Goal: Task Accomplishment & Management: Manage account settings

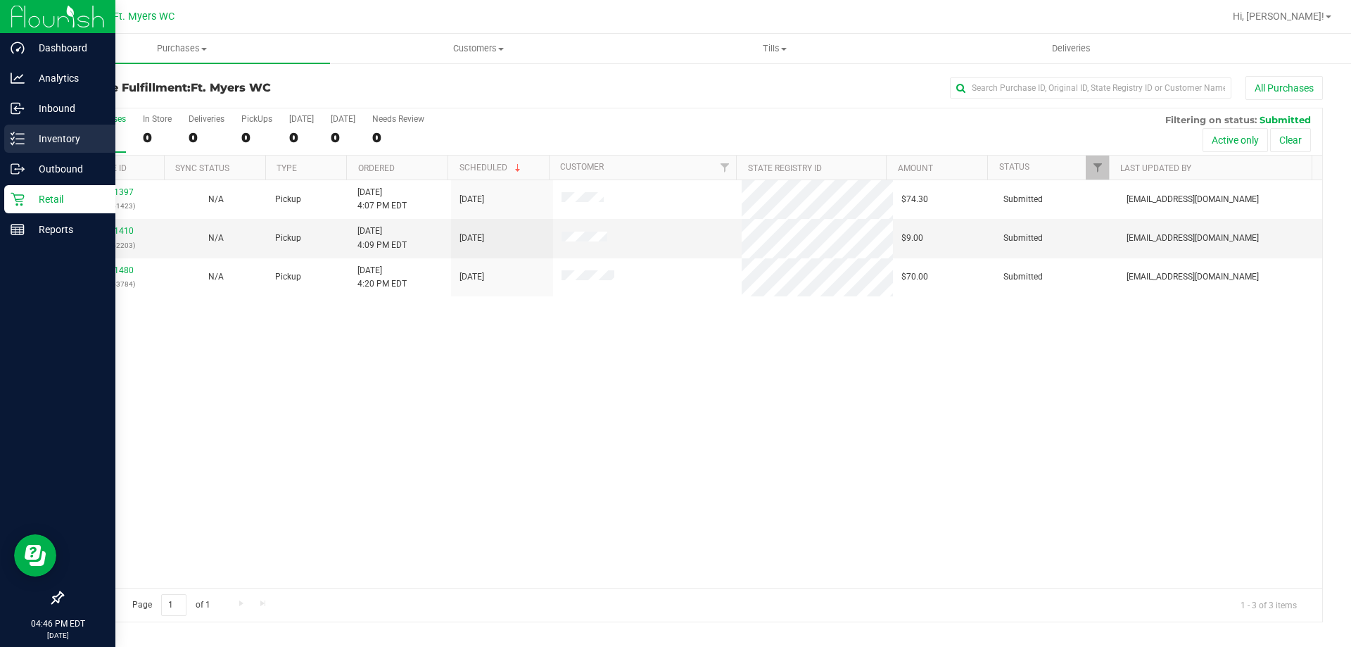
click at [59, 141] on p "Inventory" at bounding box center [67, 138] width 84 height 17
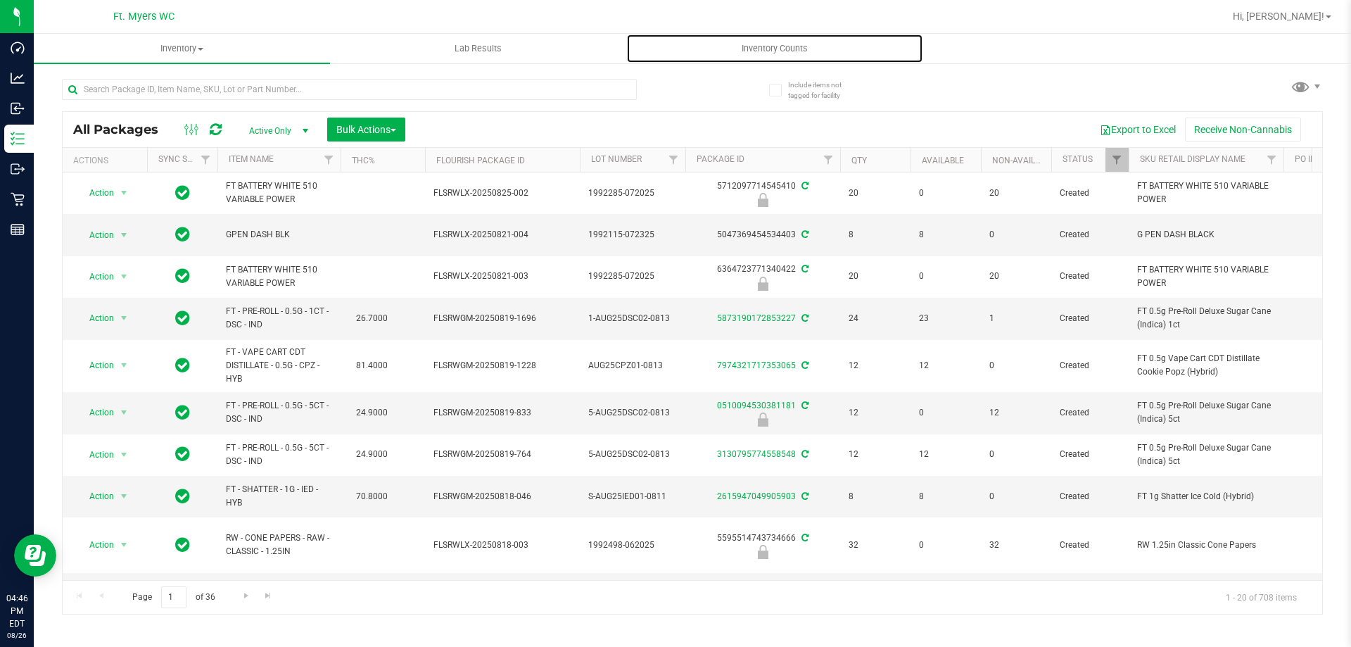
click at [770, 49] on span "Inventory Counts" at bounding box center [775, 48] width 104 height 13
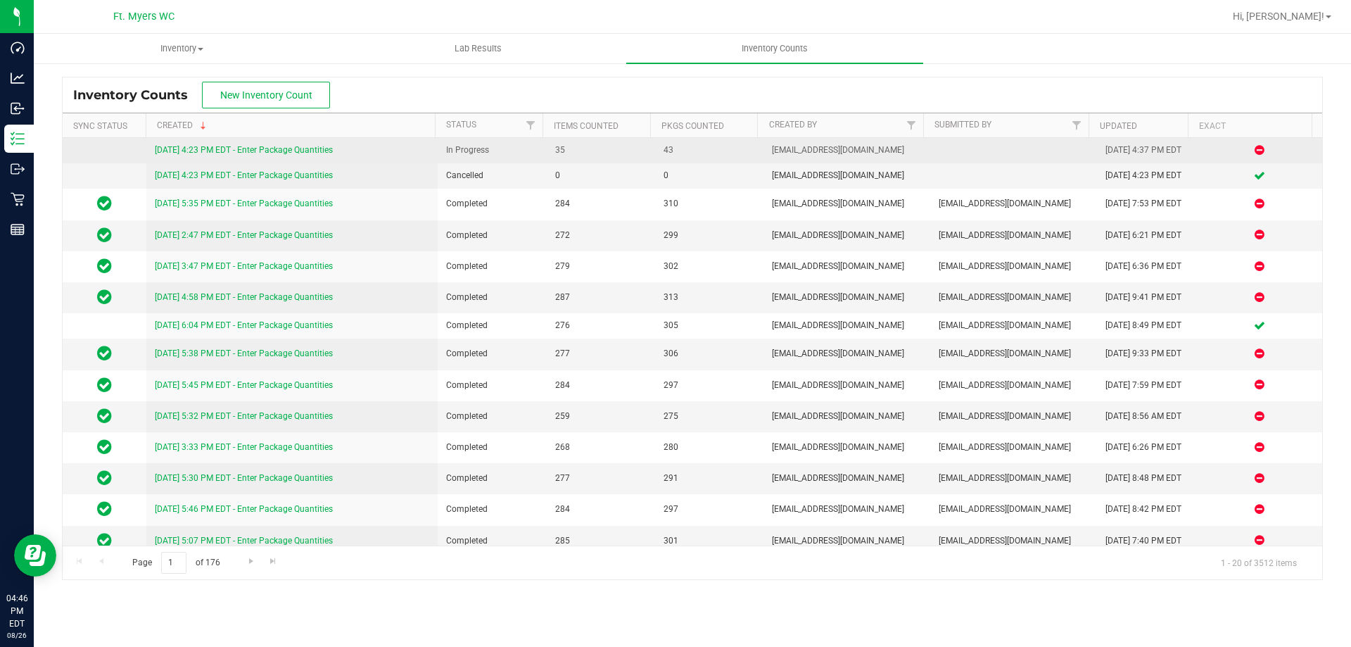
click at [252, 146] on link "[DATE] 4:23 PM EDT - Enter Package Quantities" at bounding box center [244, 150] width 178 height 10
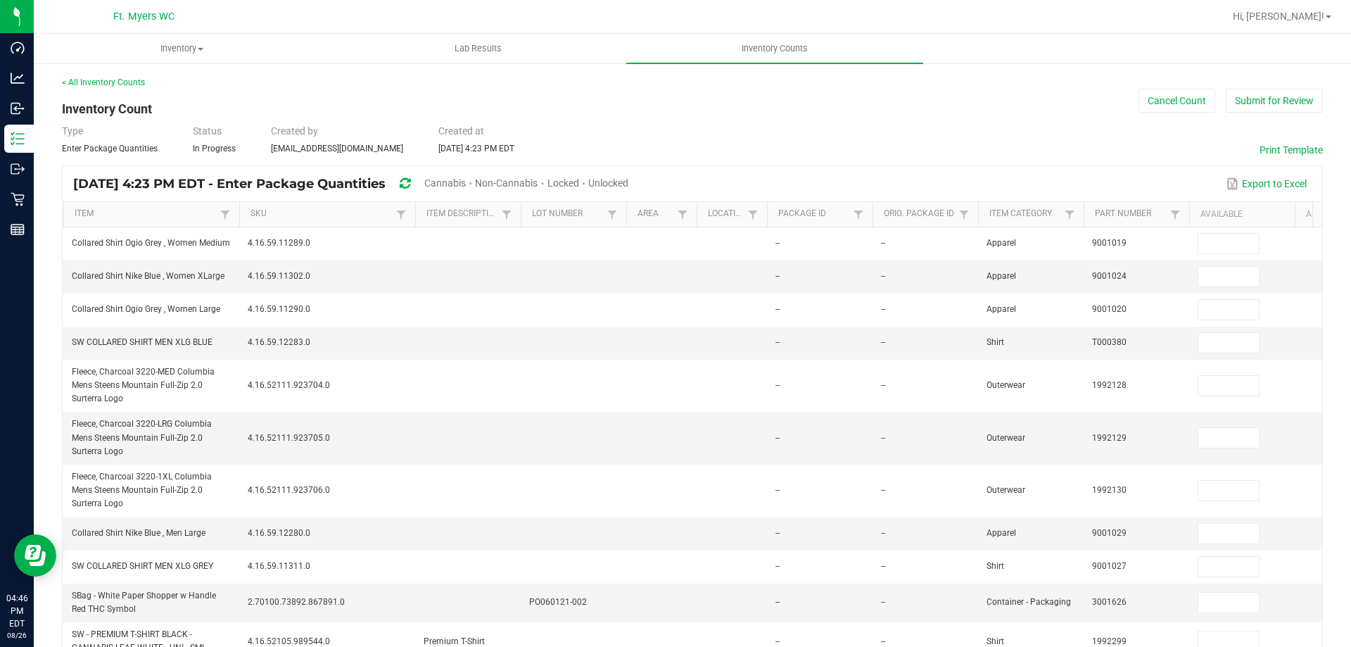
click at [628, 182] on span "Unlocked" at bounding box center [608, 182] width 40 height 11
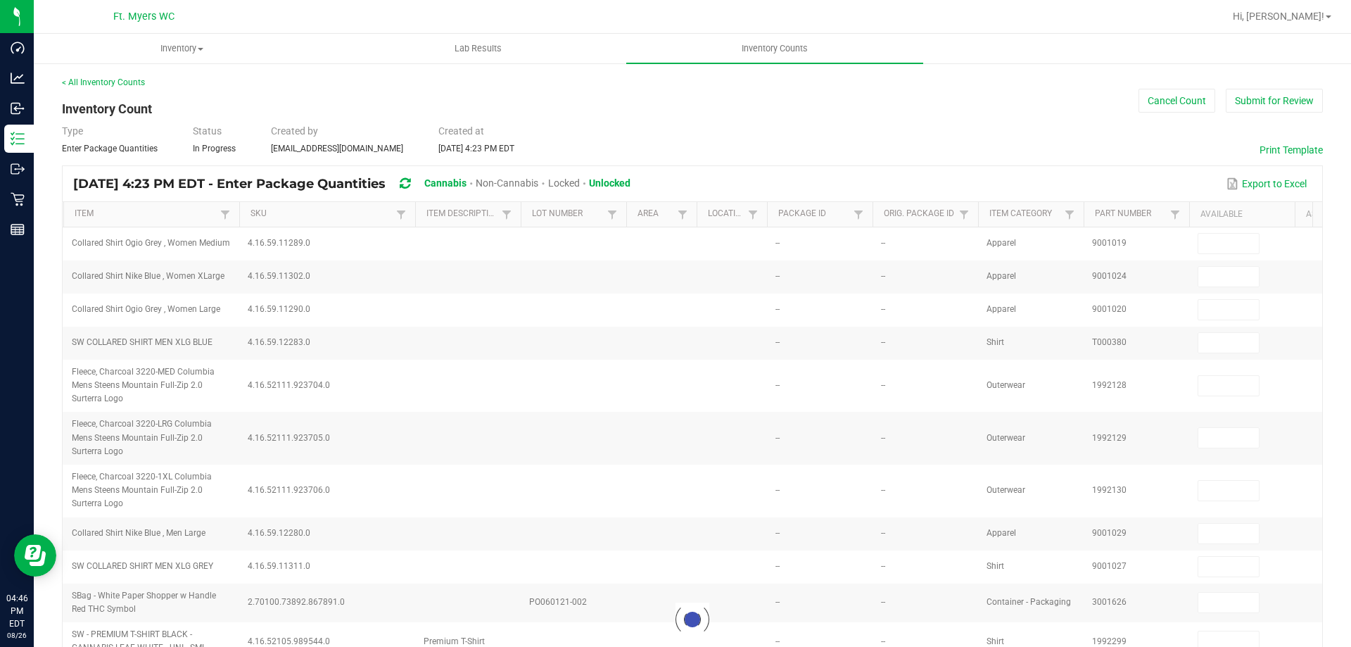
type input "30"
type input "6"
type input "10"
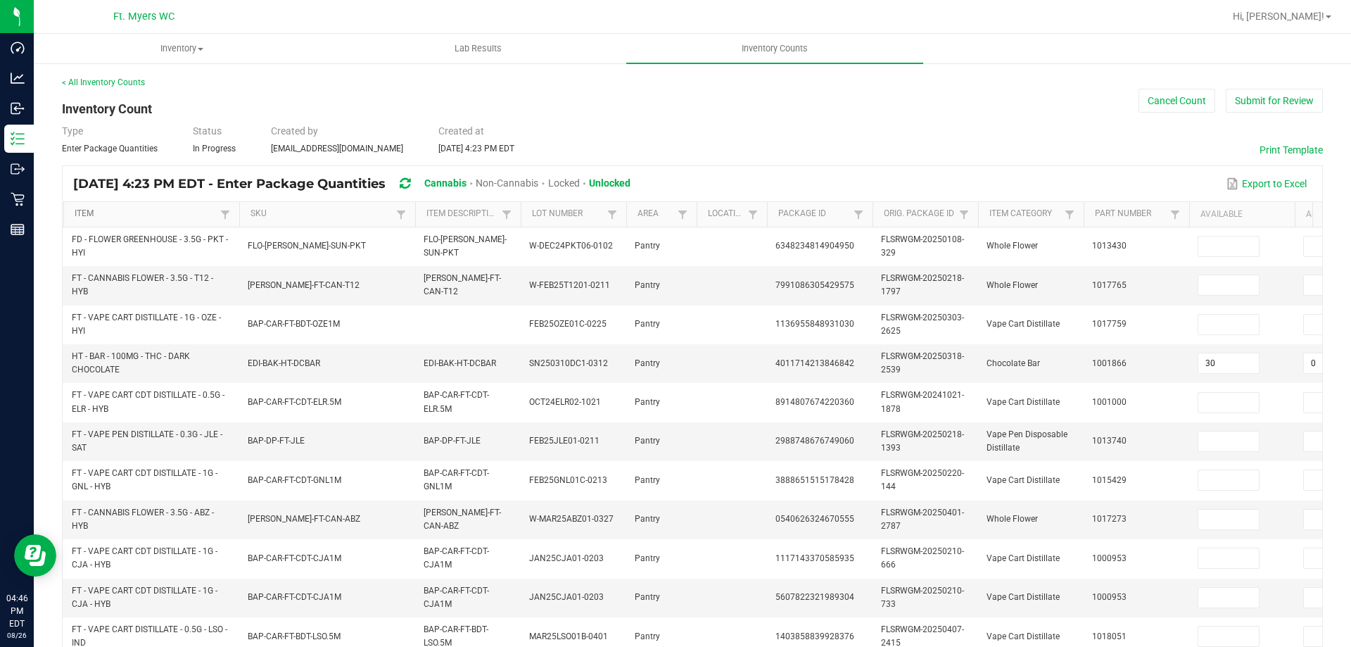
click at [136, 211] on link "Item" at bounding box center [145, 213] width 141 height 11
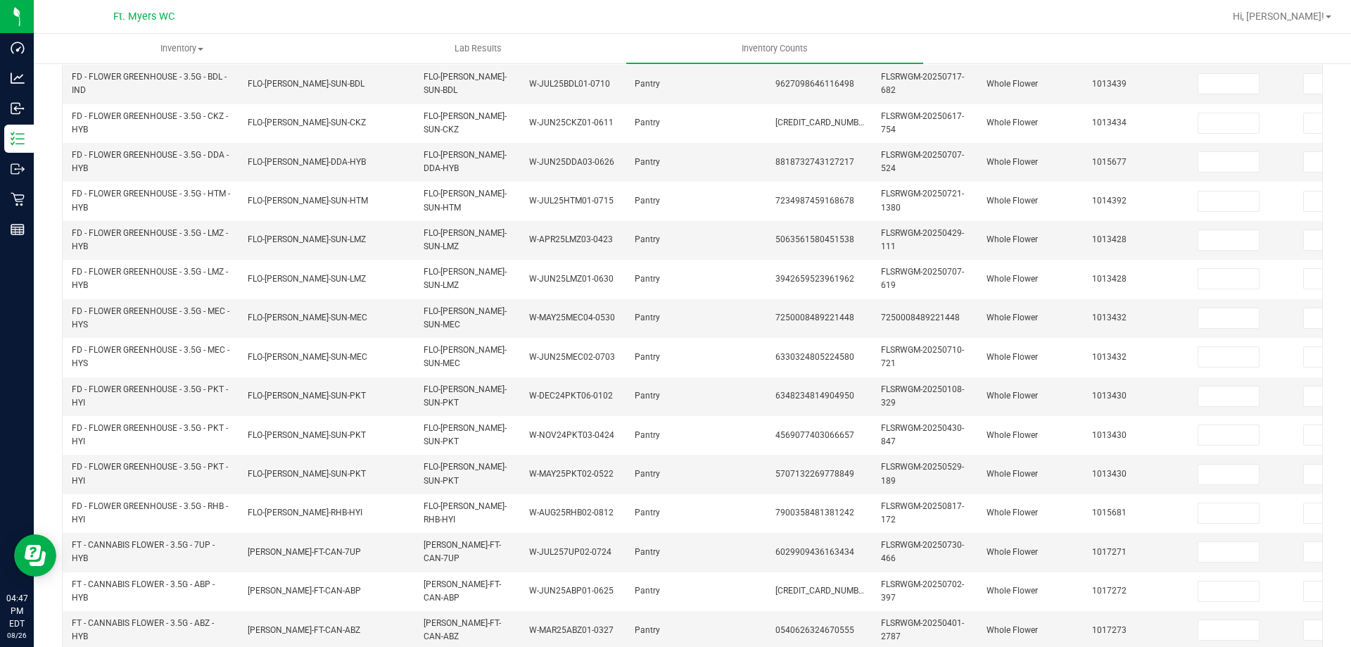
scroll to position [421, 0]
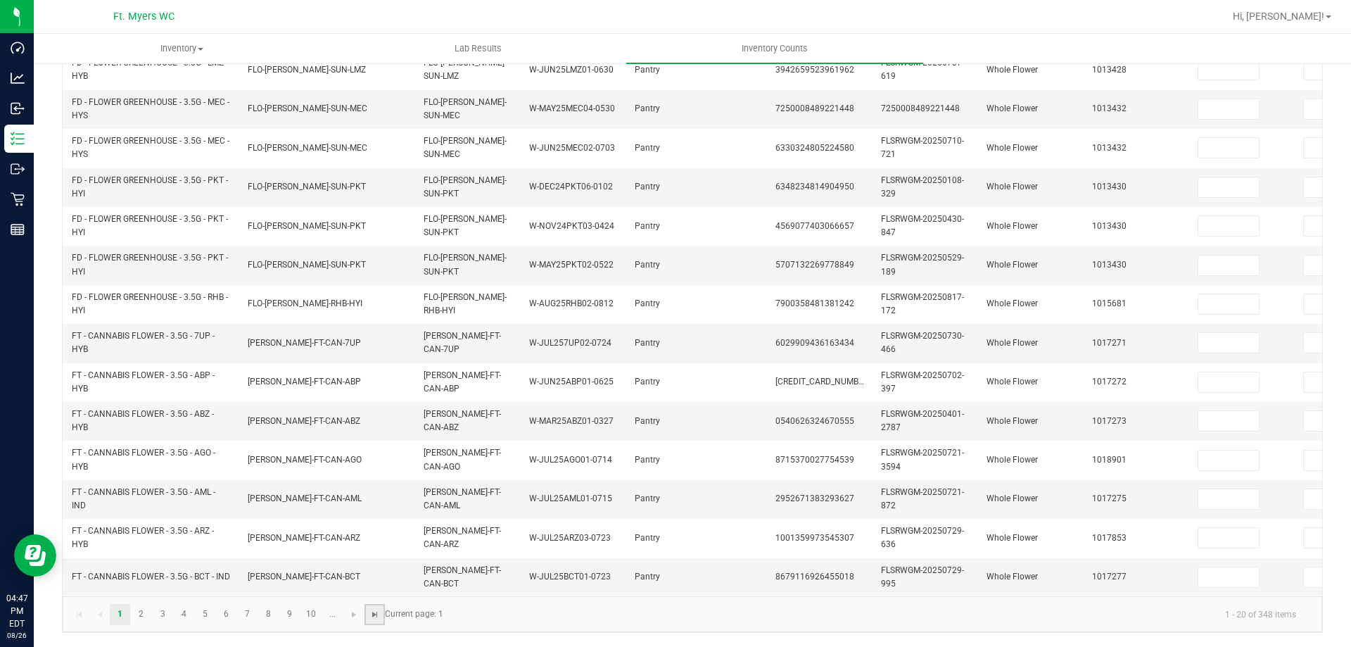
click at [380, 616] on span "Go to the last page" at bounding box center [374, 614] width 11 height 11
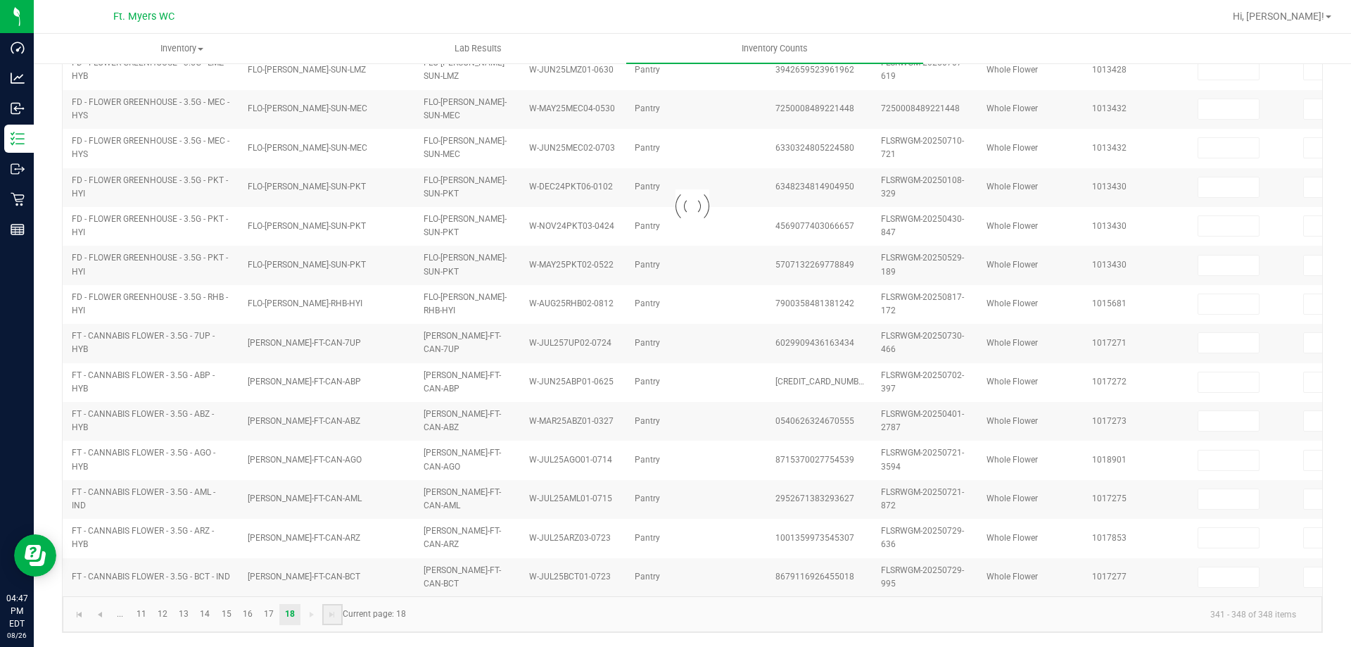
type input "31"
type input "29"
type input "36"
type input "19"
type input "34"
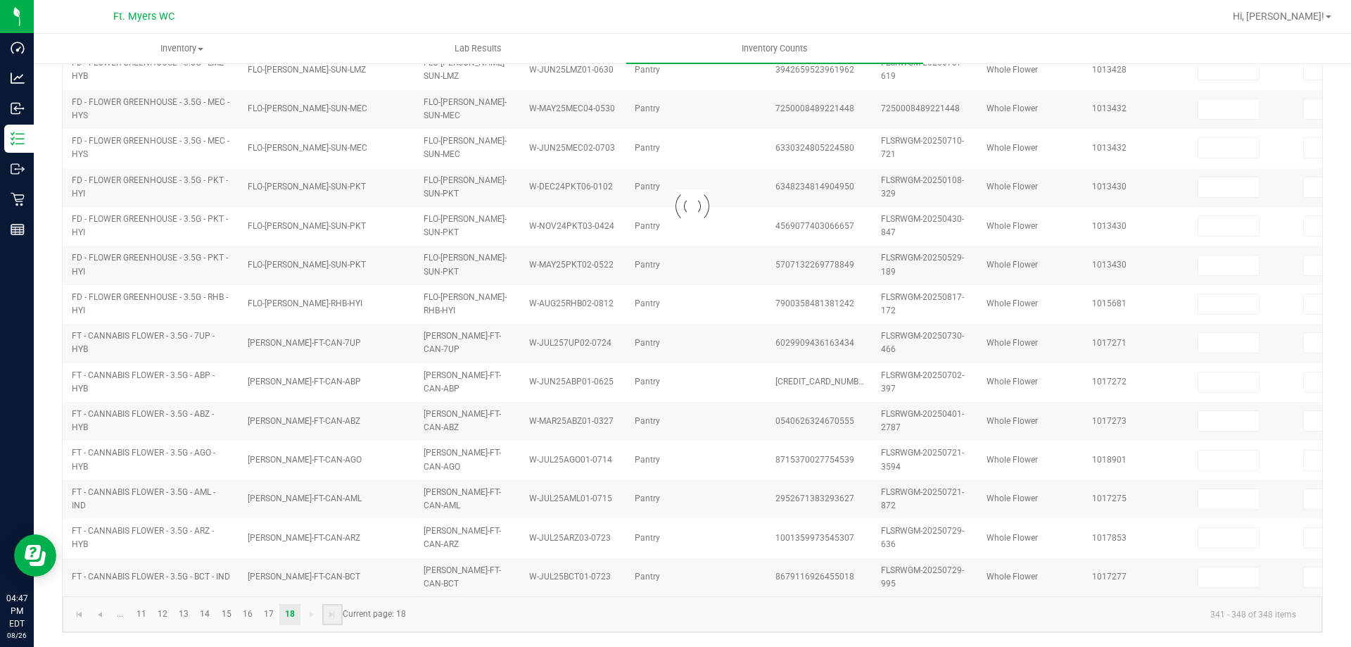
type input "26"
type input "5"
type input "0"
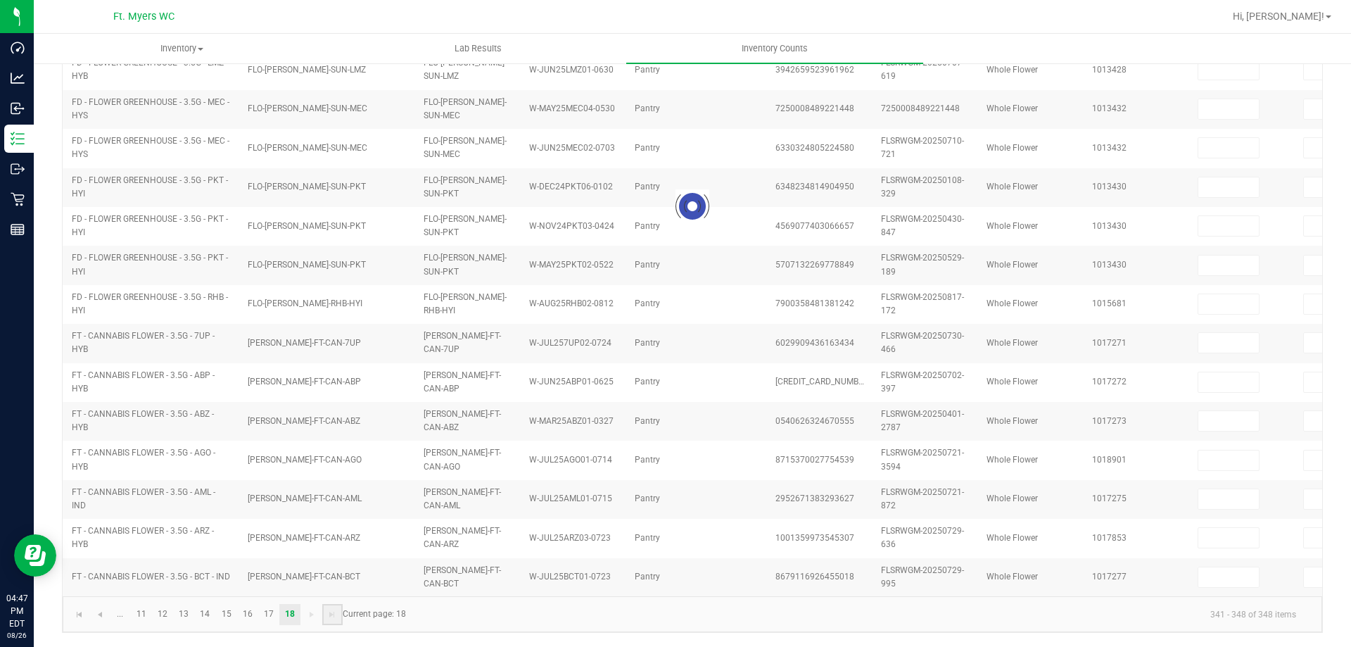
type input "0"
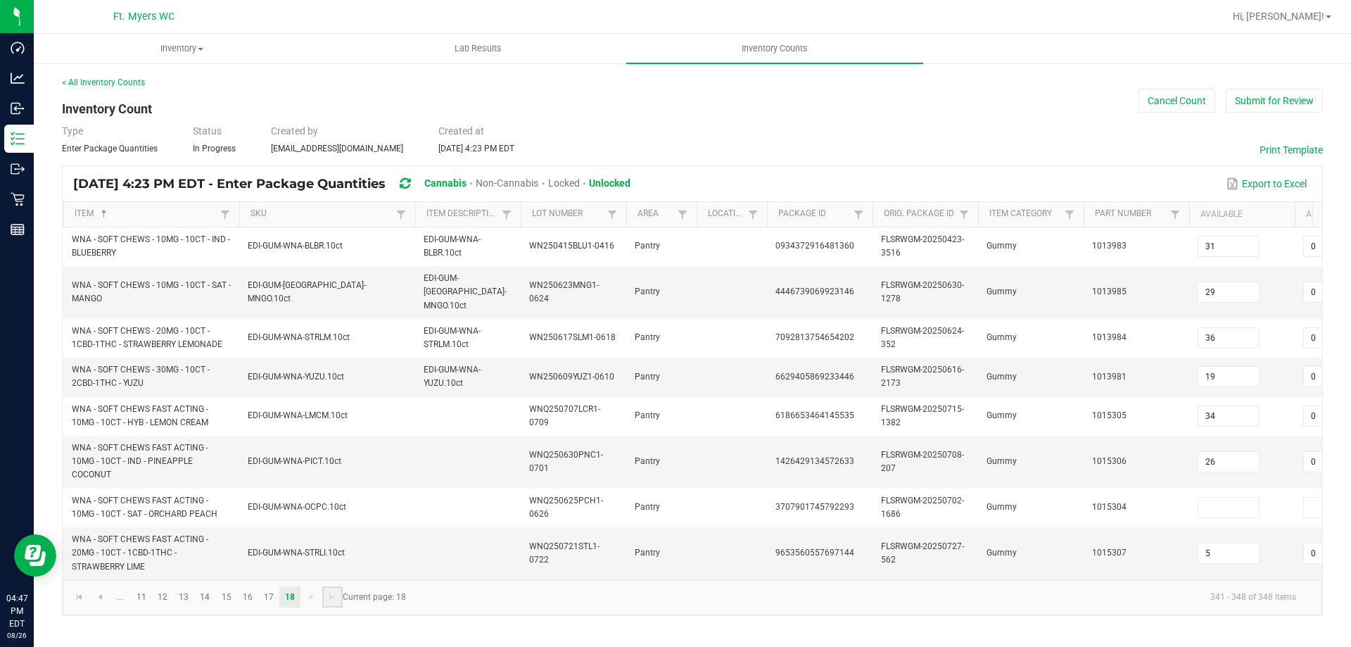
scroll to position [0, 0]
click at [269, 591] on link "17" at bounding box center [268, 596] width 20 height 21
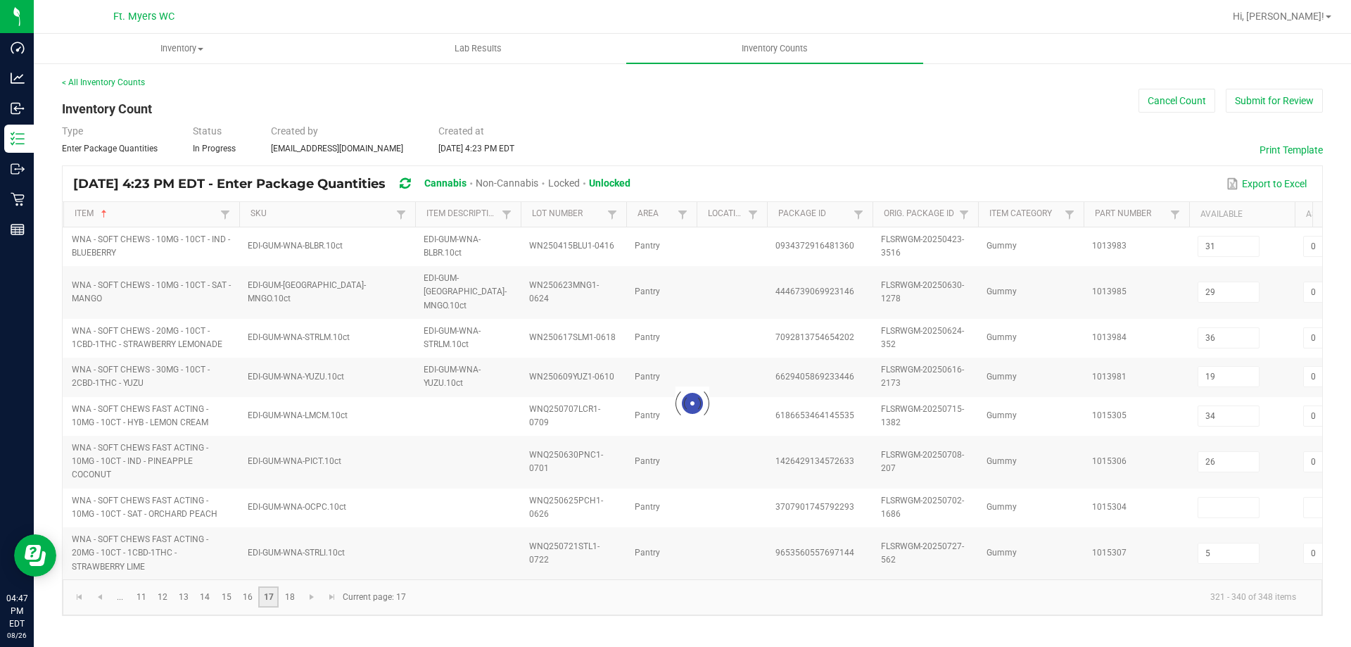
type input "6"
type input "10"
type input "7"
type input "0"
type input "9"
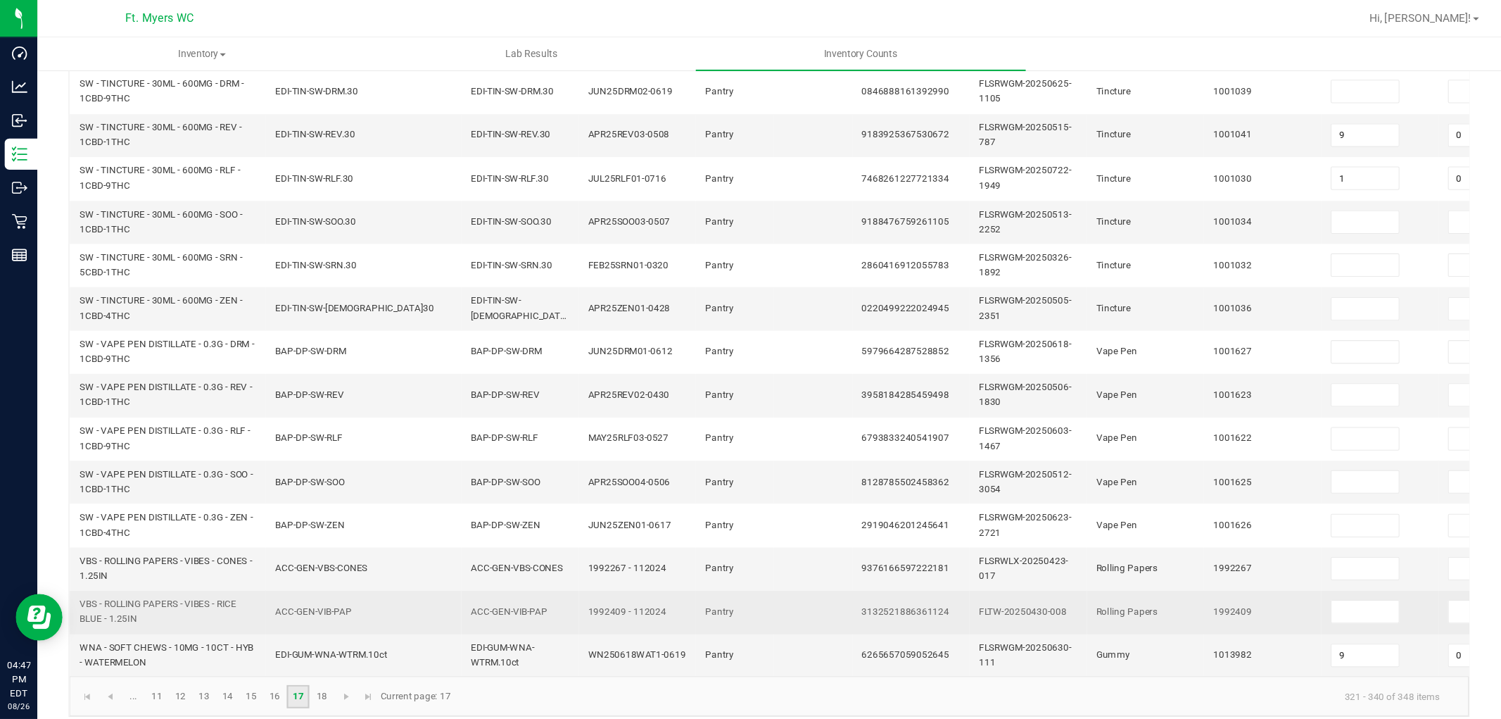
scroll to position [421, 0]
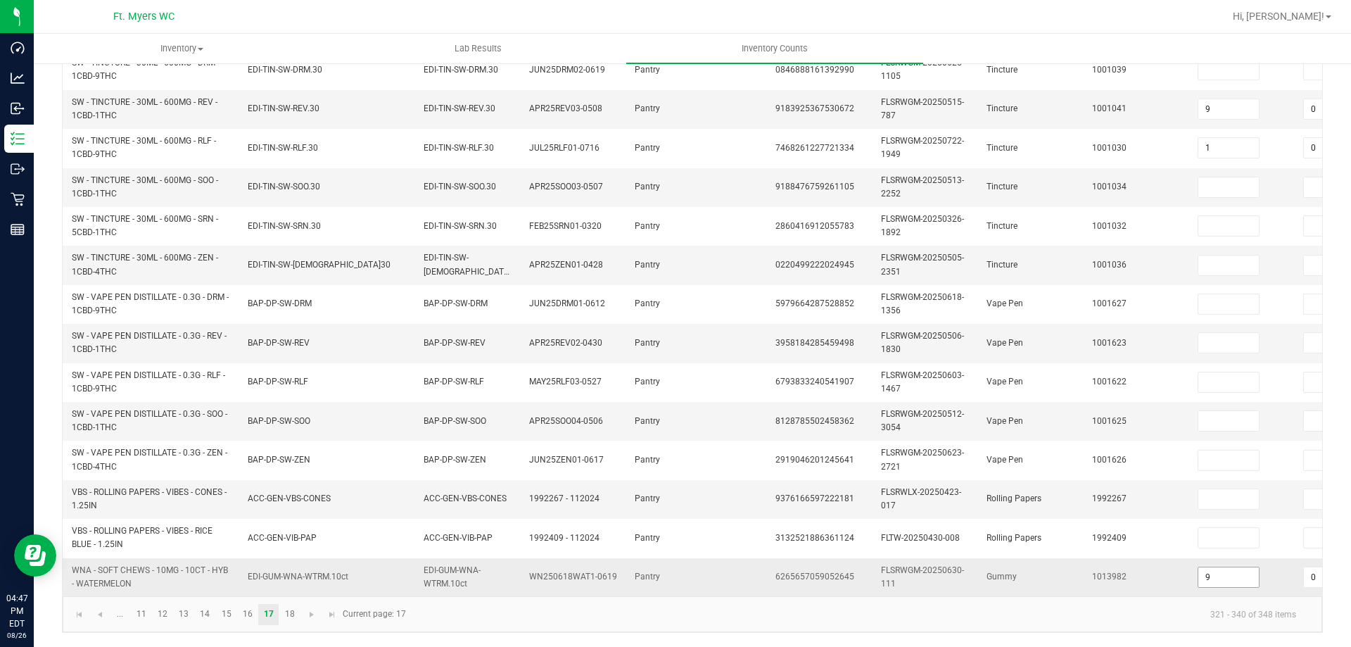
click at [1230, 567] on input "9" at bounding box center [1228, 577] width 61 height 20
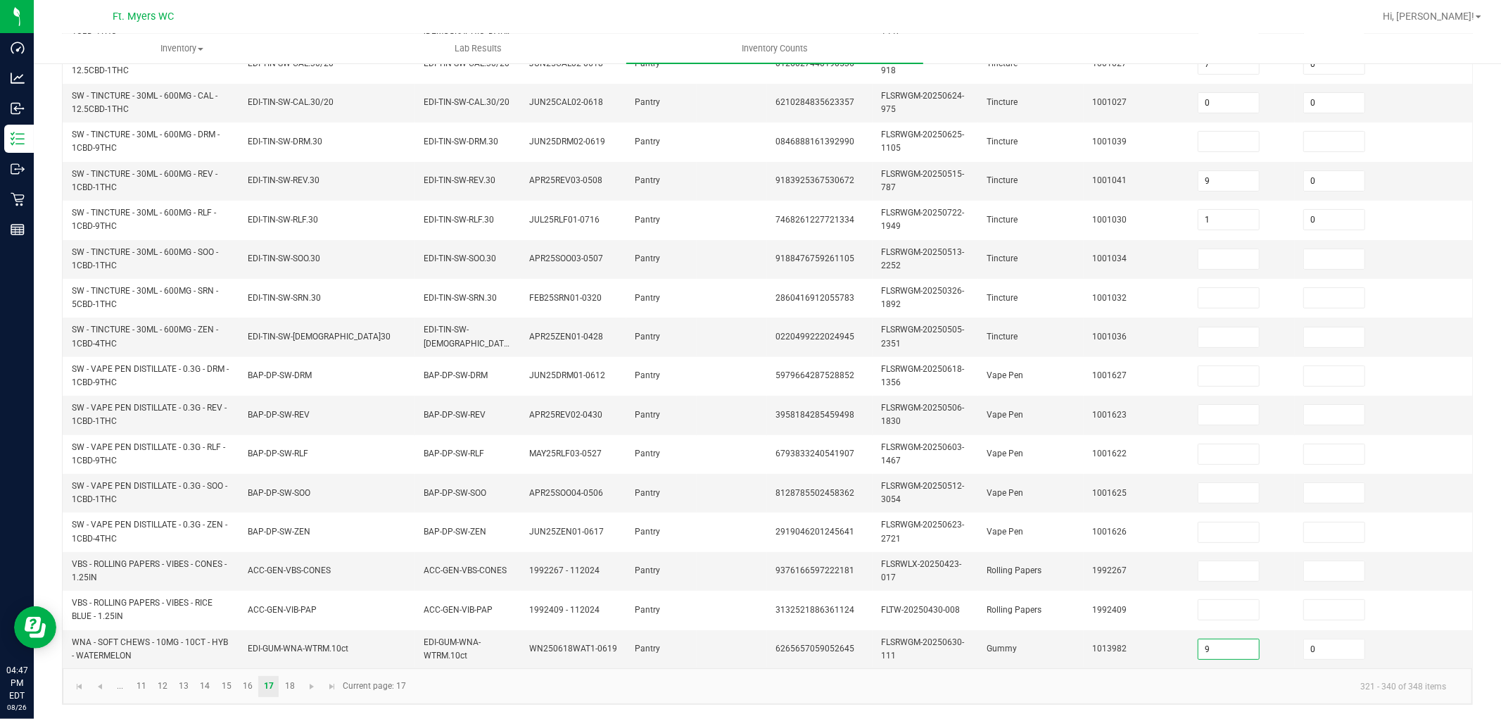
drag, startPoint x: 1241, startPoint y: 37, endPoint x: 1130, endPoint y: 46, distance: 110.9
click at [1112, 24] on div at bounding box center [813, 16] width 1122 height 27
click at [1226, 639] on input "9" at bounding box center [1228, 649] width 61 height 20
click at [1247, 639] on input "9" at bounding box center [1228, 649] width 61 height 20
click at [1236, 641] on input "9" at bounding box center [1228, 649] width 61 height 20
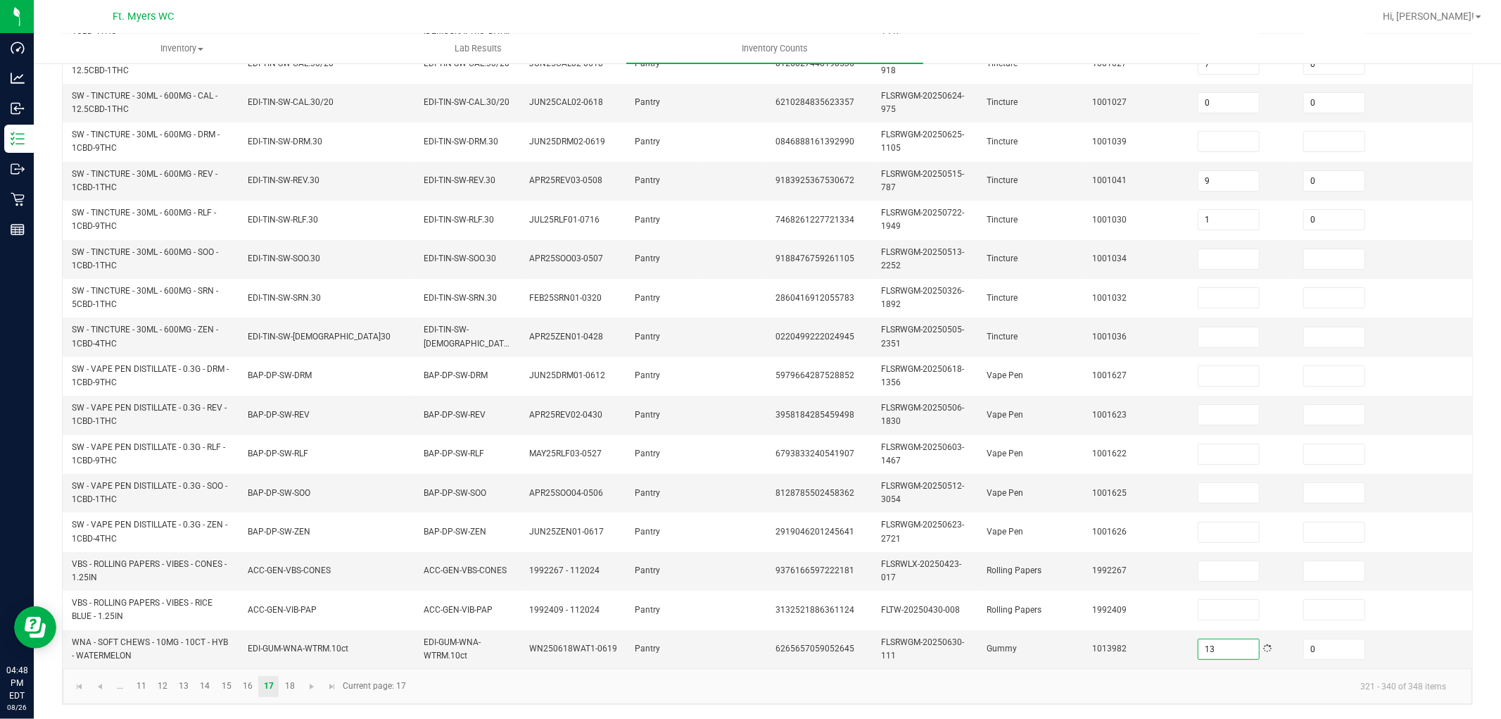
type input "13"
click at [1203, 646] on kendo-pager-info "321 - 340 of 348 items" at bounding box center [935, 685] width 1043 height 23
click at [290, 646] on link "18" at bounding box center [289, 686] width 20 height 21
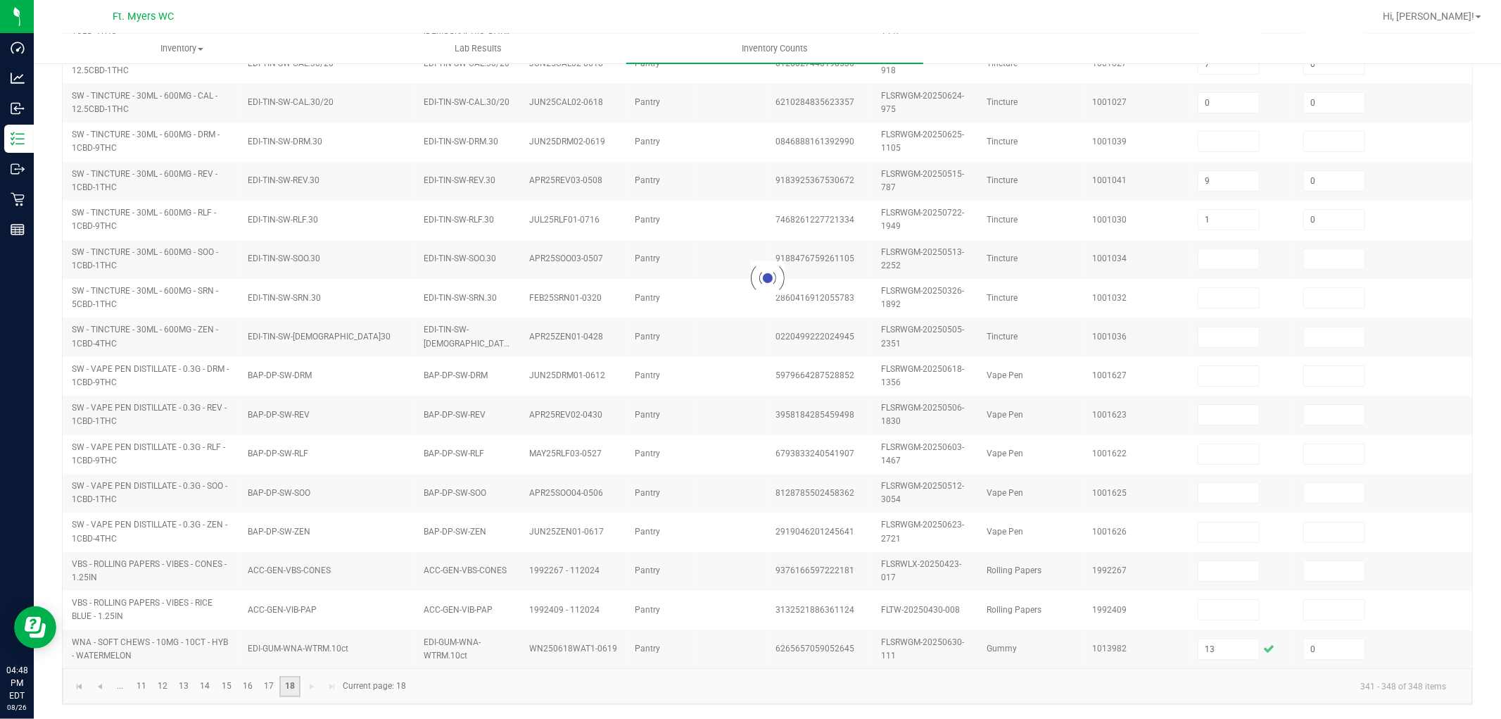
type input "31"
type input "29"
type input "36"
type input "19"
type input "34"
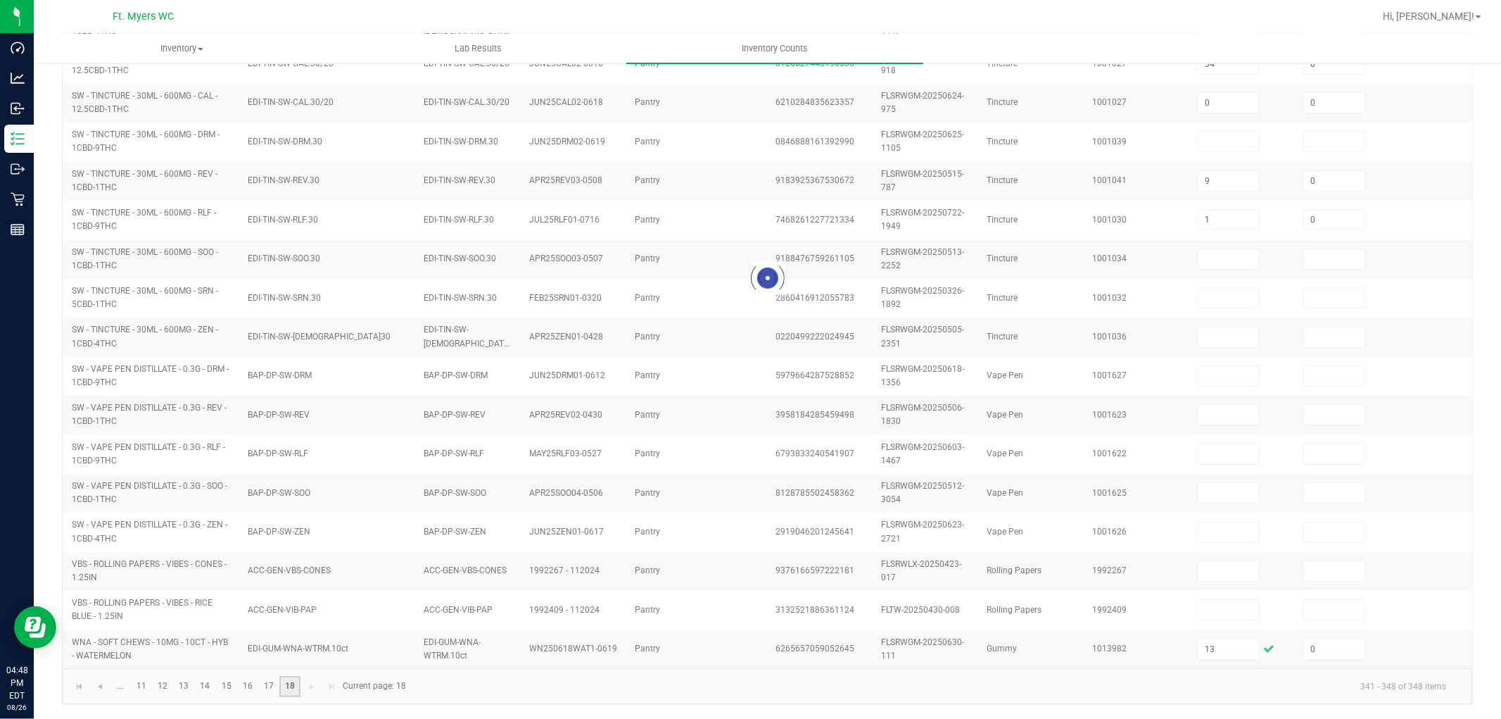
type input "26"
type input "5"
type input "0"
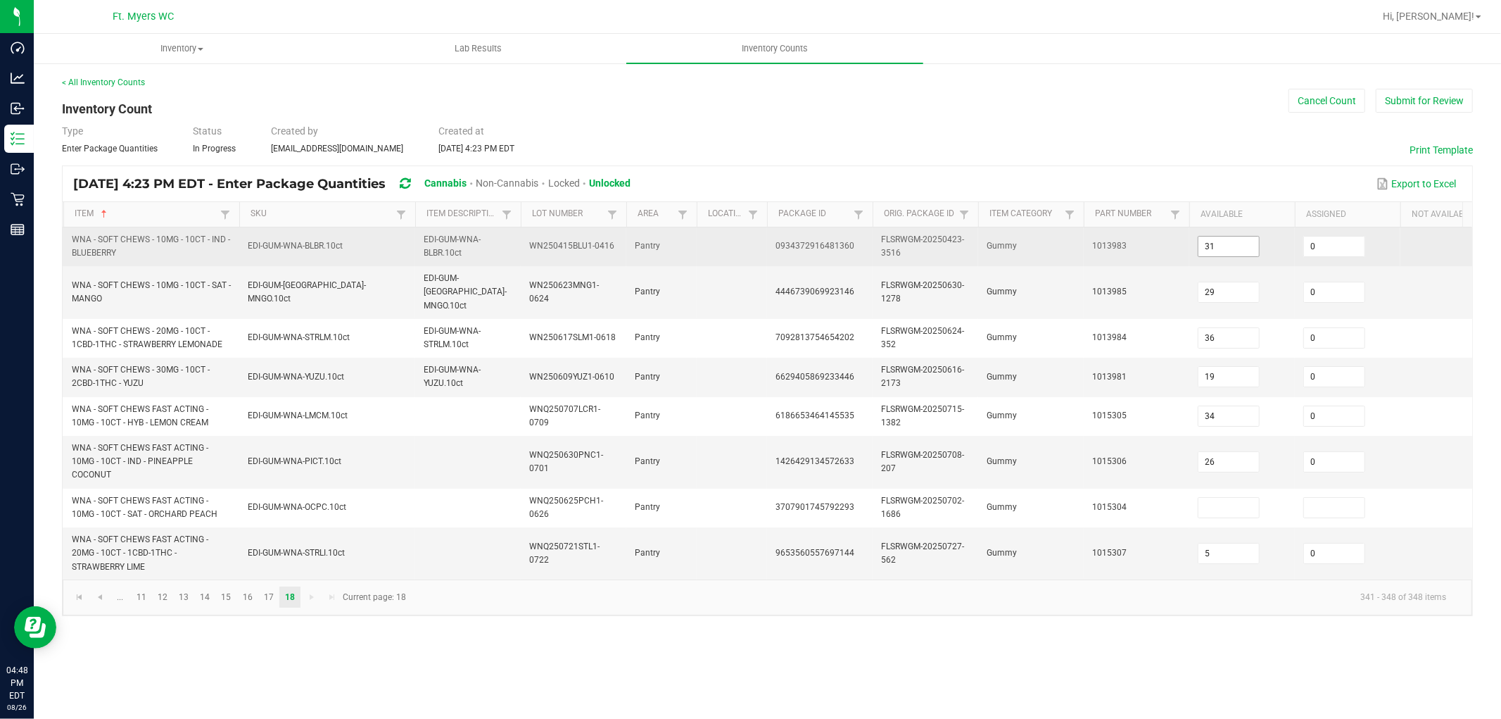
click at [1244, 241] on input "31" at bounding box center [1228, 246] width 61 height 20
click at [1243, 241] on input "31" at bounding box center [1228, 246] width 61 height 20
click at [1232, 244] on input "31" at bounding box center [1228, 246] width 61 height 20
click at [1222, 246] on input "31" at bounding box center [1228, 246] width 61 height 20
type input "35"
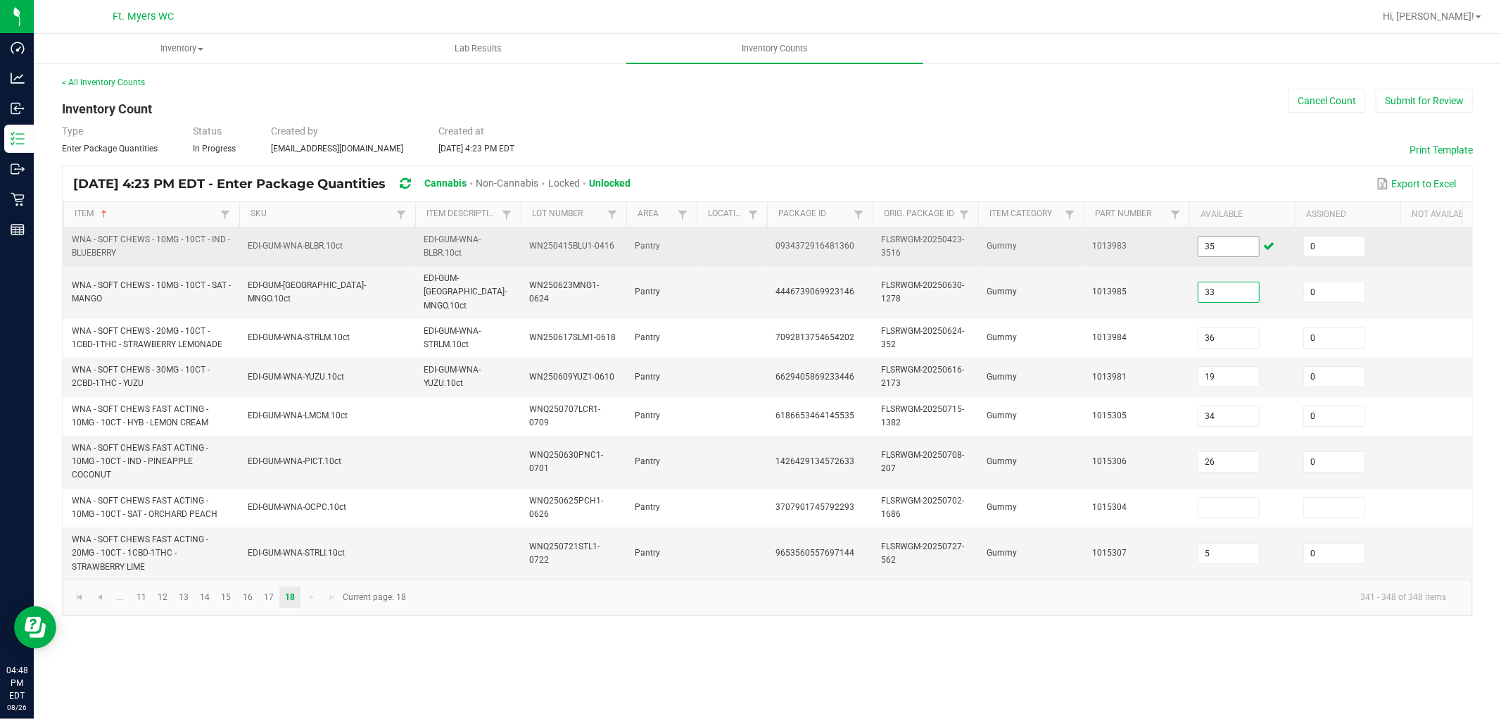
type input "33"
type input "40"
type input "27"
type input "40"
type input "32"
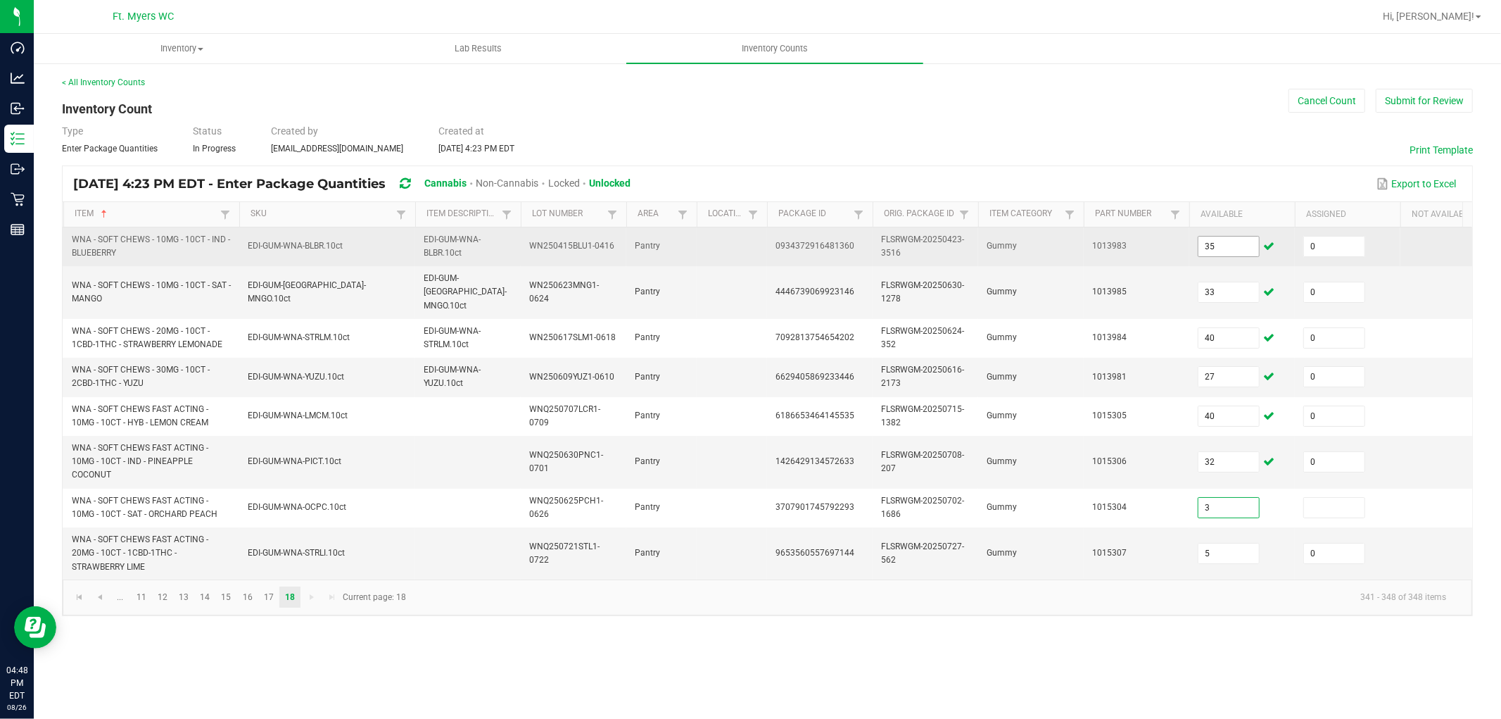
type input "3"
type input "0"
type input "11"
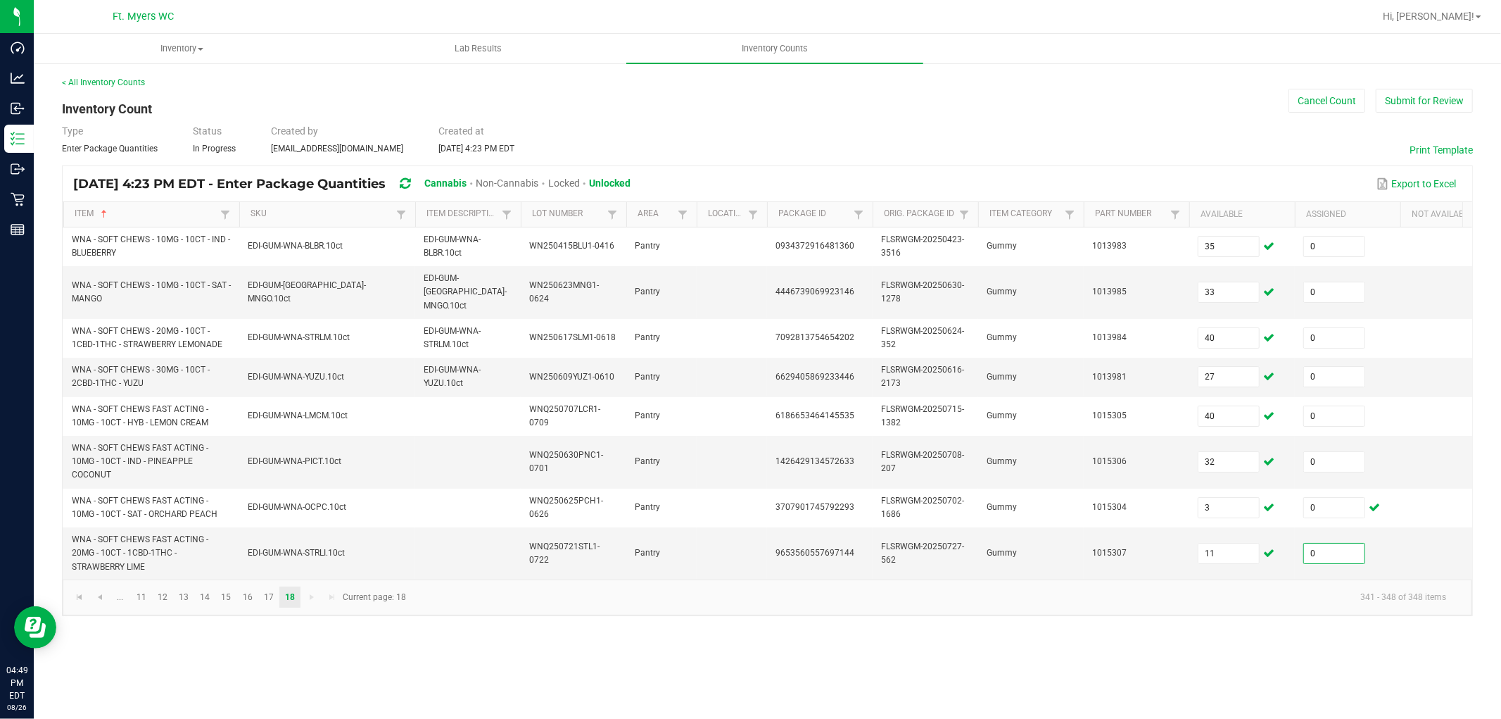
click at [716, 646] on div "Inventory All packages All inventory Waste log Create inventory Lab Results Inv…" at bounding box center [767, 376] width 1467 height 685
click at [99, 77] on link "< All Inventory Counts" at bounding box center [103, 82] width 83 height 10
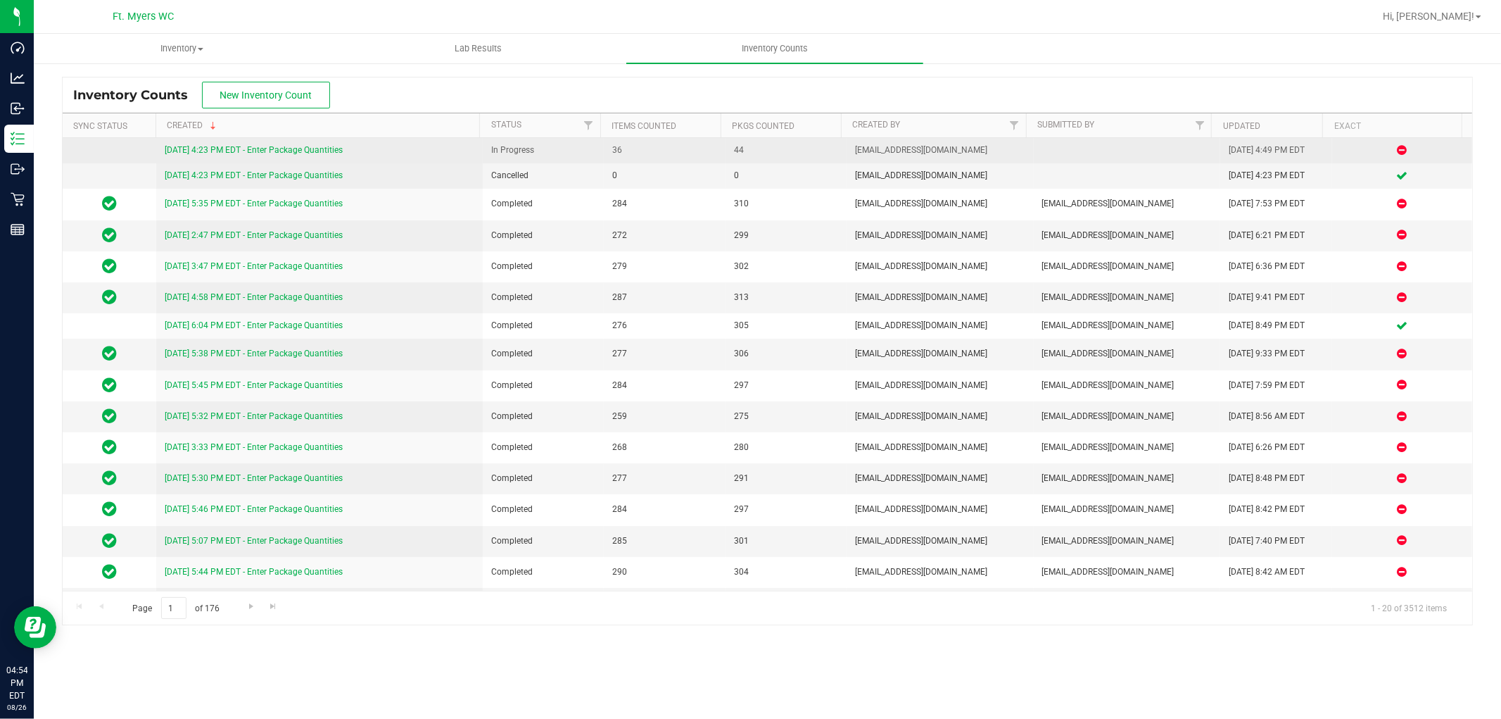
click at [284, 150] on link "[DATE] 4:23 PM EDT - Enter Package Quantities" at bounding box center [254, 150] width 178 height 10
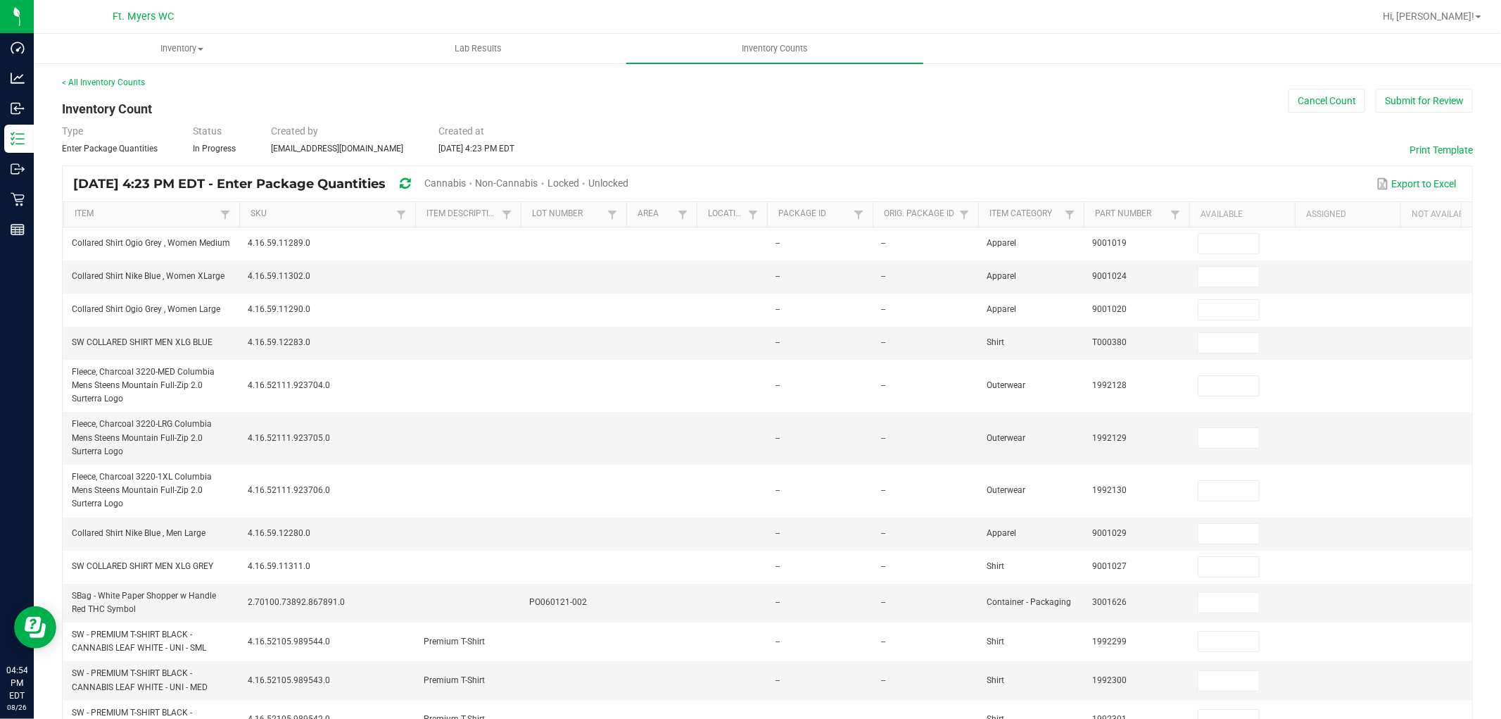
click at [628, 186] on span "Unlocked" at bounding box center [608, 182] width 40 height 11
type input "30"
type input "6"
type input "10"
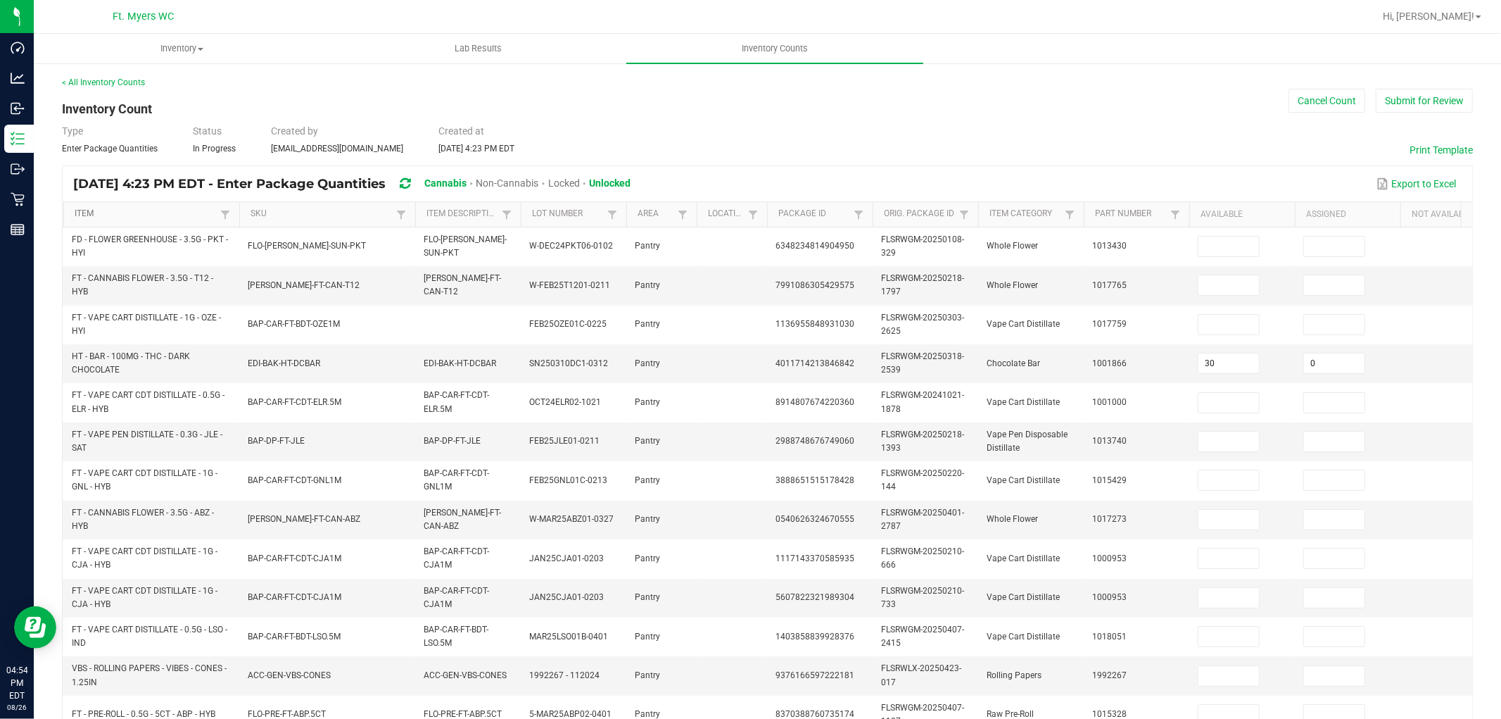
click at [130, 215] on link "Item" at bounding box center [145, 213] width 141 height 11
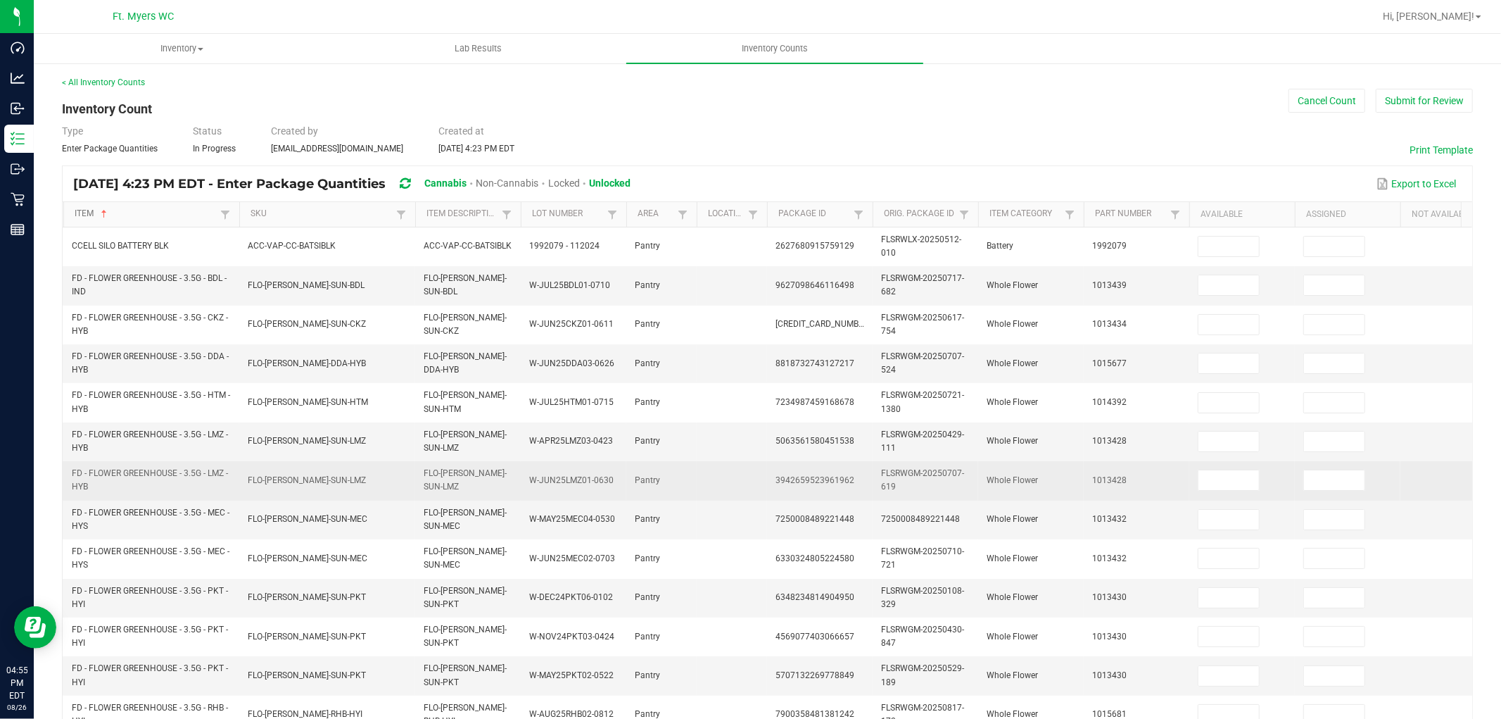
scroll to position [352, 0]
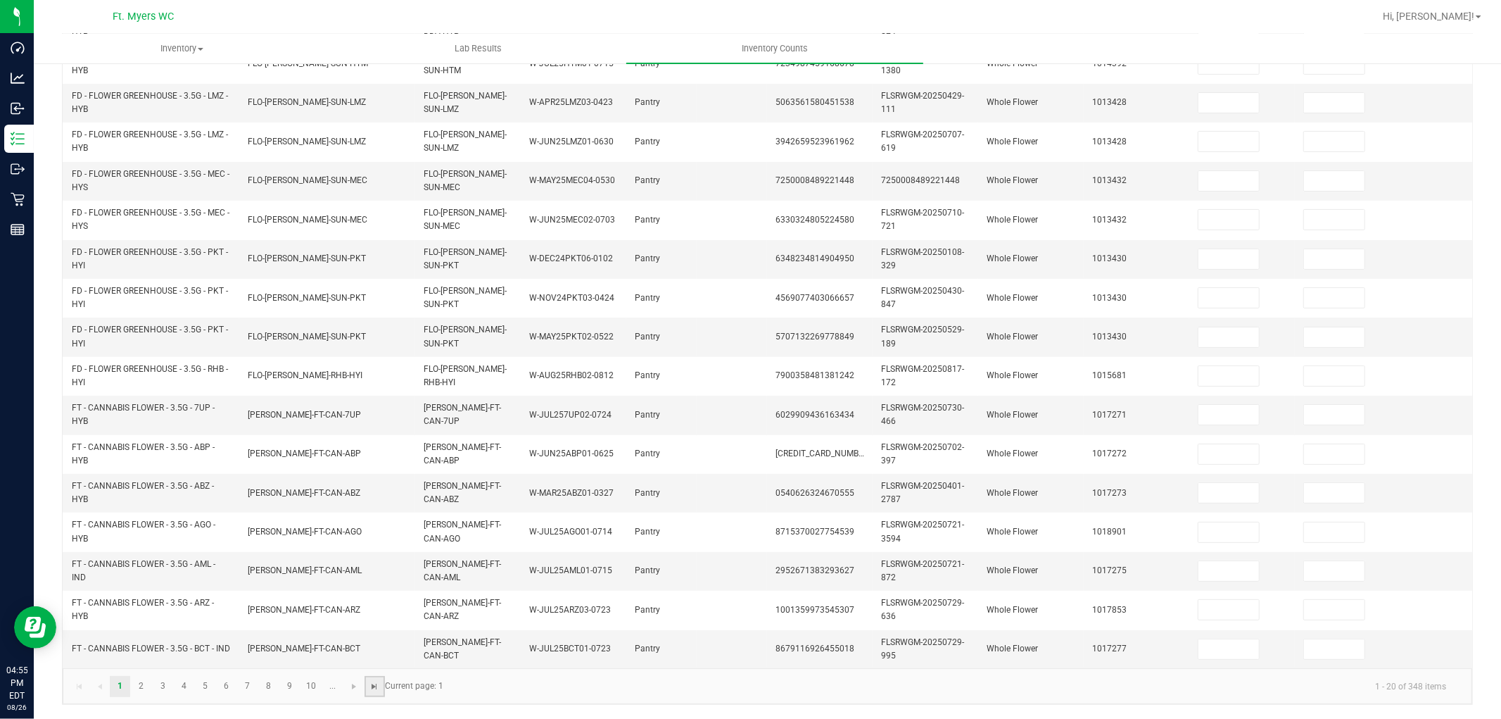
click at [374, 646] on span "Go to the last page" at bounding box center [374, 686] width 11 height 11
type input "35"
type input "33"
type input "40"
type input "27"
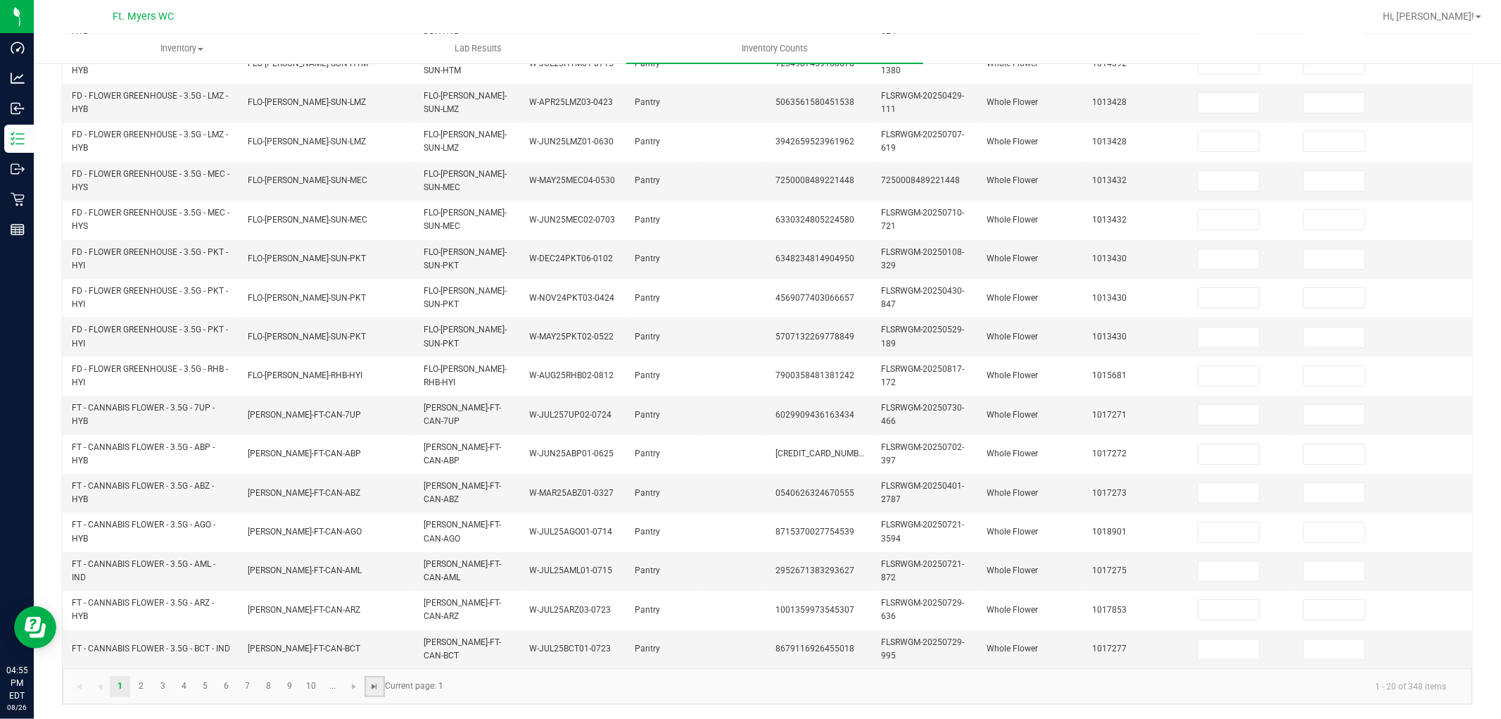
type input "40"
type input "32"
type input "3"
type input "11"
type input "0"
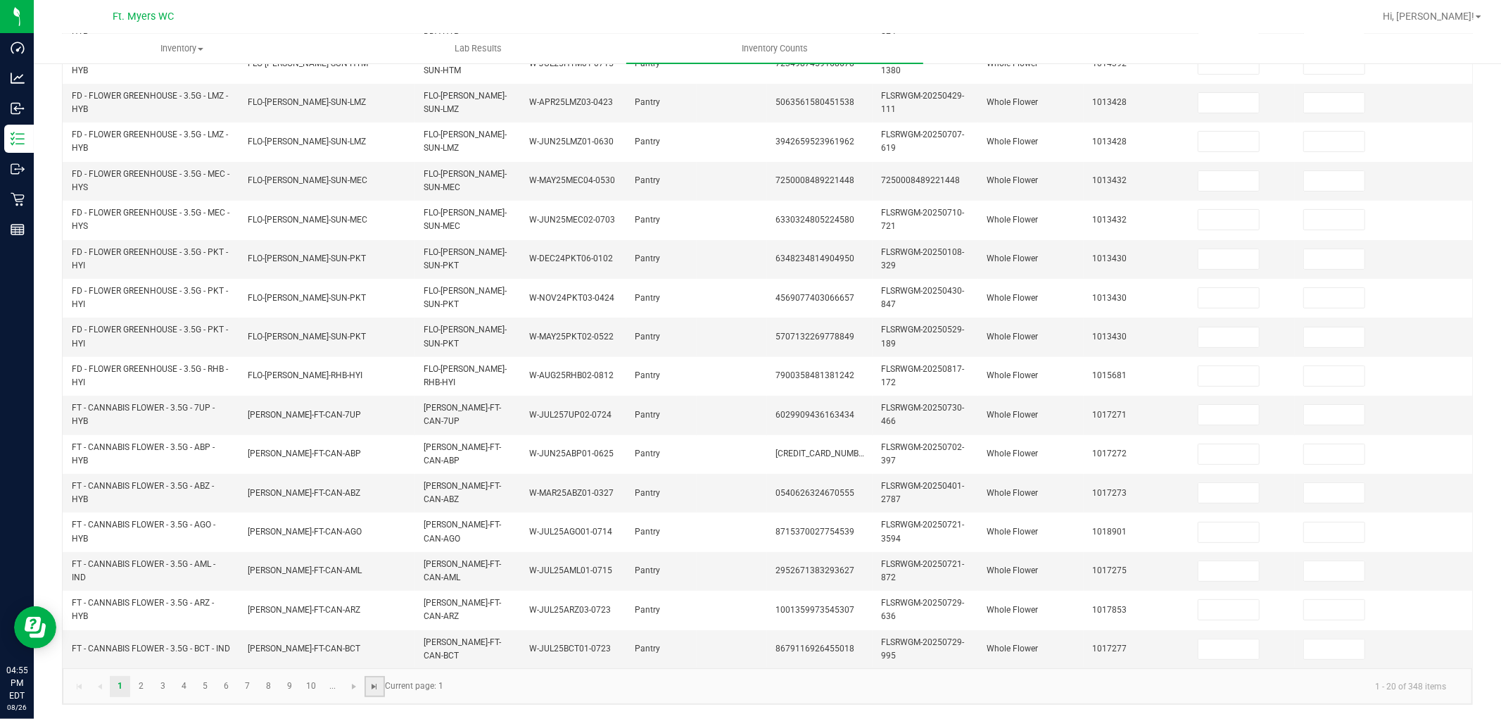
type input "0"
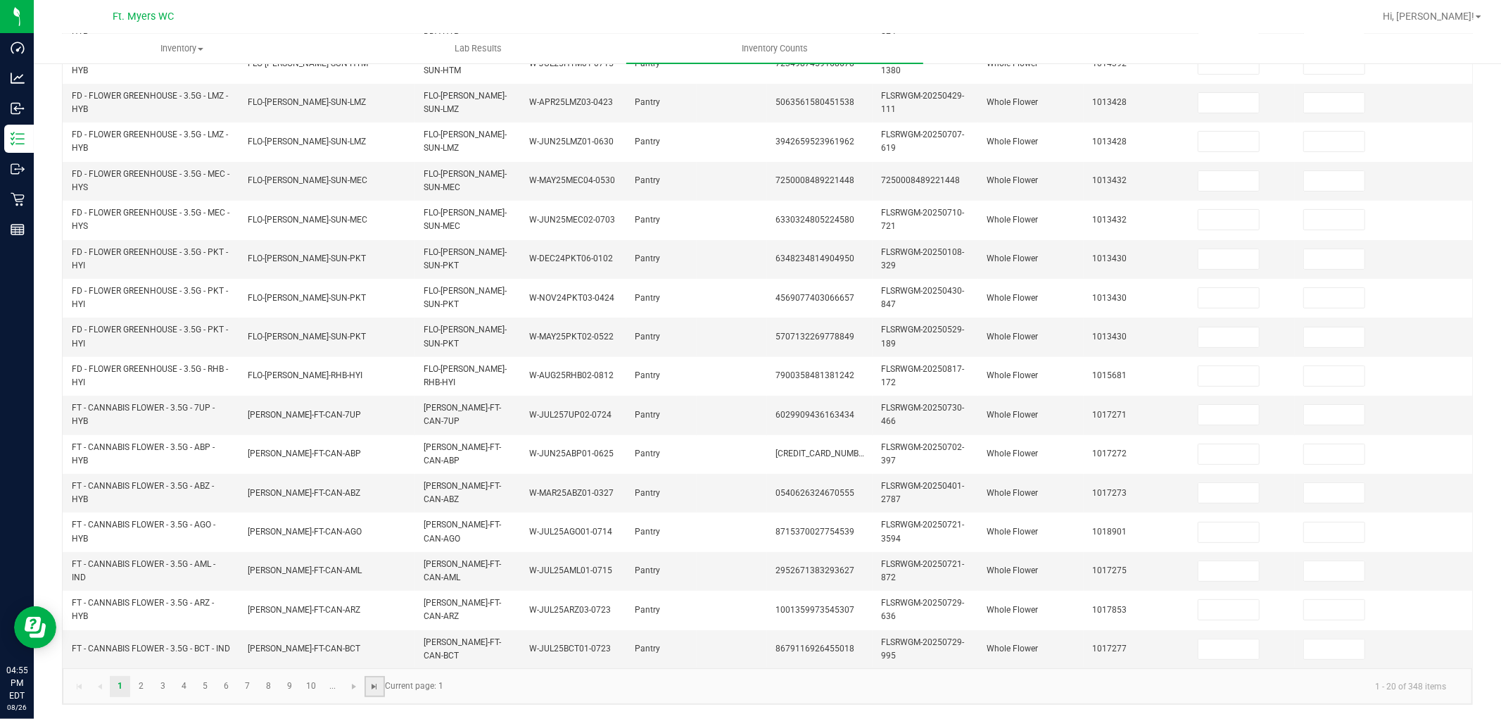
type input "0"
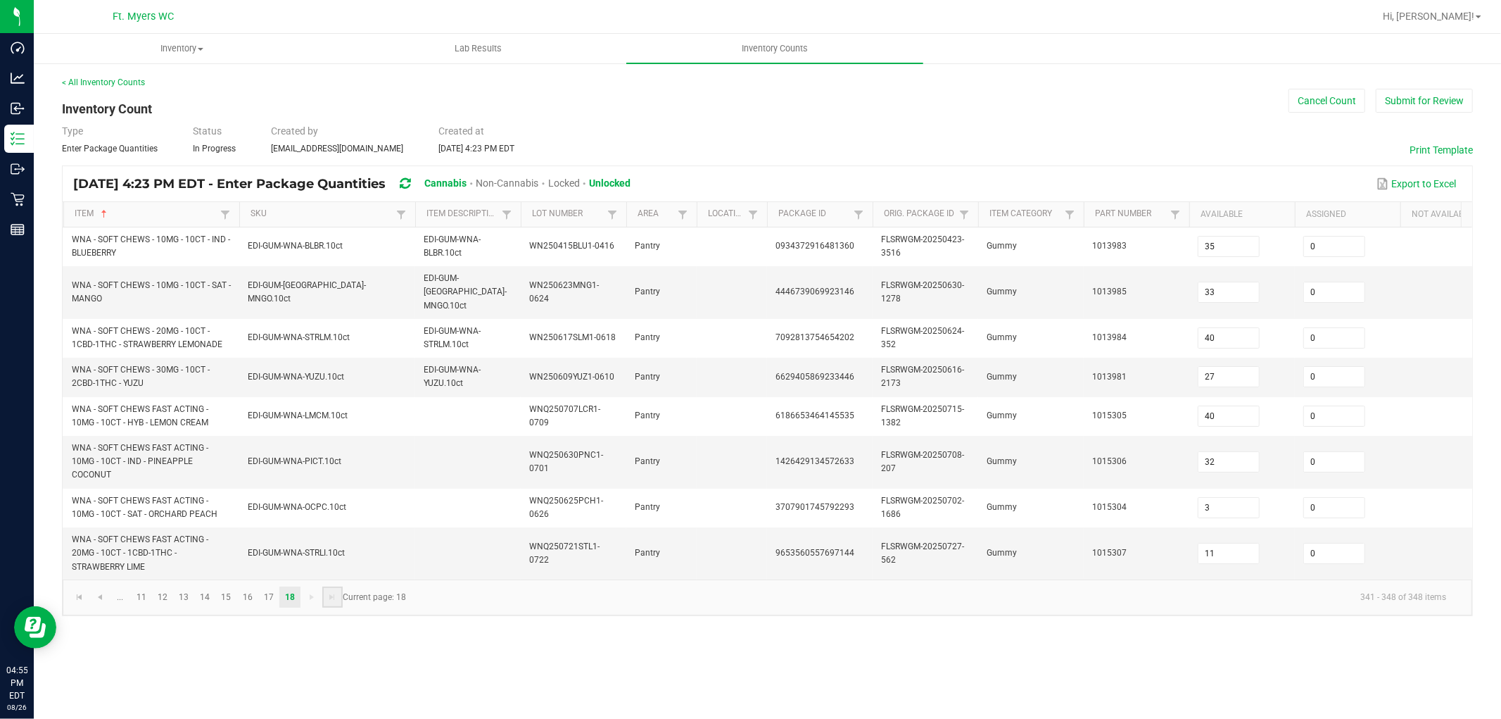
scroll to position [0, 0]
click at [269, 591] on link "17" at bounding box center [268, 596] width 20 height 21
type input "6"
type input "10"
type input "7"
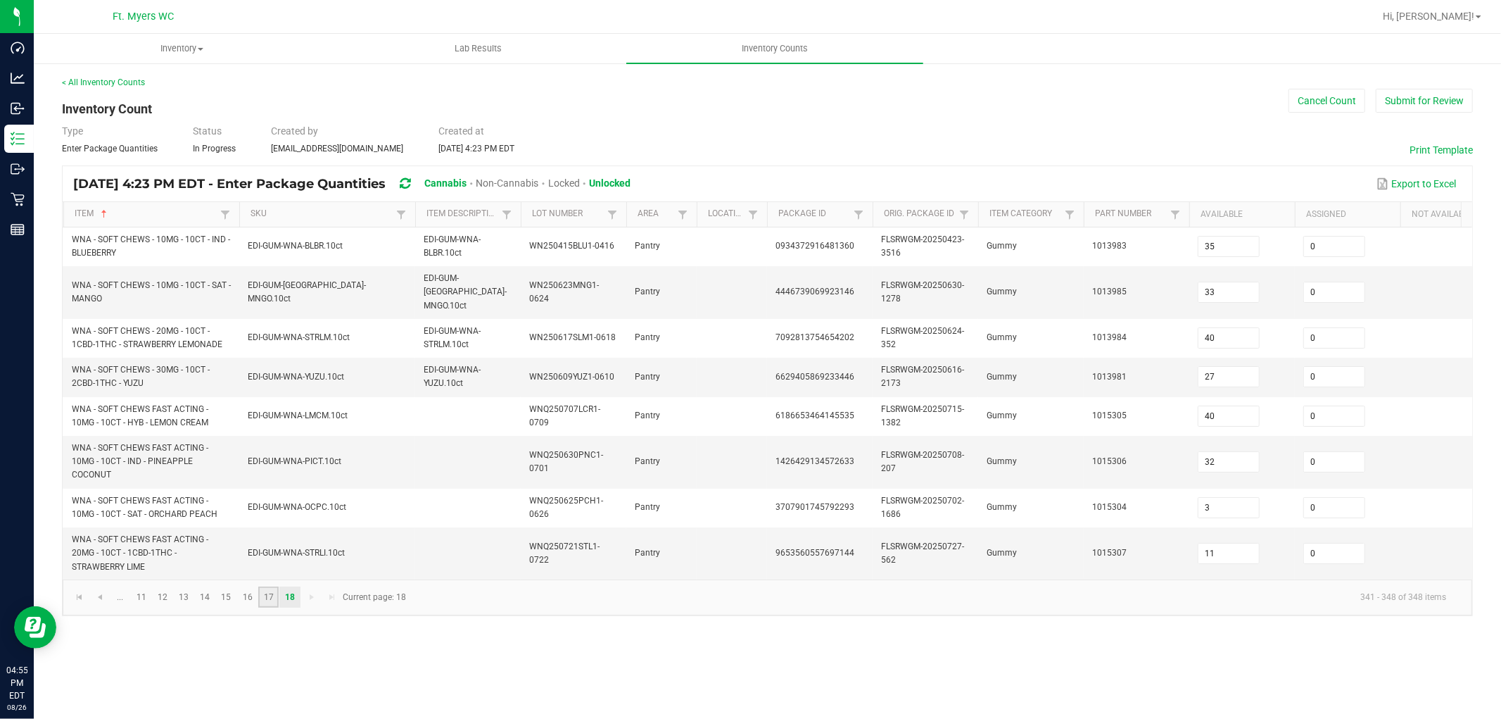
type input "0"
type input "9"
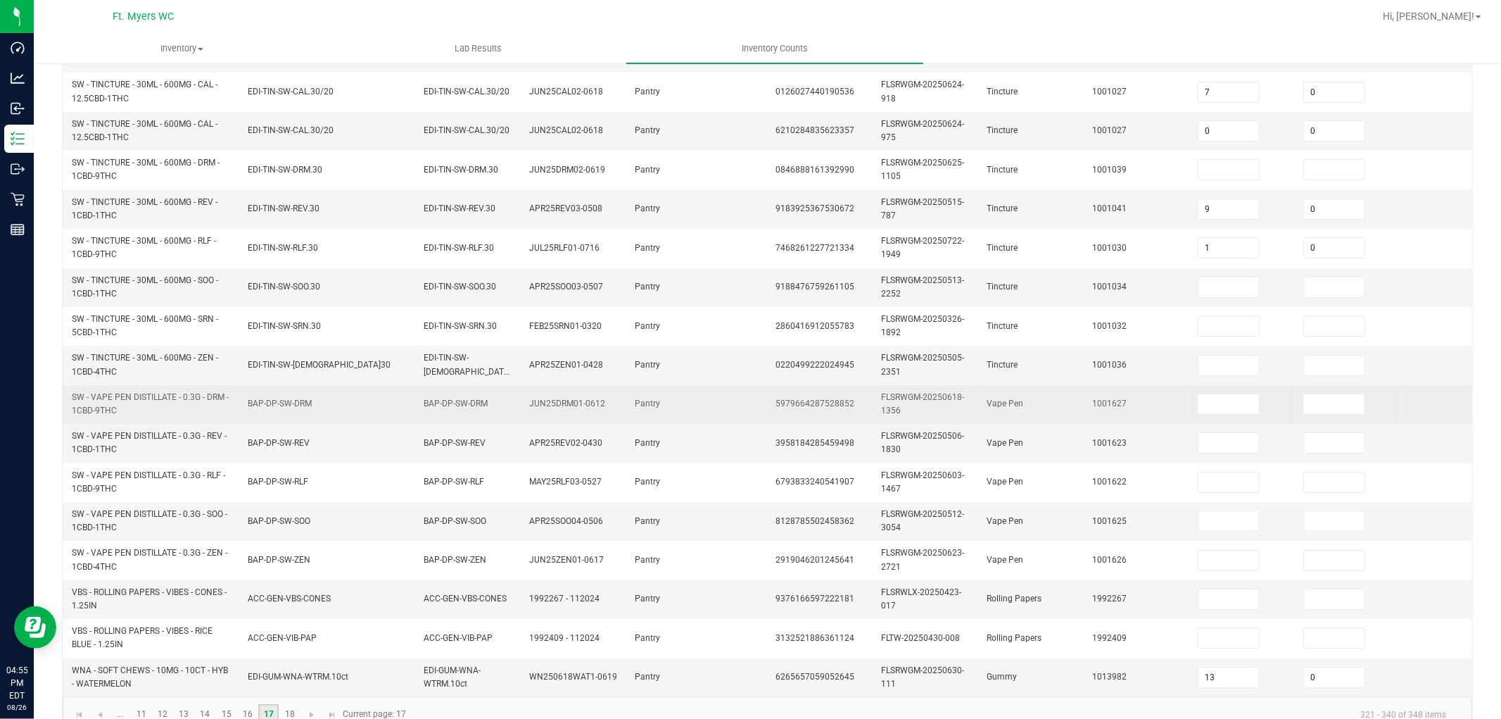
scroll to position [273, 0]
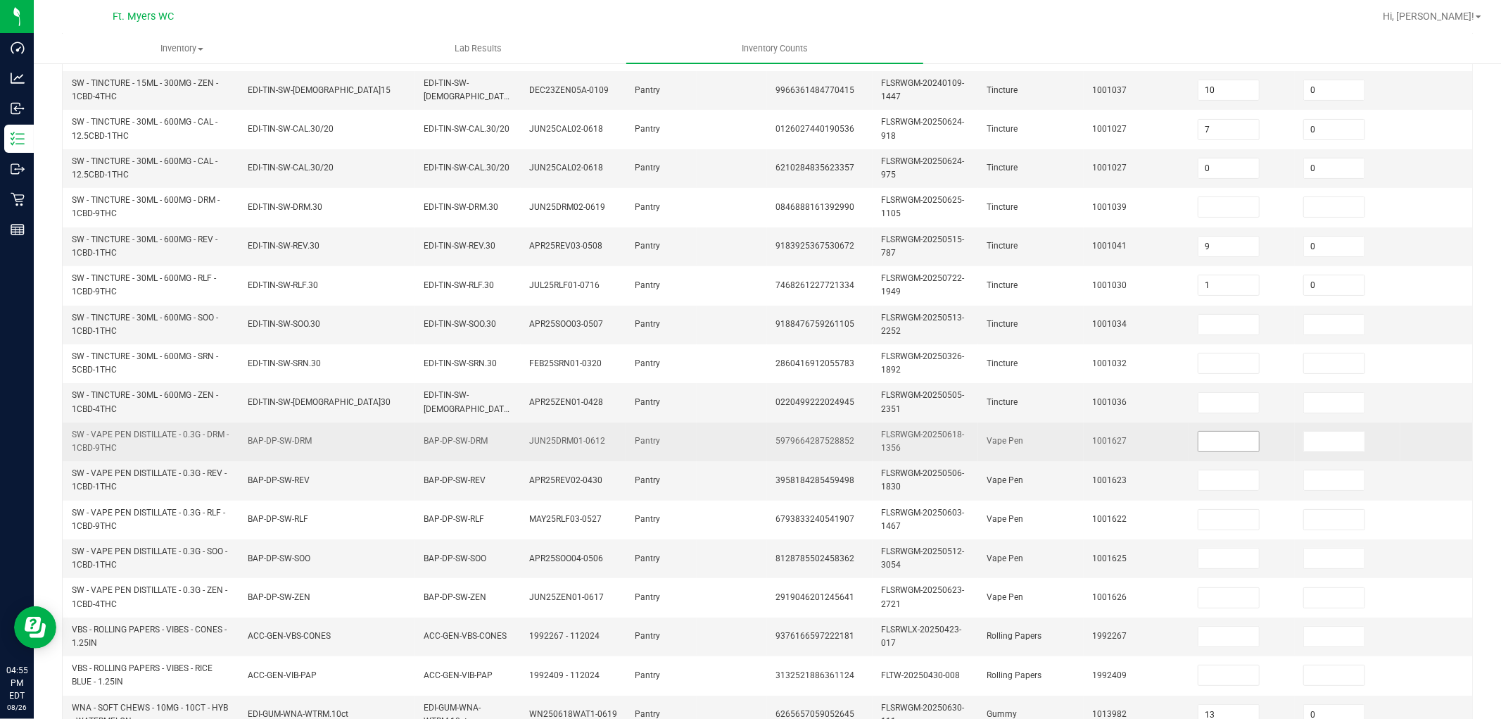
click at [1216, 432] on input at bounding box center [1228, 441] width 61 height 20
type input "12"
type input "0"
type input "3"
type input "0"
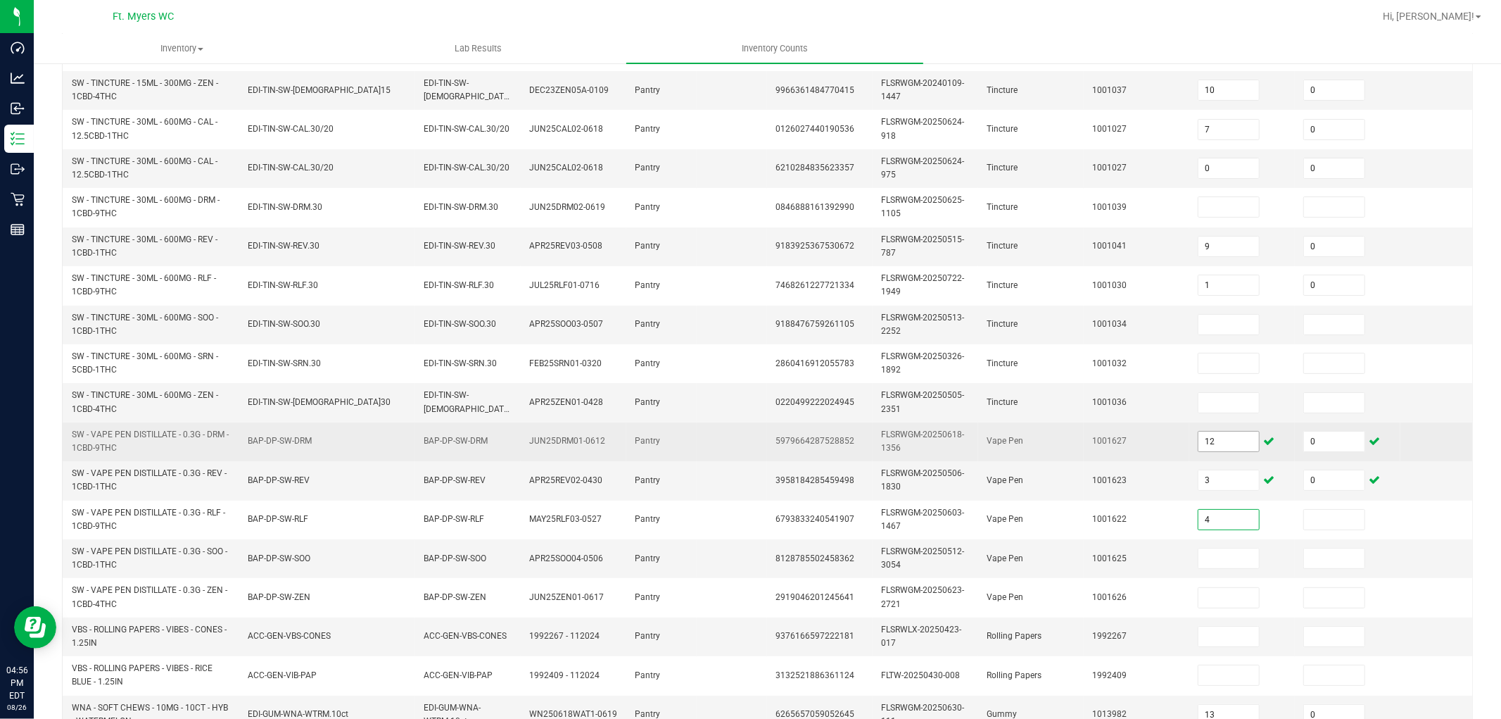
type input "4"
type input "0"
type input "10"
type input "0"
type input "10"
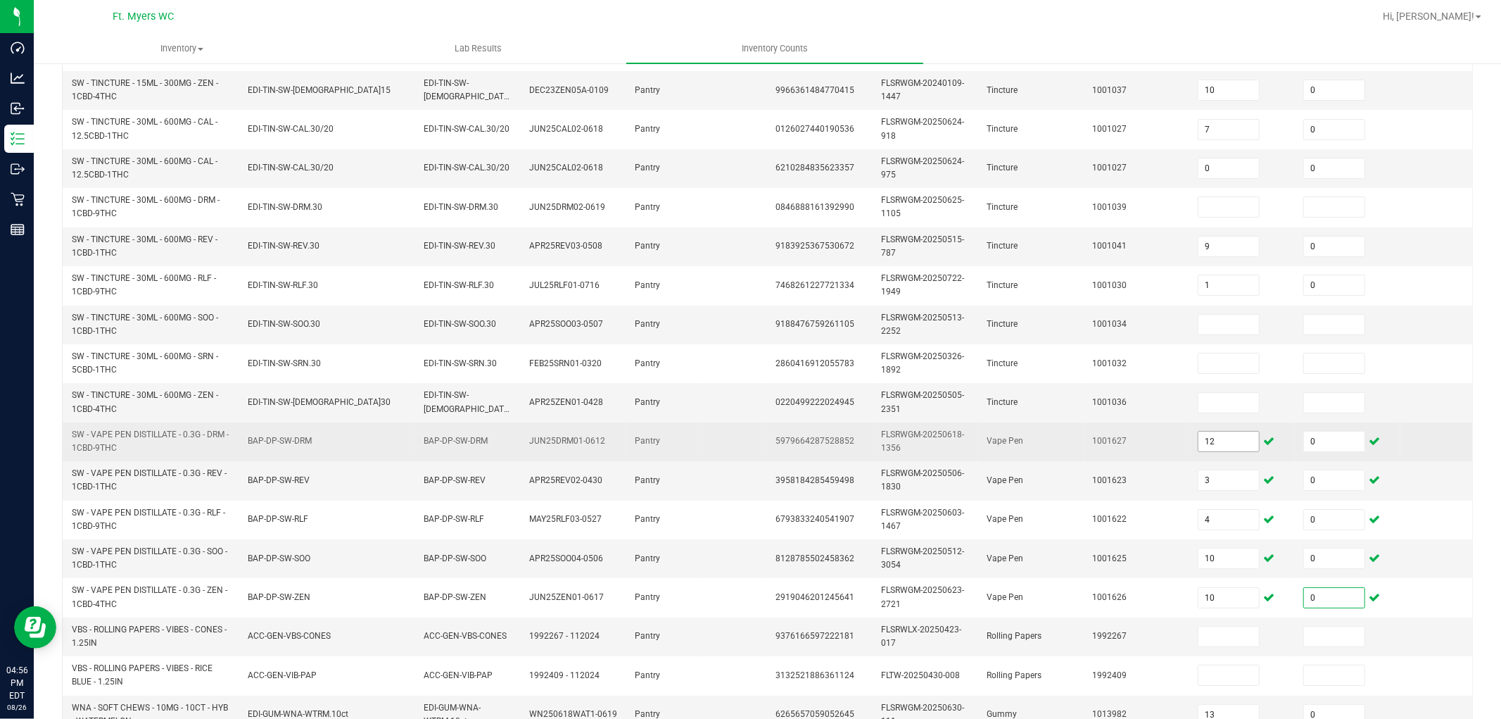
type input "0"
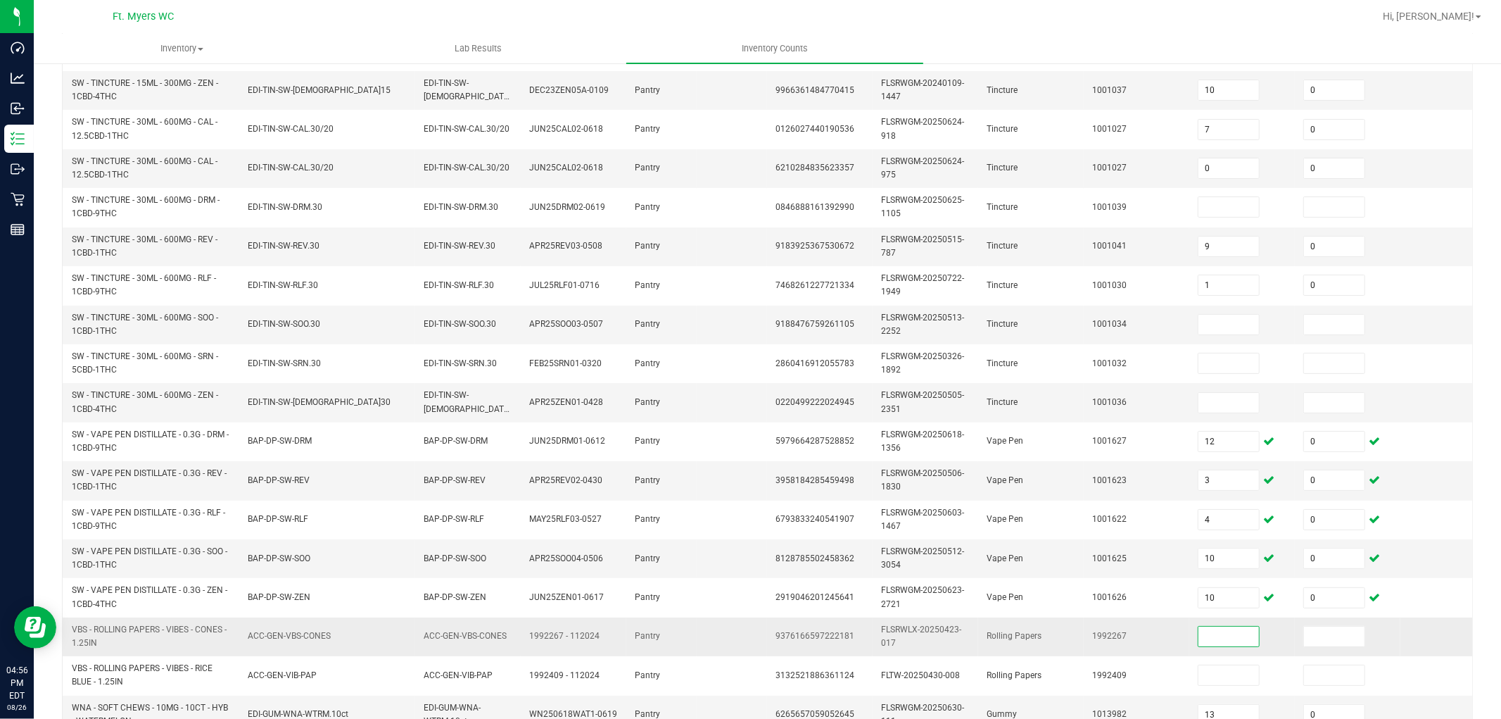
click at [1163, 643] on td "1992267" at bounding box center [1137, 636] width 106 height 39
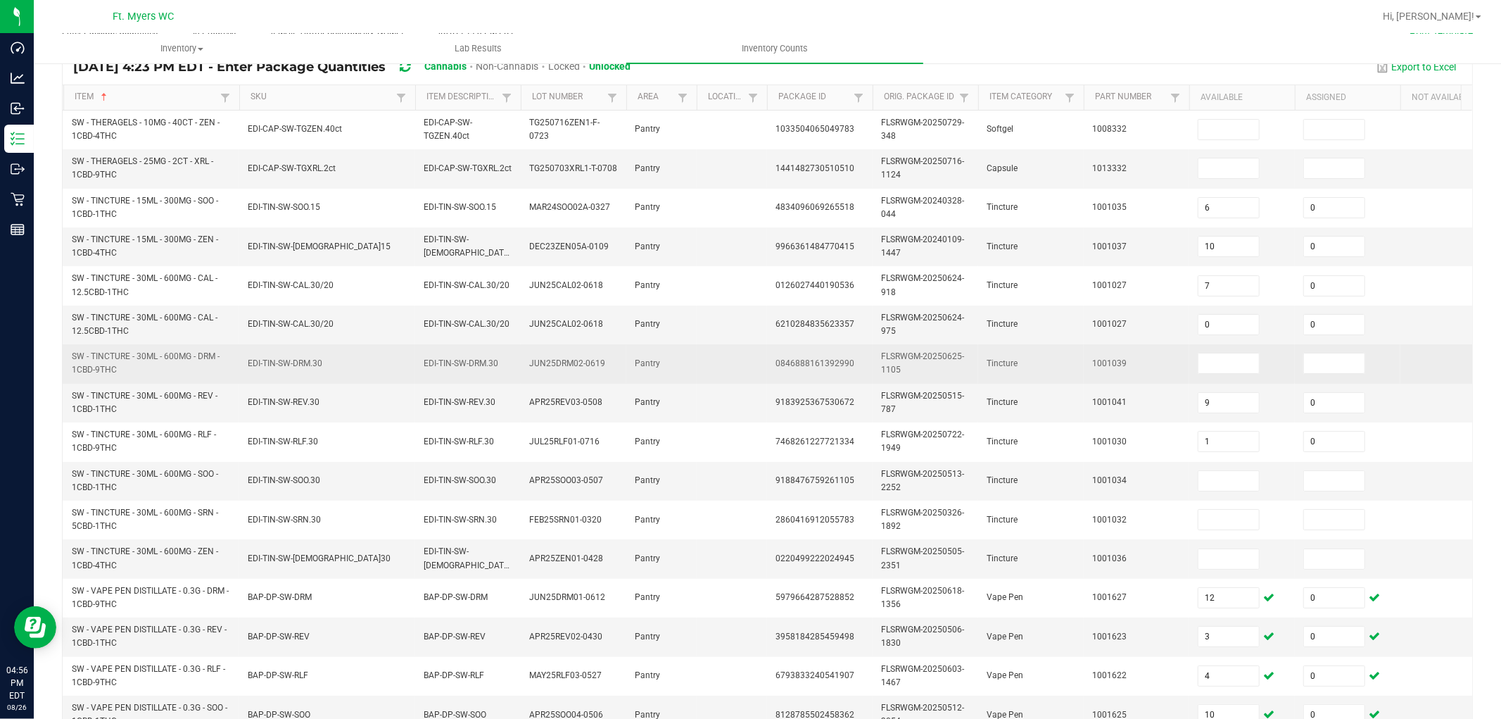
scroll to position [39, 0]
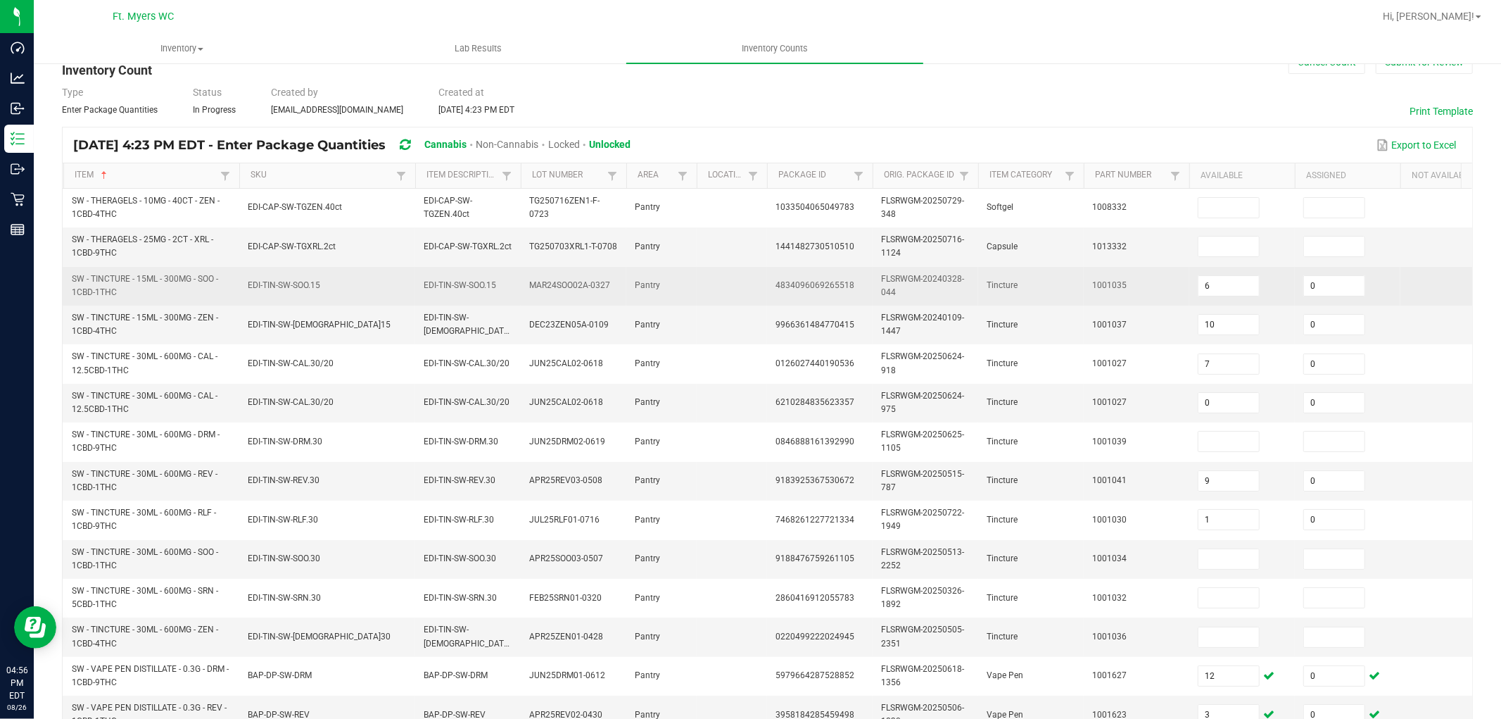
click at [1170, 291] on td "1001035" at bounding box center [1137, 286] width 106 height 39
click at [1235, 284] on input "6" at bounding box center [1228, 286] width 61 height 20
click at [1236, 285] on input "6" at bounding box center [1228, 286] width 61 height 20
click at [1229, 284] on input "6" at bounding box center [1228, 286] width 61 height 20
type input "6"
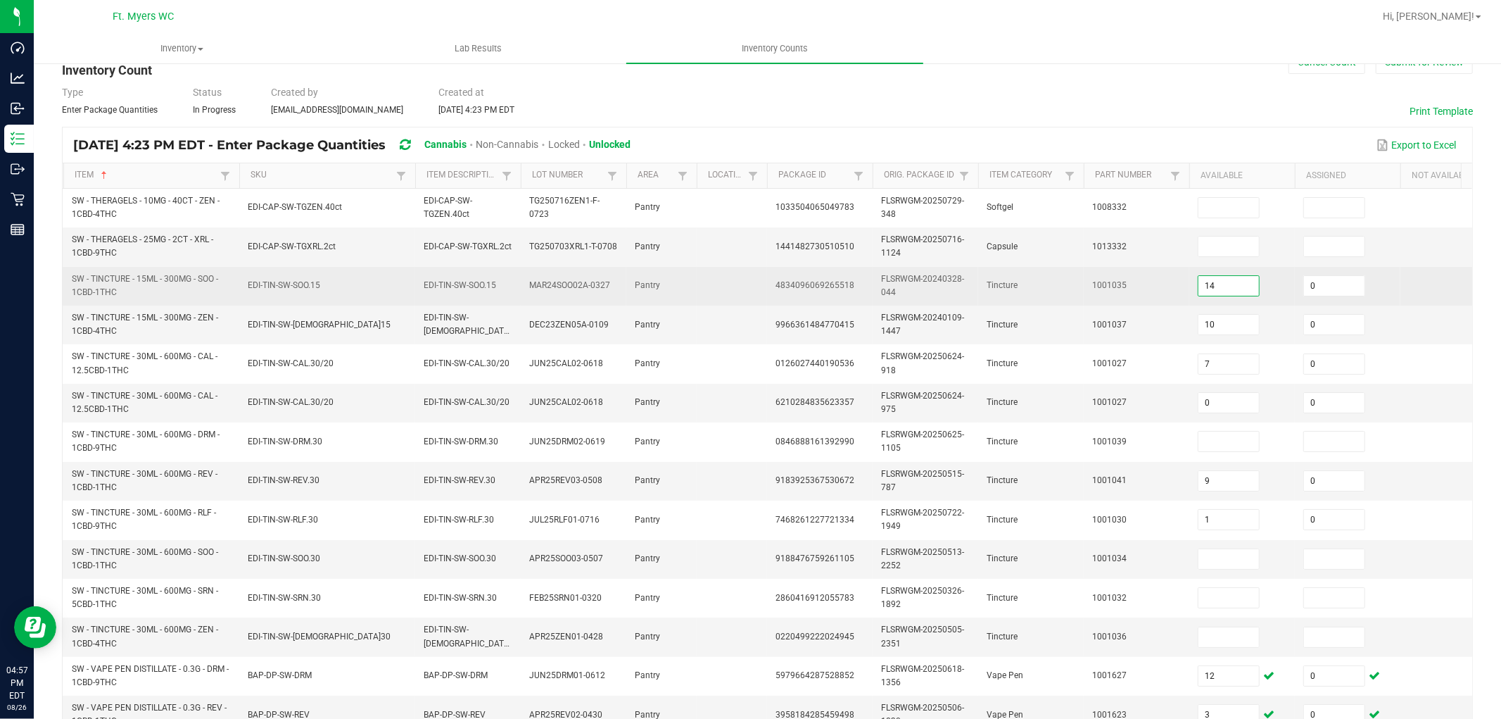
type input "14"
type input "18"
type input "12"
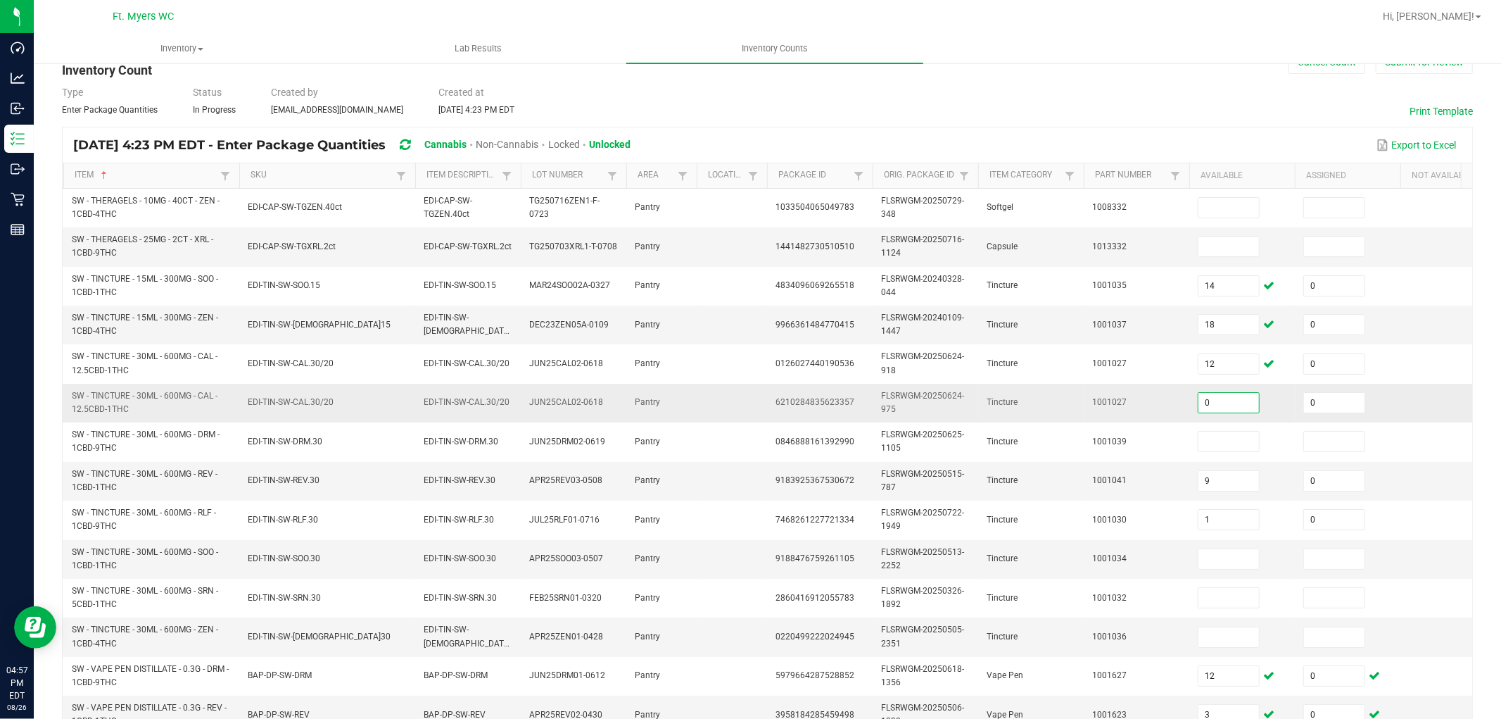
click at [1177, 405] on td "1001027" at bounding box center [1137, 403] width 106 height 39
click at [1227, 386] on td "0" at bounding box center [1242, 403] width 106 height 39
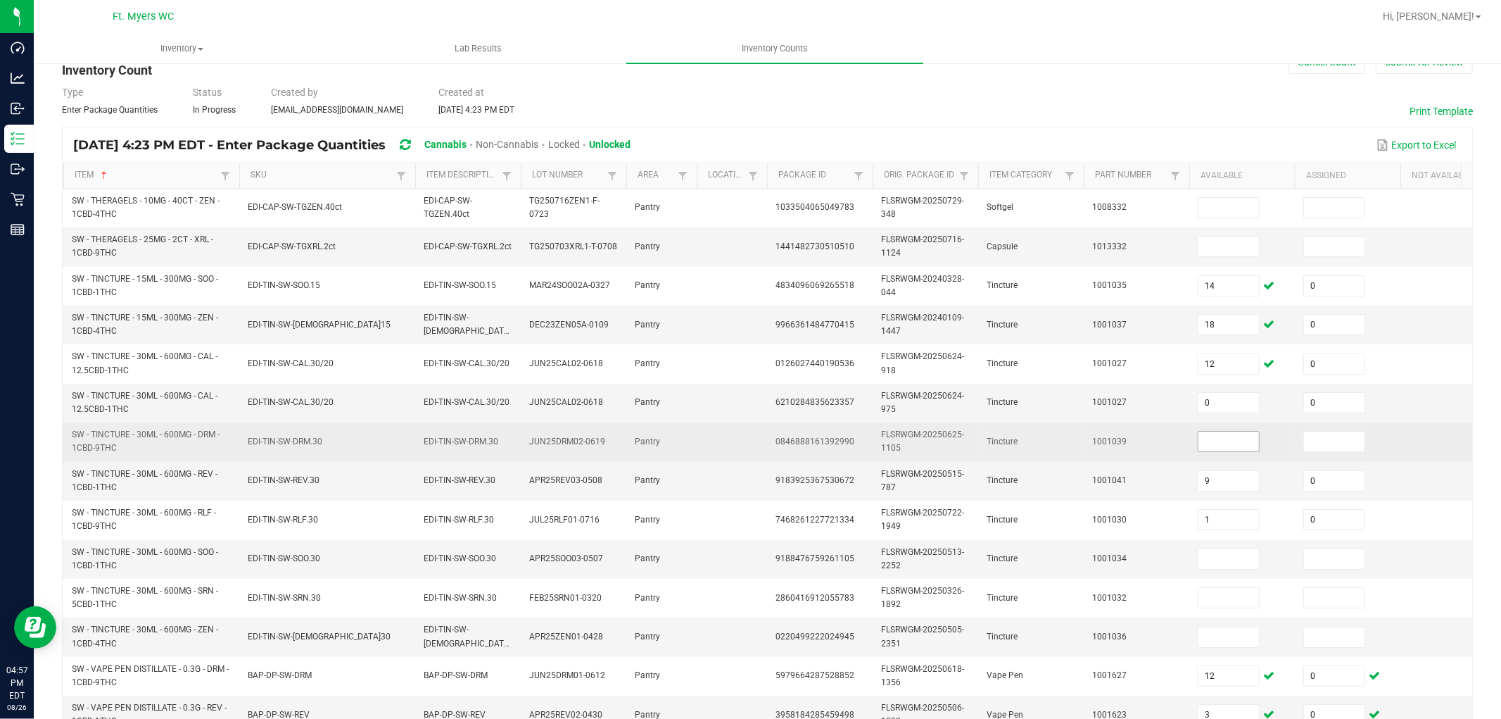
click at [1234, 438] on input at bounding box center [1228, 441] width 61 height 20
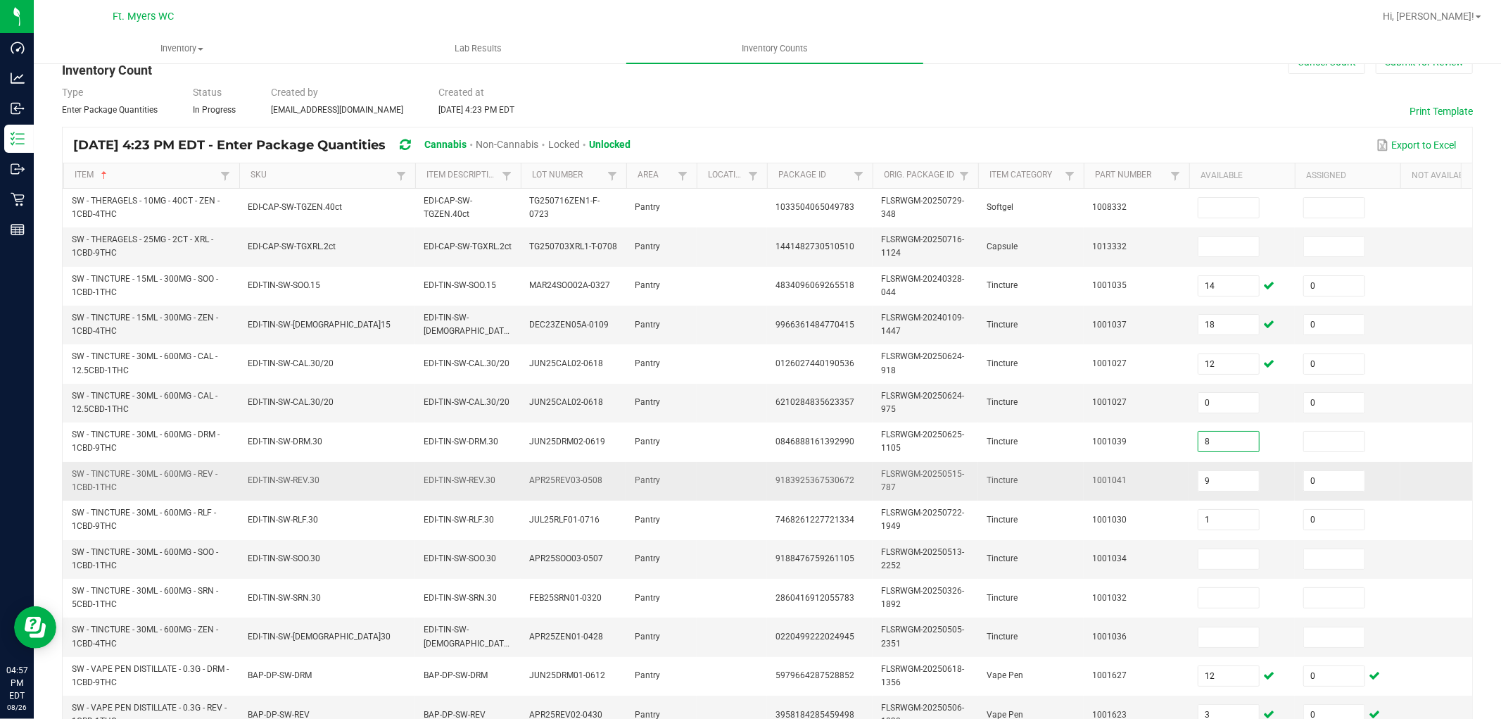
type input "8"
type input "0"
type input "17"
type input "10"
type input "4"
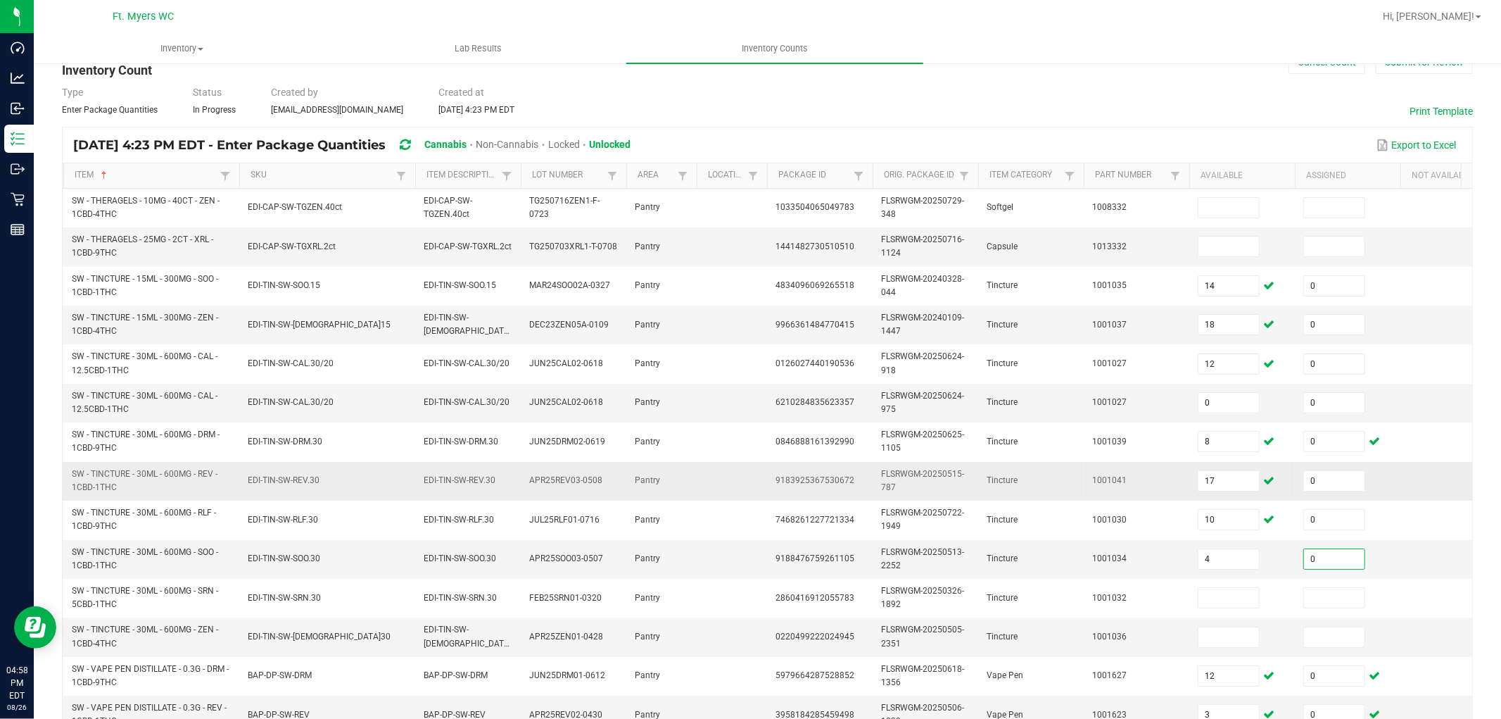
type input "0"
type input "6"
type input "0"
type input "8"
type input "0"
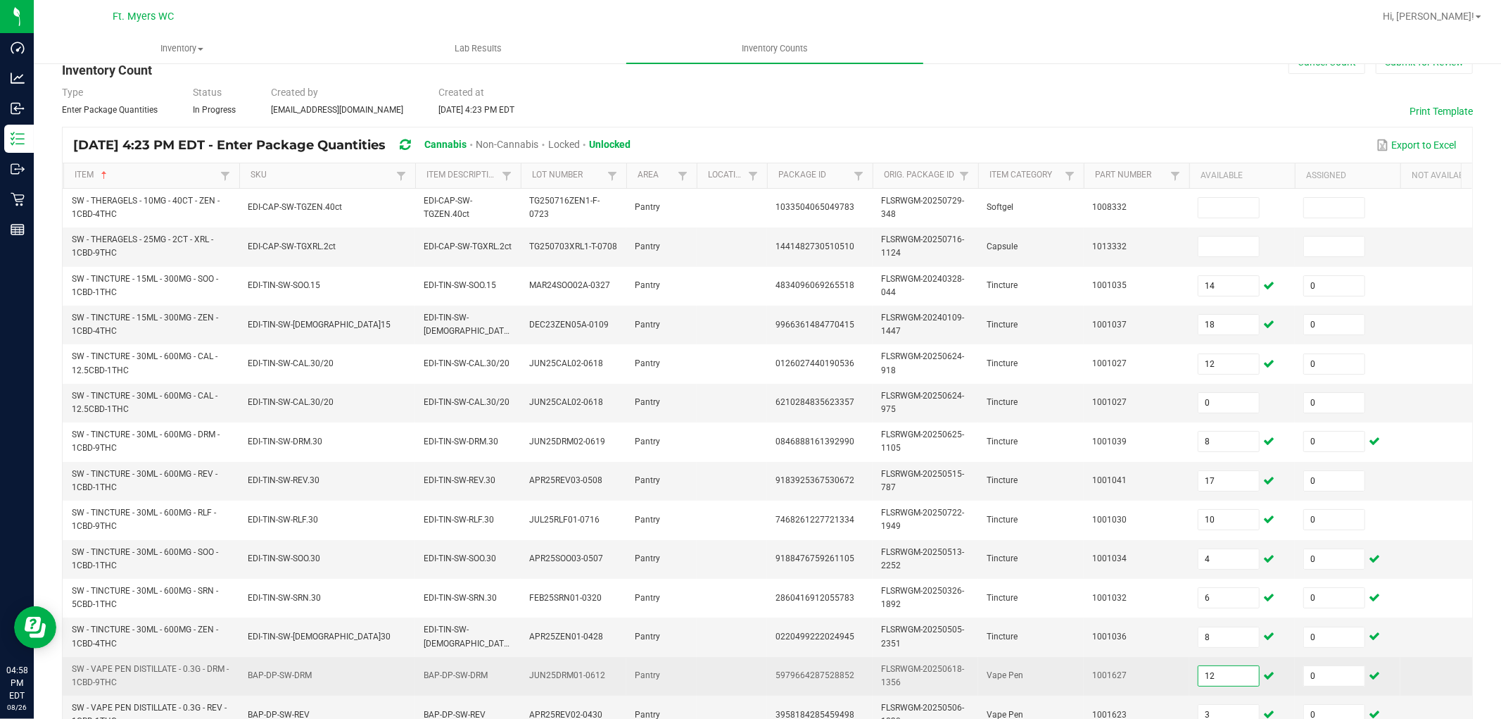
click at [1164, 646] on td "1001627" at bounding box center [1137, 676] width 106 height 39
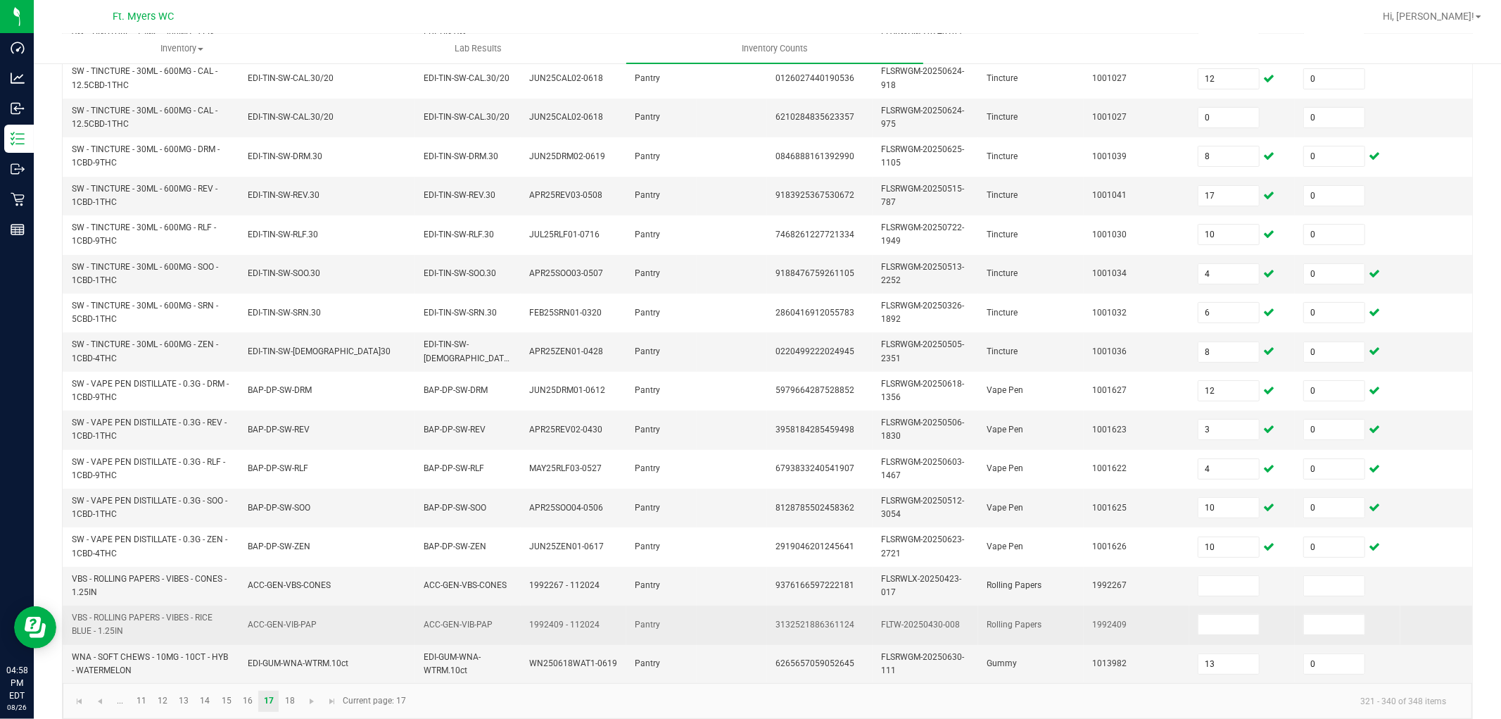
scroll to position [352, 0]
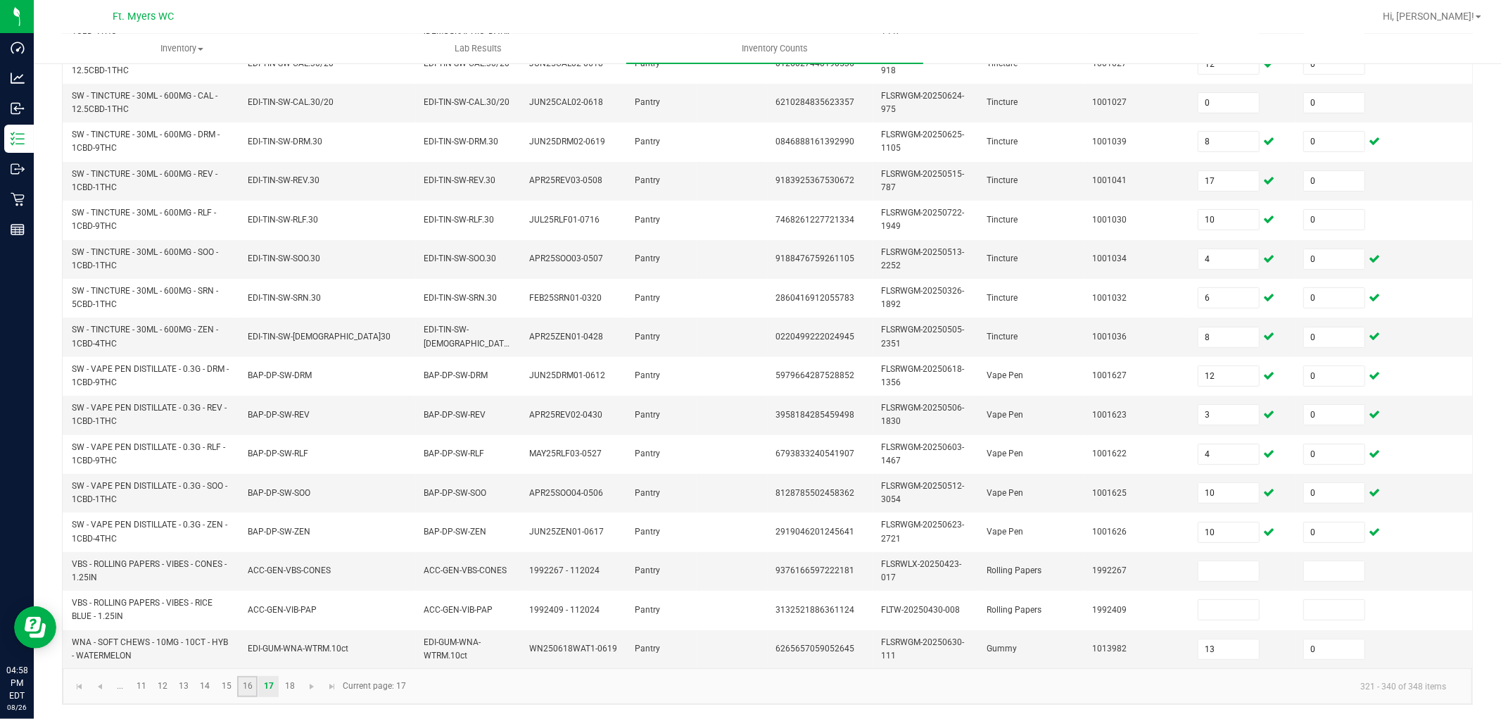
click at [237, 646] on link "16" at bounding box center [247, 686] width 20 height 21
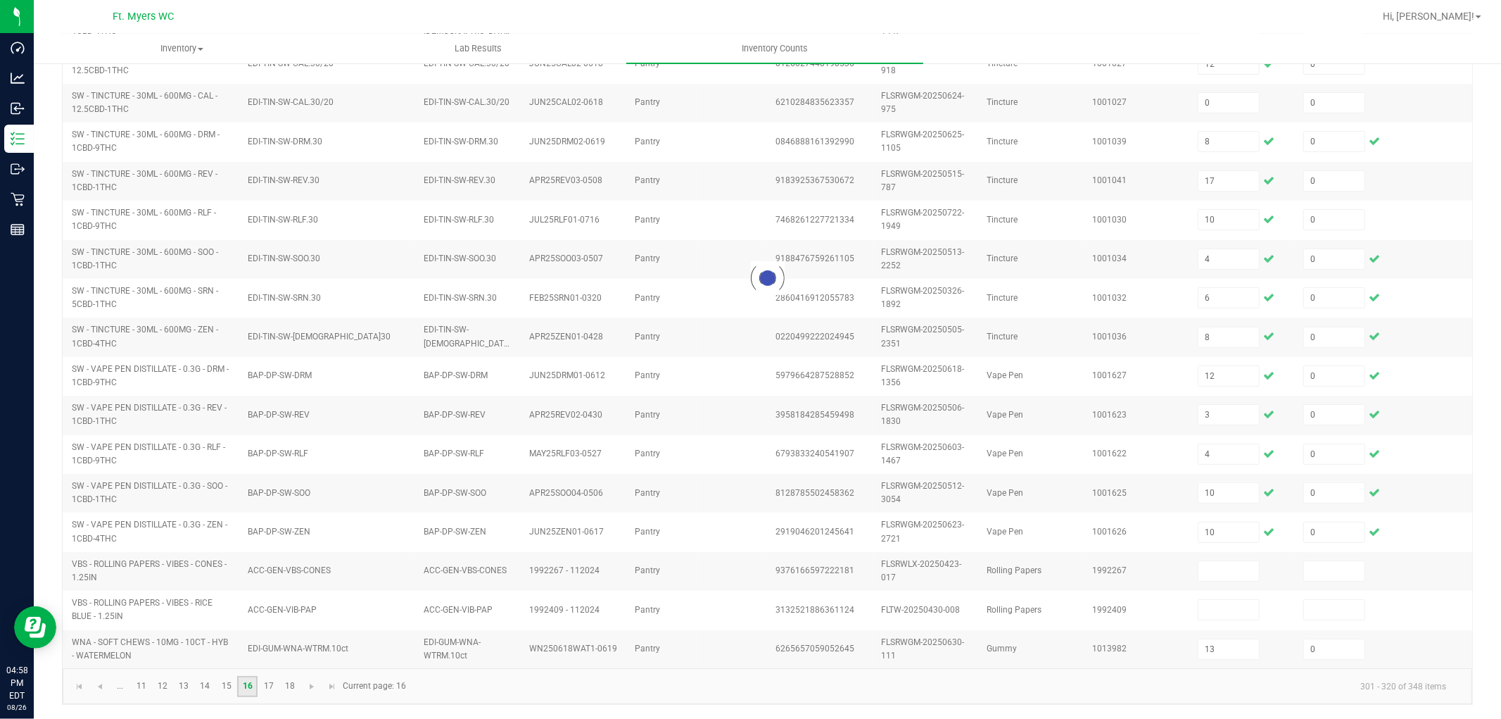
type input "5"
type input "10"
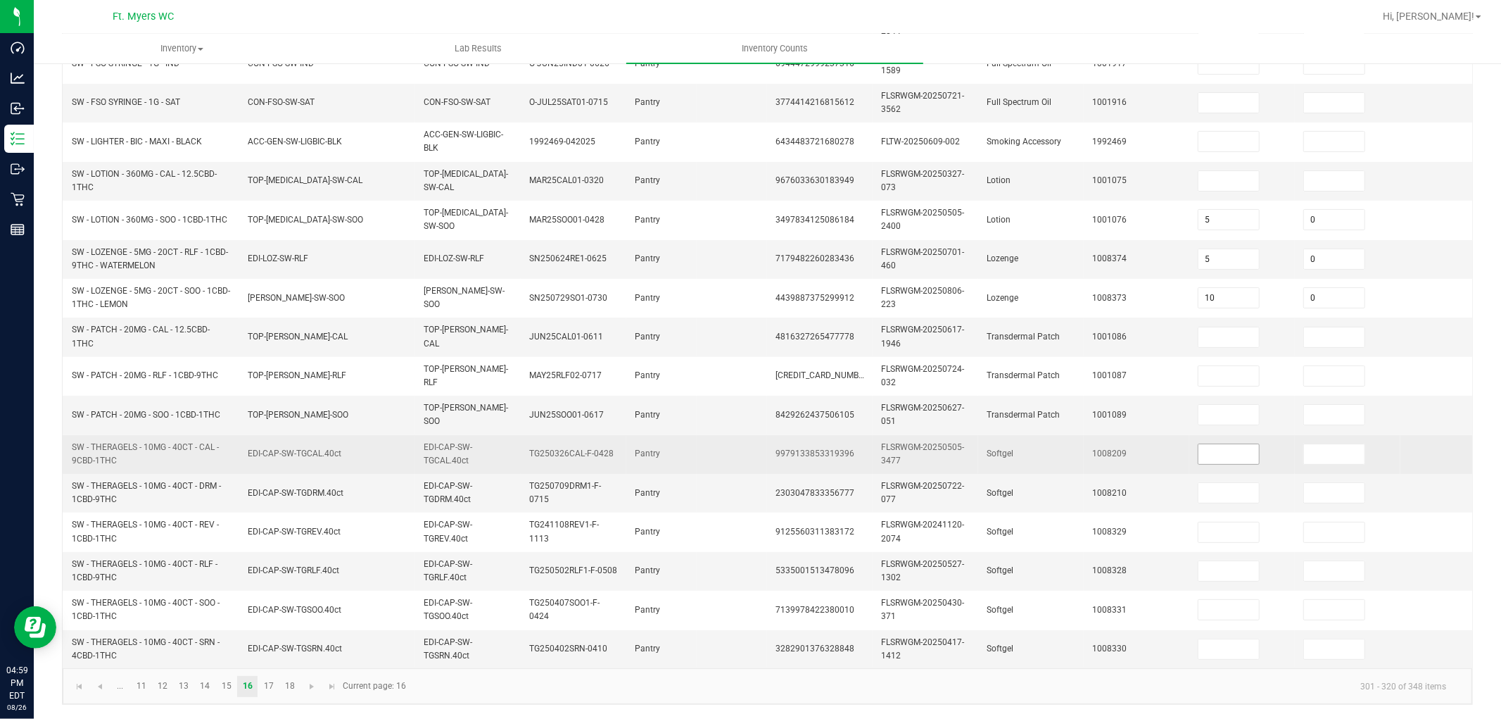
drag, startPoint x: 1210, startPoint y: 434, endPoint x: 1227, endPoint y: 442, distance: 18.6
click at [1211, 444] on input at bounding box center [1228, 454] width 61 height 20
type input "6"
type input "0"
type input "2"
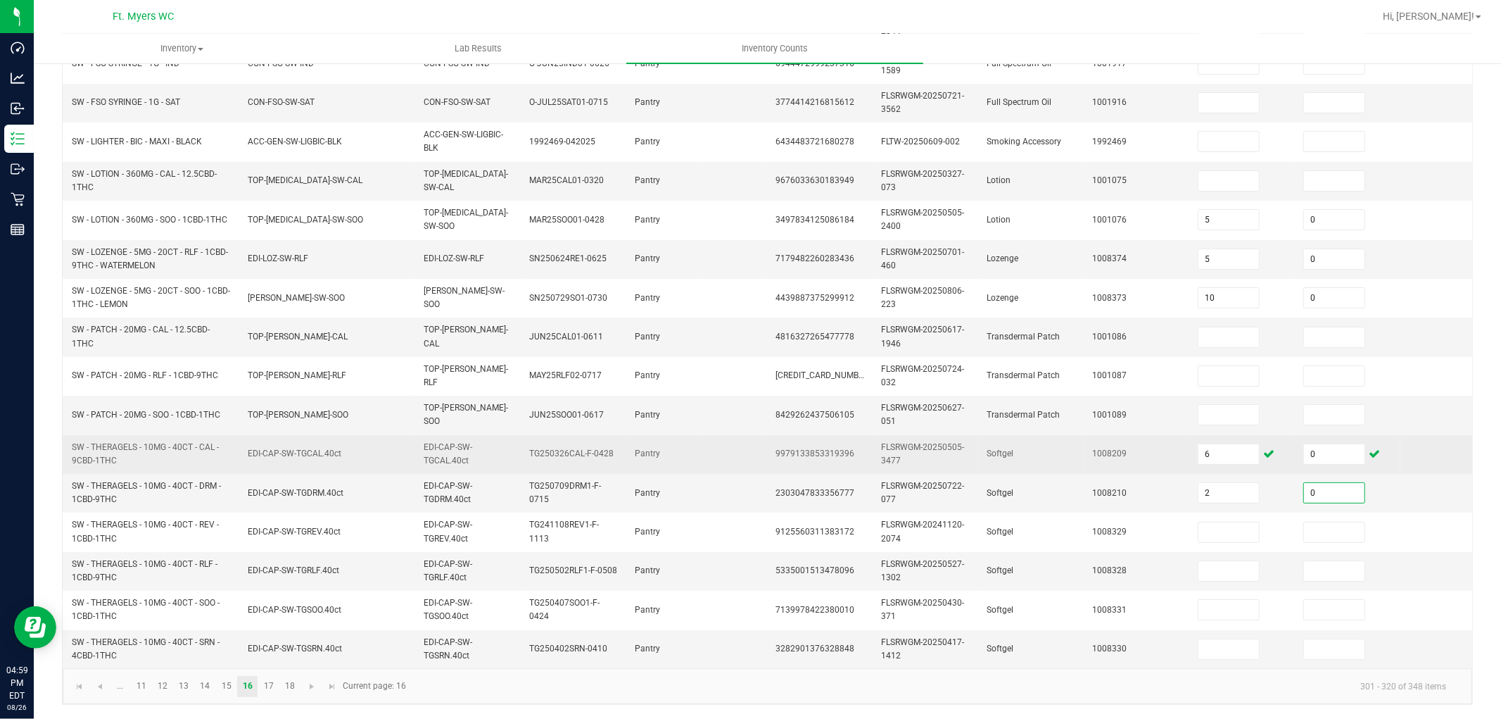
type input "0"
type input "5"
type input "0"
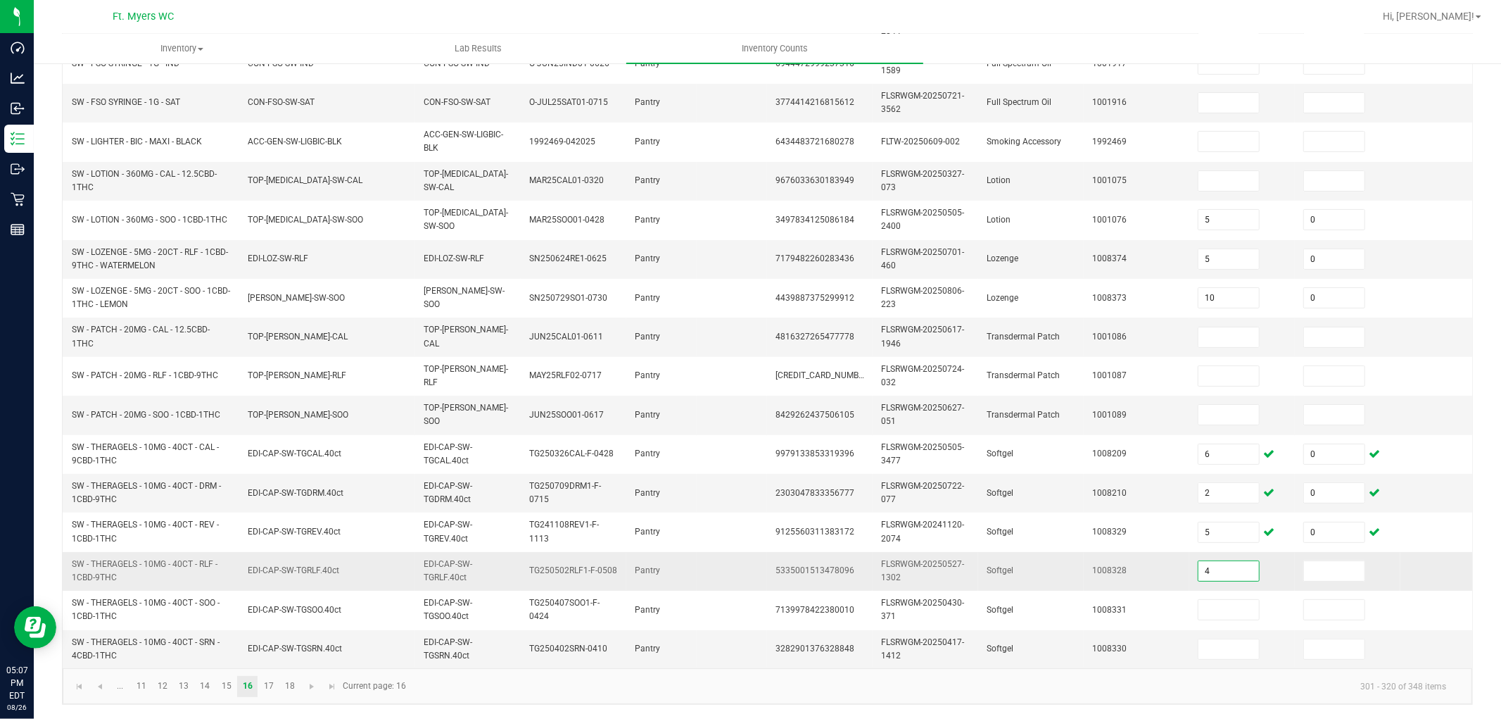
type input "4"
type input "0"
type input "1"
type input "0"
type input "1"
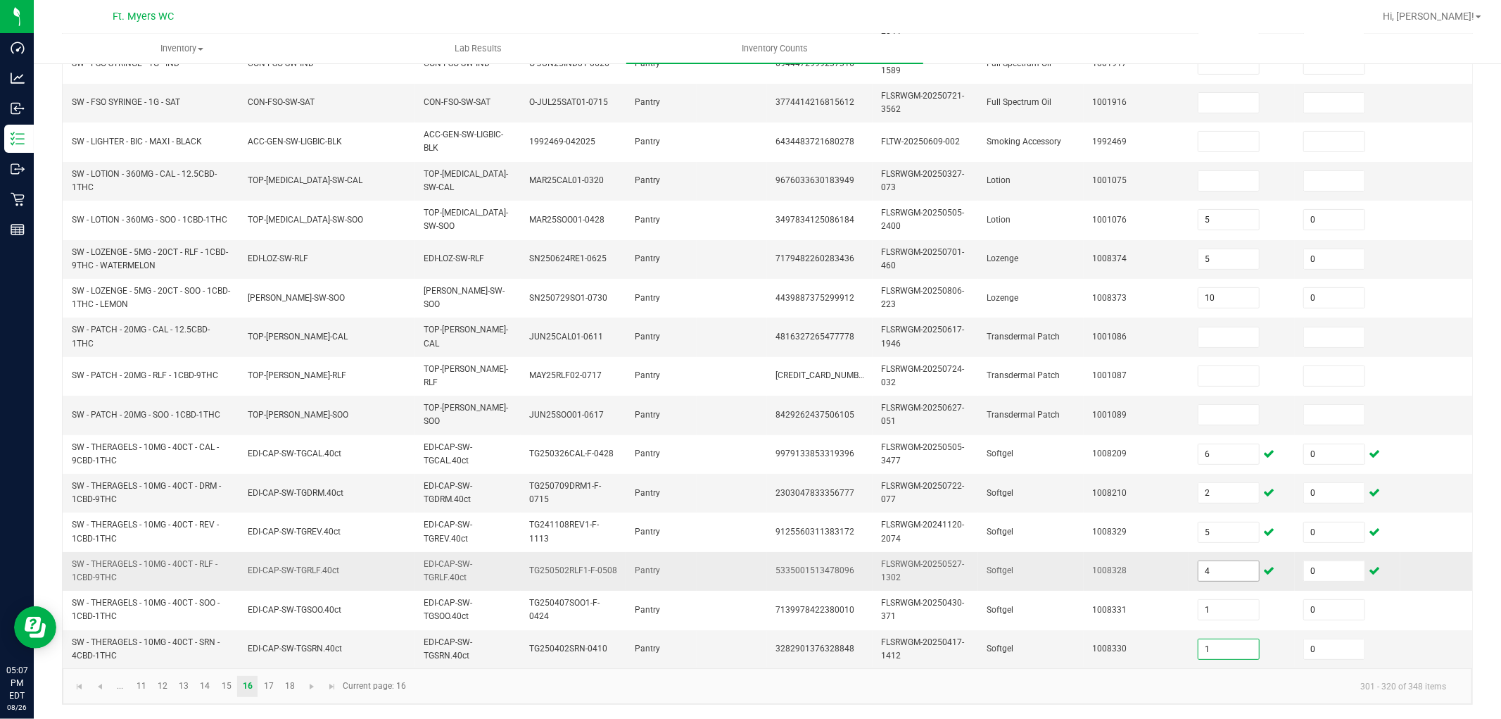
type input "0"
click at [265, 646] on link "17" at bounding box center [268, 686] width 20 height 21
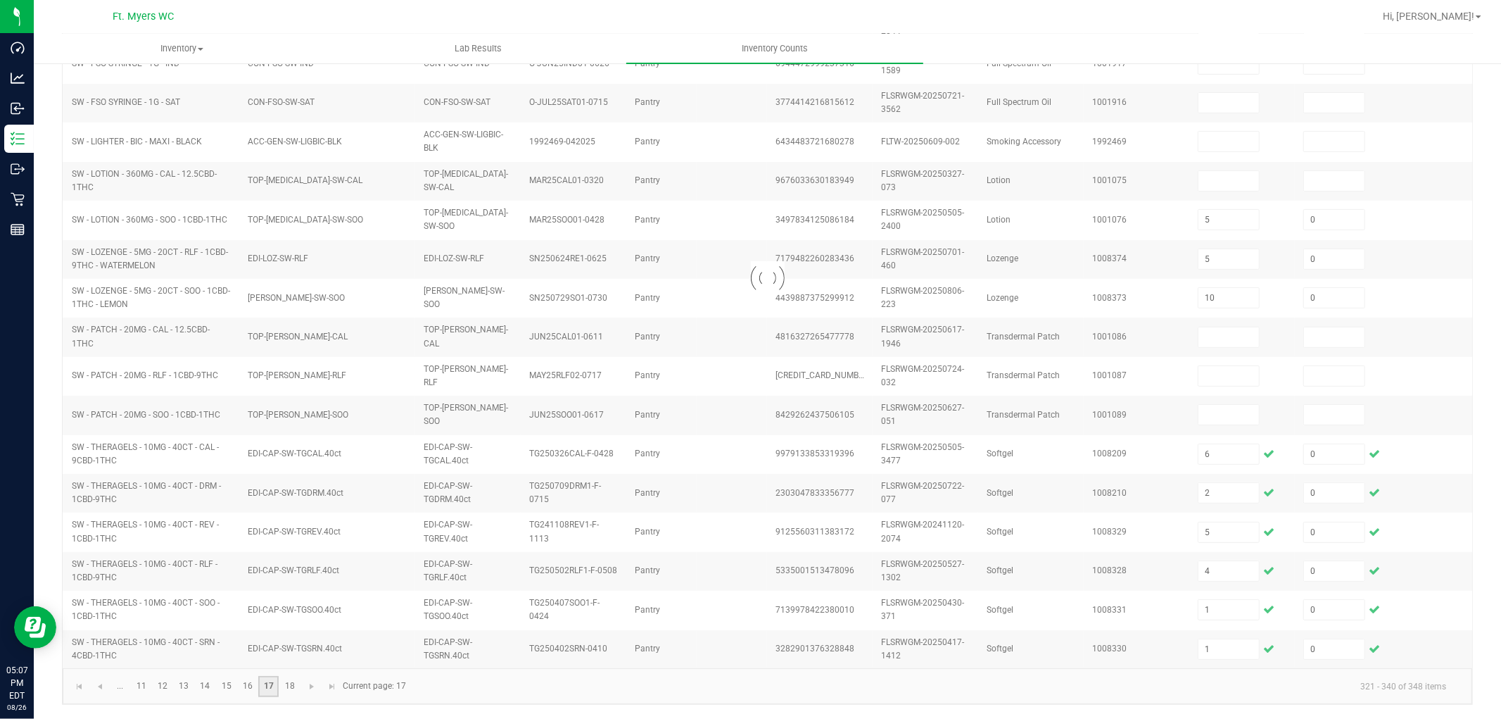
type input "14"
type input "18"
type input "12"
type input "0"
type input "8"
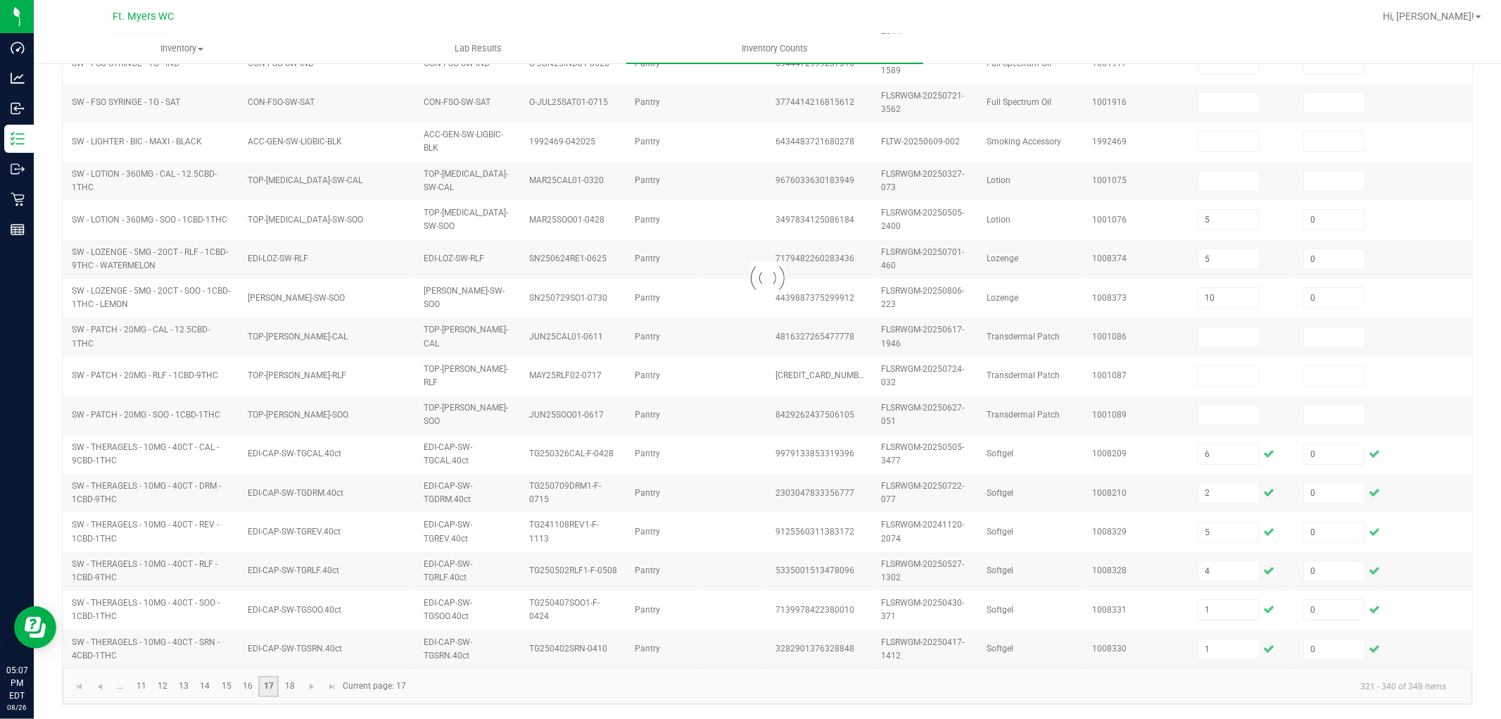
type input "17"
type input "0"
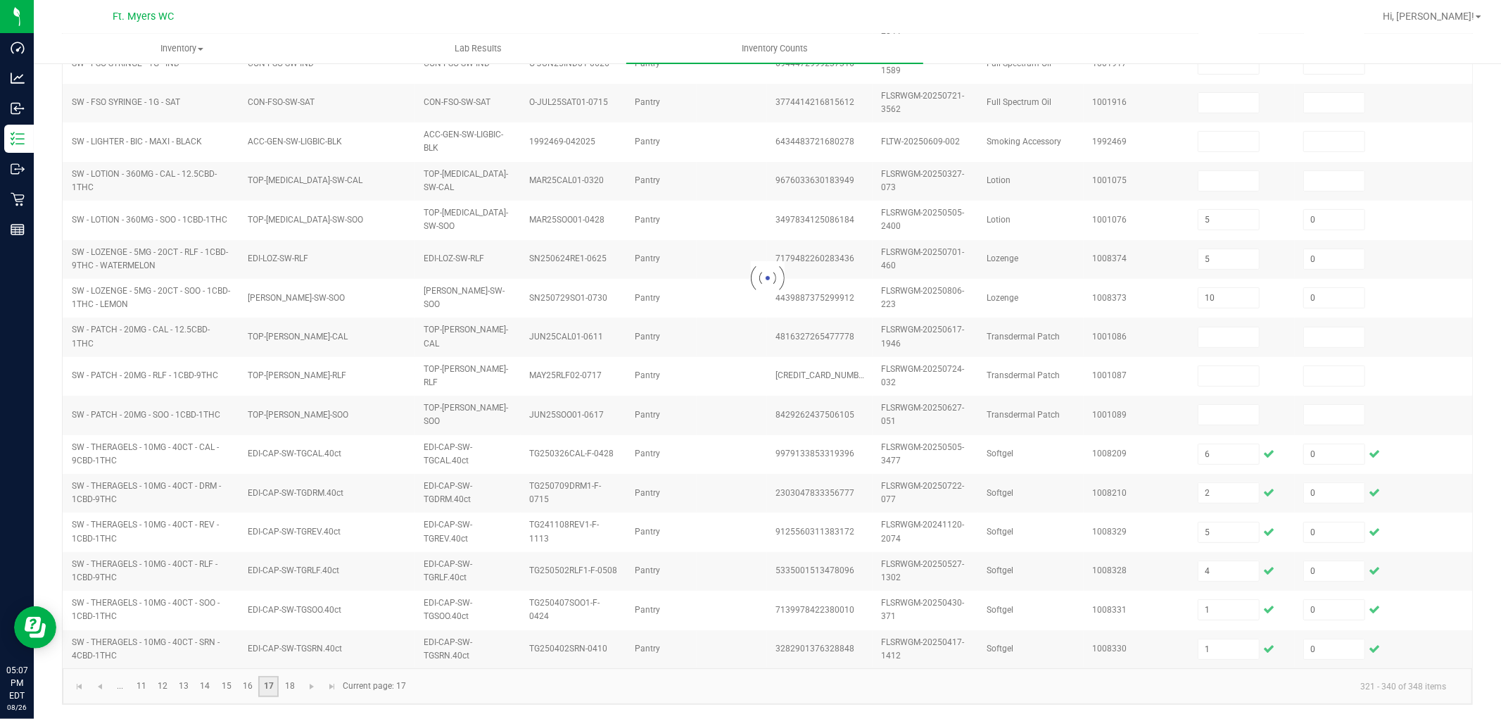
type input "0"
type input "10"
type input "4"
type input "6"
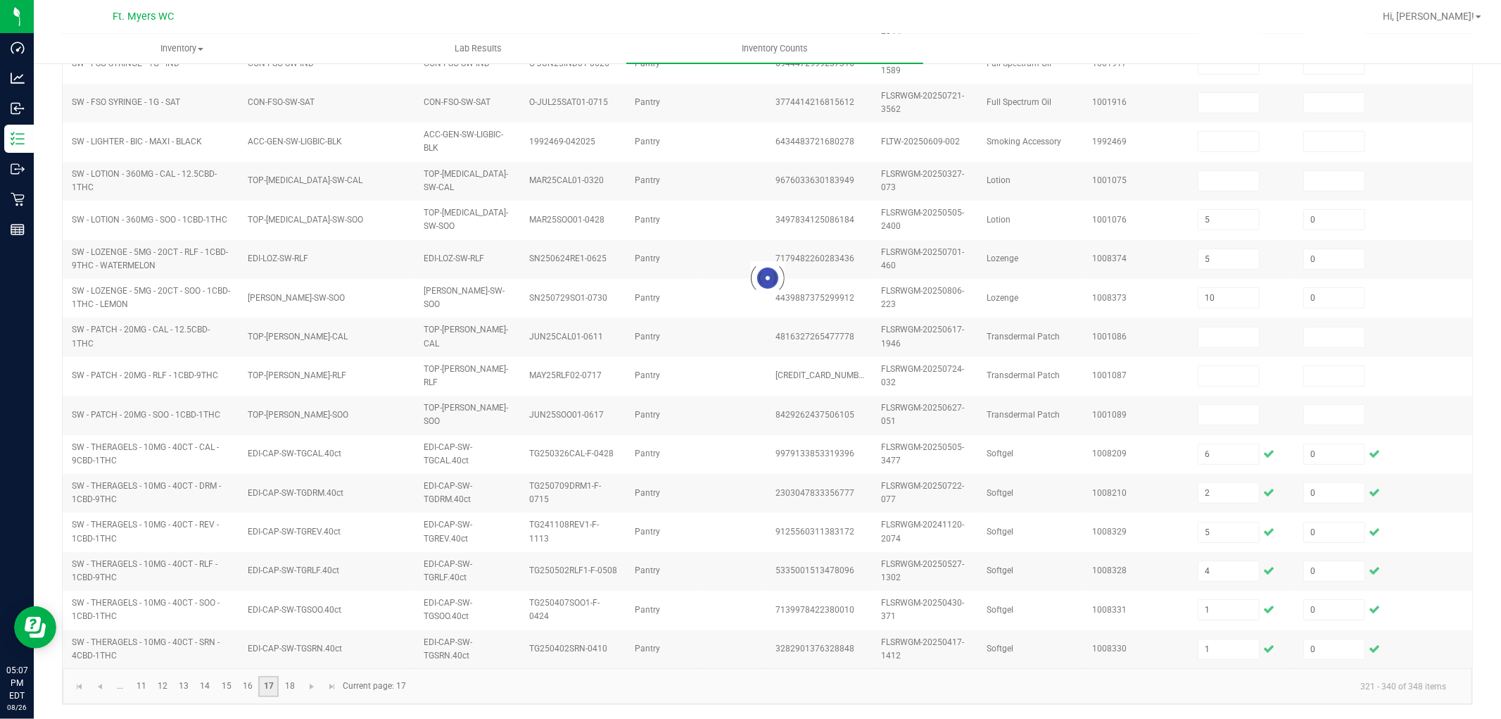
type input "8"
type input "0"
type input "12"
type input "0"
type input "3"
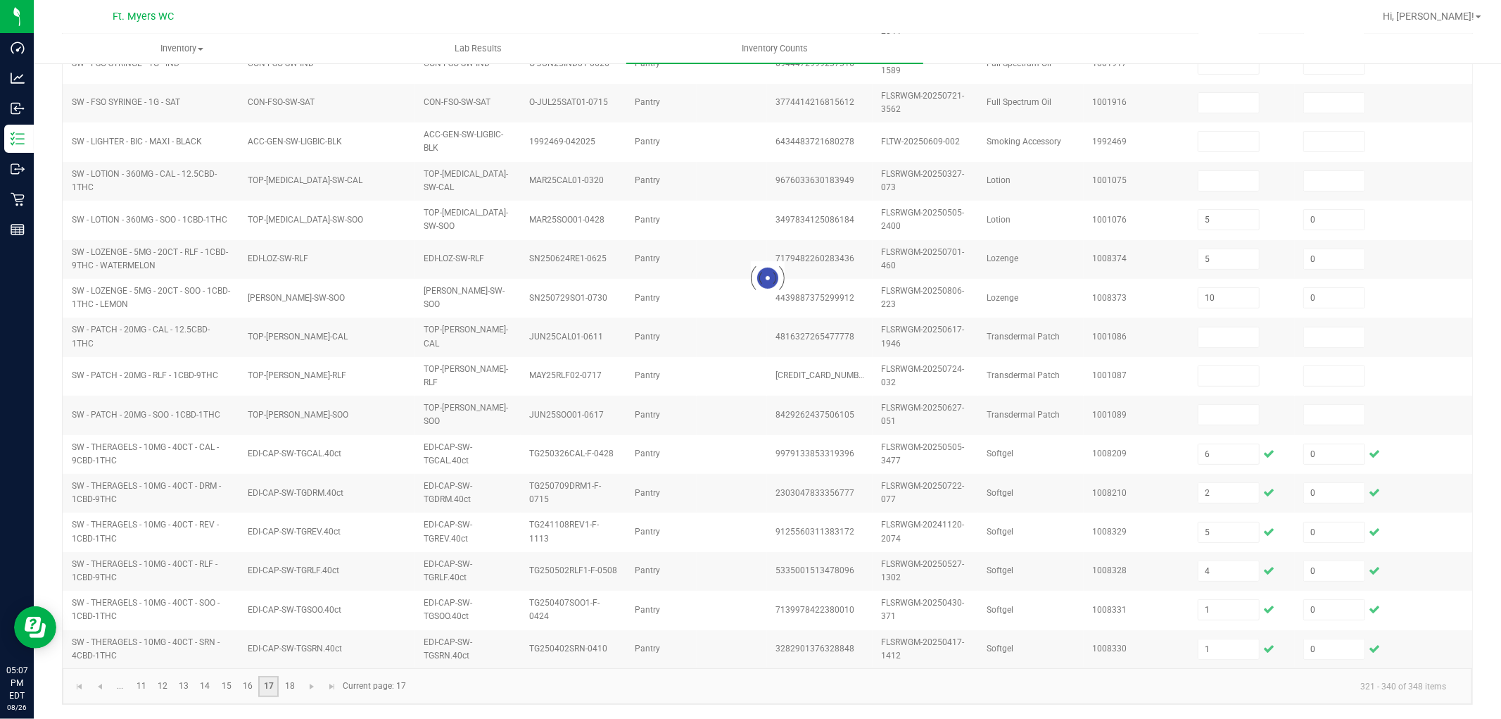
type input "0"
type input "4"
type input "10"
type input "13"
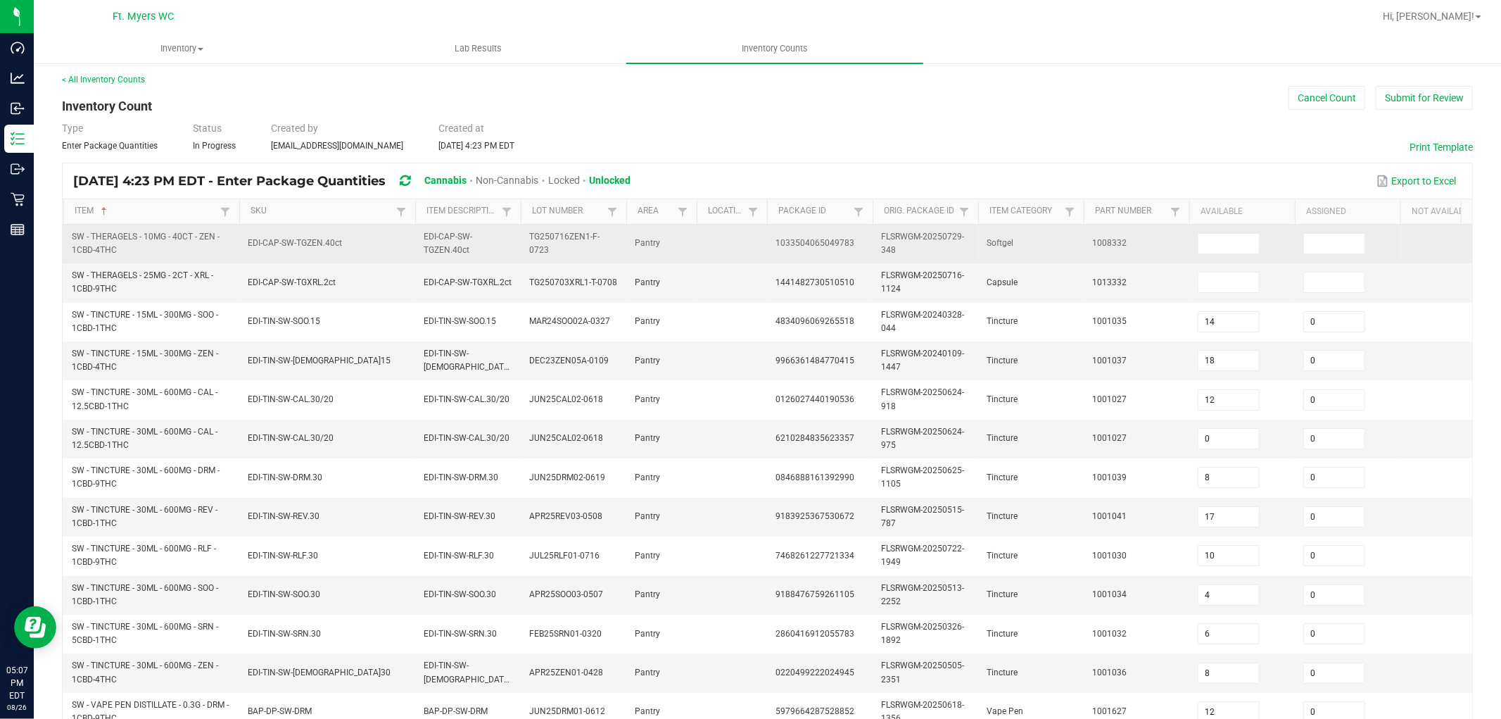
scroll to position [0, 0]
click at [1229, 247] on input at bounding box center [1228, 246] width 61 height 20
type input "4"
type input "0"
type input "5"
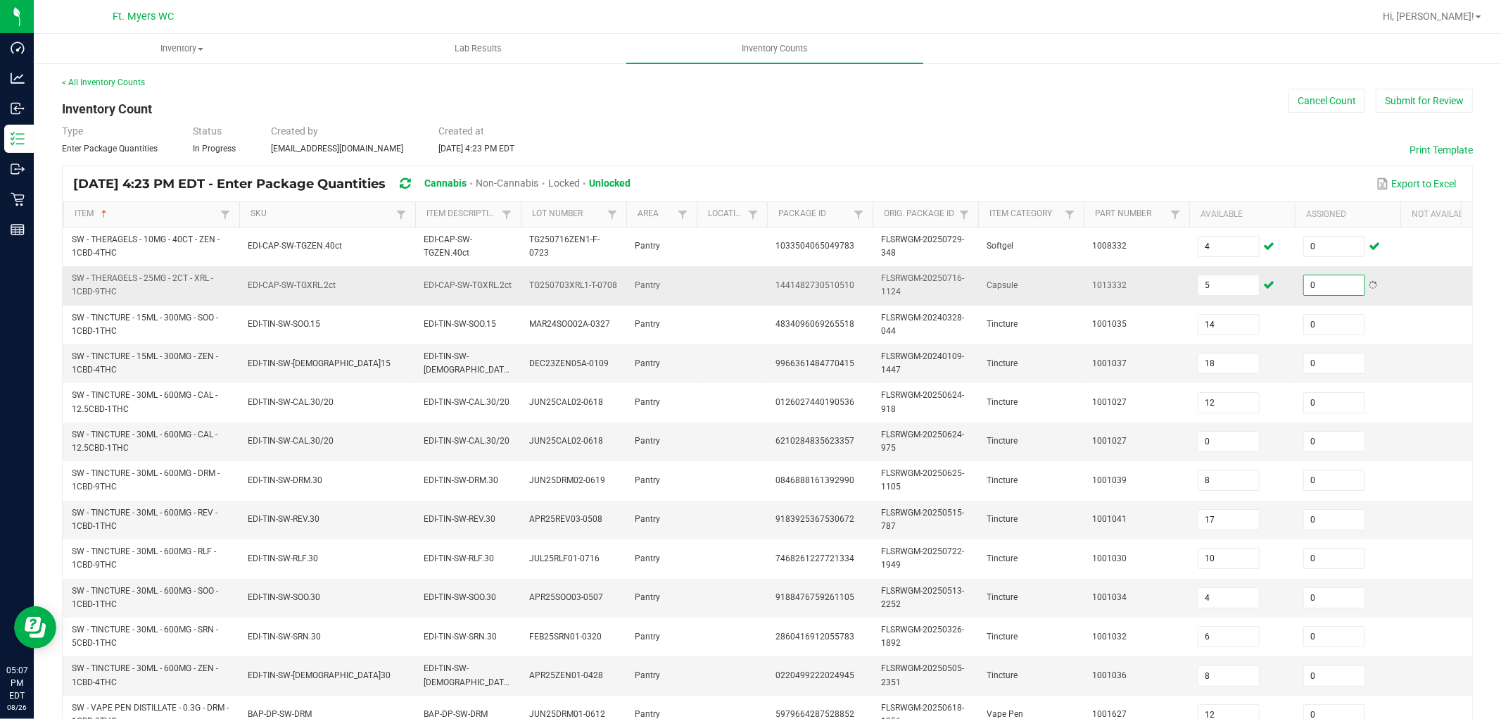
type input "0"
click at [1175, 294] on td "1013332" at bounding box center [1137, 285] width 106 height 39
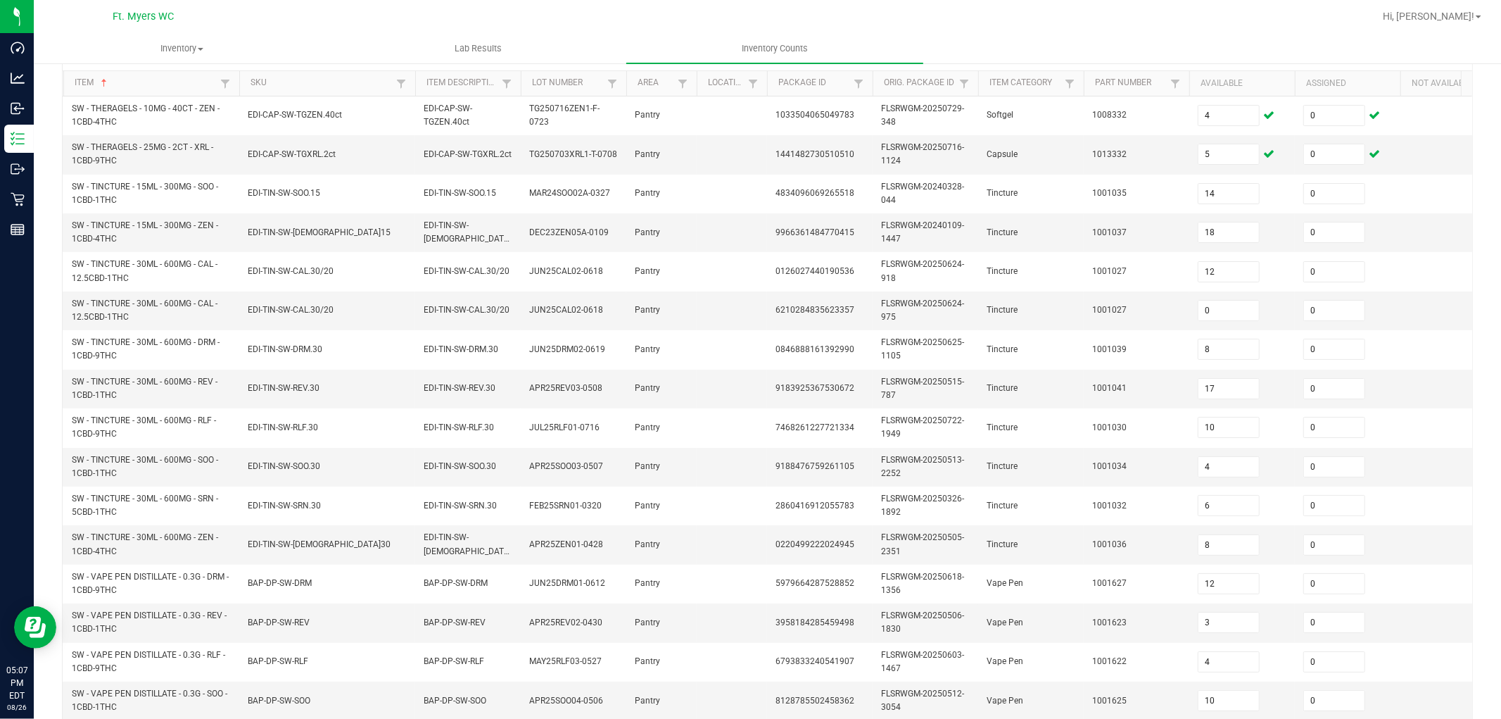
scroll to position [352, 0]
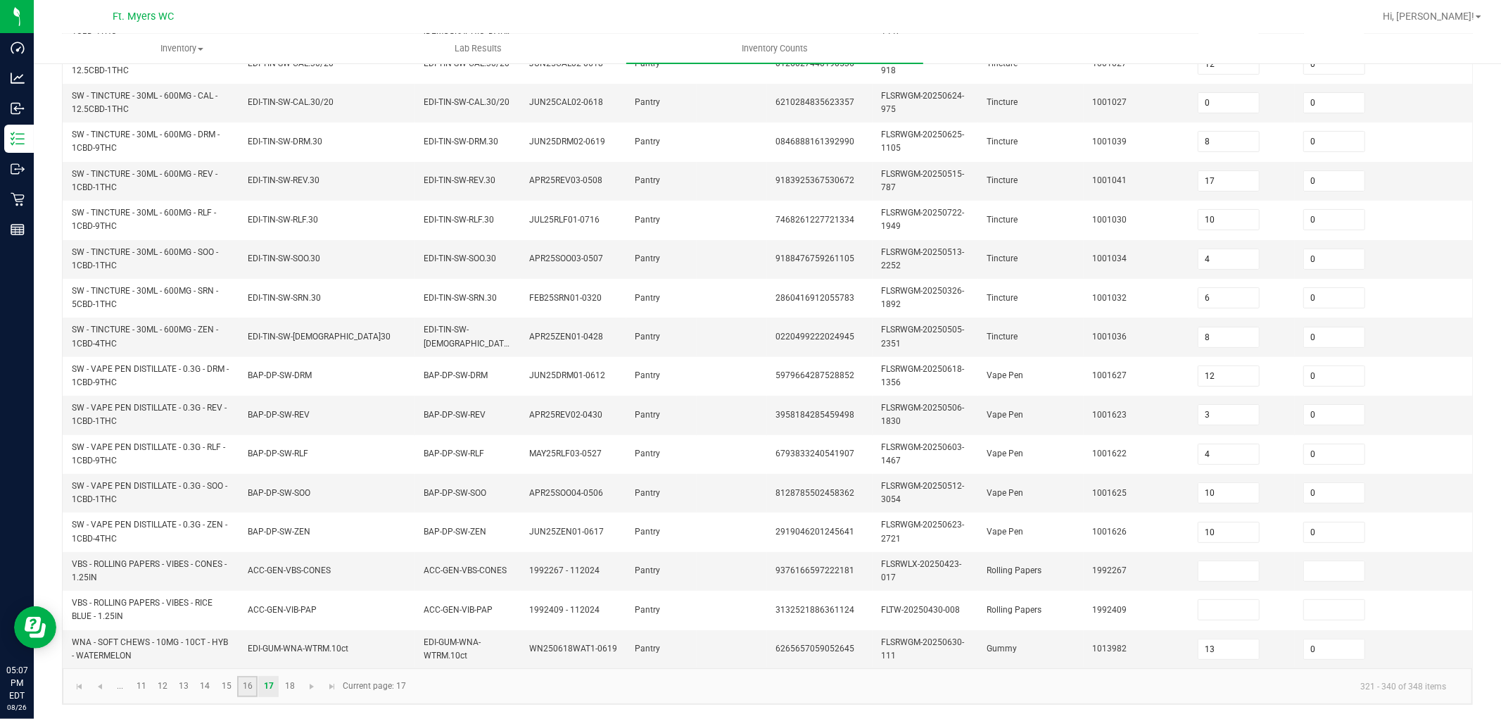
click at [249, 646] on link "16" at bounding box center [247, 686] width 20 height 21
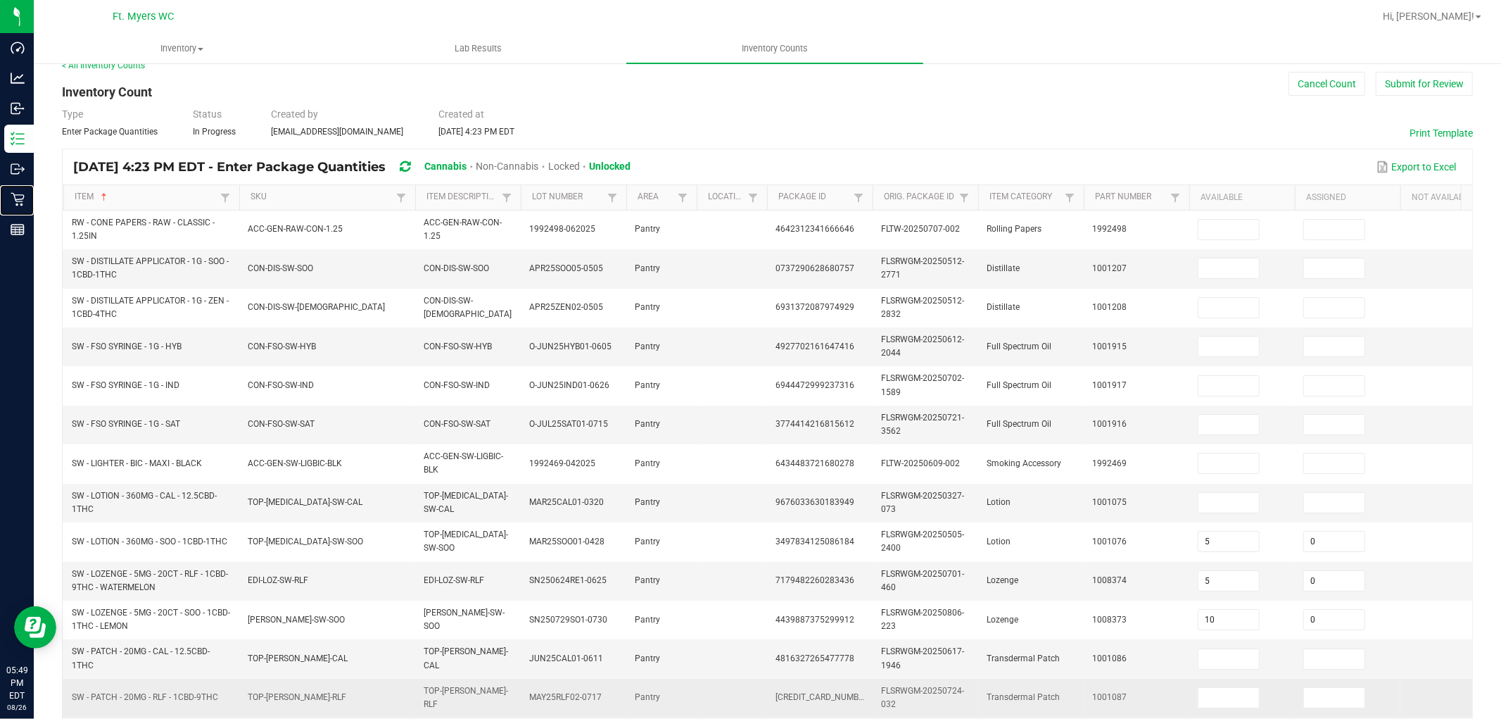
scroll to position [0, 0]
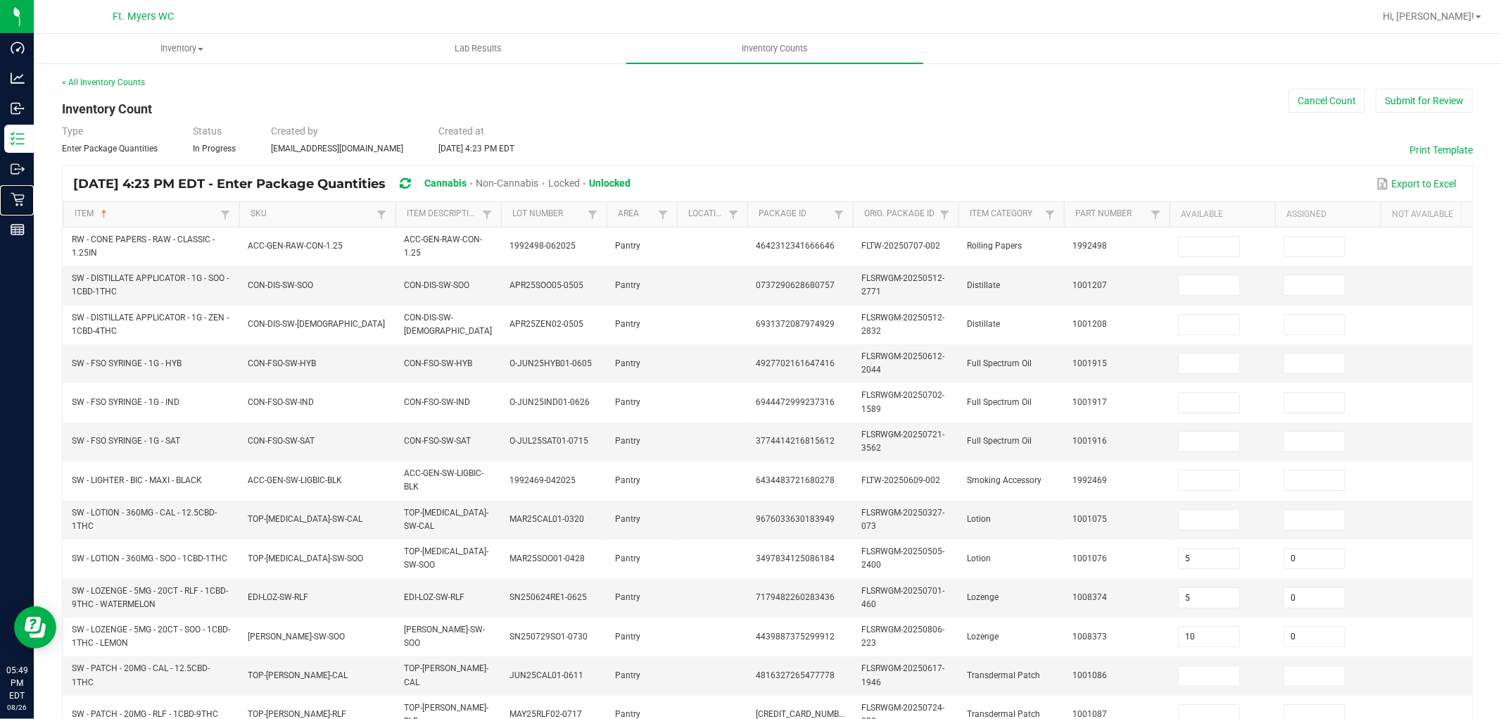
click at [394, 220] on span at bounding box center [393, 324] width 4 height 245
click at [376, 222] on link at bounding box center [381, 214] width 17 height 18
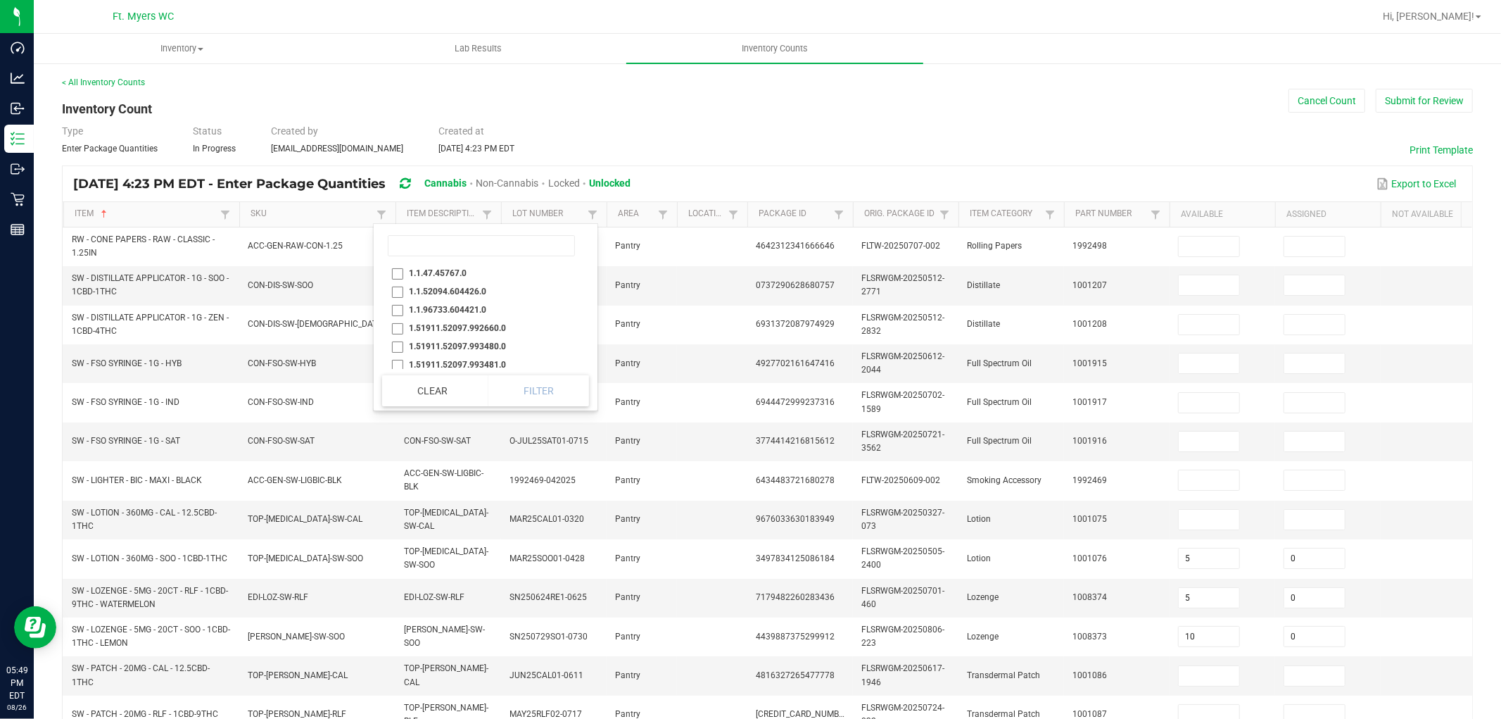
click at [873, 121] on div "< All Inventory Counts Inventory Count Cancel Count Submit for Review Type Ente…" at bounding box center [767, 559] width 1411 height 967
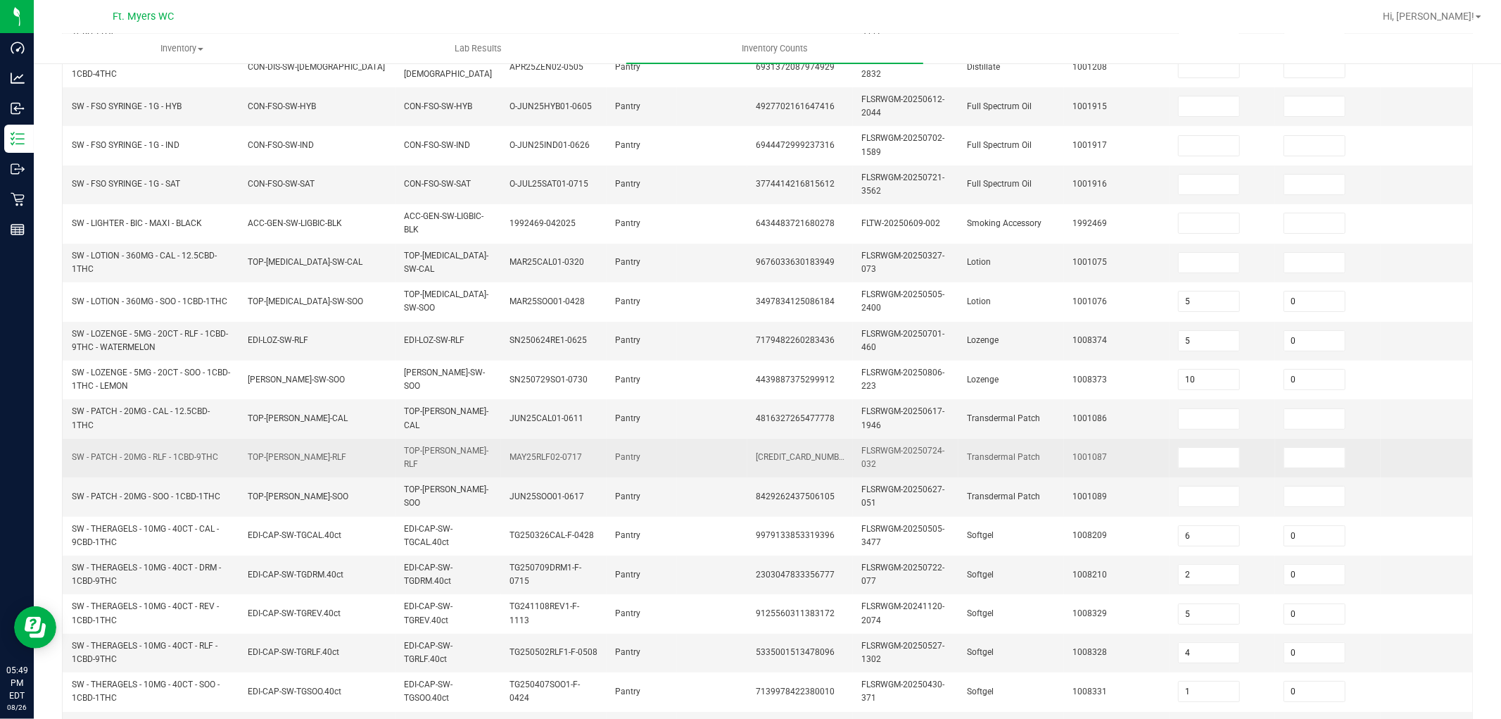
scroll to position [312, 0]
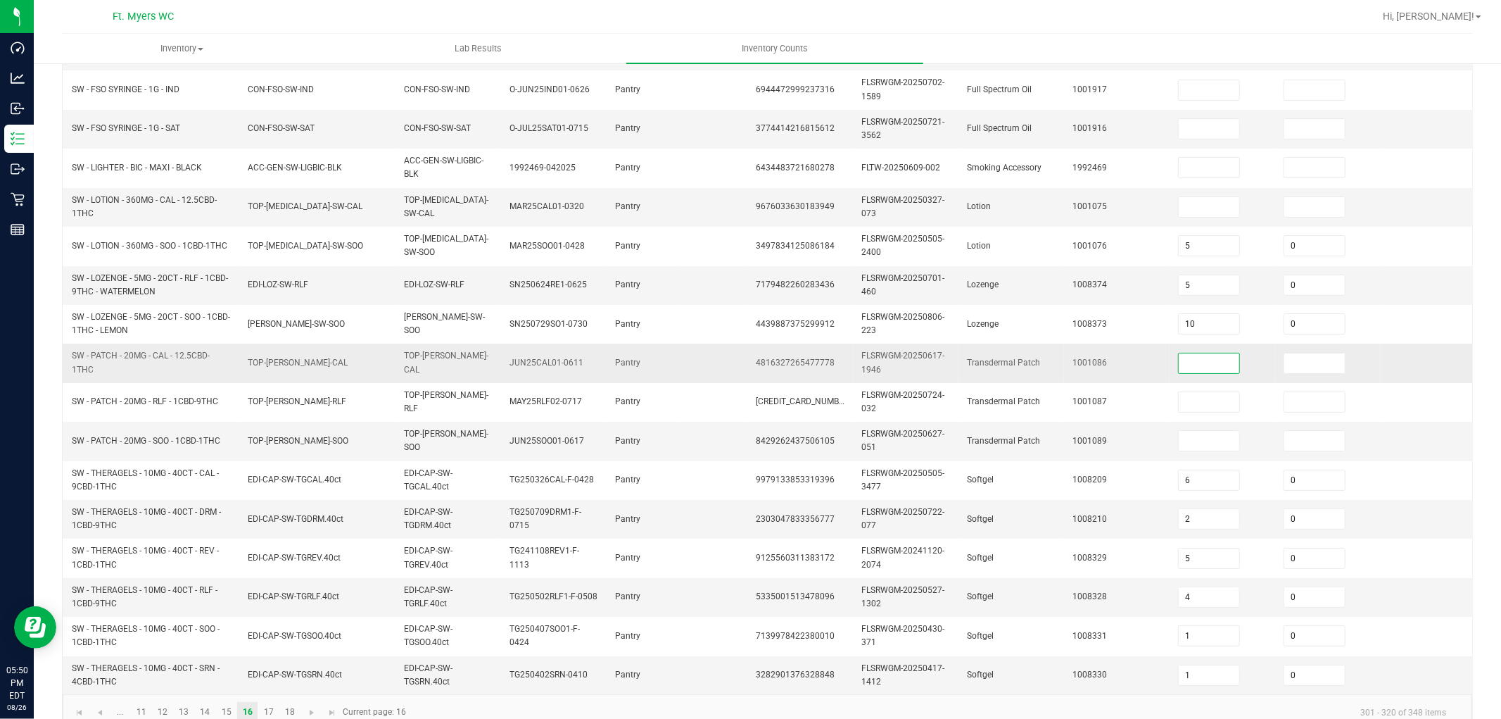
click at [1212, 360] on input at bounding box center [1209, 363] width 61 height 20
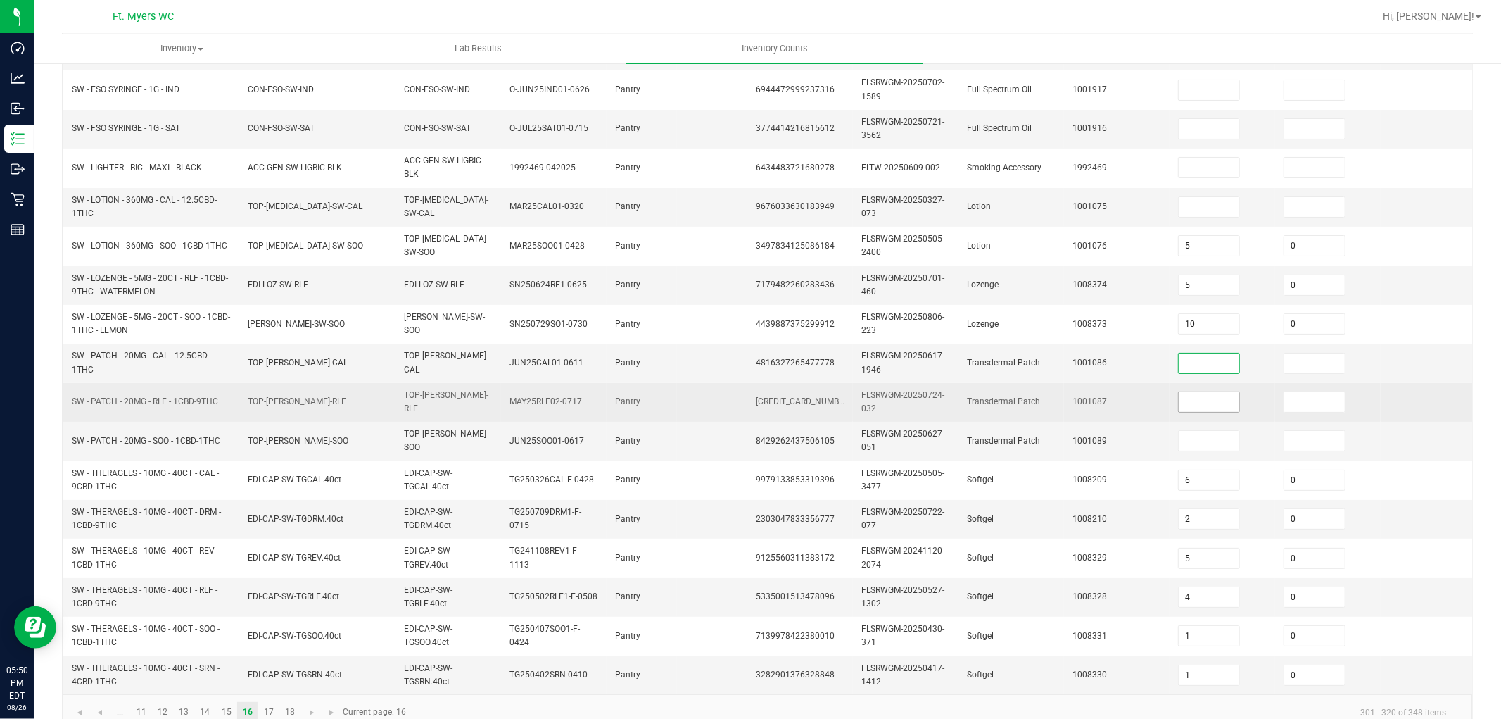
click at [1217, 391] on span at bounding box center [1209, 401] width 62 height 21
click at [1219, 402] on input at bounding box center [1209, 402] width 61 height 20
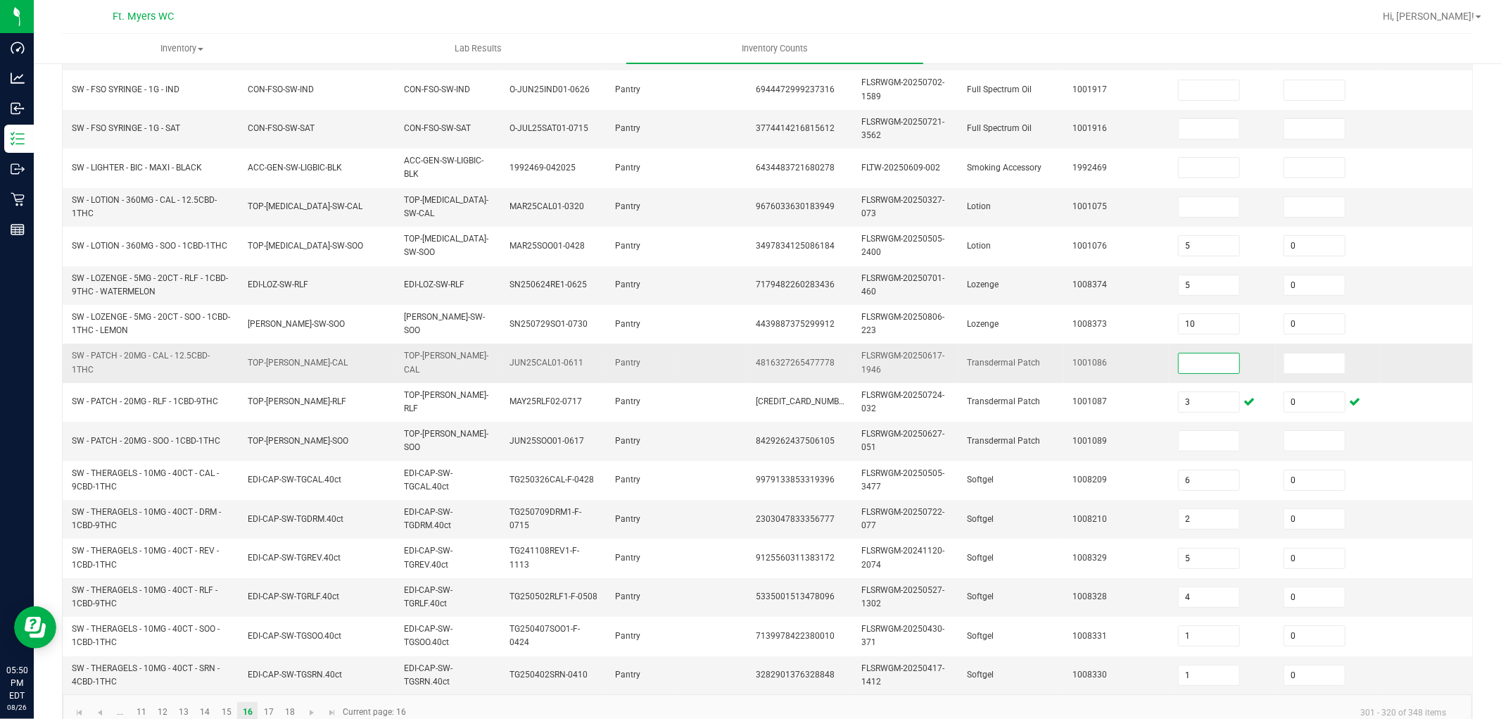
click at [1200, 368] on input at bounding box center [1209, 363] width 61 height 20
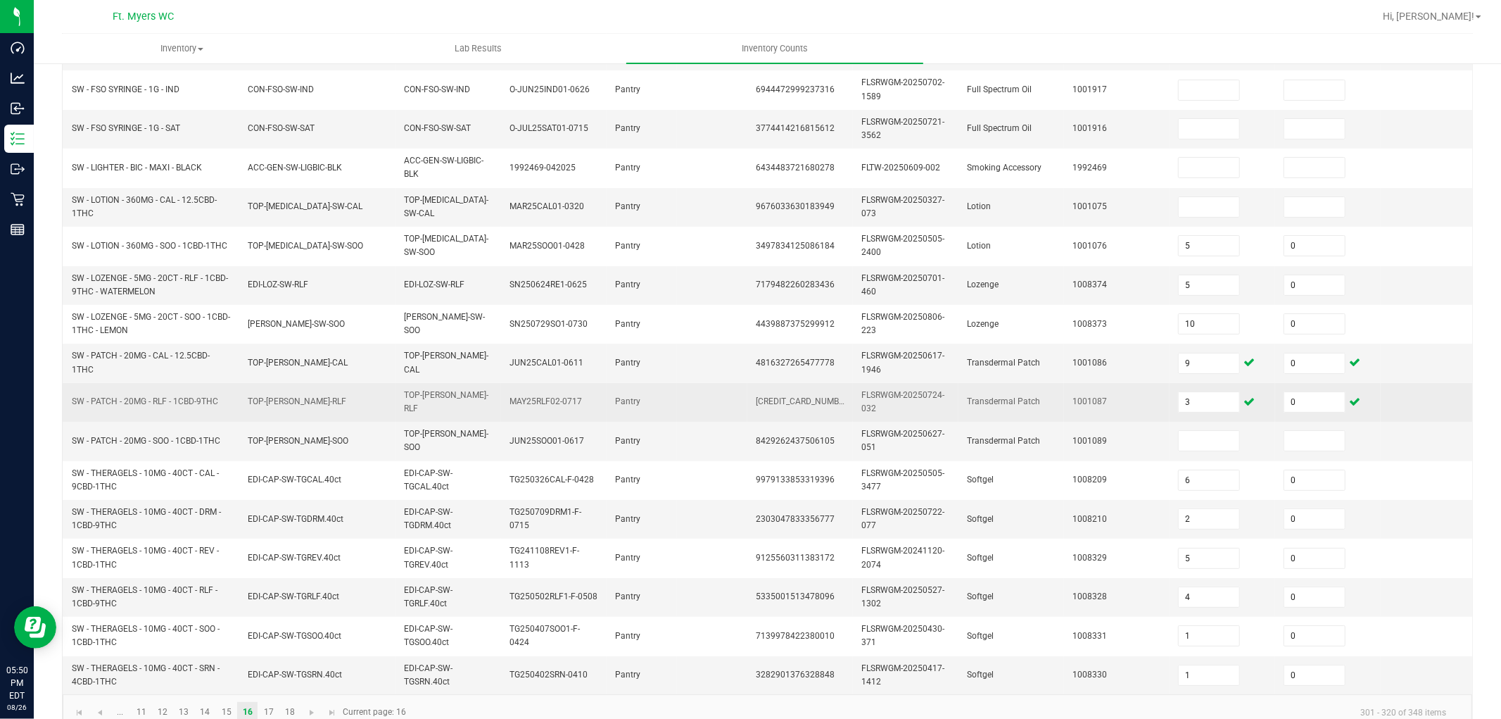
click at [1134, 386] on td "1001087" at bounding box center [1117, 402] width 106 height 39
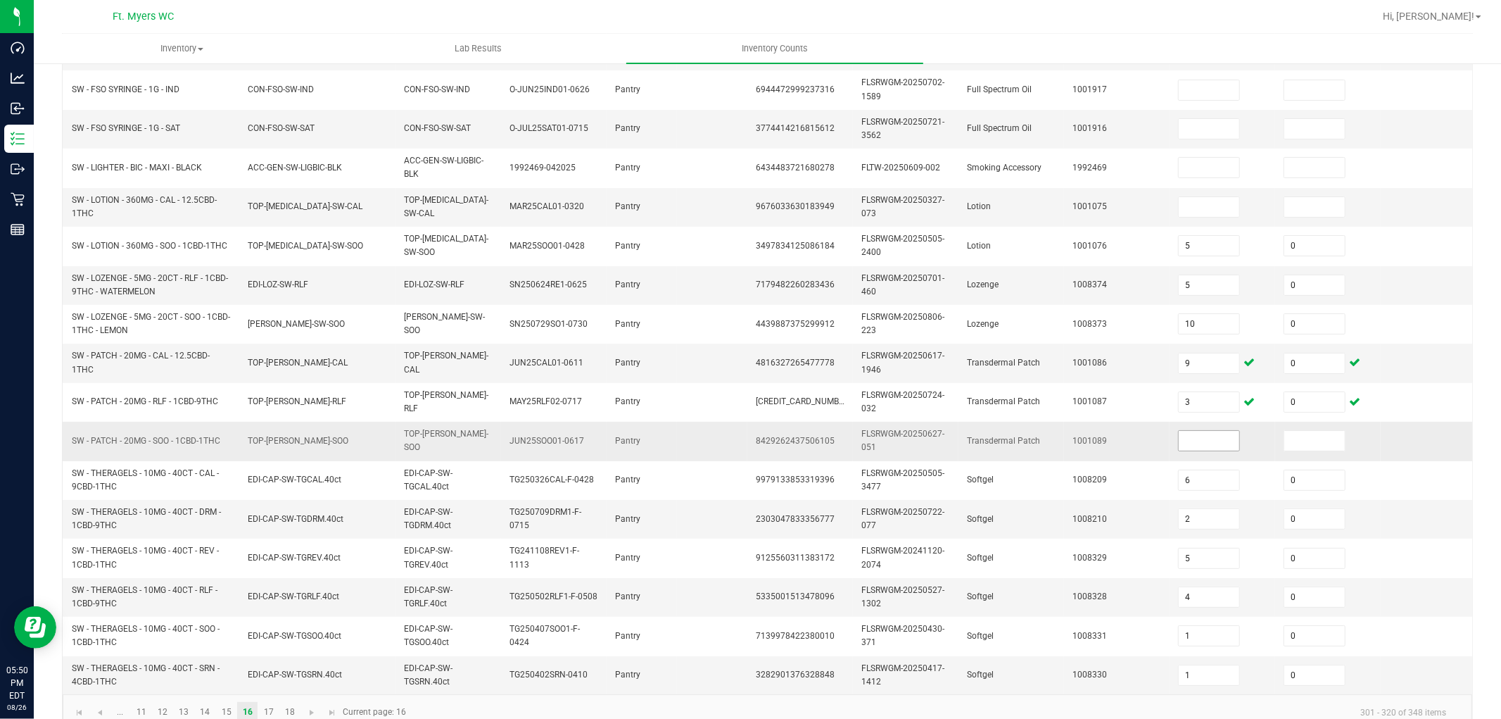
click at [1208, 440] on input at bounding box center [1209, 441] width 61 height 20
click at [1143, 450] on td "1001089" at bounding box center [1117, 441] width 106 height 39
click at [1221, 281] on input "5" at bounding box center [1209, 285] width 61 height 20
click at [1219, 282] on input "5" at bounding box center [1209, 285] width 61 height 20
click at [1155, 293] on td "1008374" at bounding box center [1117, 285] width 106 height 39
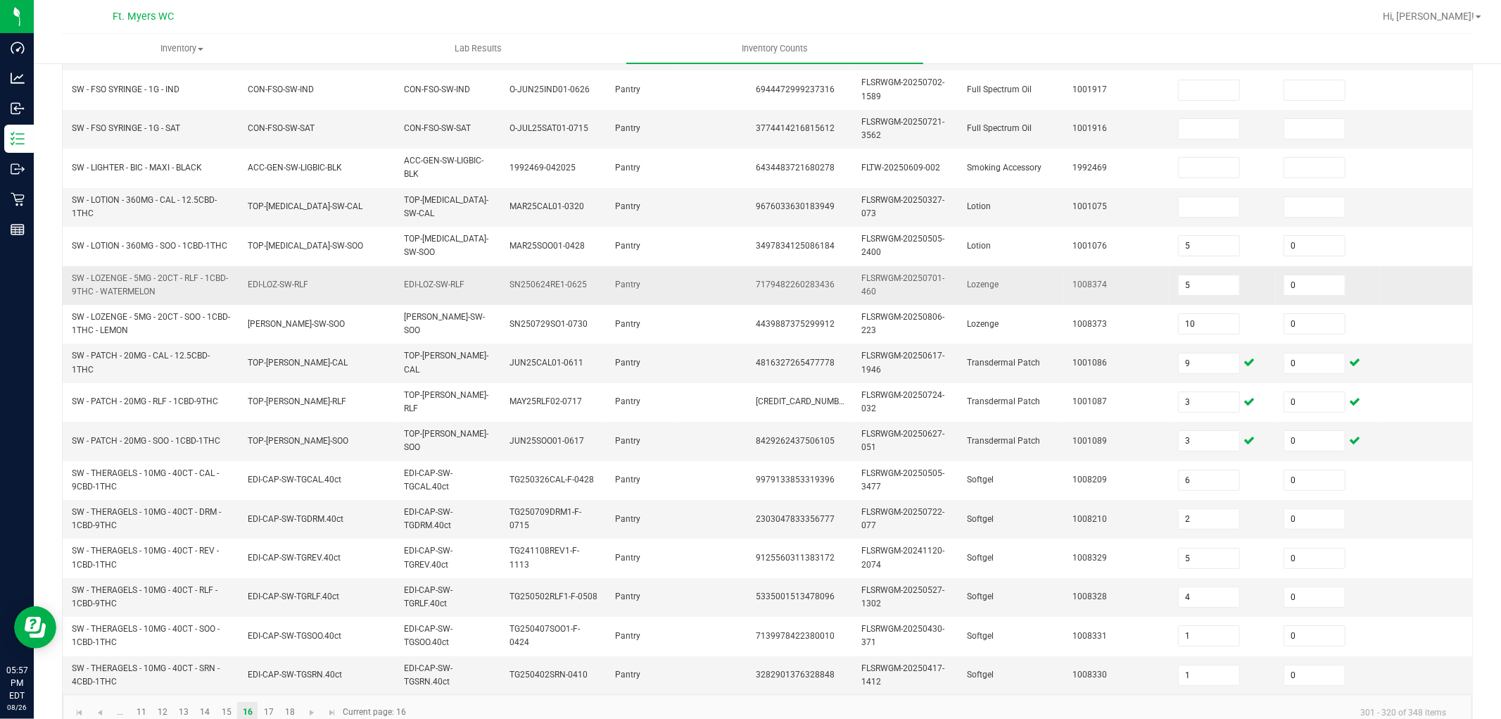
click at [1222, 272] on td "5" at bounding box center [1223, 285] width 106 height 39
click at [1221, 279] on input "5" at bounding box center [1209, 285] width 61 height 20
click at [1223, 286] on input "5" at bounding box center [1209, 285] width 61 height 20
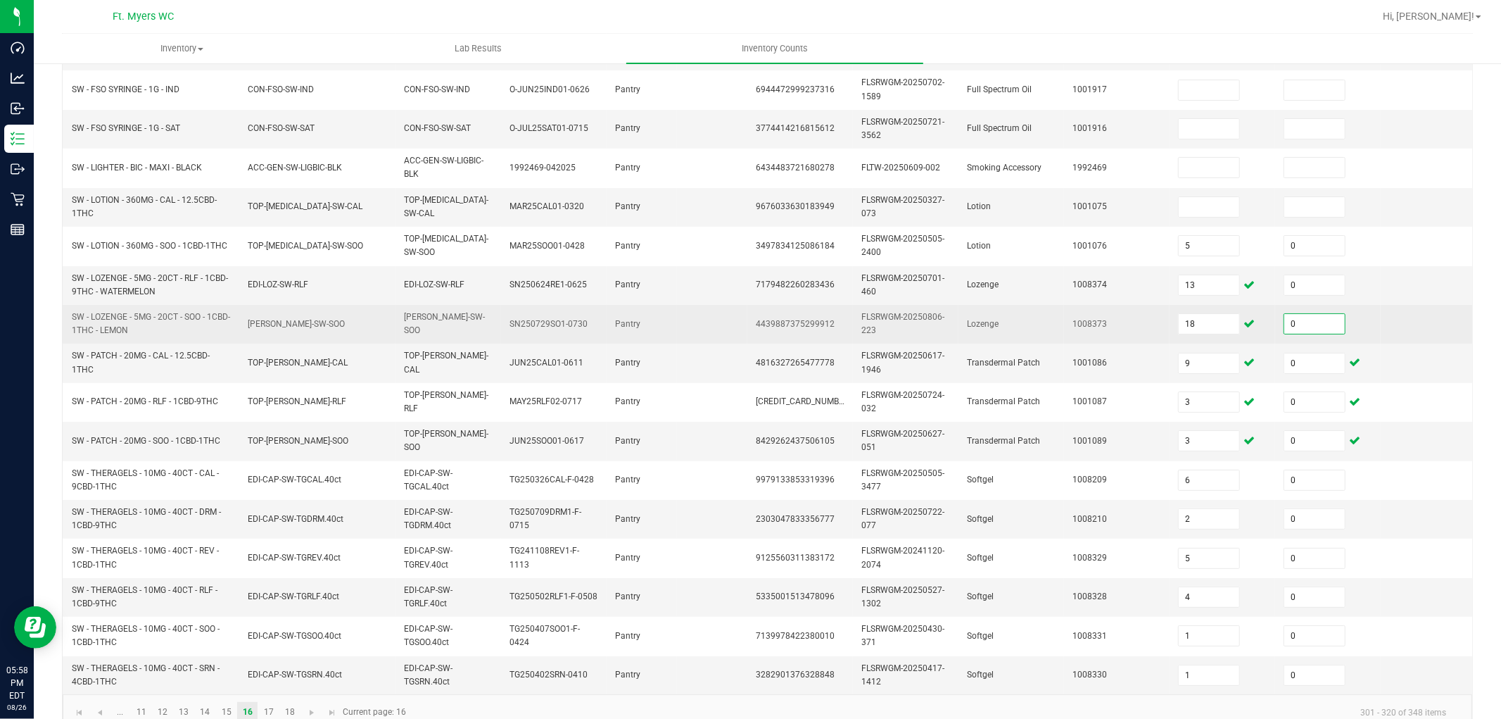
click at [1135, 324] on td "1008373" at bounding box center [1117, 324] width 106 height 39
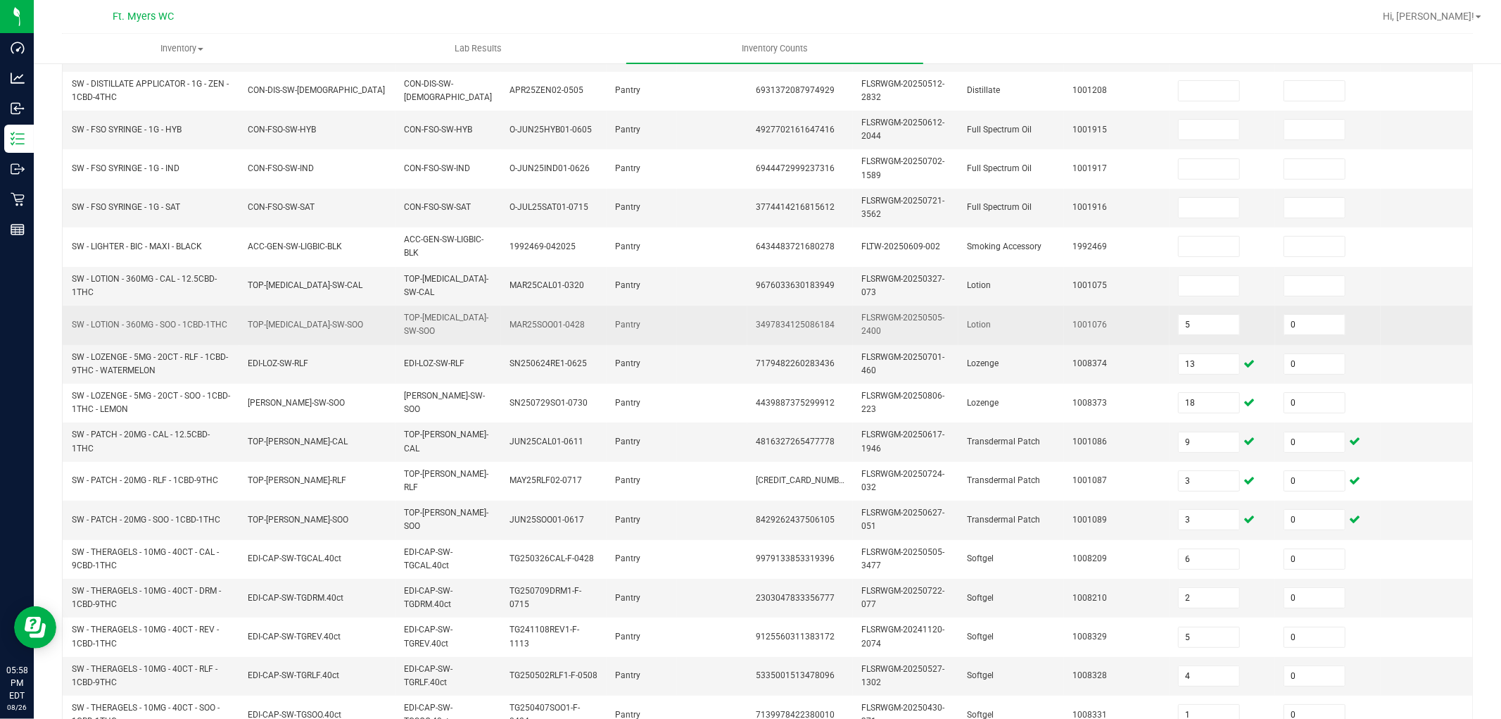
scroll to position [156, 0]
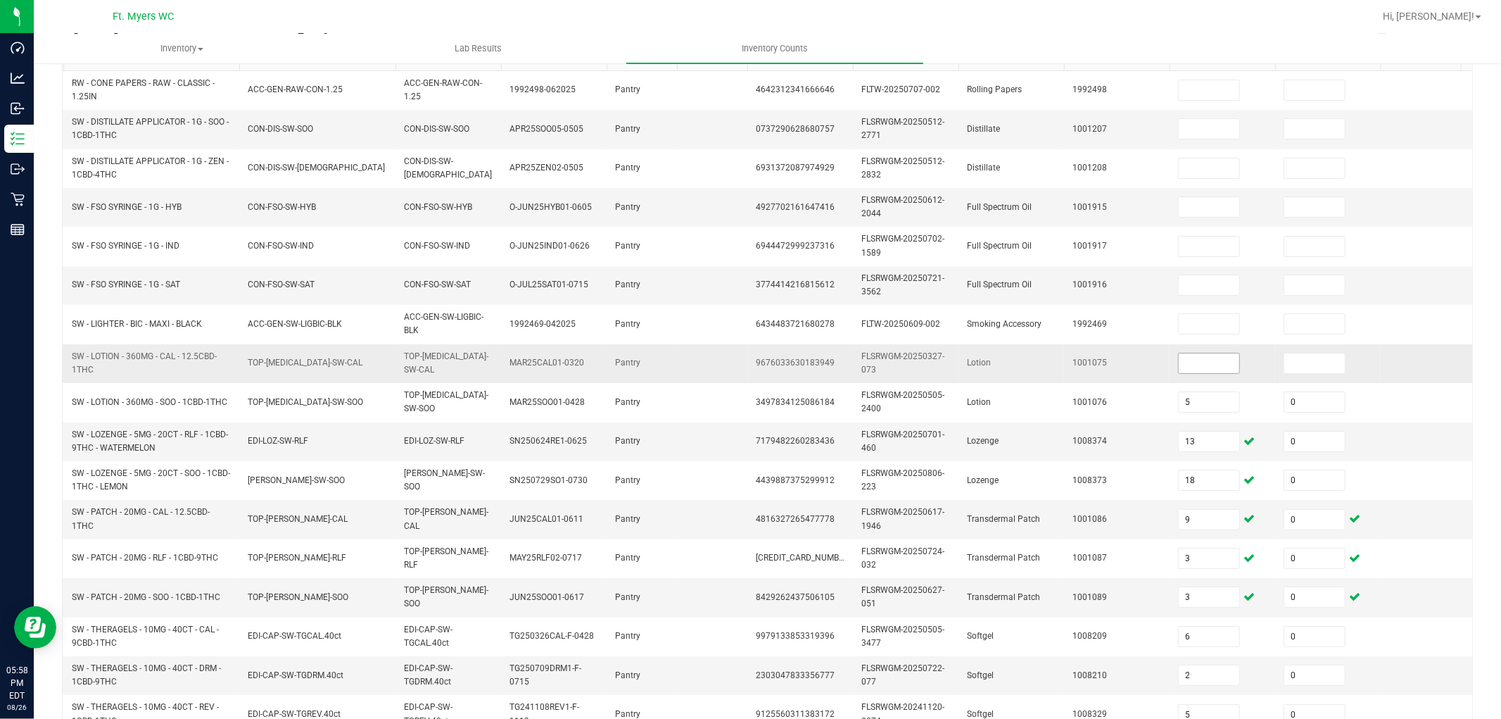
click at [1194, 363] on input at bounding box center [1209, 363] width 61 height 20
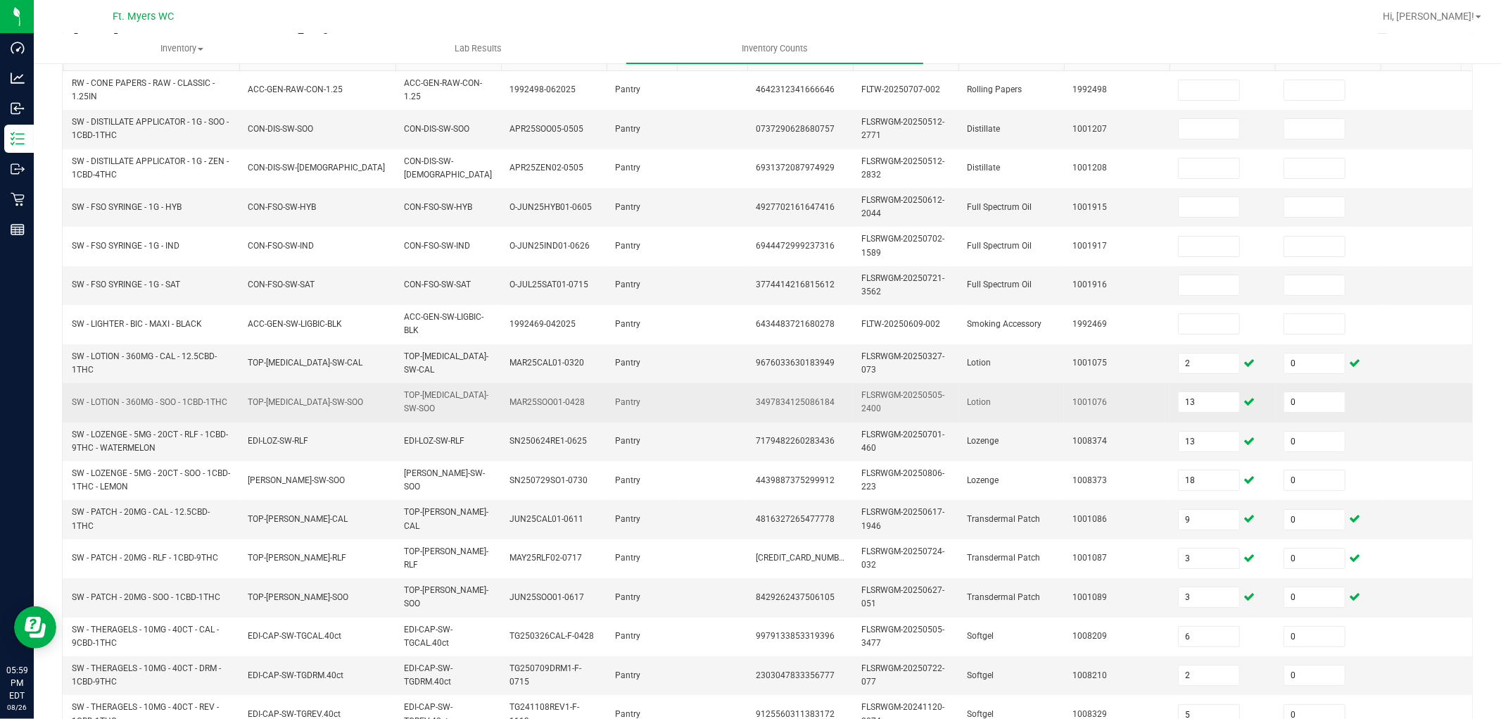
click at [1126, 411] on td "1001076" at bounding box center [1117, 402] width 106 height 39
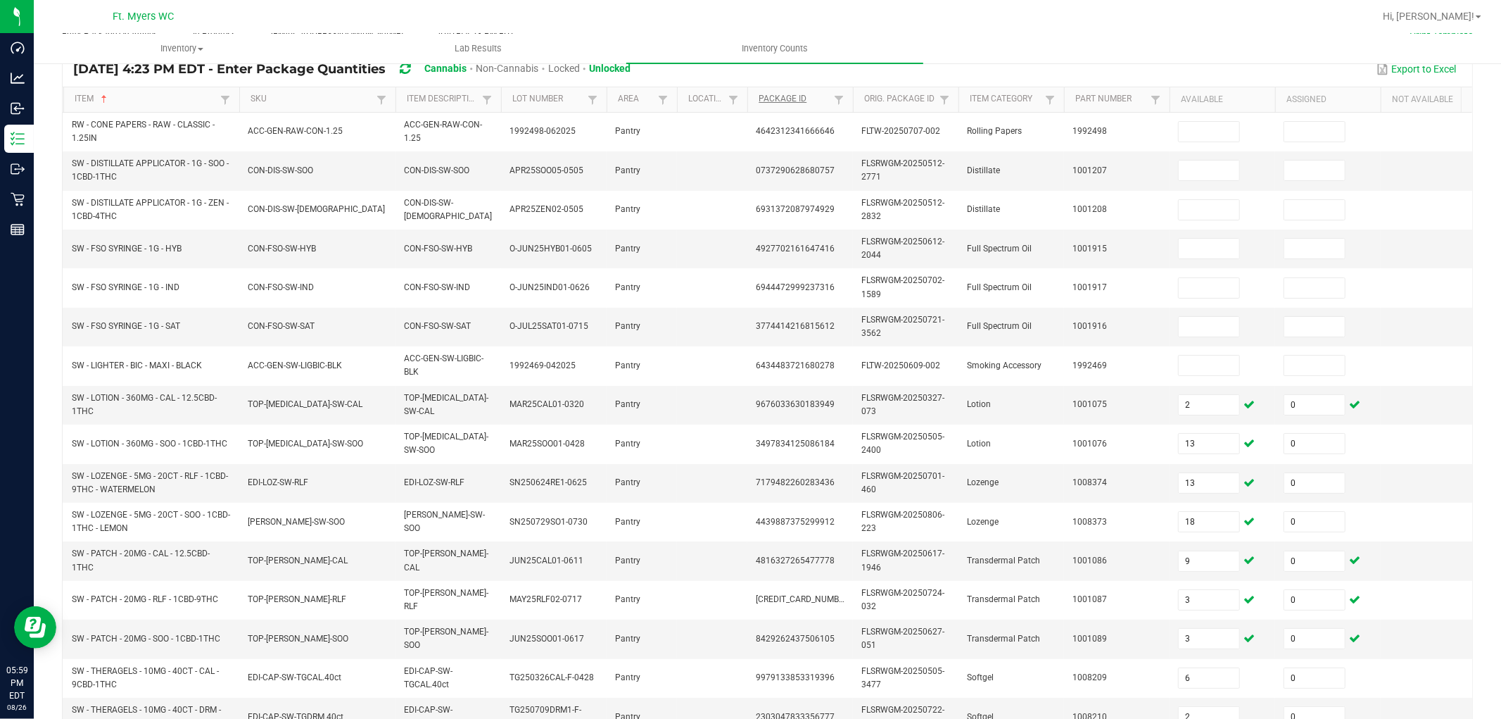
scroll to position [78, 0]
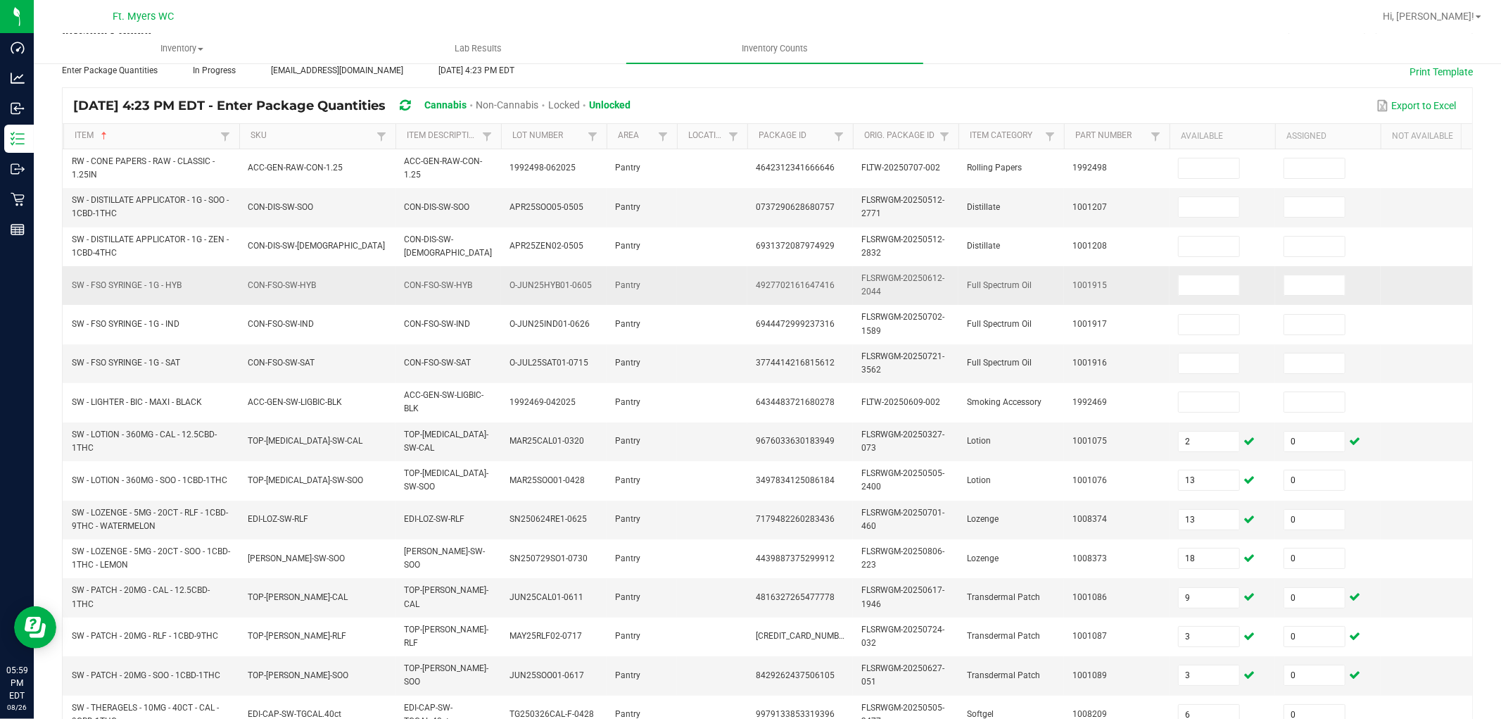
click at [1134, 286] on td "1001915" at bounding box center [1117, 285] width 106 height 39
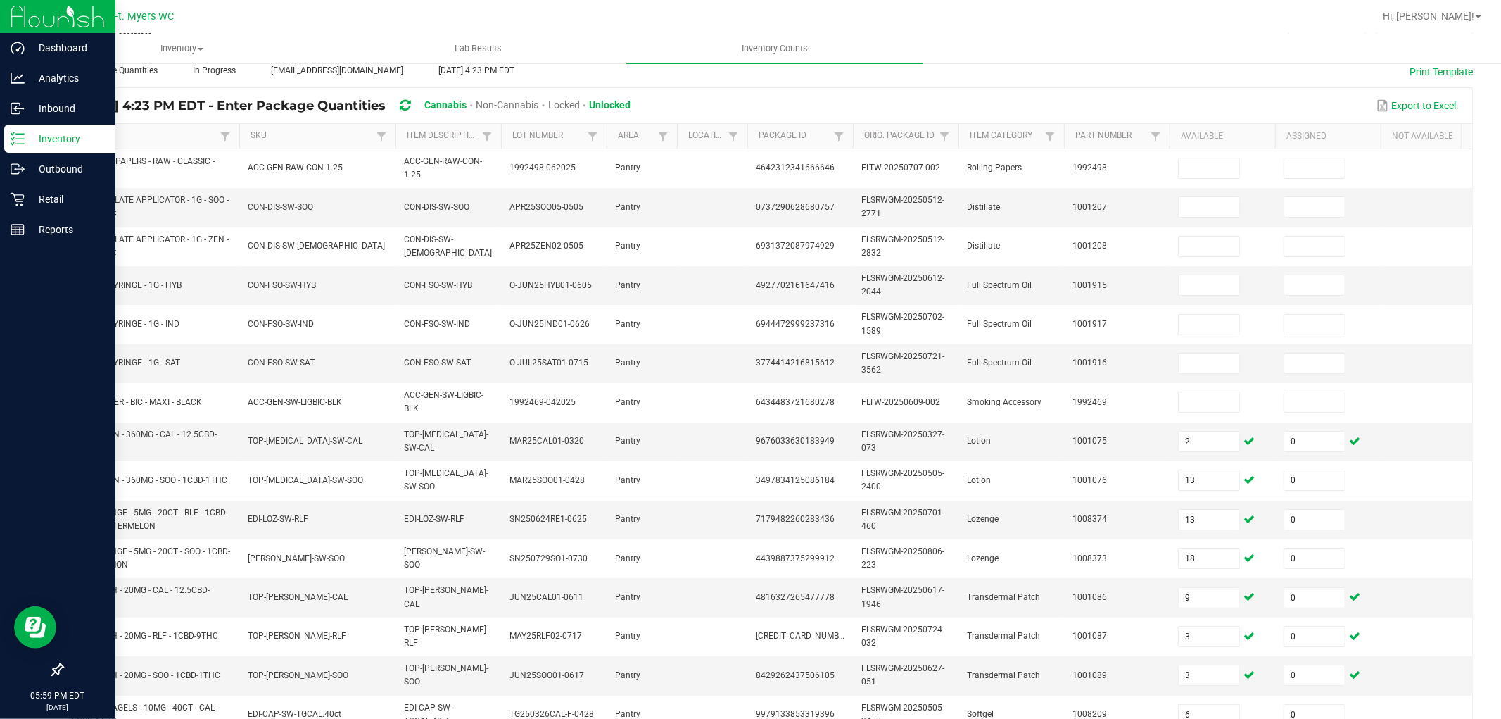
click at [47, 137] on p "Inventory" at bounding box center [67, 138] width 84 height 17
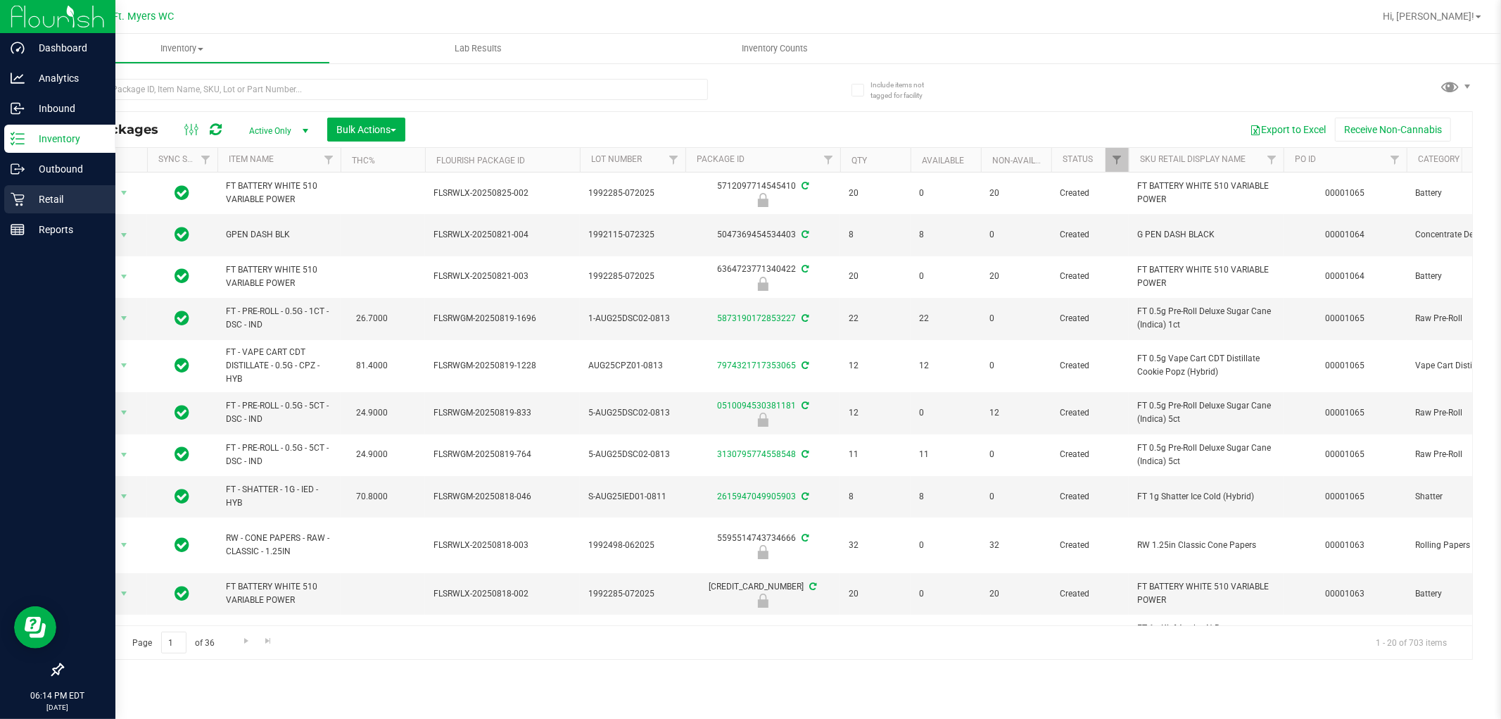
click at [39, 208] on div "Retail" at bounding box center [59, 199] width 111 height 28
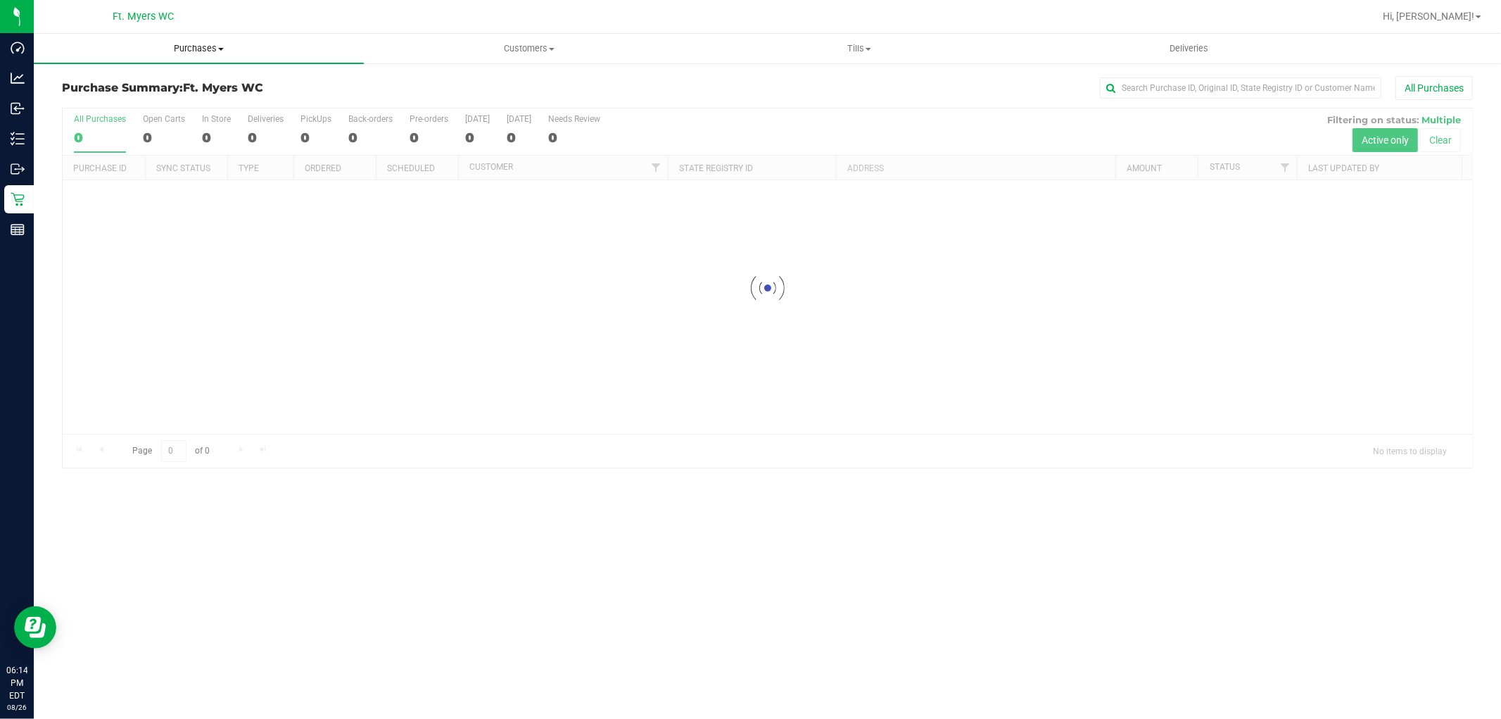
click at [181, 49] on span "Purchases" at bounding box center [199, 48] width 330 height 13
click at [83, 94] on li "Fulfillment" at bounding box center [199, 102] width 330 height 17
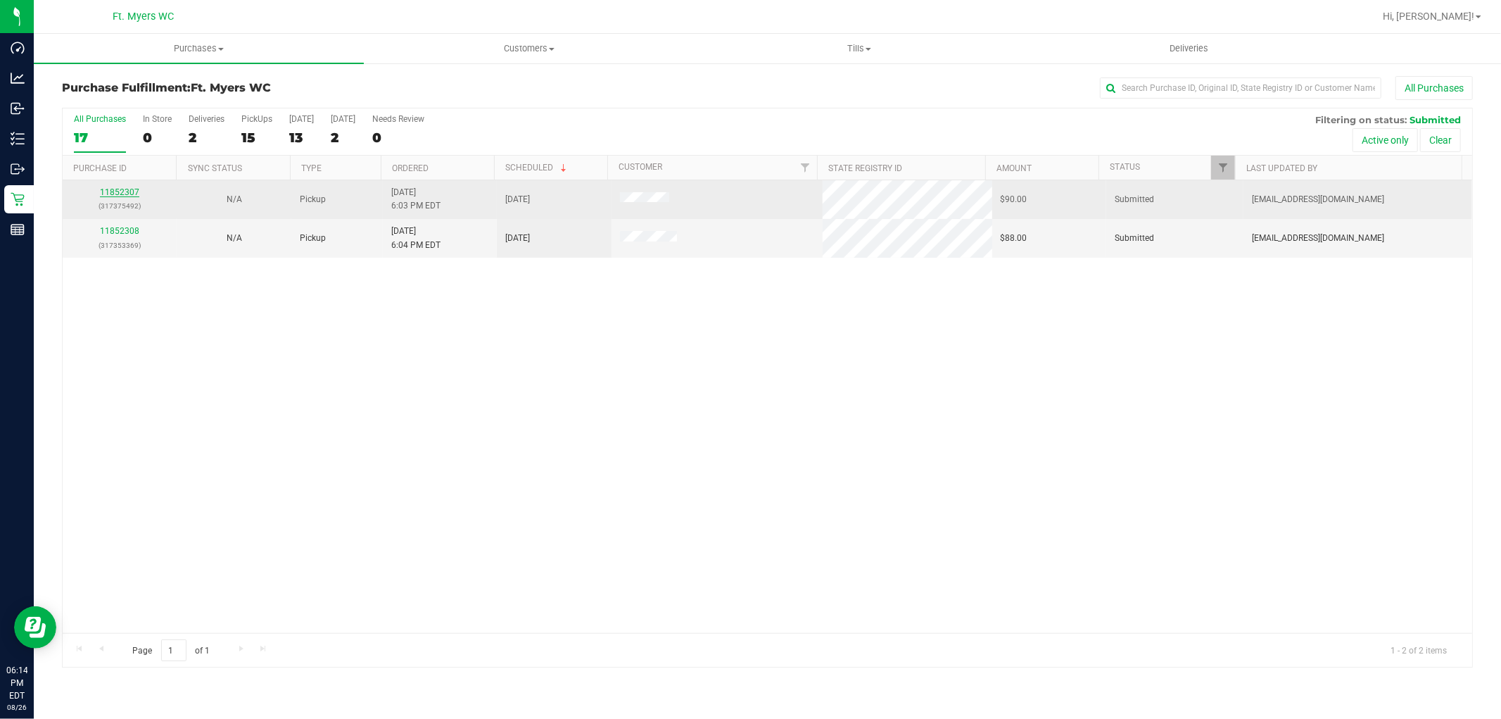
click at [118, 193] on link "11852307" at bounding box center [119, 192] width 39 height 10
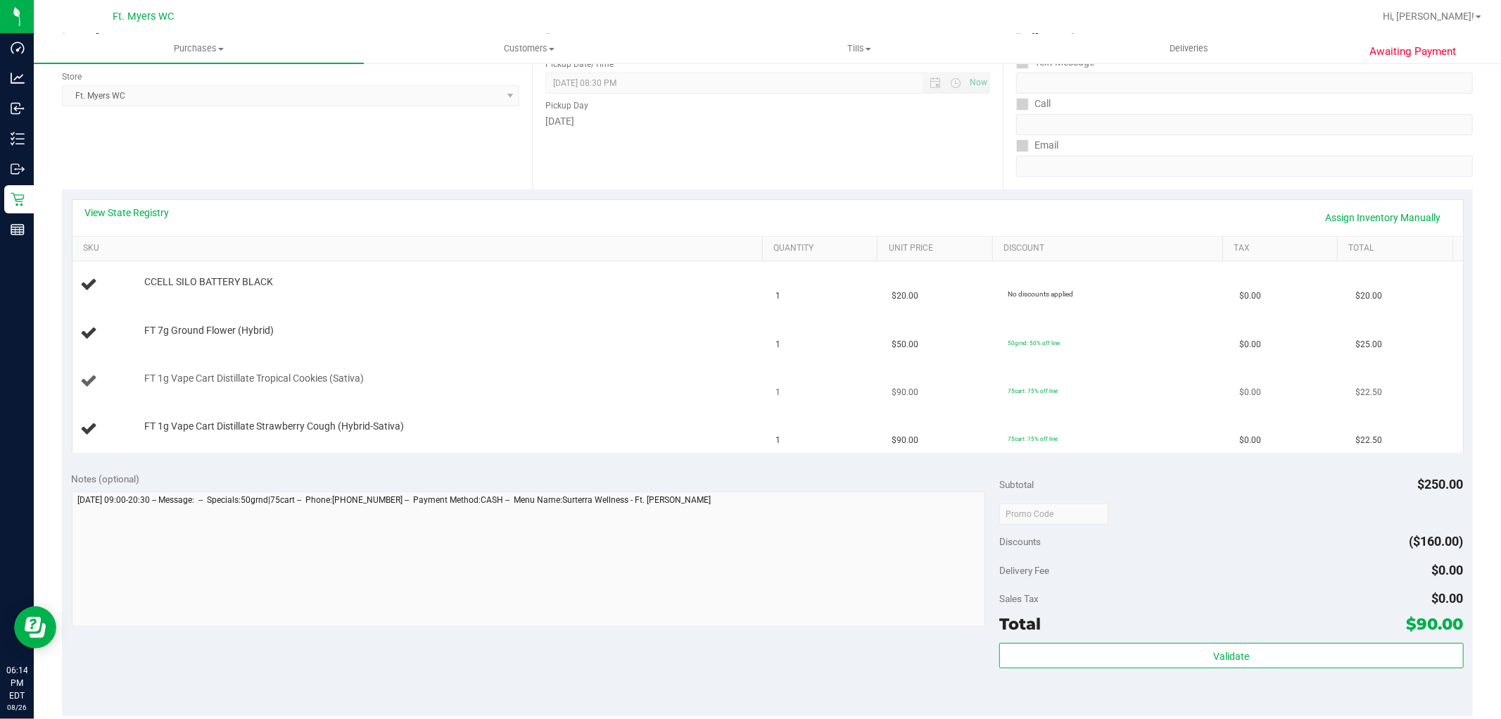
scroll to position [312, 0]
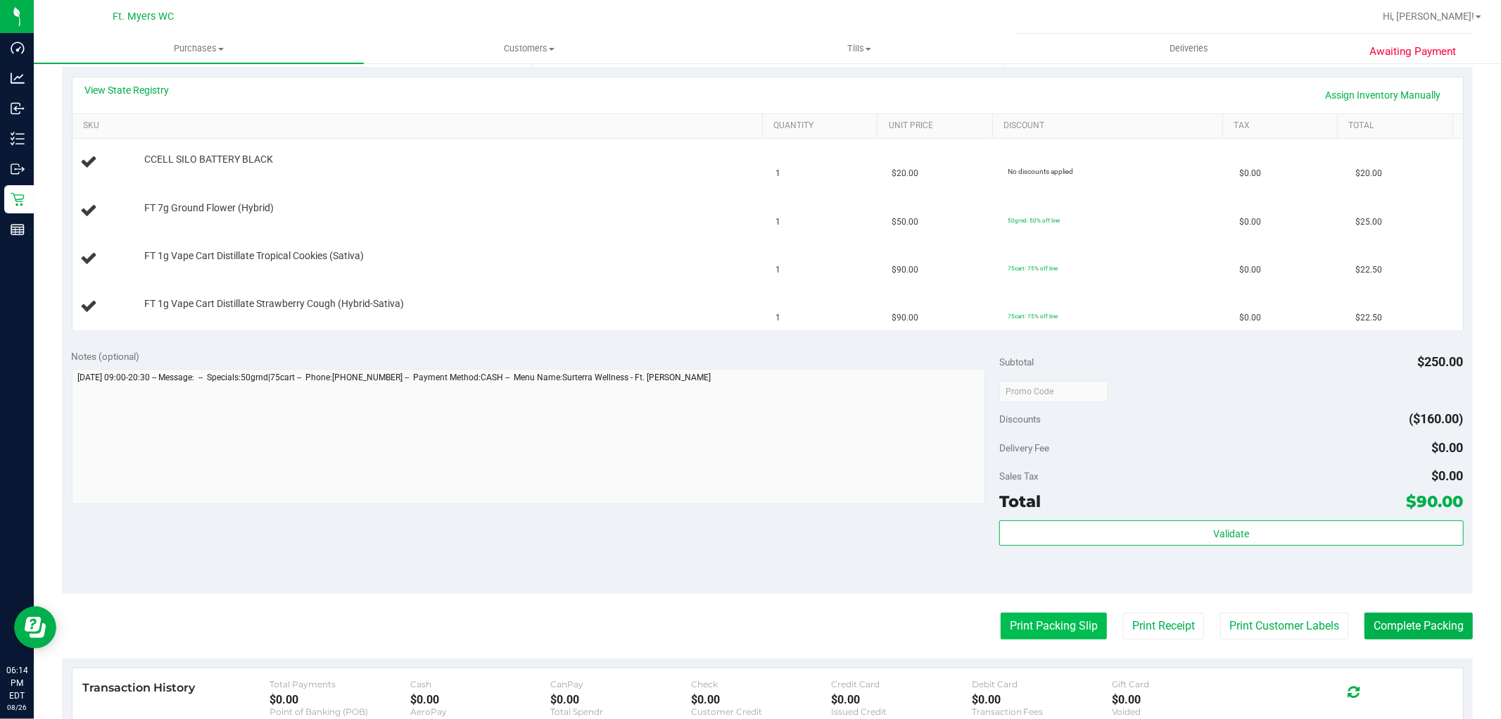
click at [1005, 620] on button "Print Packing Slip" at bounding box center [1054, 625] width 106 height 27
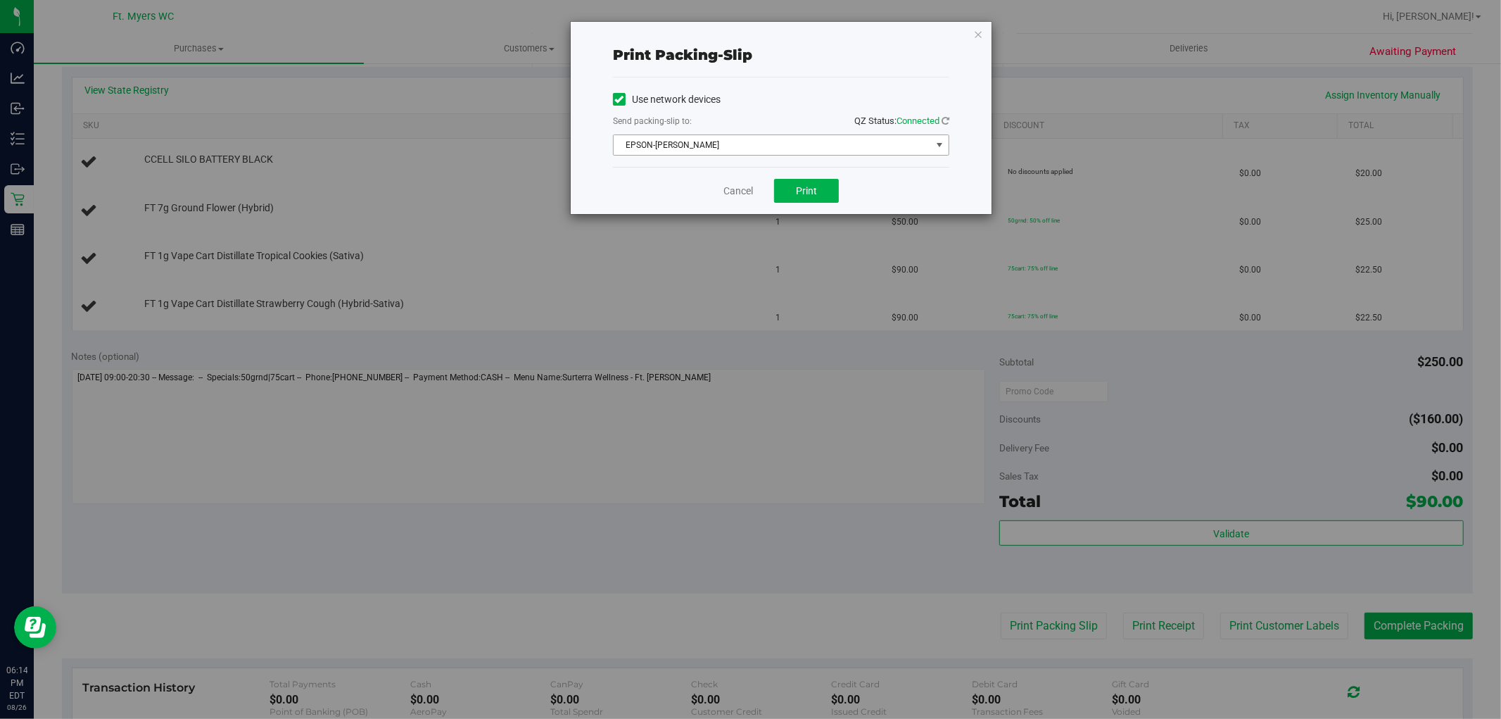
click at [796, 141] on span "EPSON-[PERSON_NAME]" at bounding box center [772, 145] width 317 height 20
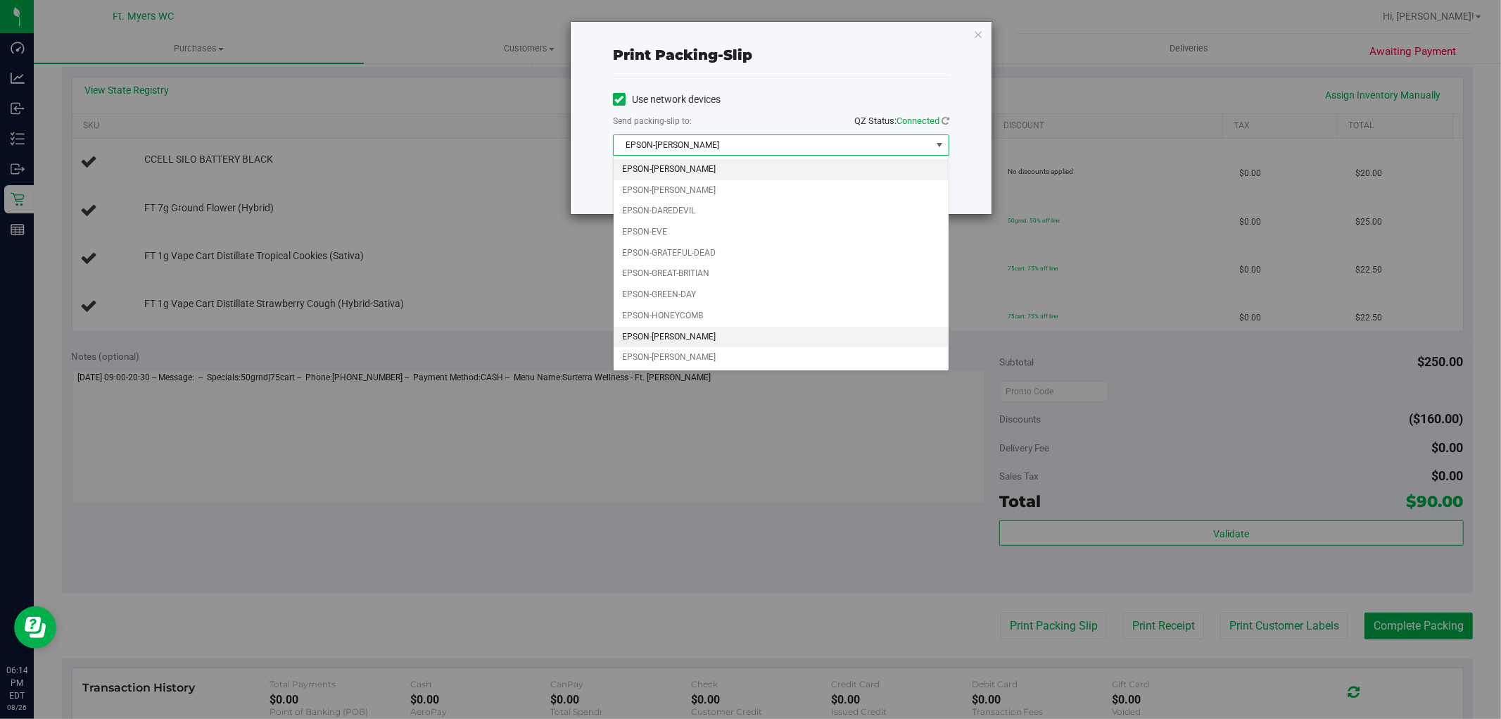
click at [683, 334] on li "EPSON-[PERSON_NAME]" at bounding box center [781, 337] width 335 height 21
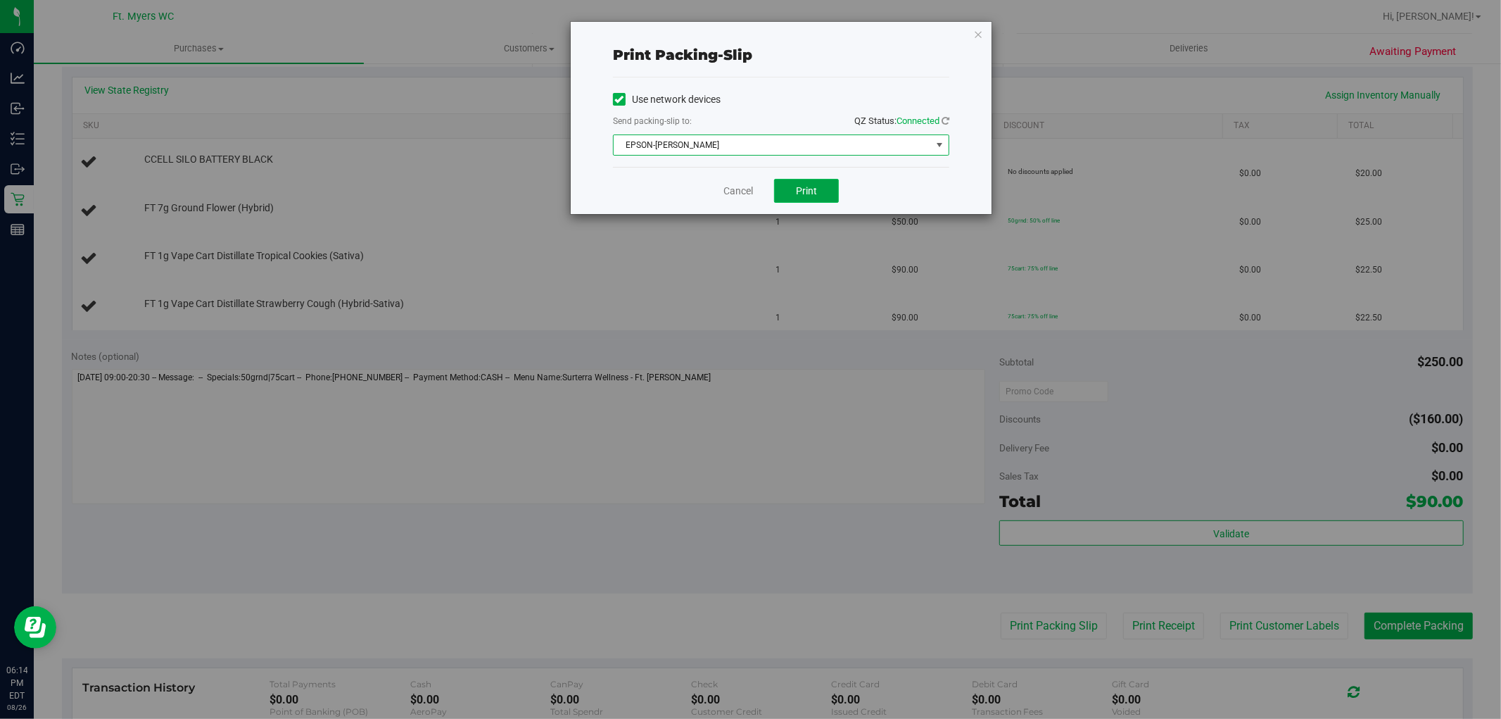
click at [801, 182] on button "Print" at bounding box center [806, 191] width 65 height 24
click at [730, 188] on link "Cancel" at bounding box center [738, 191] width 30 height 15
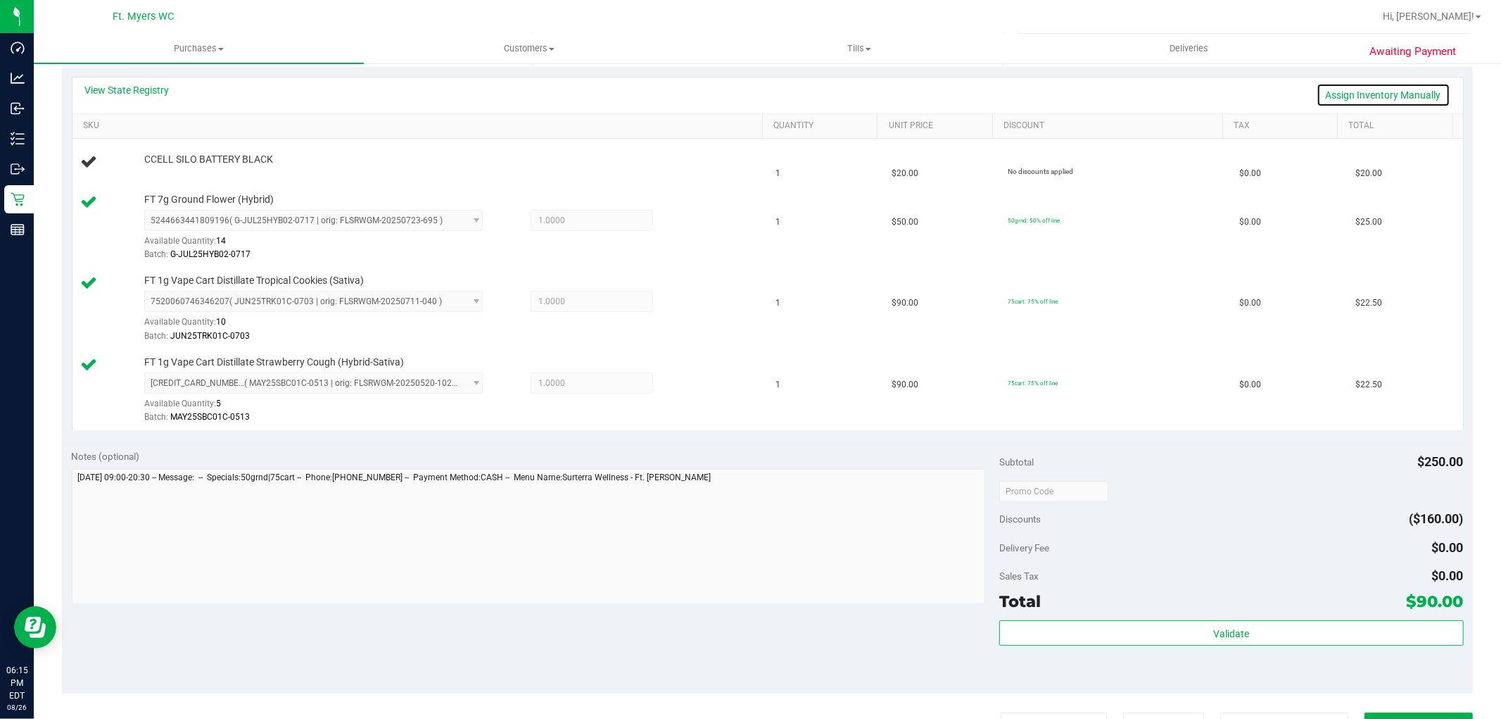
click at [1347, 102] on link "Assign Inventory Manually" at bounding box center [1384, 95] width 134 height 24
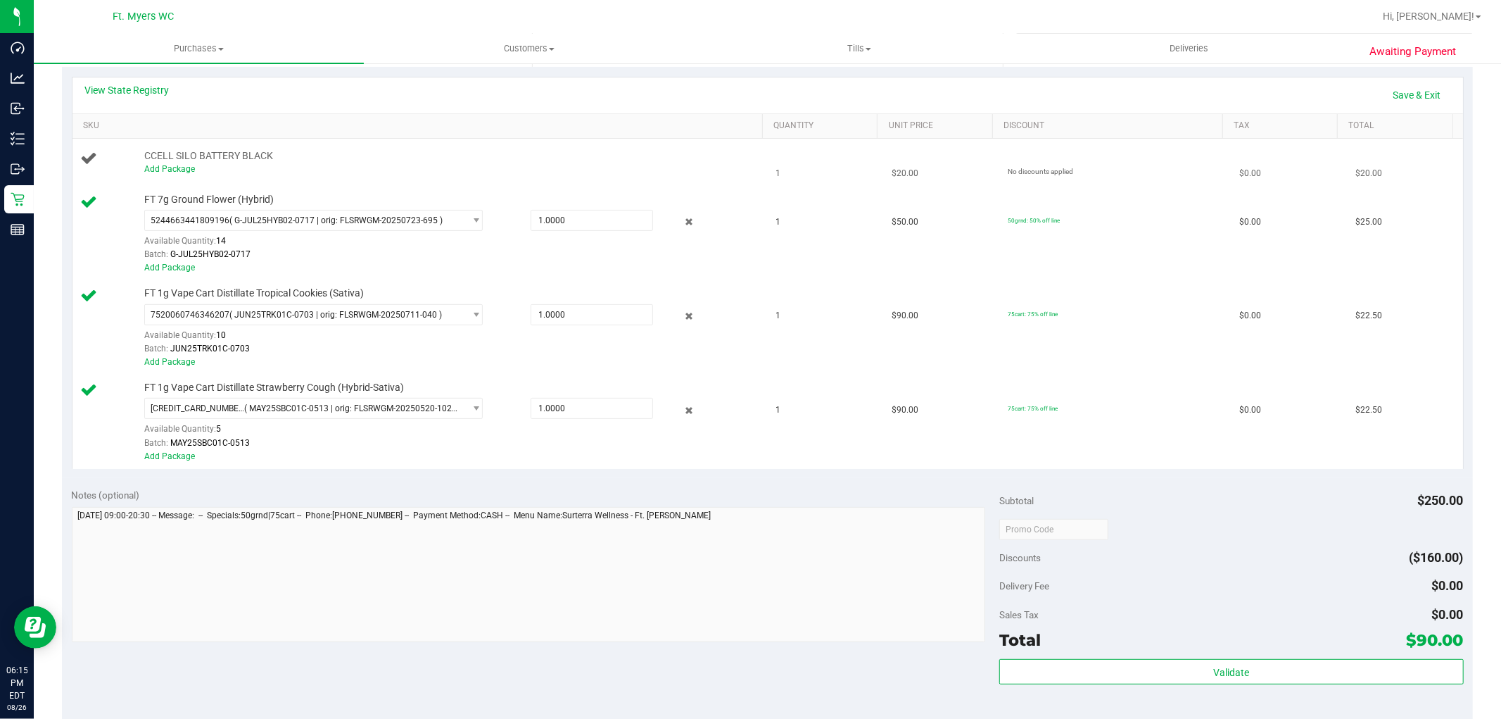
click at [151, 163] on div "Add Package" at bounding box center [449, 169] width 611 height 13
click at [175, 177] on td "CCELL SILO BATTERY BLACK Add Package" at bounding box center [419, 163] width 695 height 48
click at [165, 174] on div "Add Package" at bounding box center [449, 169] width 611 height 13
click at [1350, 94] on link "Save & Exit" at bounding box center [1417, 95] width 66 height 24
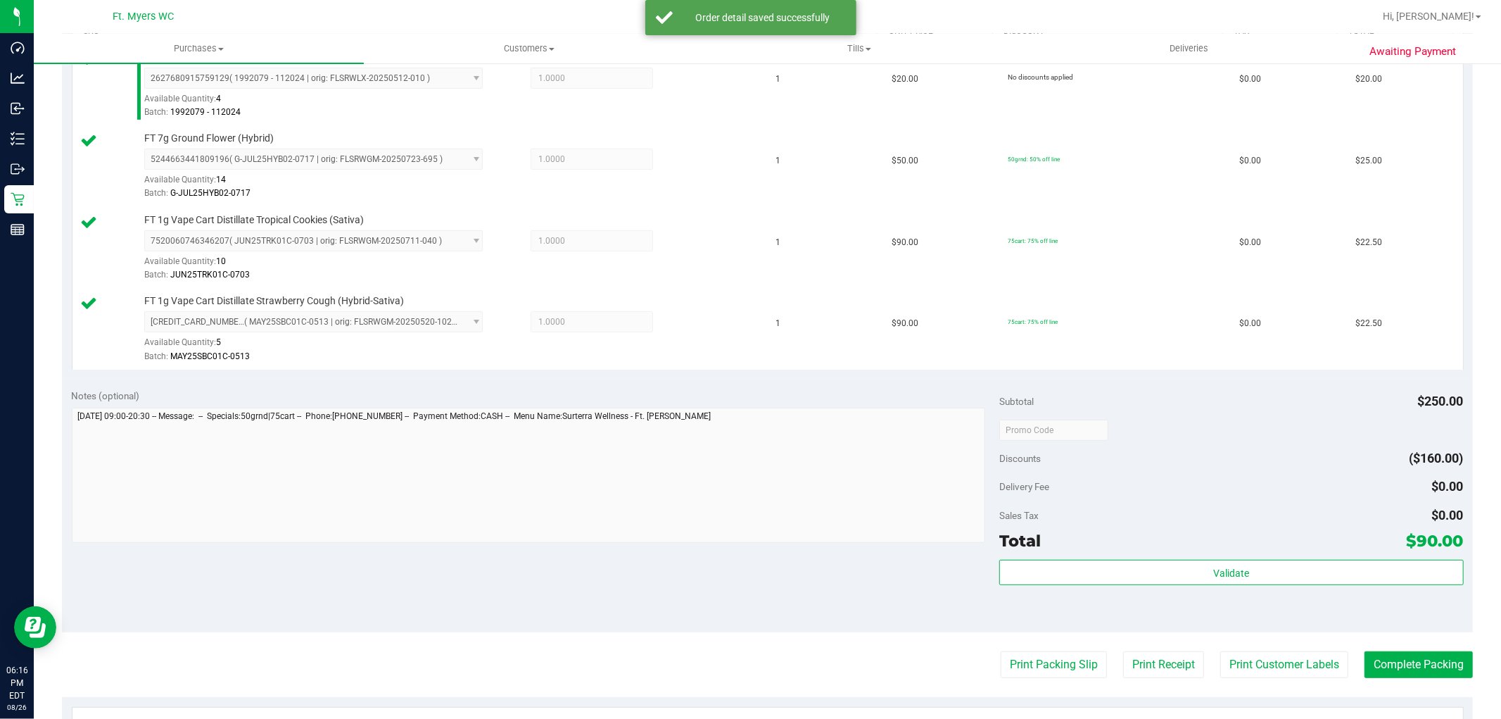
scroll to position [678, 0]
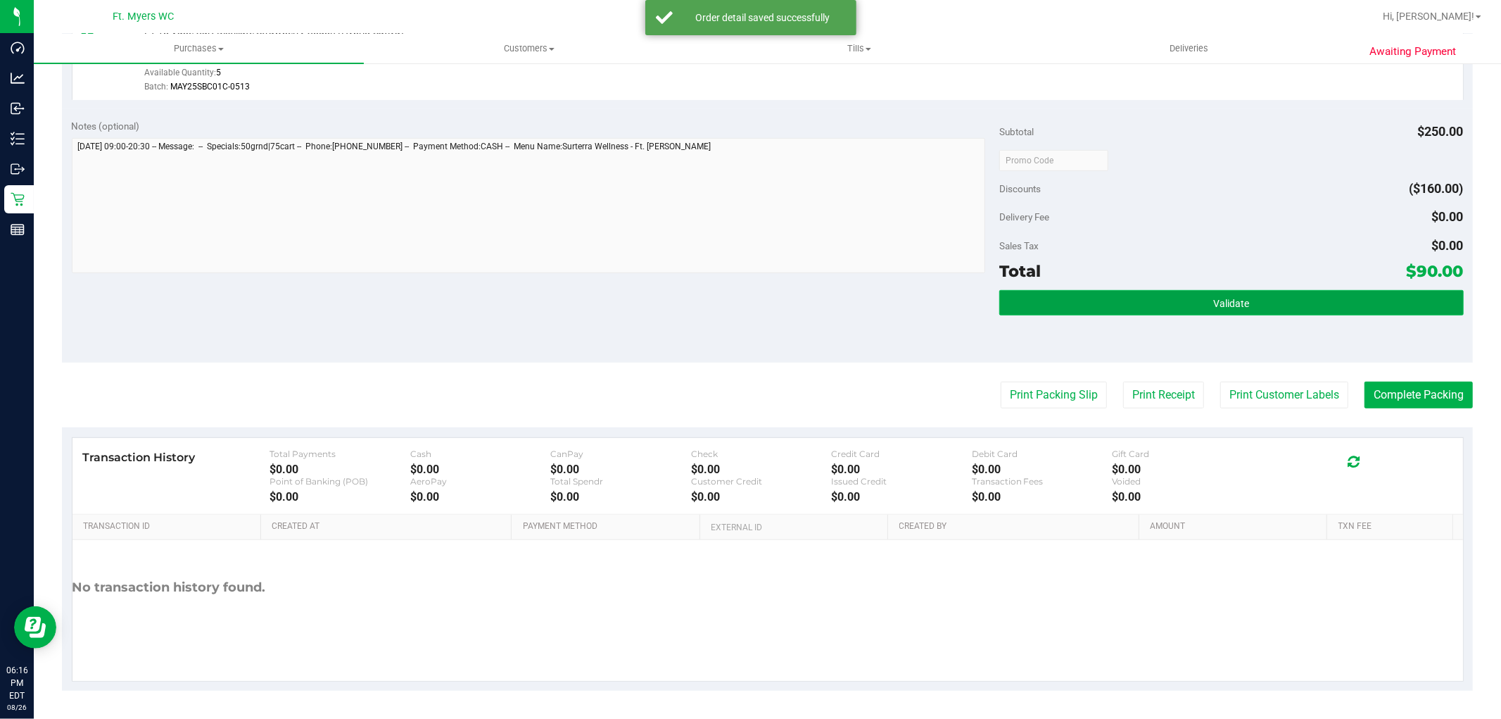
click at [1242, 310] on button "Validate" at bounding box center [1231, 302] width 464 height 25
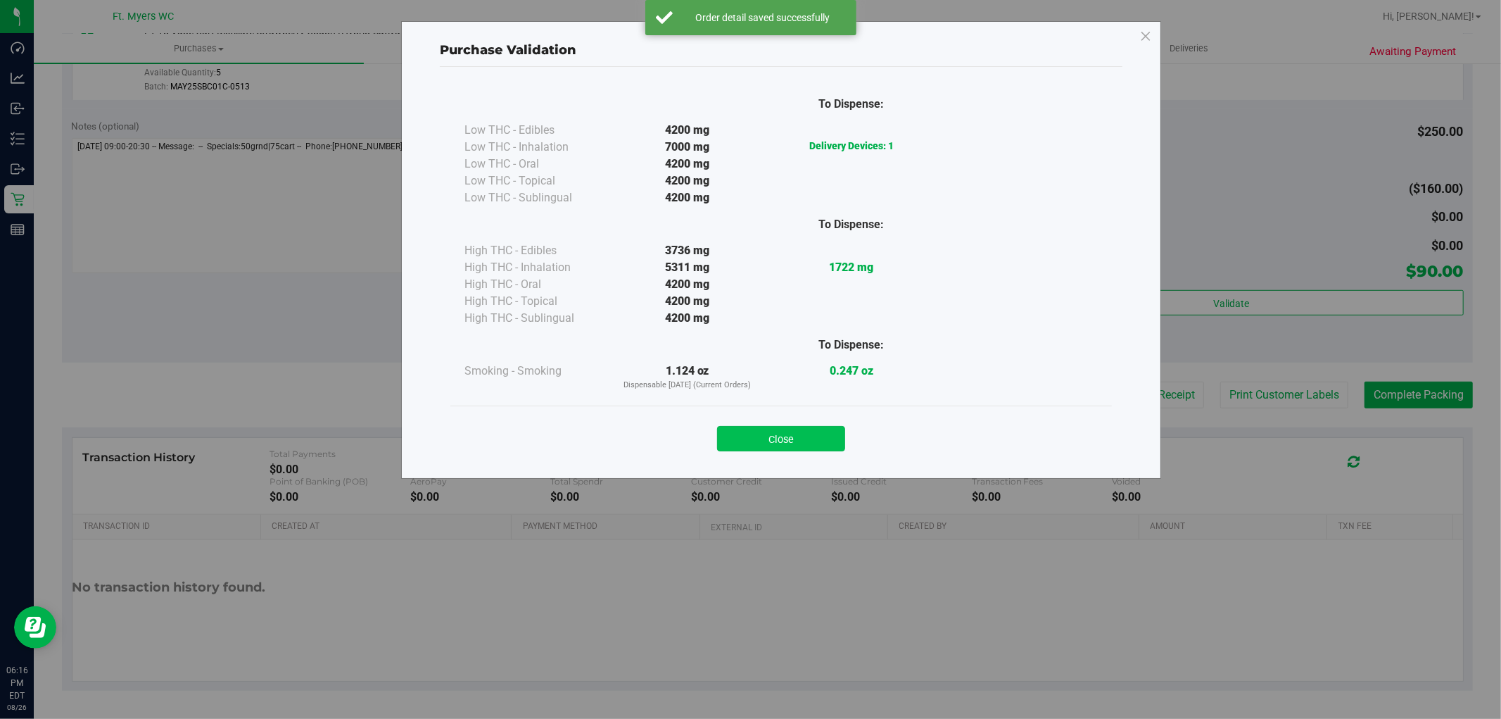
click at [764, 433] on button "Close" at bounding box center [781, 438] width 128 height 25
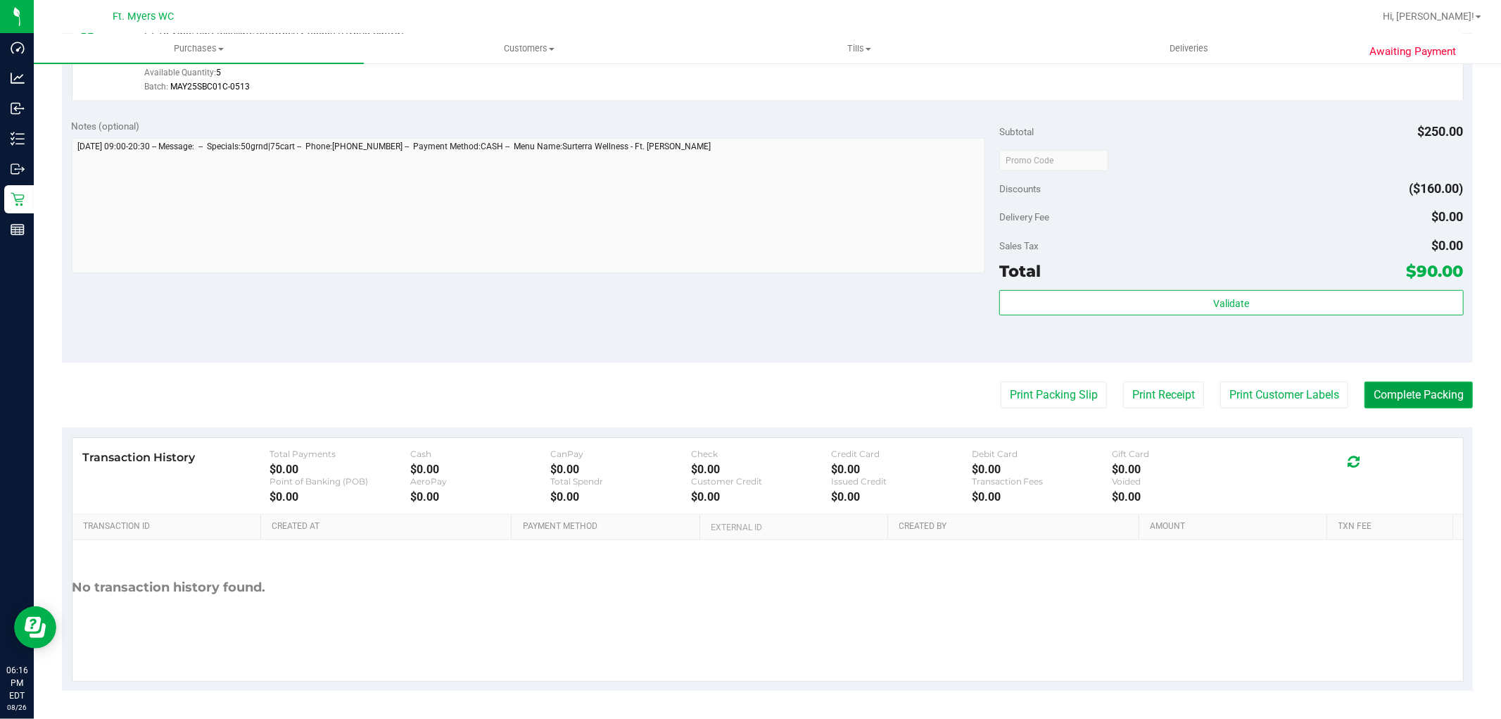
click at [1350, 390] on button "Complete Packing" at bounding box center [1419, 394] width 108 height 27
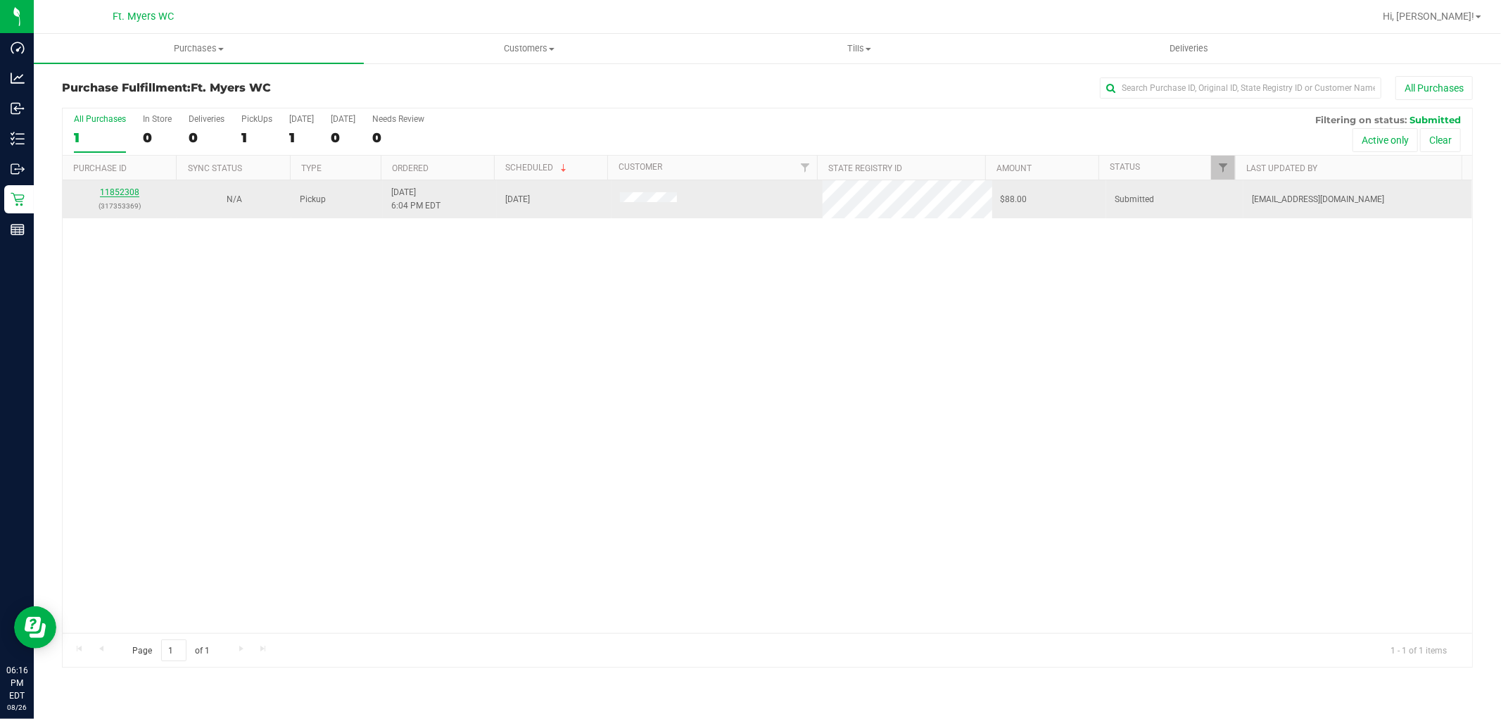
click at [106, 188] on link "11852308" at bounding box center [119, 192] width 39 height 10
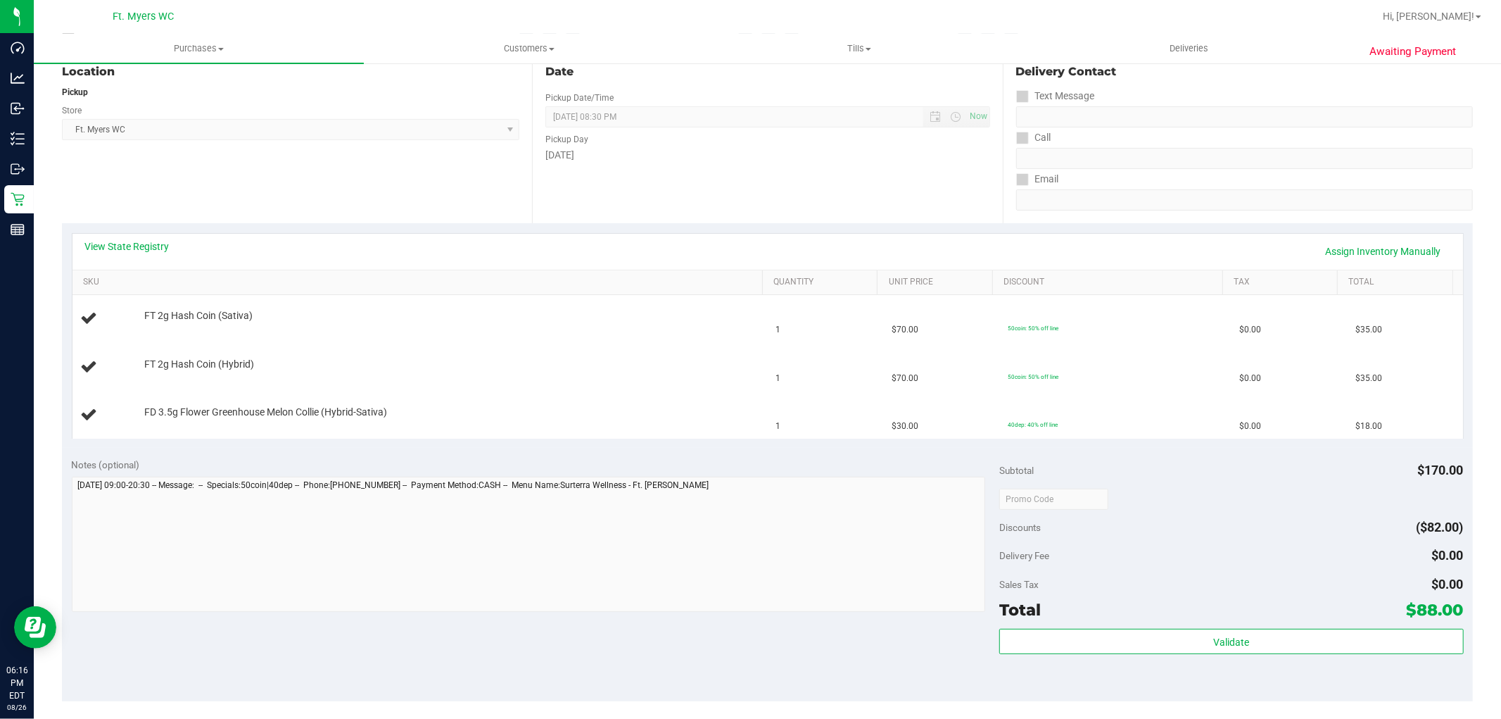
scroll to position [391, 0]
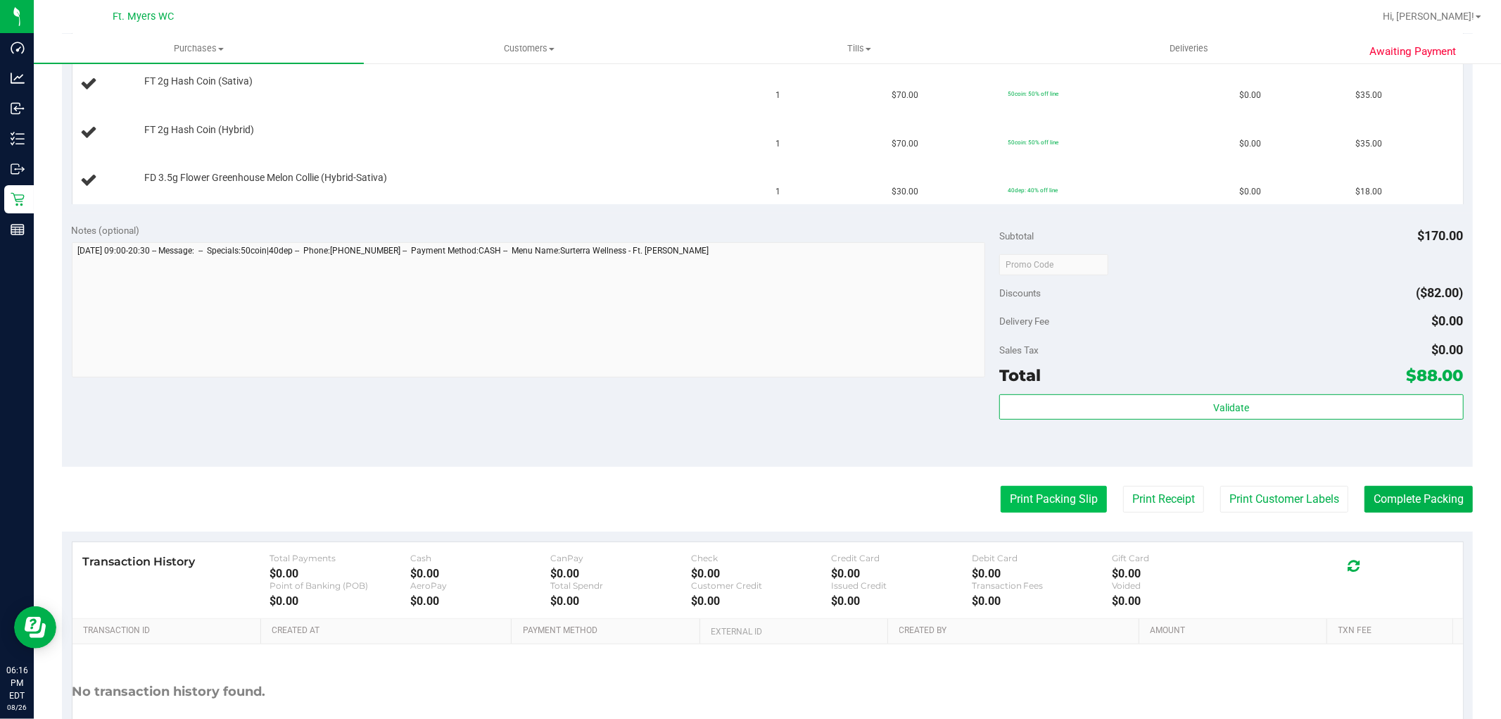
click at [1008, 512] on button "Print Packing Slip" at bounding box center [1054, 499] width 106 height 27
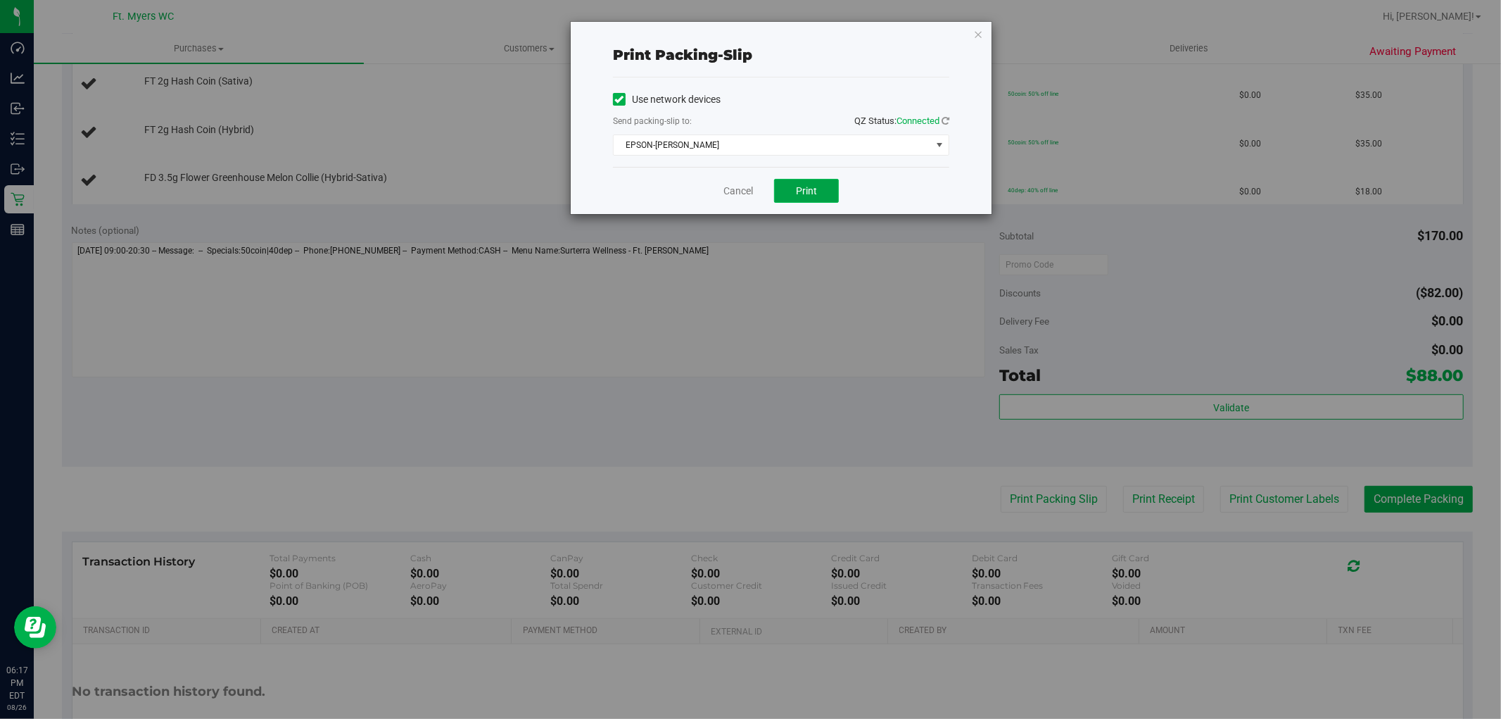
click at [806, 185] on span "Print" at bounding box center [806, 190] width 21 height 11
click at [736, 196] on link "Cancel" at bounding box center [738, 191] width 30 height 15
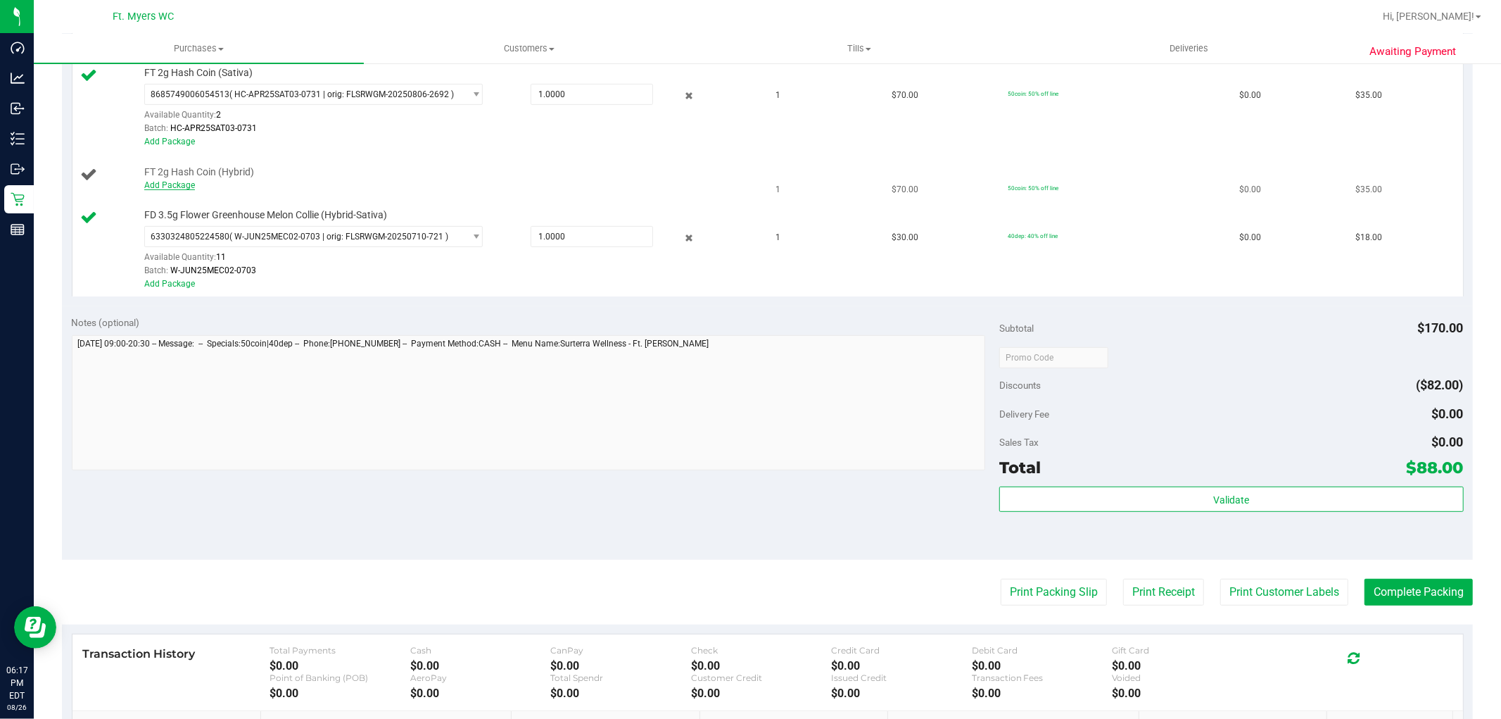
click at [162, 186] on link "Add Package" at bounding box center [169, 185] width 51 height 10
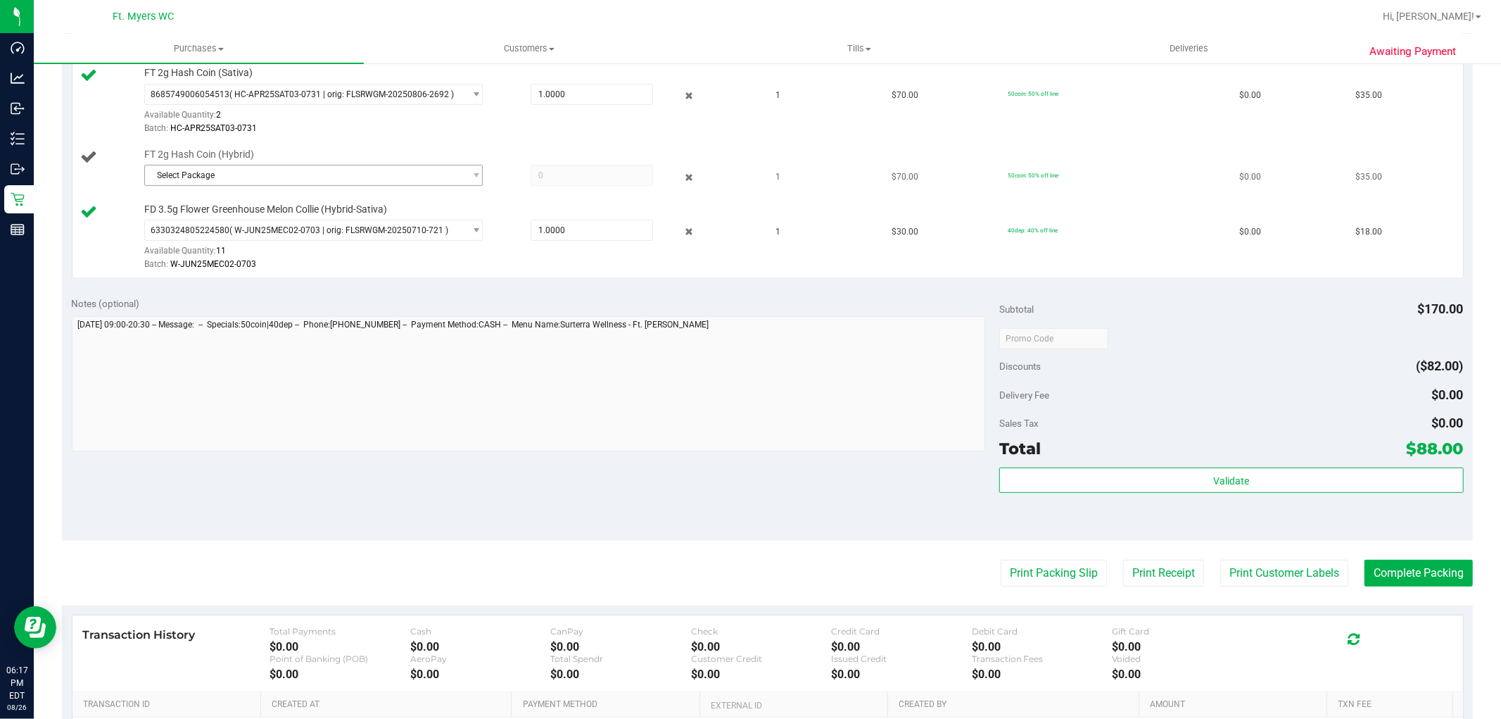
click at [208, 179] on span "Select Package" at bounding box center [304, 175] width 319 height 20
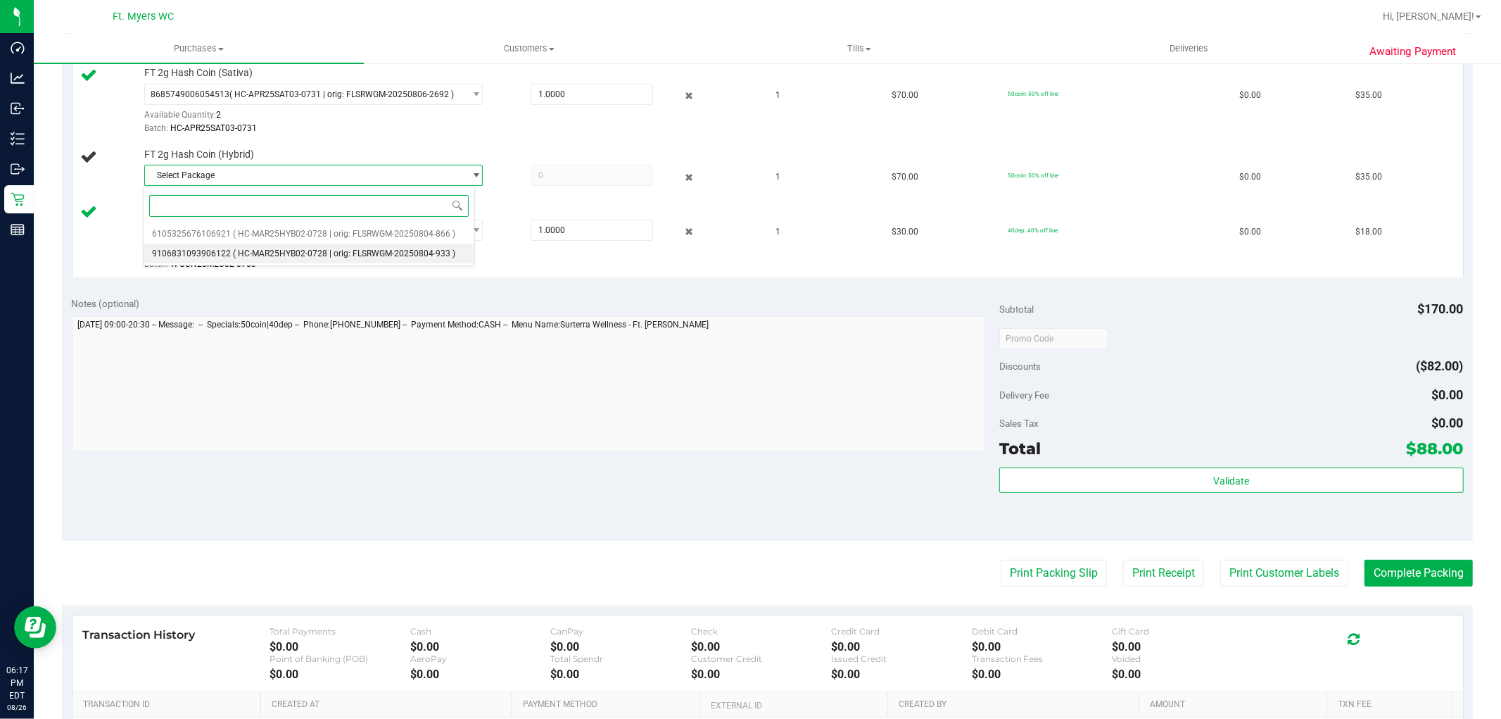
click at [242, 260] on li "9106831093906122 ( HC-MAR25HYB02-0728 | orig: FLSRWGM-20250804-933 )" at bounding box center [309, 253] width 331 height 20
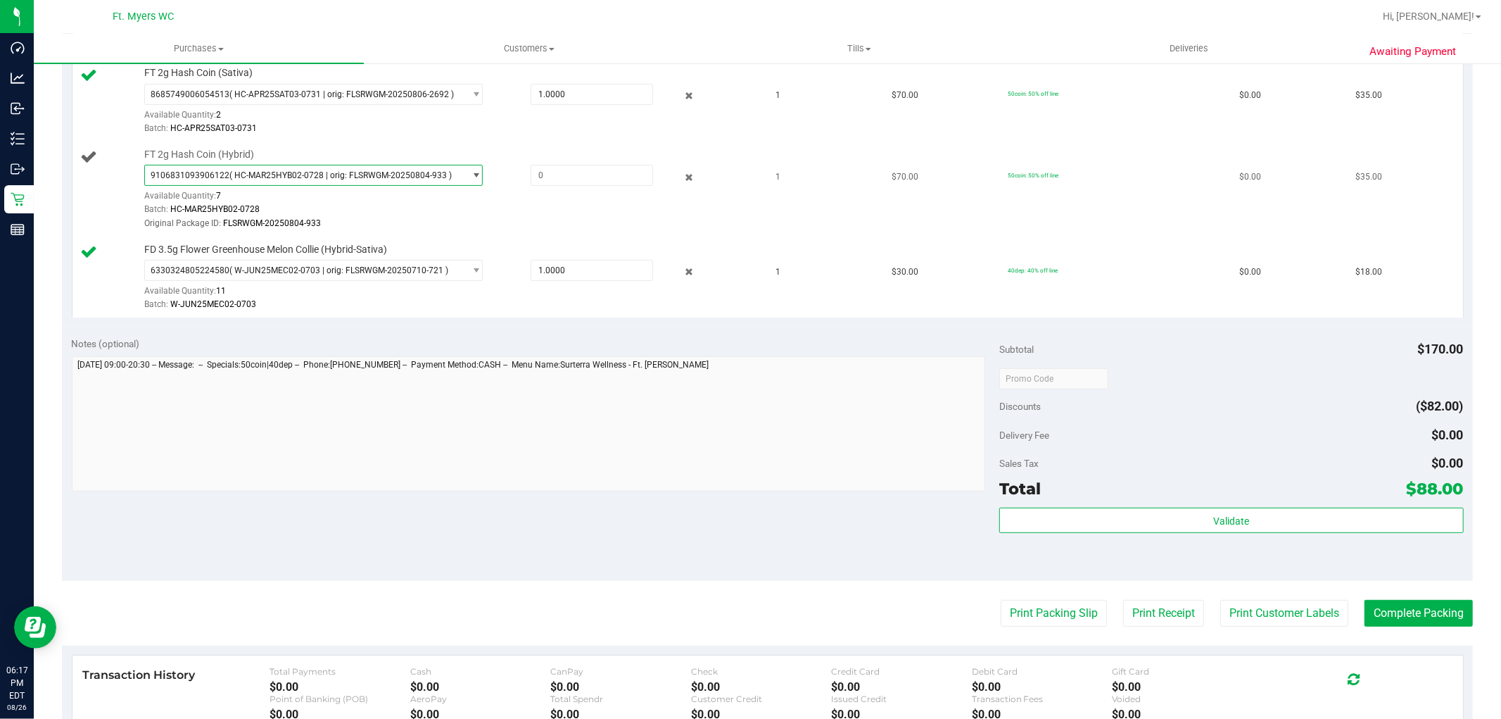
click at [255, 175] on span "( HC-MAR25HYB02-0728 | orig: FLSRWGM-20250804-933 )" at bounding box center [340, 175] width 222 height 10
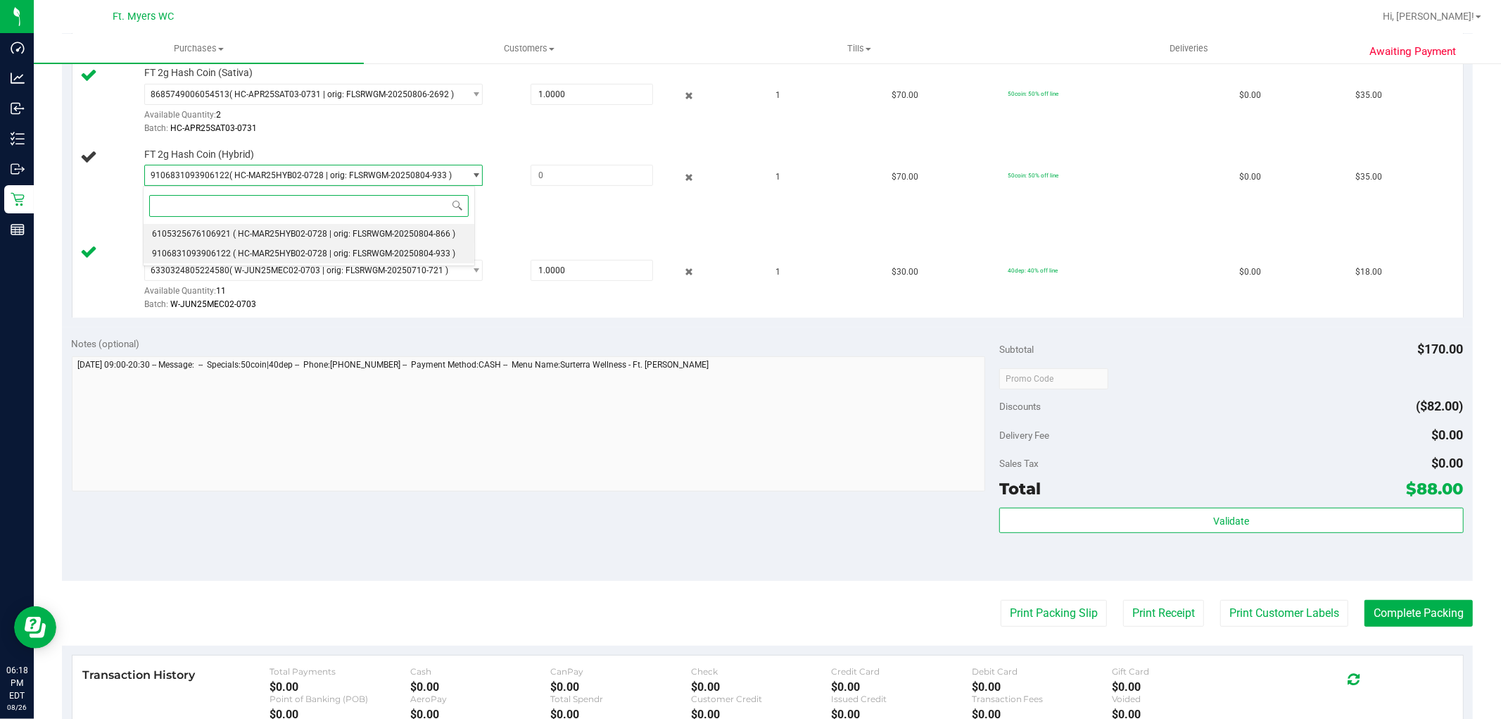
click at [261, 233] on span "( HC-MAR25HYB02-0728 | orig: FLSRWGM-20250804-866 )" at bounding box center [344, 234] width 222 height 10
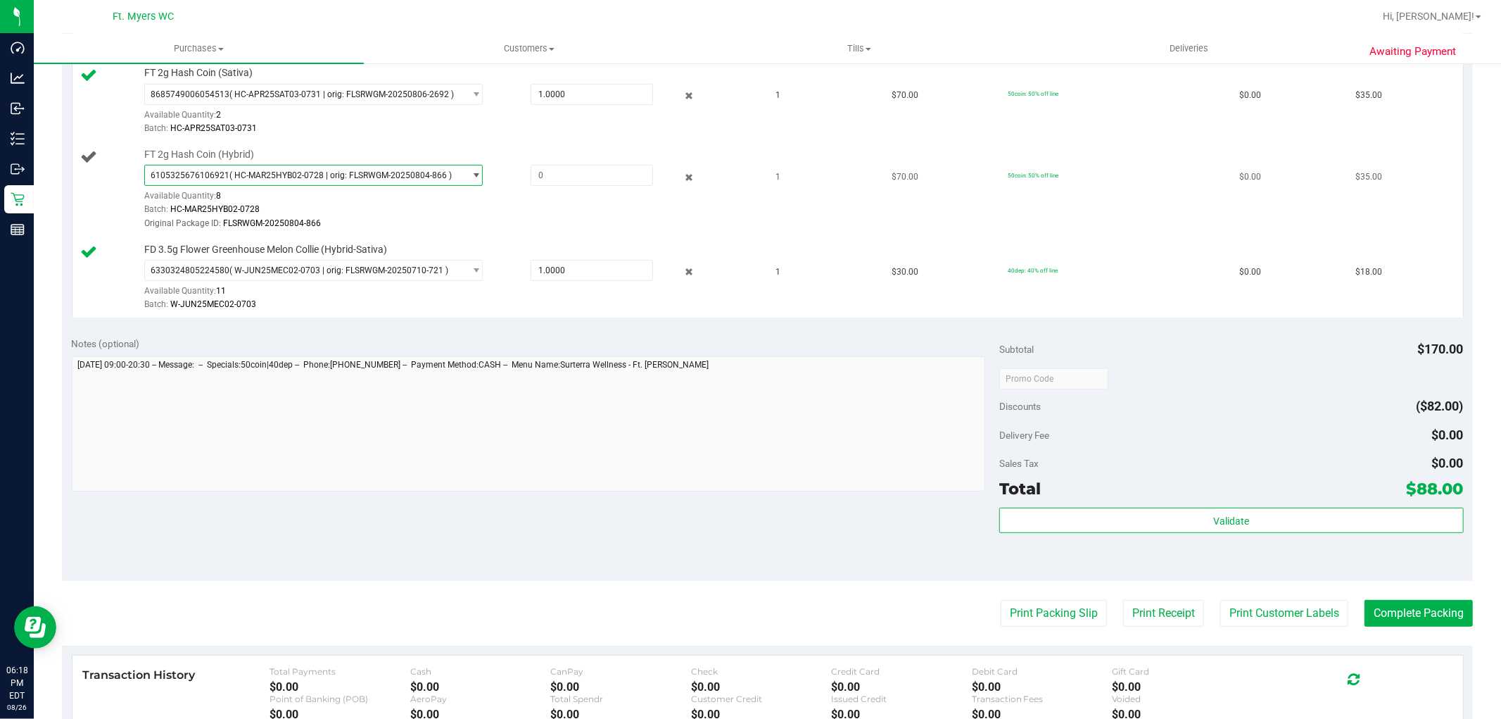
click at [274, 171] on span "( HC-MAR25HYB02-0728 | orig: FLSRWGM-20250804-866 )" at bounding box center [340, 175] width 222 height 10
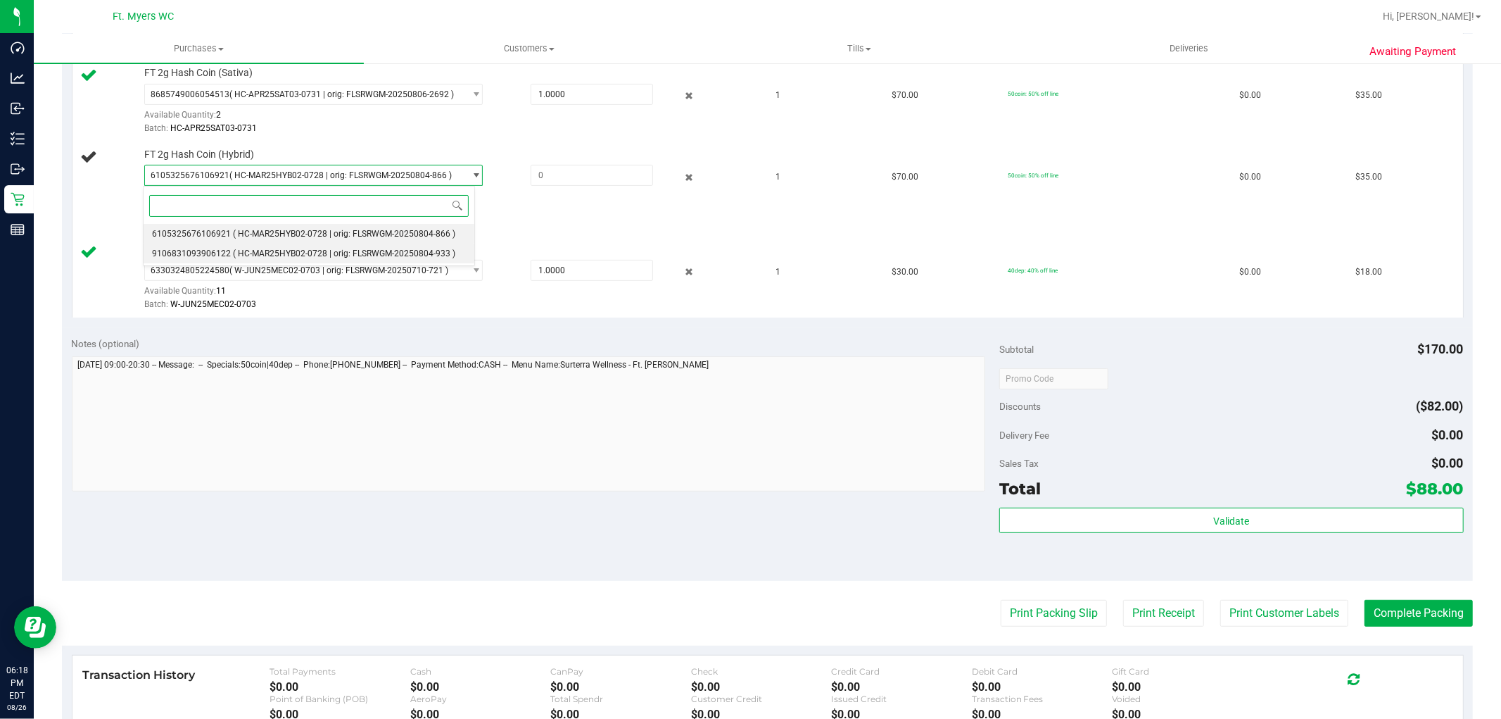
click at [332, 256] on span "( HC-MAR25HYB02-0728 | orig: FLSRWGM-20250804-933 )" at bounding box center [344, 253] width 222 height 10
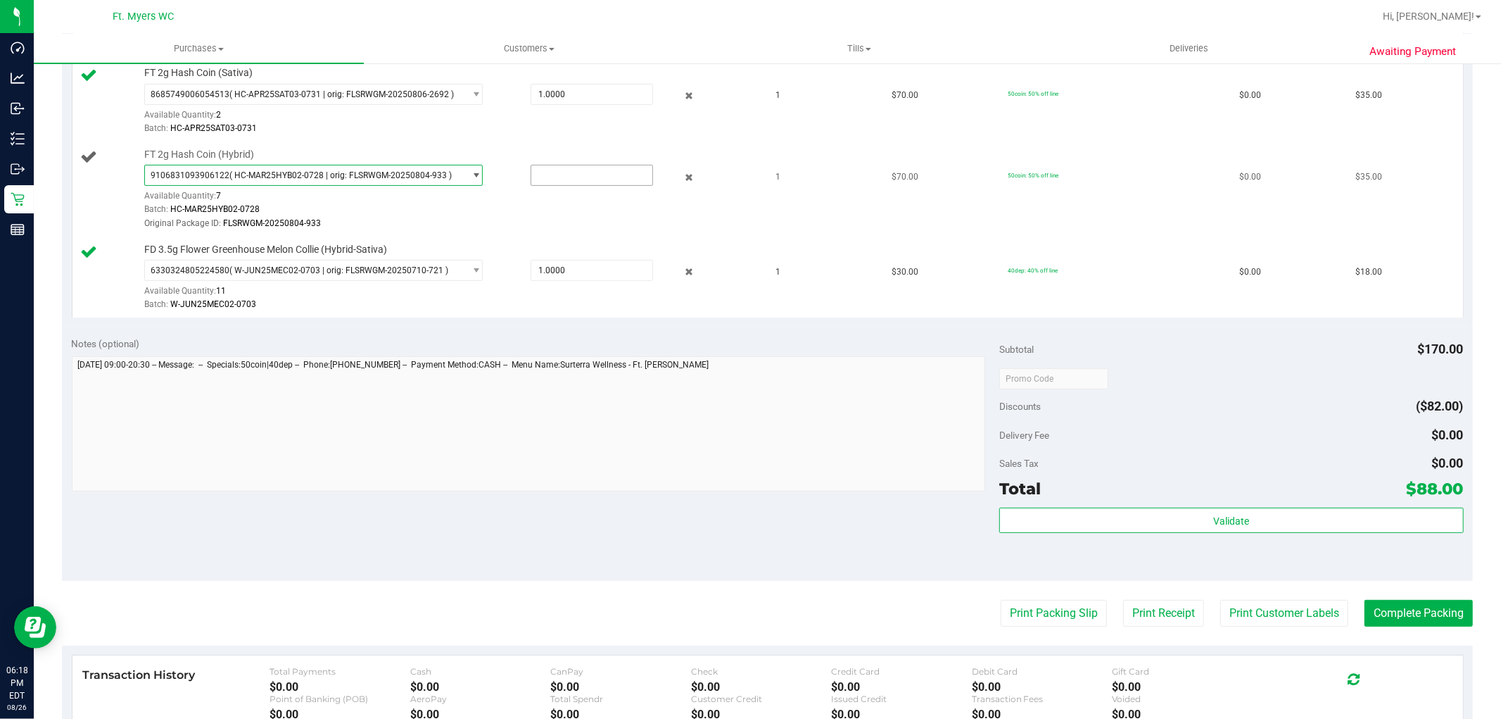
click at [563, 177] on input "text" at bounding box center [591, 175] width 121 height 20
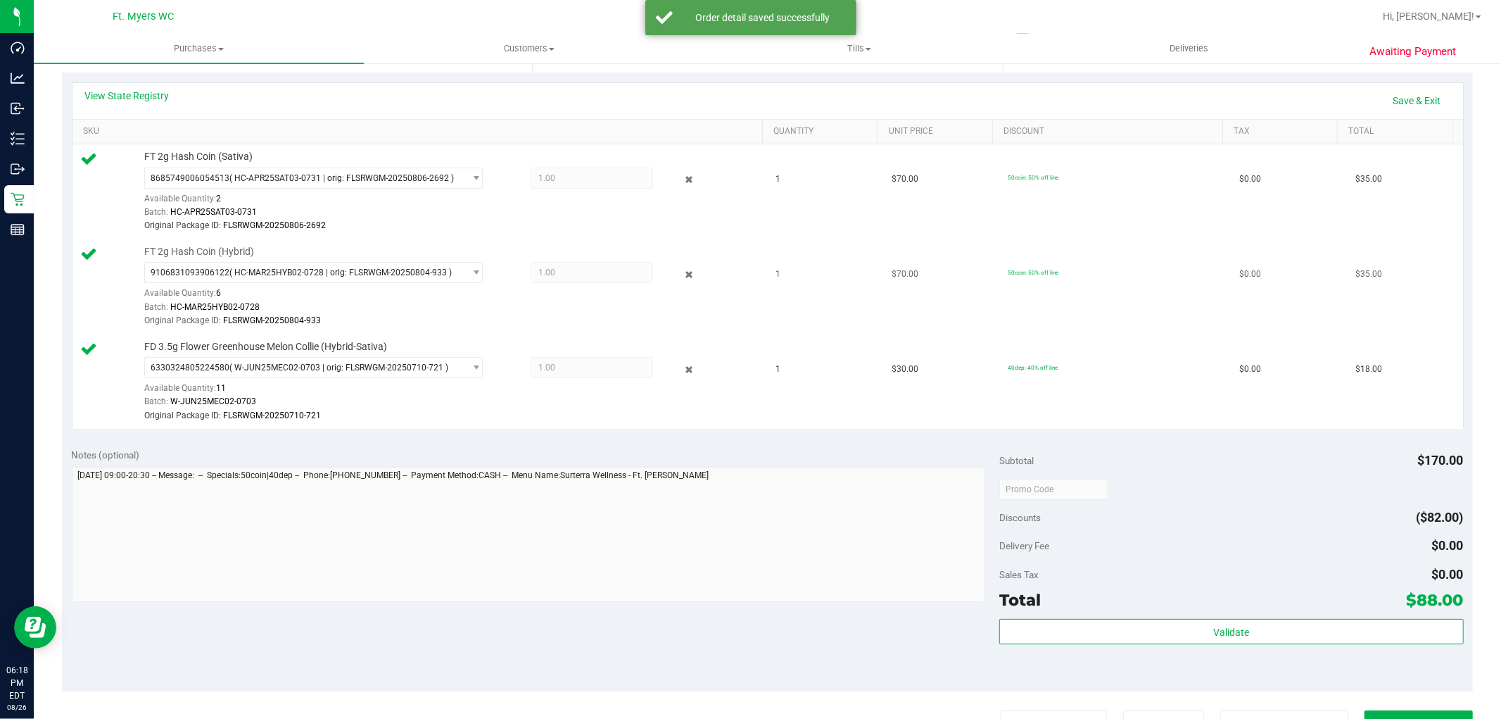
scroll to position [78, 0]
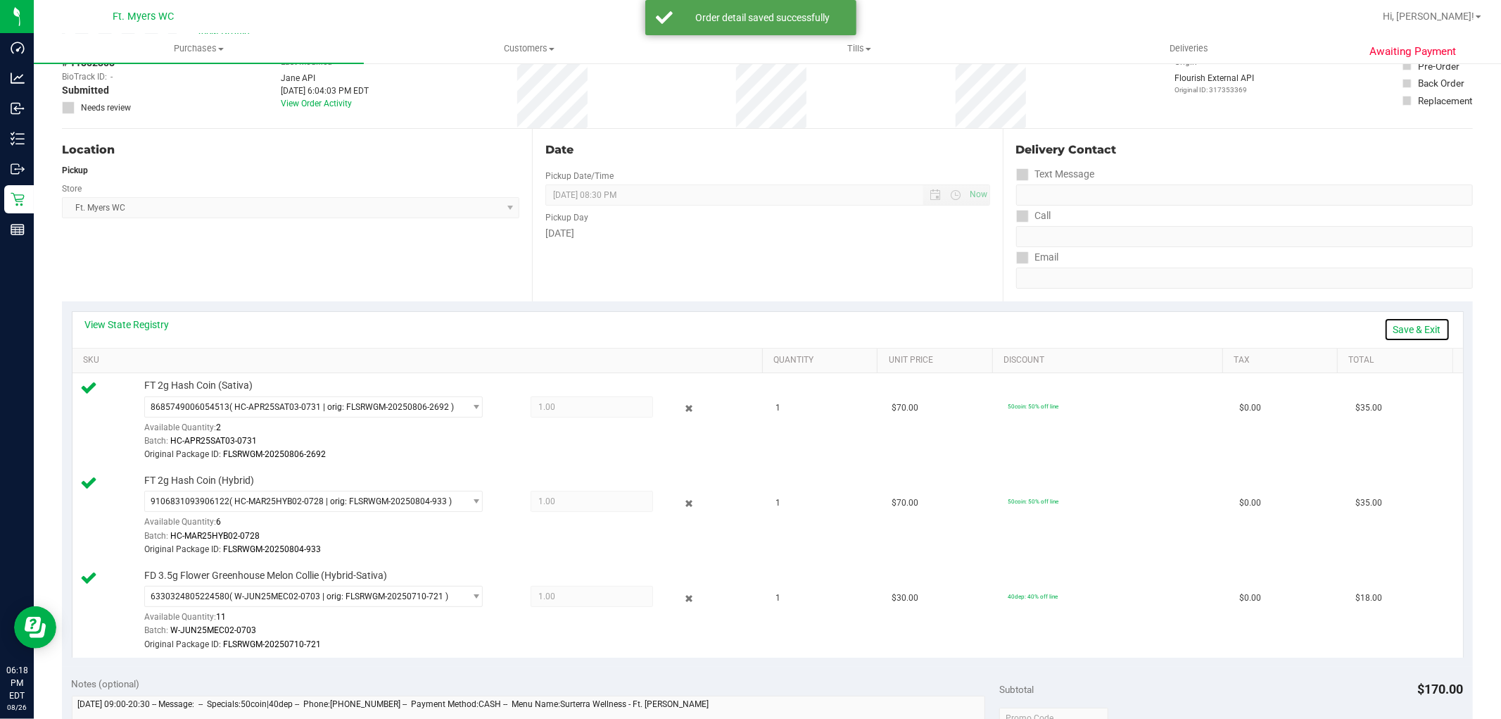
click at [1350, 328] on link "Save & Exit" at bounding box center [1417, 329] width 66 height 24
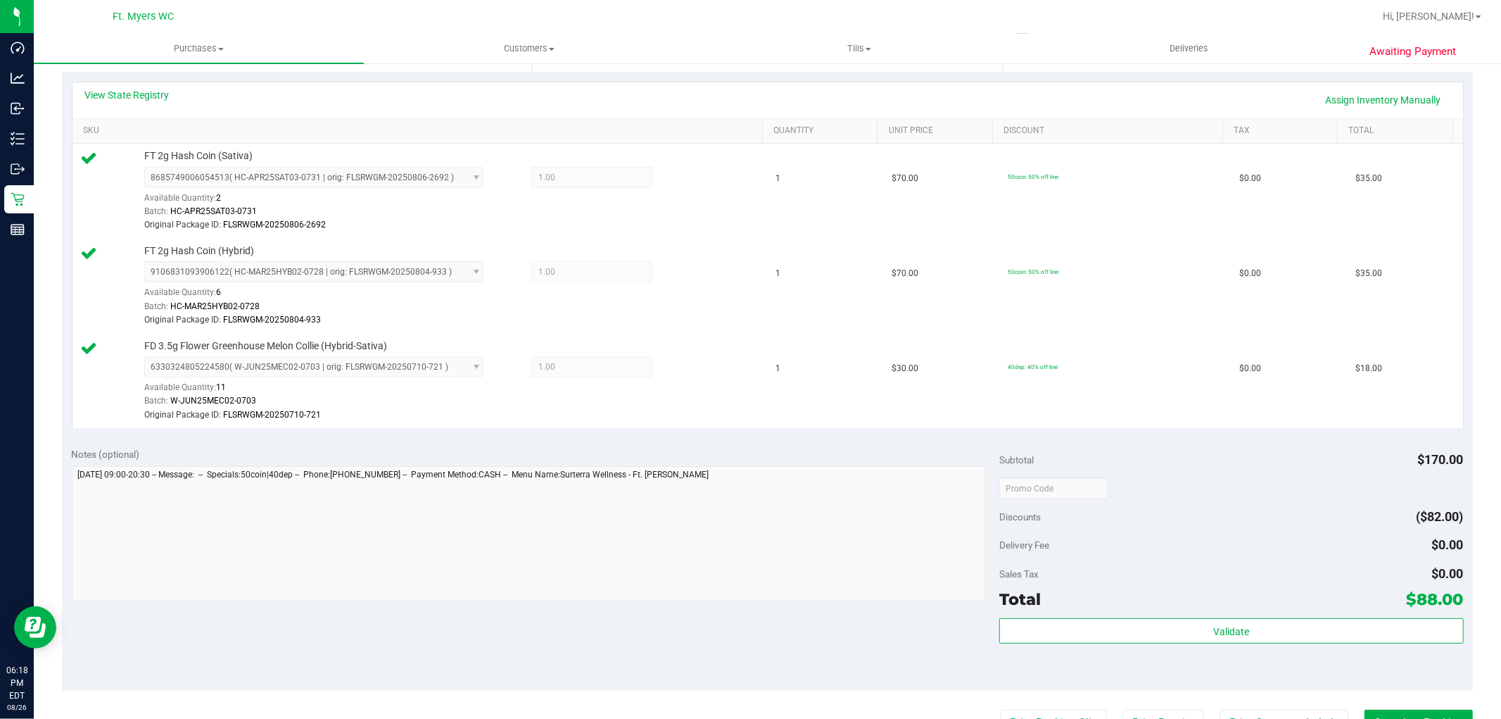
scroll to position [469, 0]
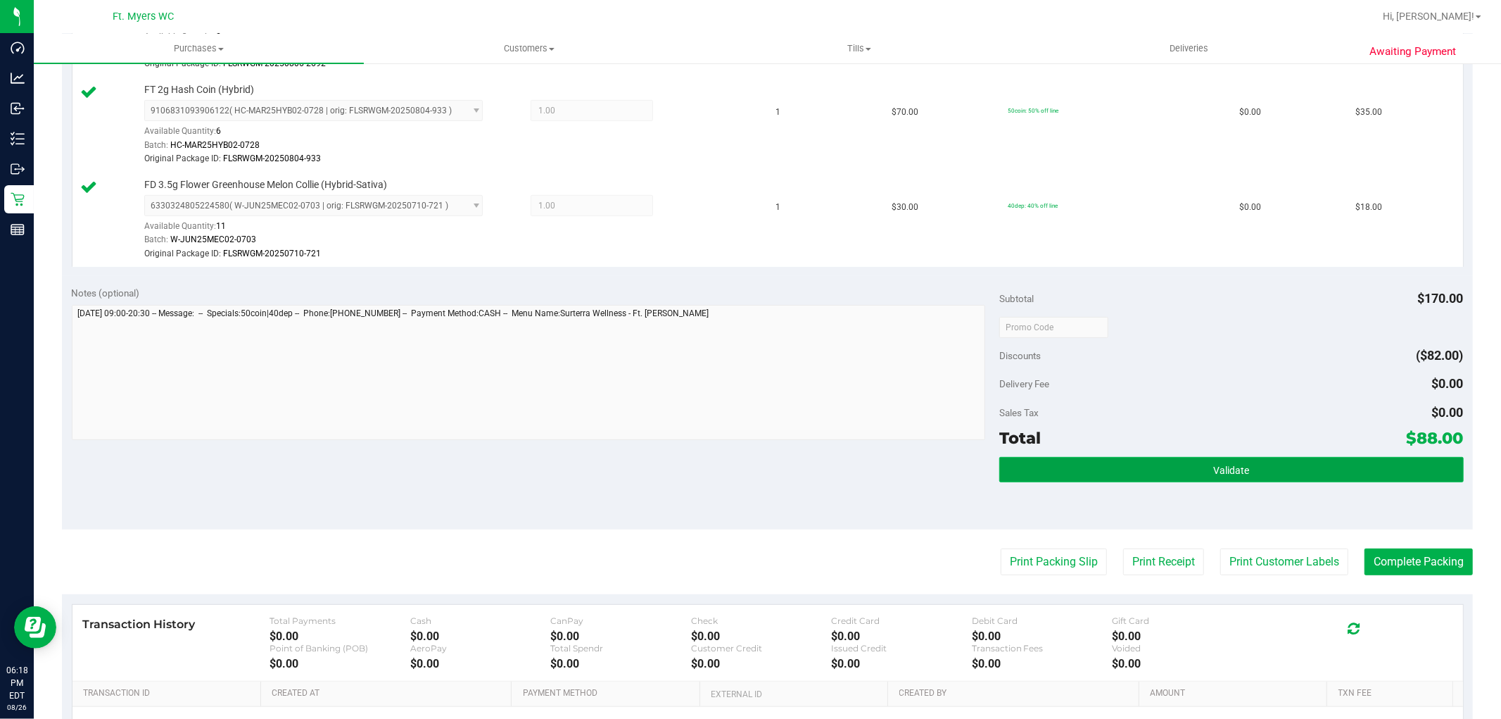
click at [1213, 470] on span "Validate" at bounding box center [1231, 469] width 36 height 11
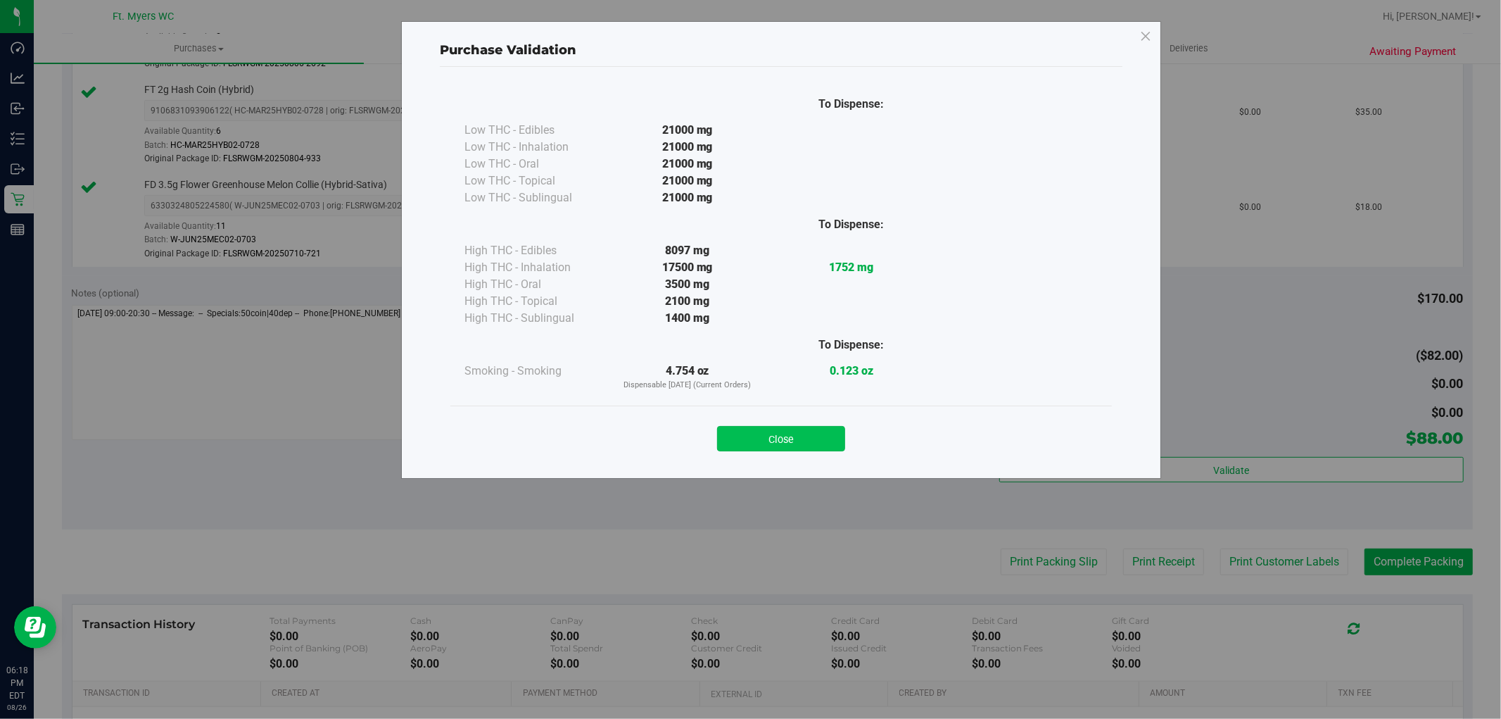
click at [786, 447] on button "Close" at bounding box center [781, 438] width 128 height 25
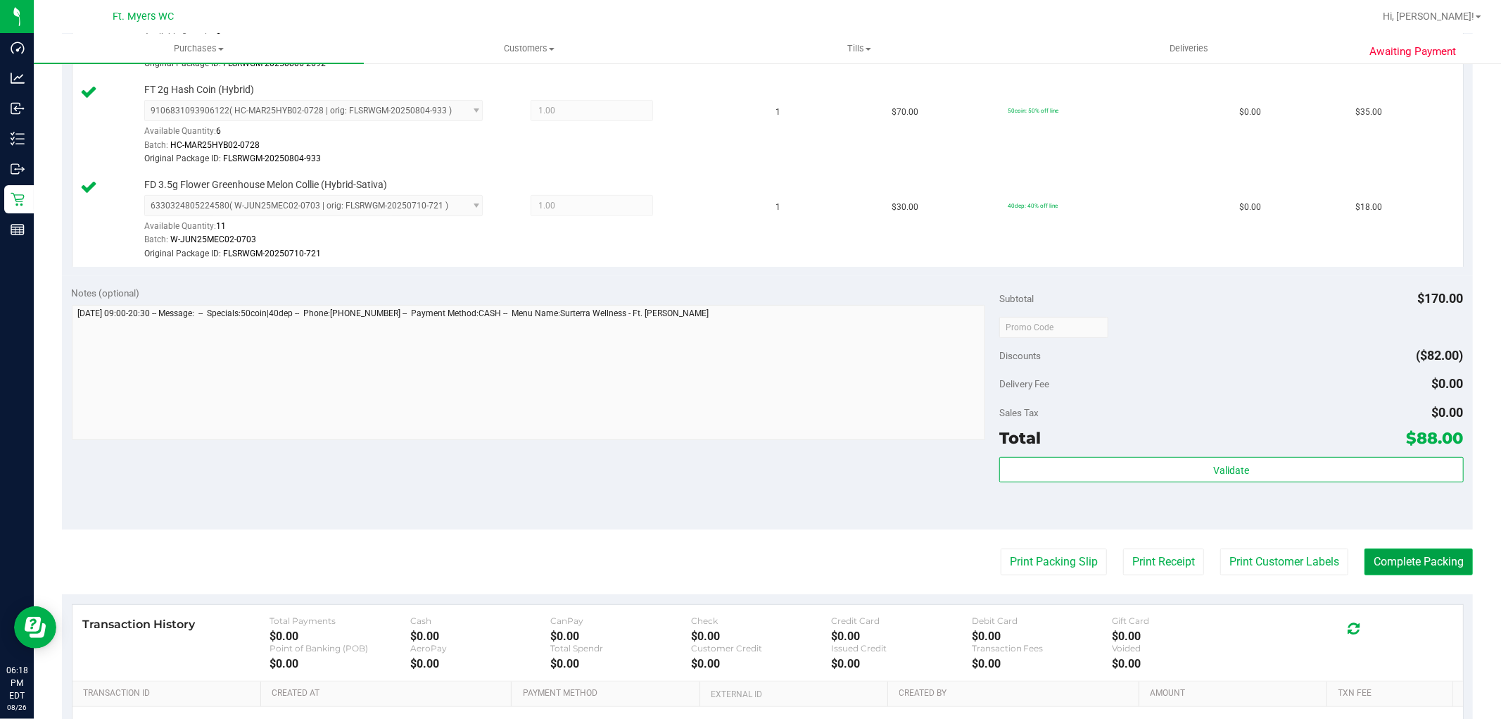
click at [1350, 558] on button "Complete Packing" at bounding box center [1419, 561] width 108 height 27
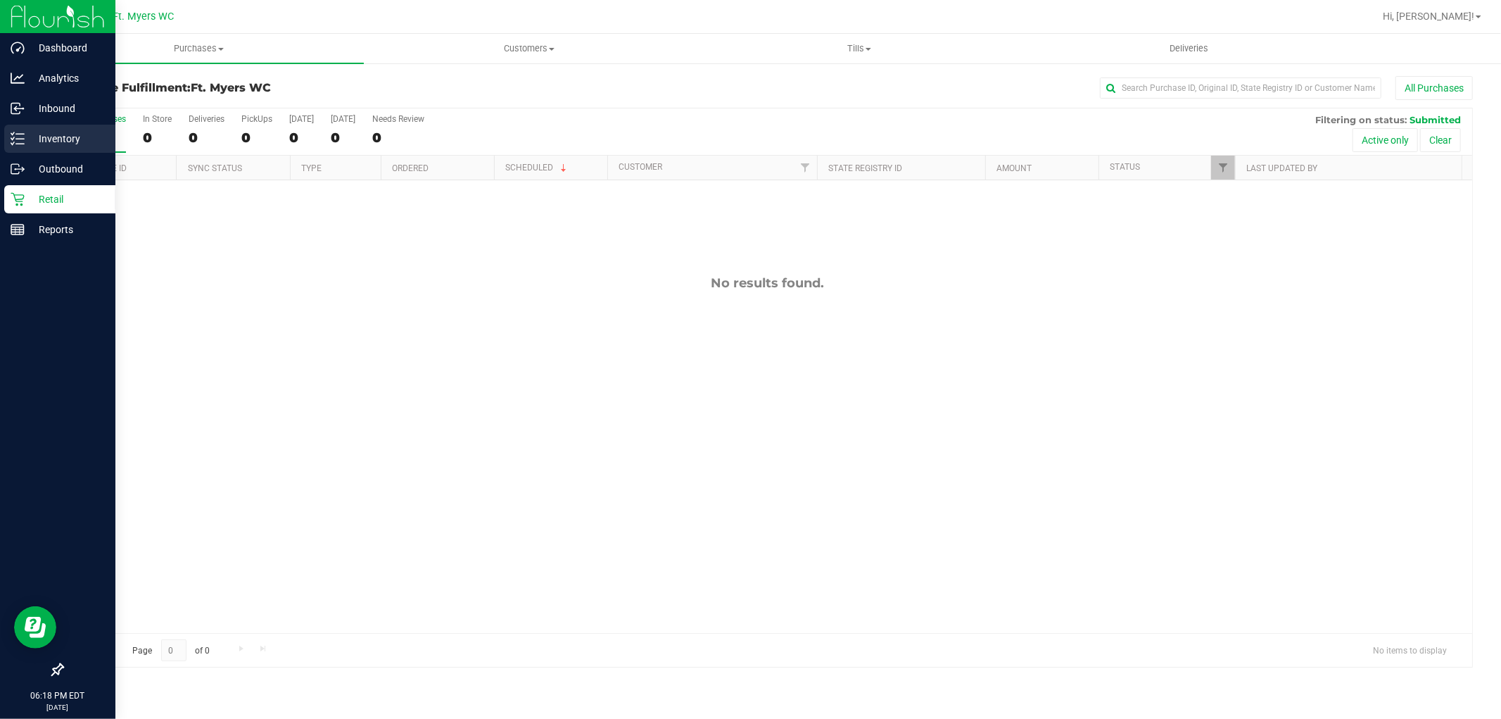
click at [60, 144] on p "Inventory" at bounding box center [67, 138] width 84 height 17
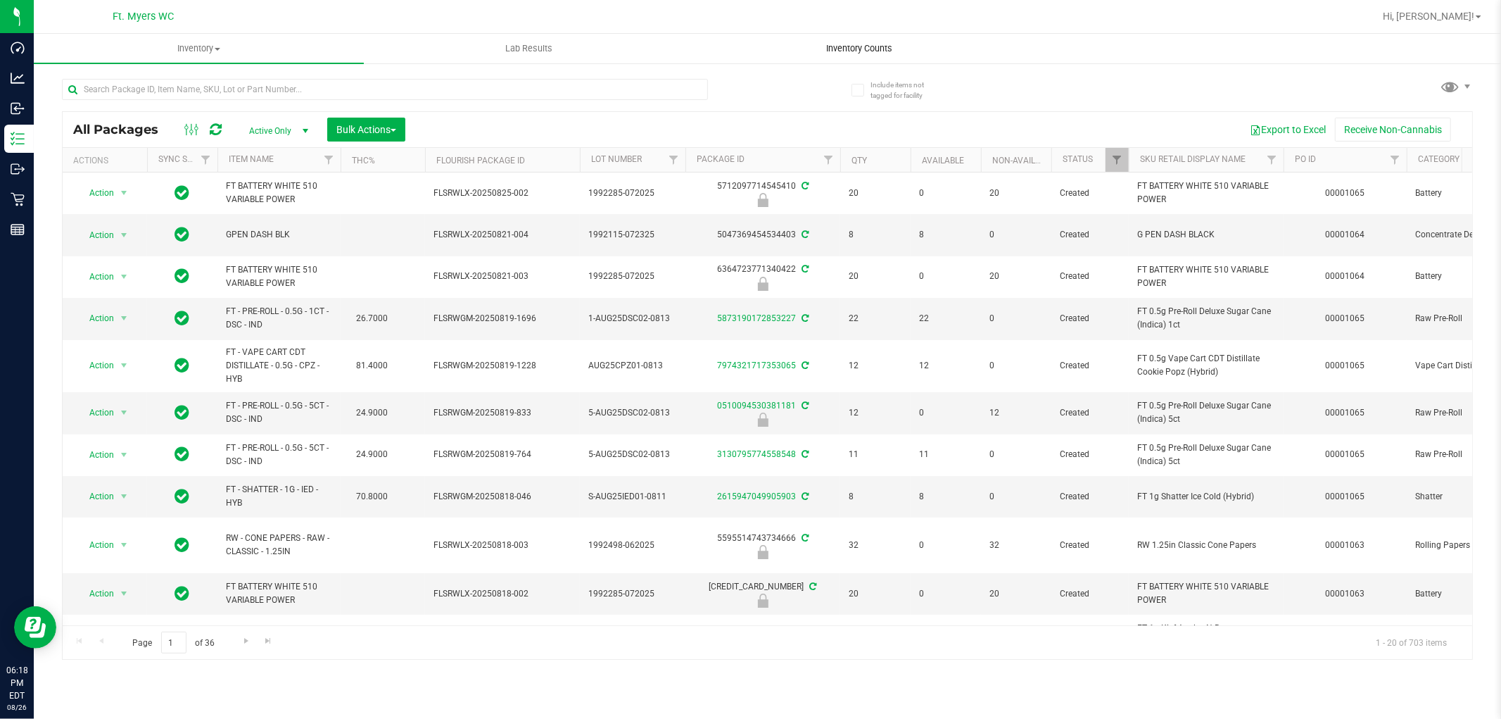
click at [856, 51] on span "Inventory Counts" at bounding box center [859, 48] width 104 height 13
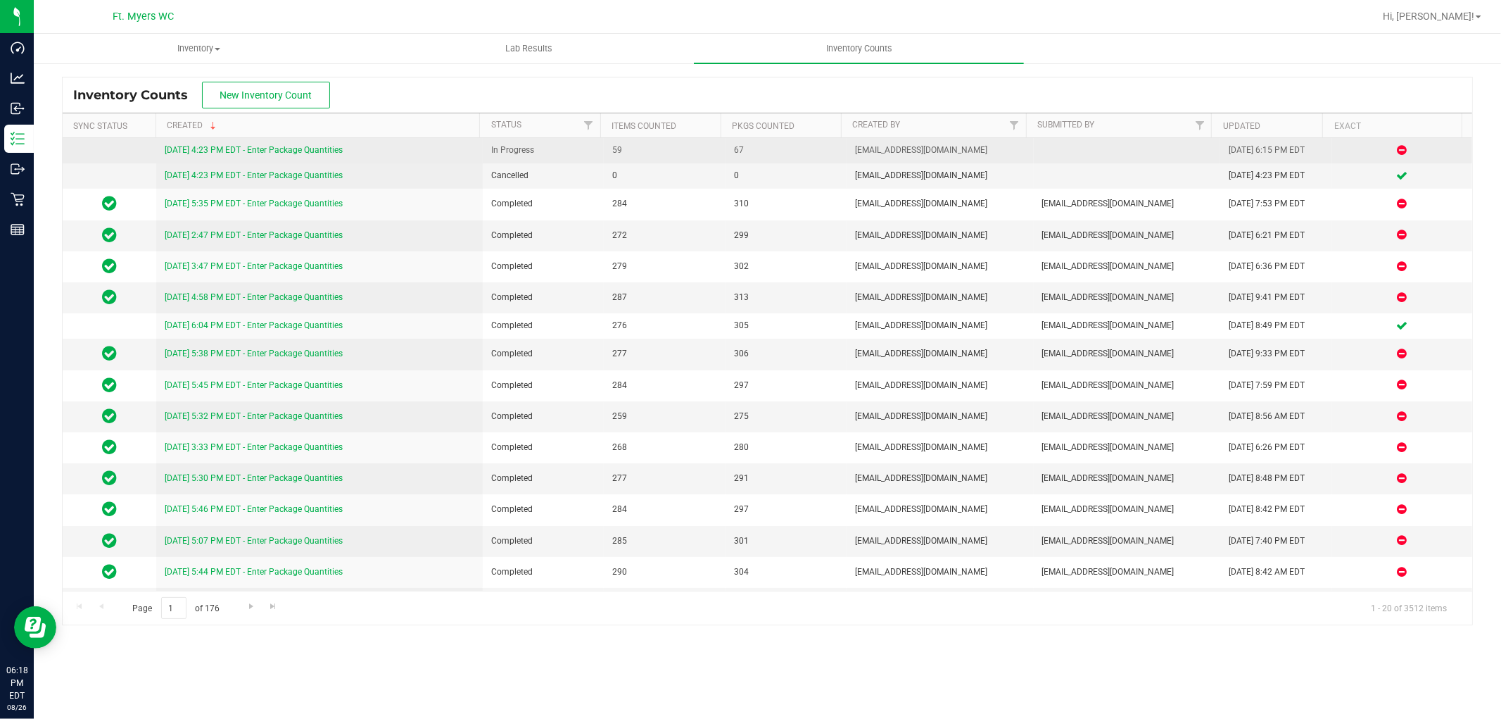
click at [278, 148] on link "[DATE] 4:23 PM EDT - Enter Package Quantities" at bounding box center [254, 150] width 178 height 10
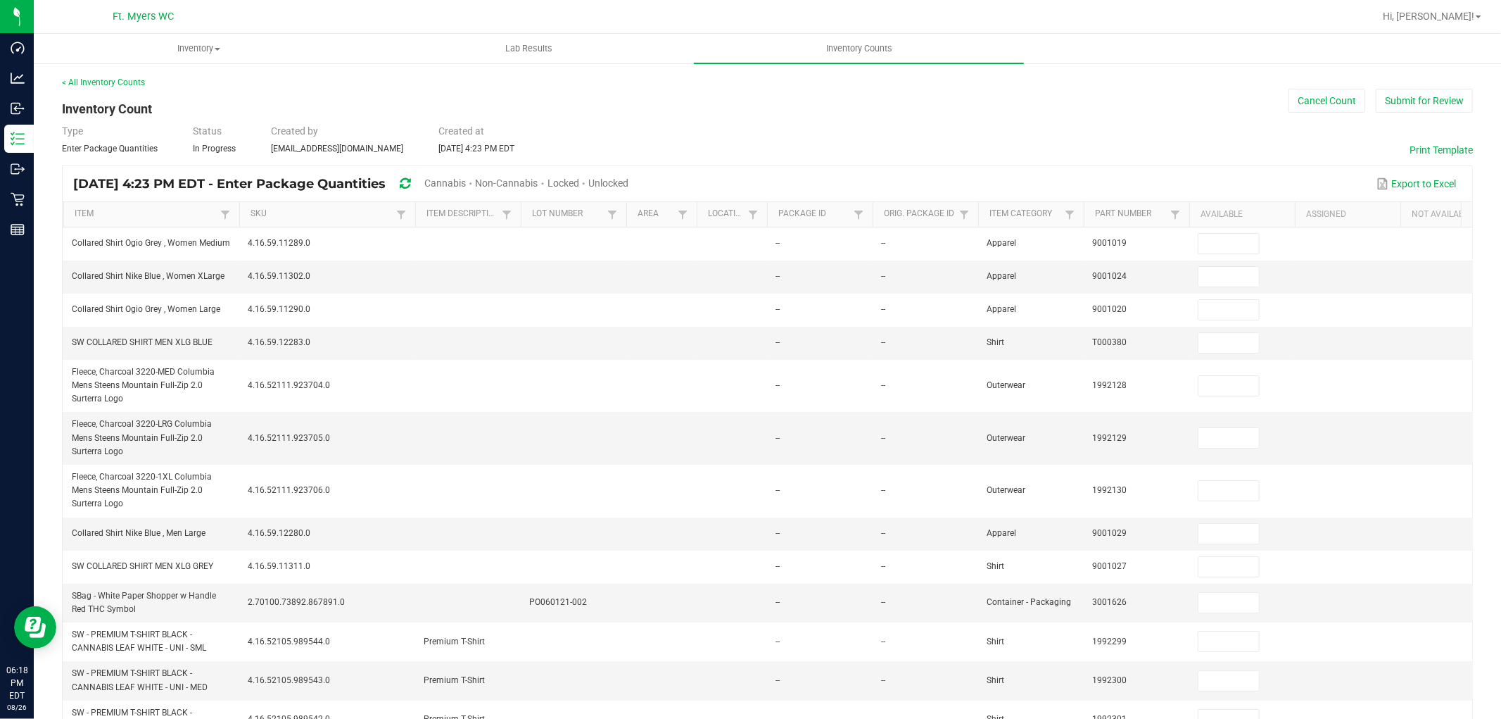
click at [628, 183] on span "Unlocked" at bounding box center [608, 182] width 40 height 11
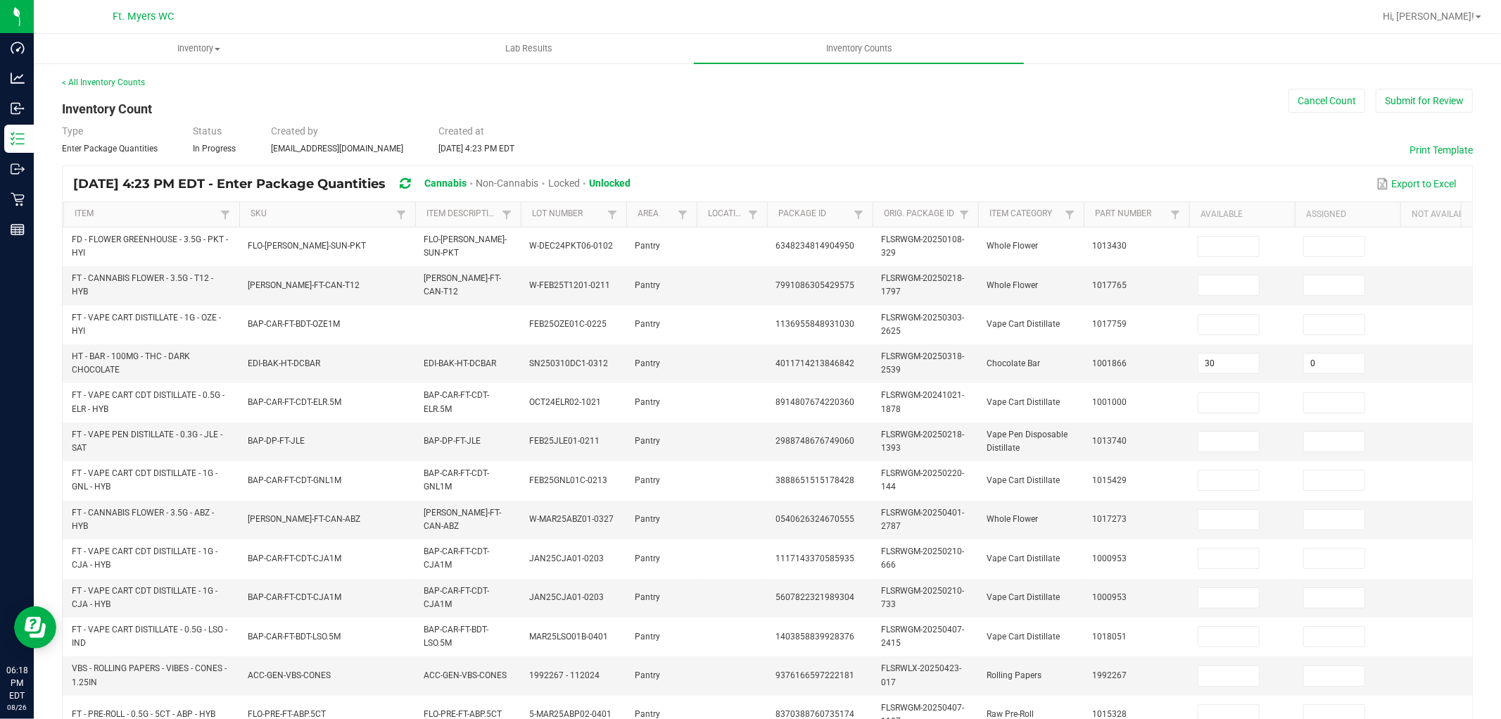
click at [135, 205] on th "Item" at bounding box center [151, 214] width 176 height 25
click at [134, 218] on link "Item" at bounding box center [145, 213] width 141 height 11
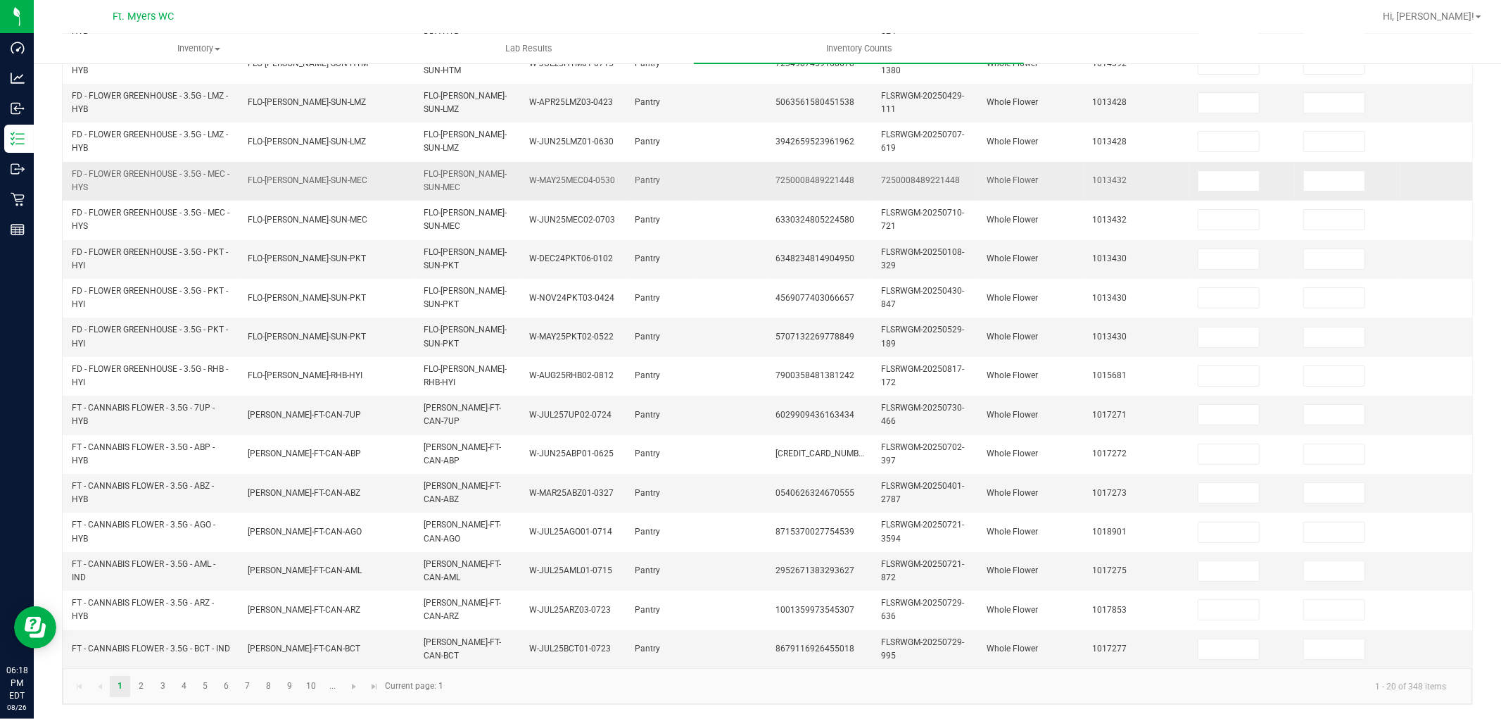
scroll to position [352, 0]
click at [325, 646] on link "..." at bounding box center [332, 686] width 20 height 21
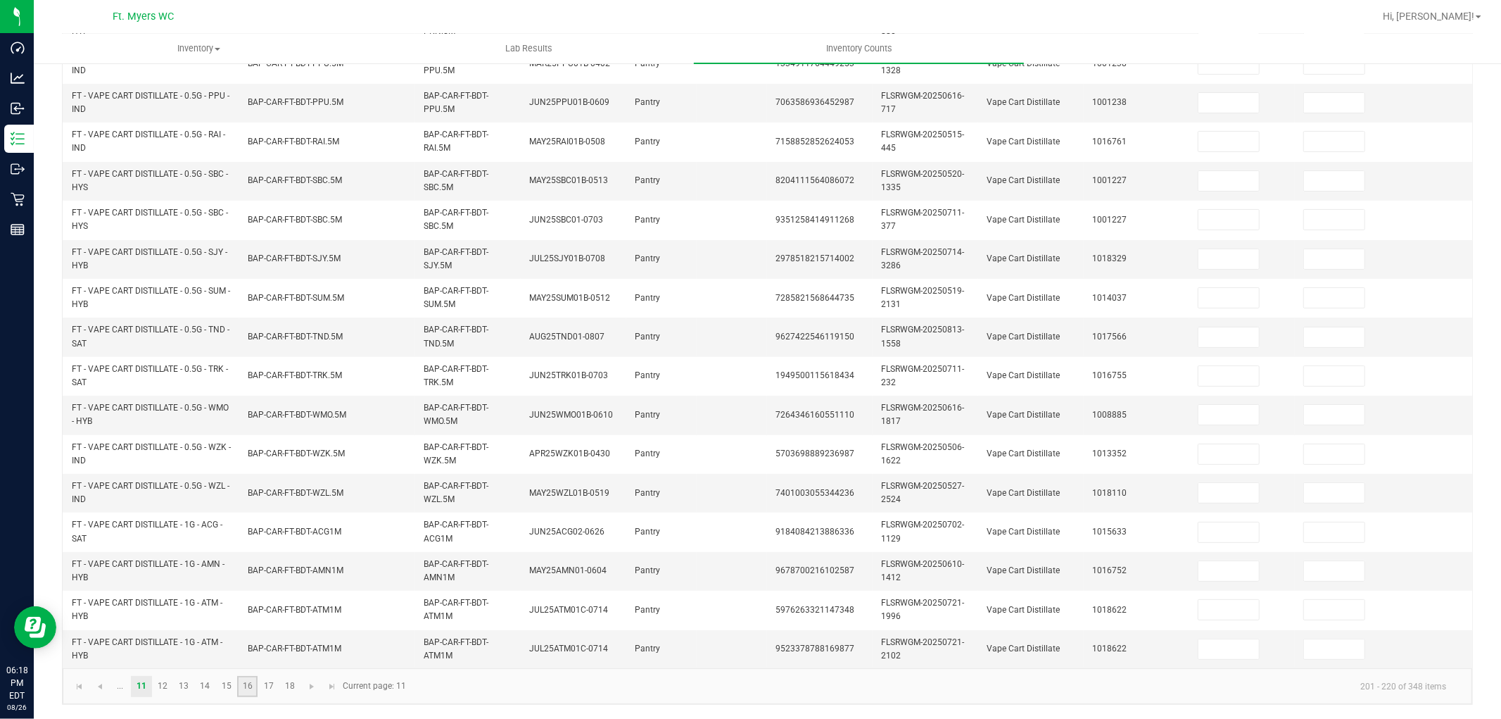
click at [243, 646] on link "16" at bounding box center [247, 686] width 20 height 21
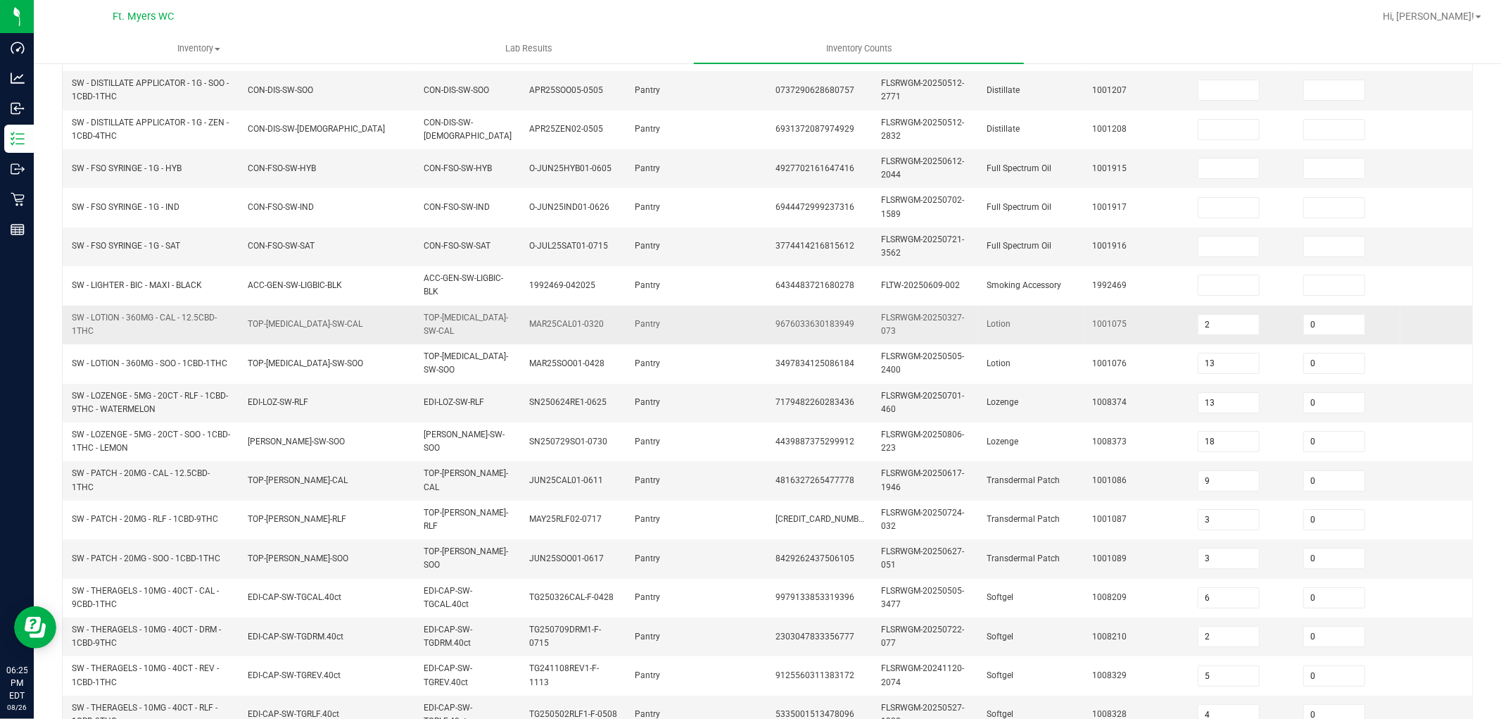
scroll to position [117, 0]
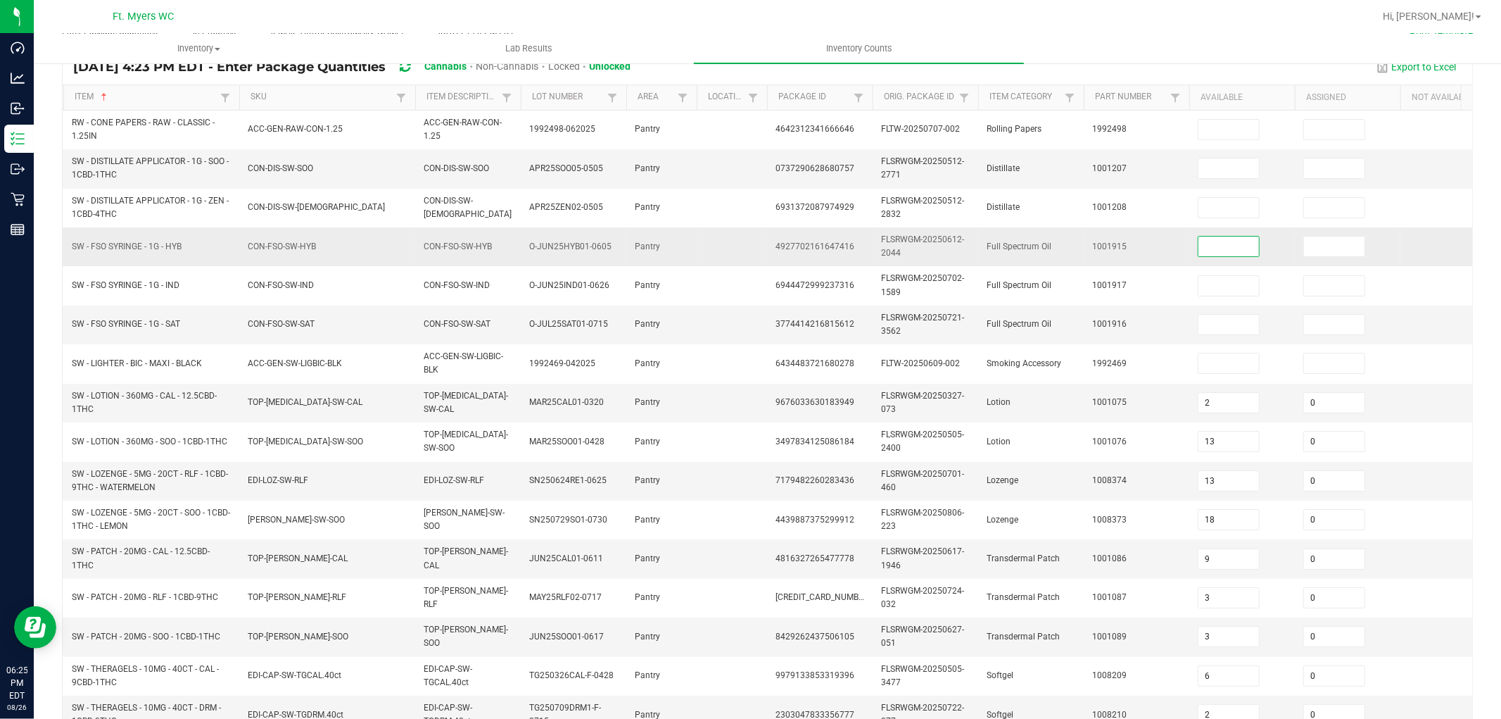
click at [1242, 245] on input at bounding box center [1228, 246] width 61 height 20
click at [1135, 329] on td "1001916" at bounding box center [1137, 324] width 106 height 39
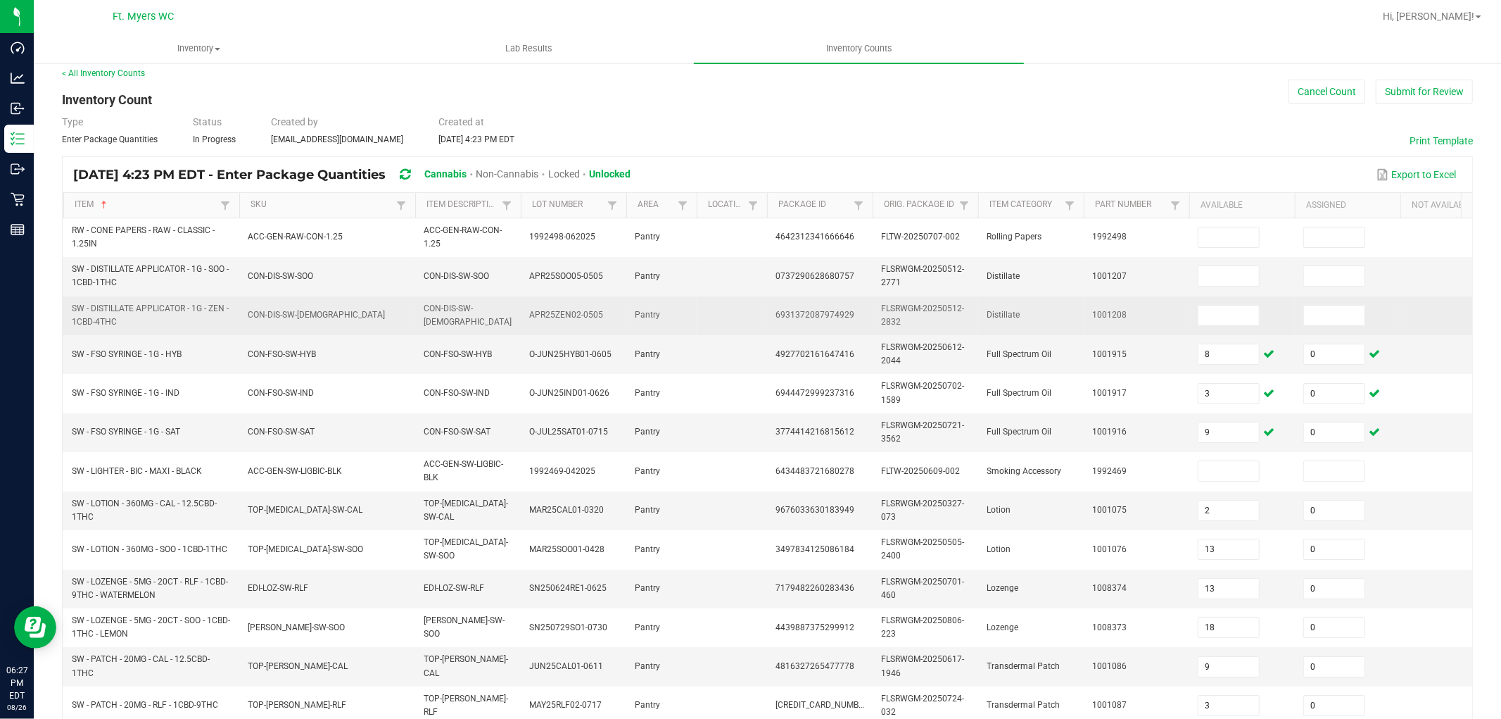
scroll to position [0, 0]
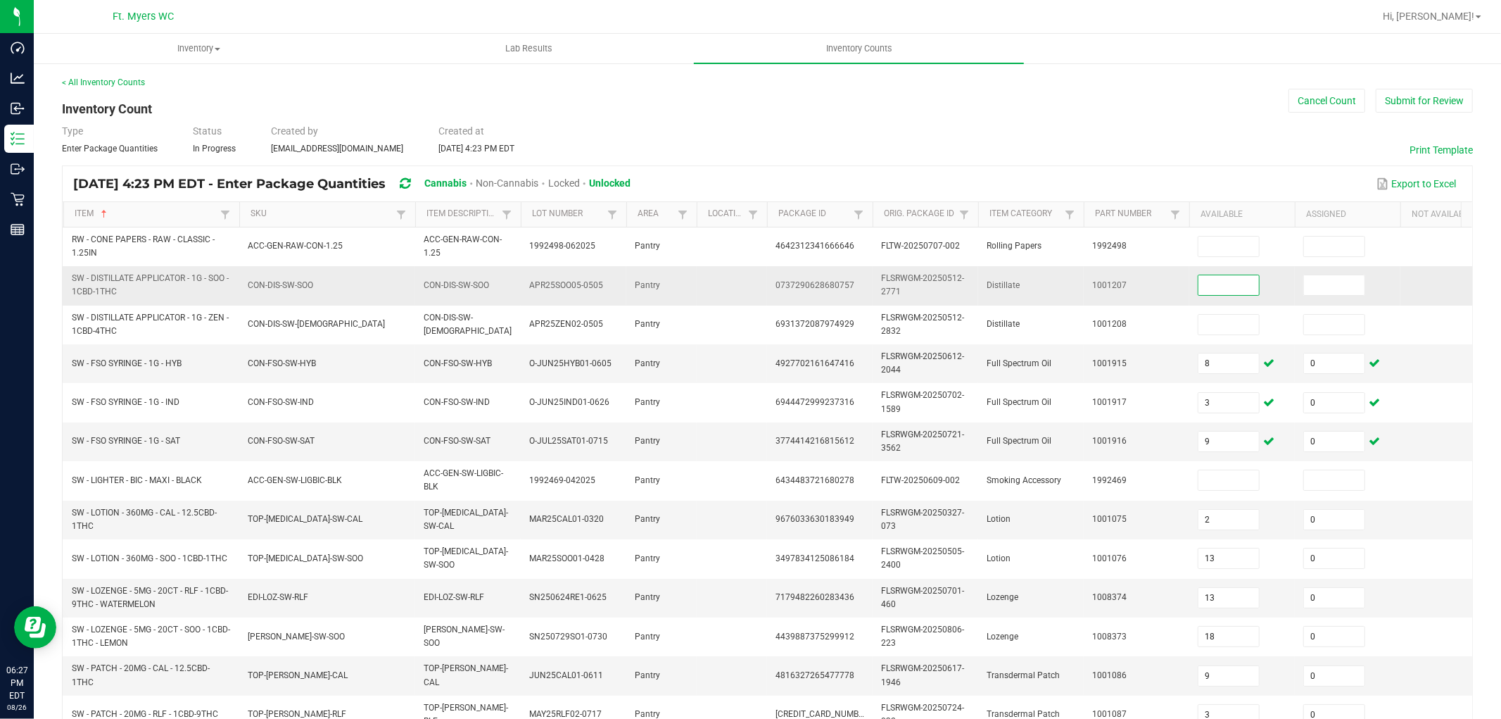
drag, startPoint x: 1208, startPoint y: 289, endPoint x: 1217, endPoint y: 290, distance: 9.9
click at [1210, 289] on input at bounding box center [1228, 285] width 61 height 20
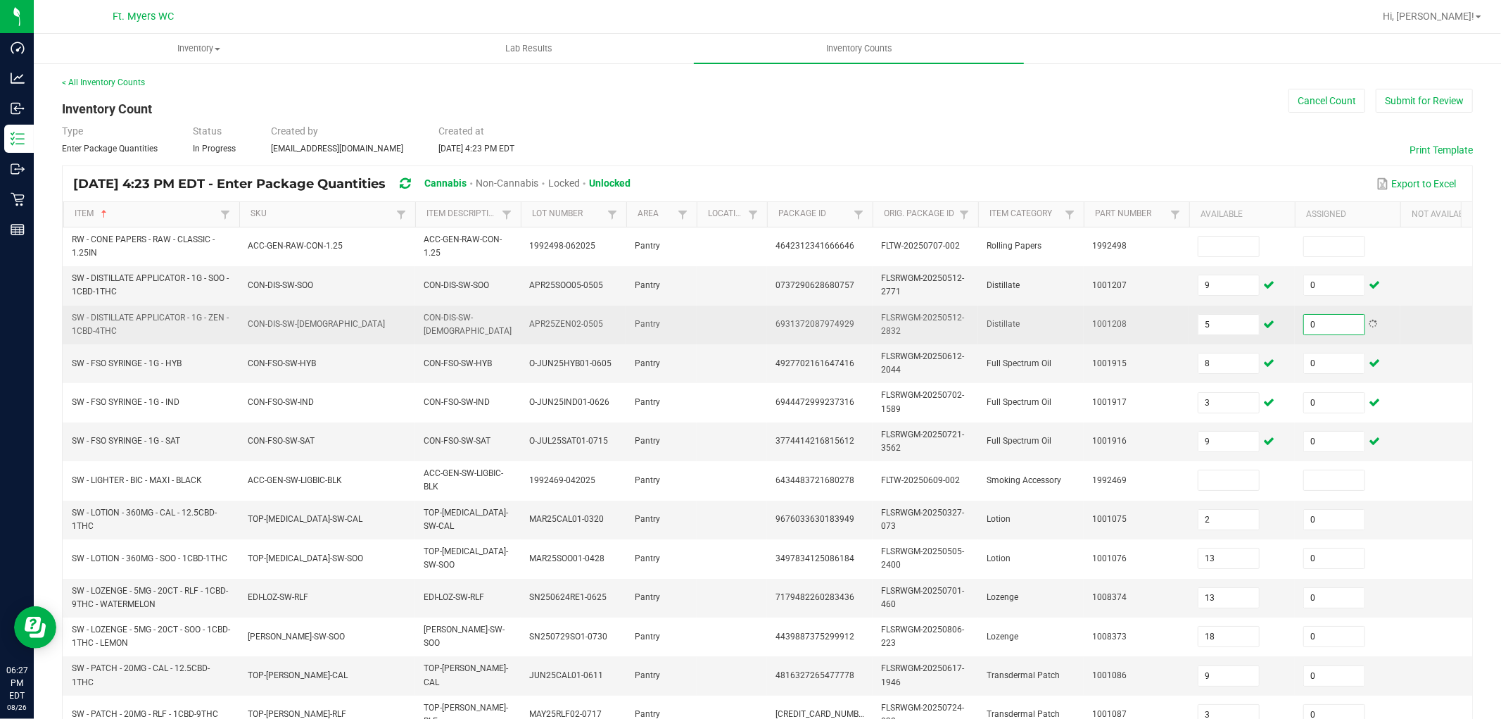
click at [1165, 332] on td "1001208" at bounding box center [1137, 324] width 106 height 39
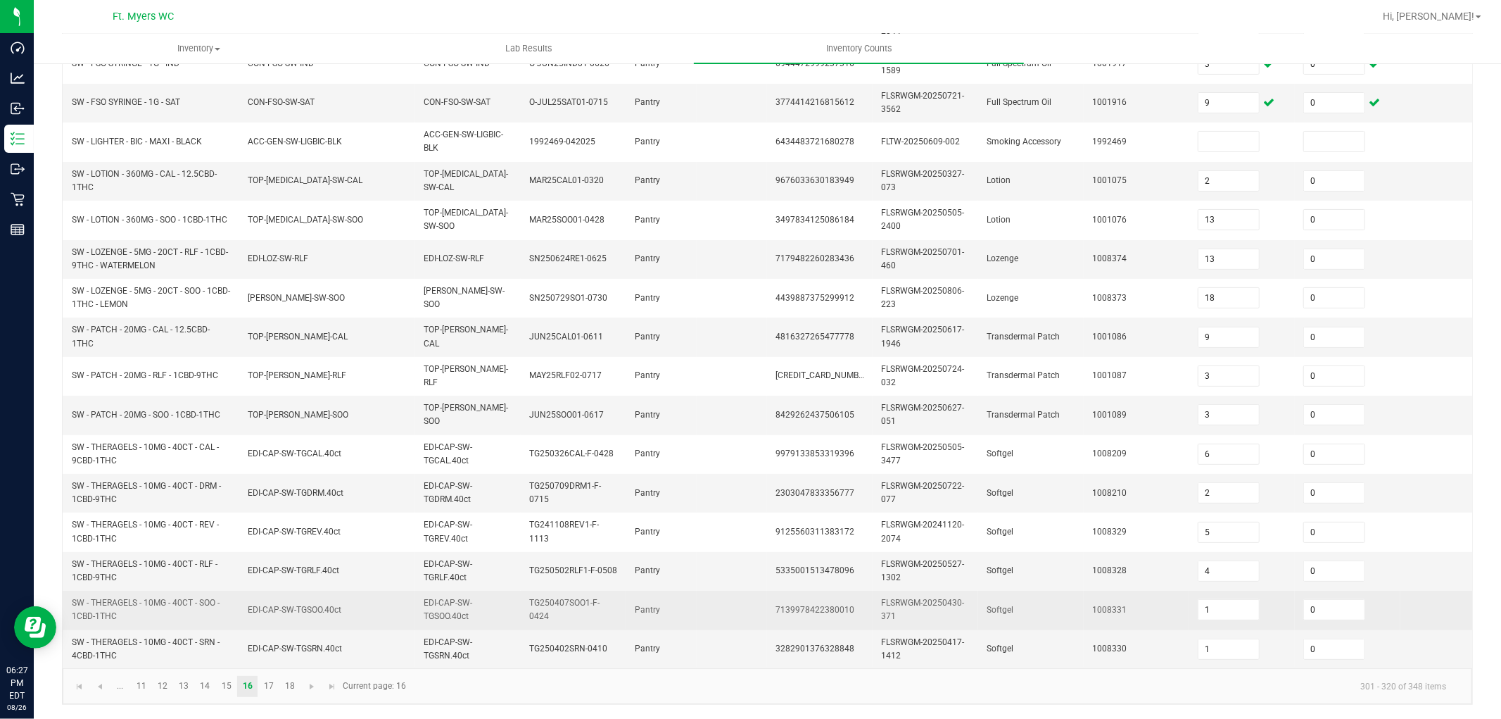
scroll to position [352, 0]
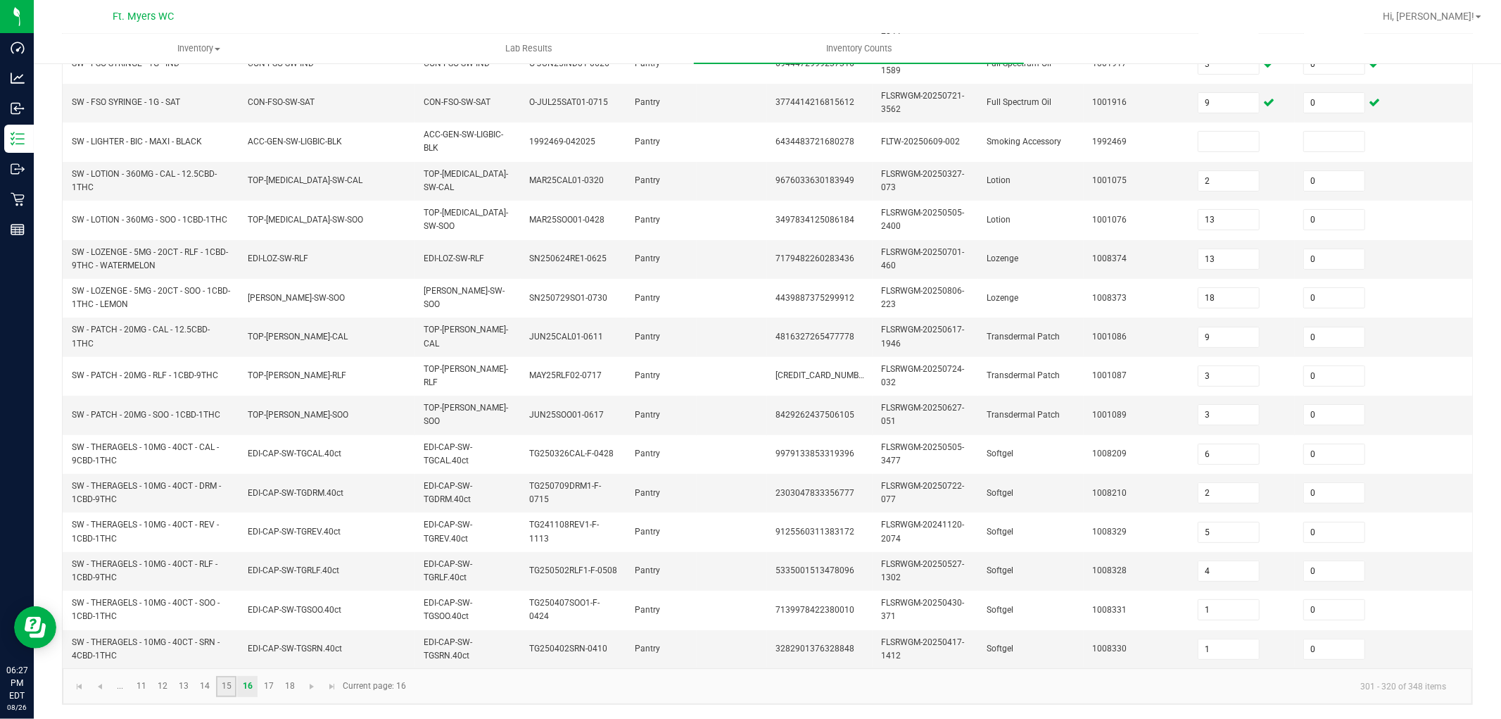
click at [223, 646] on link "15" at bounding box center [226, 686] width 20 height 21
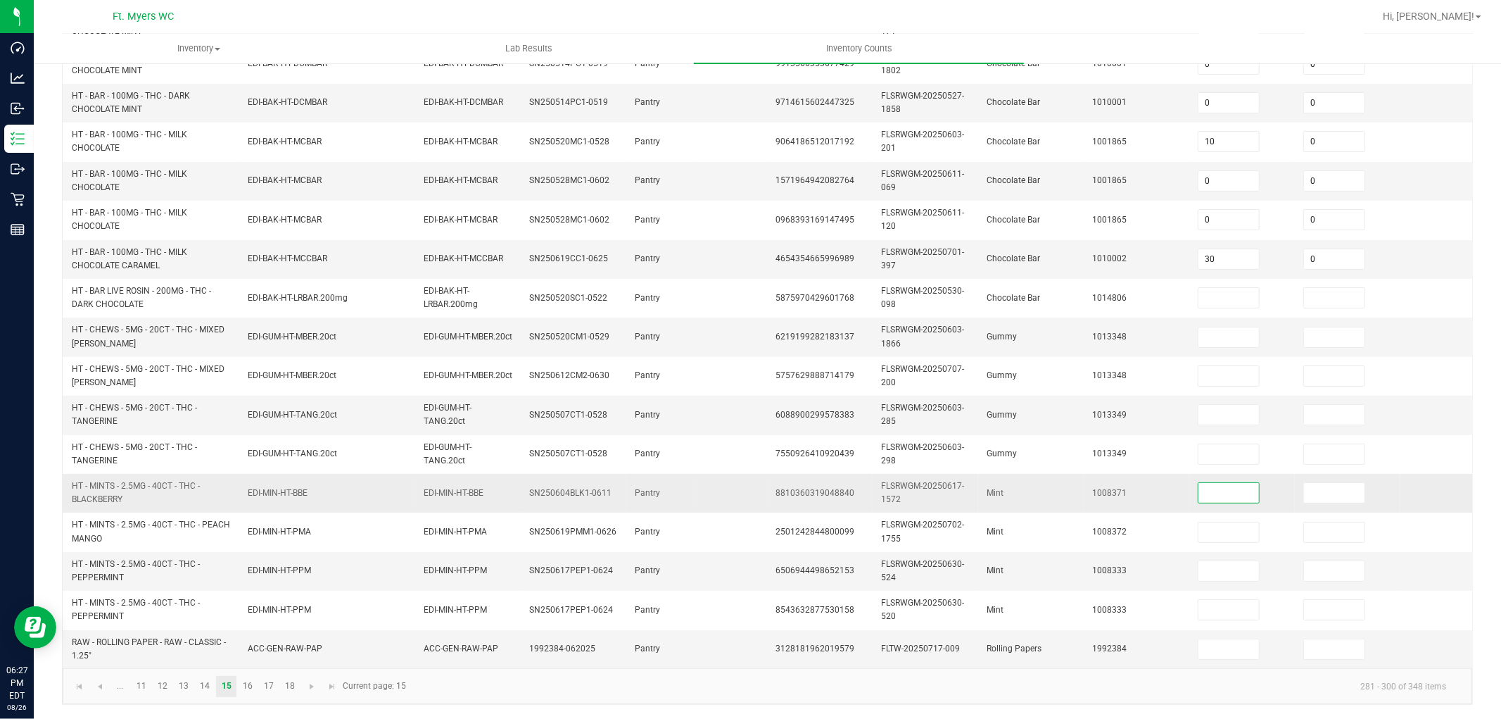
click at [1229, 483] on input at bounding box center [1228, 493] width 61 height 20
click at [1210, 483] on input at bounding box center [1228, 493] width 61 height 20
click at [1144, 556] on td "1008333" at bounding box center [1137, 571] width 106 height 39
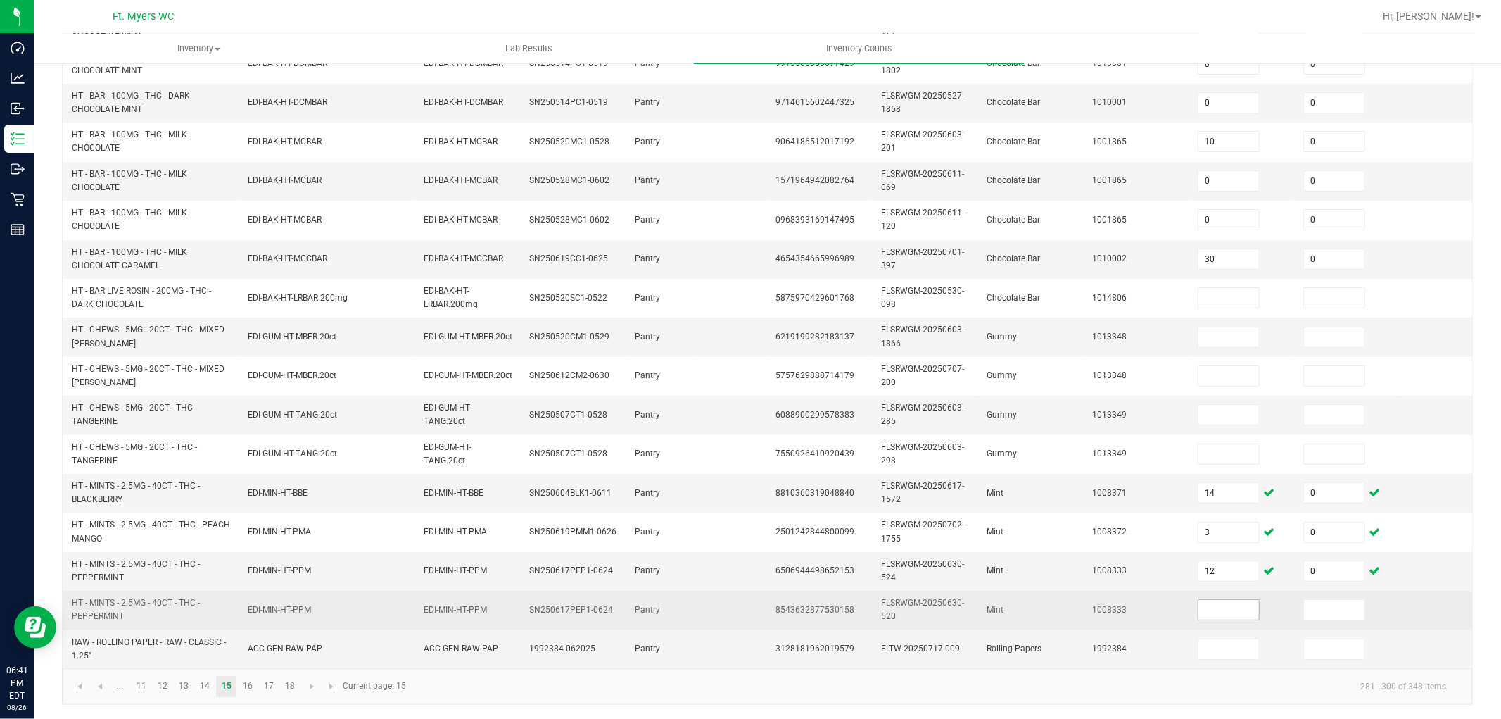
click at [1234, 602] on input at bounding box center [1228, 610] width 61 height 20
click at [1170, 590] on td "1008333" at bounding box center [1137, 609] width 106 height 39
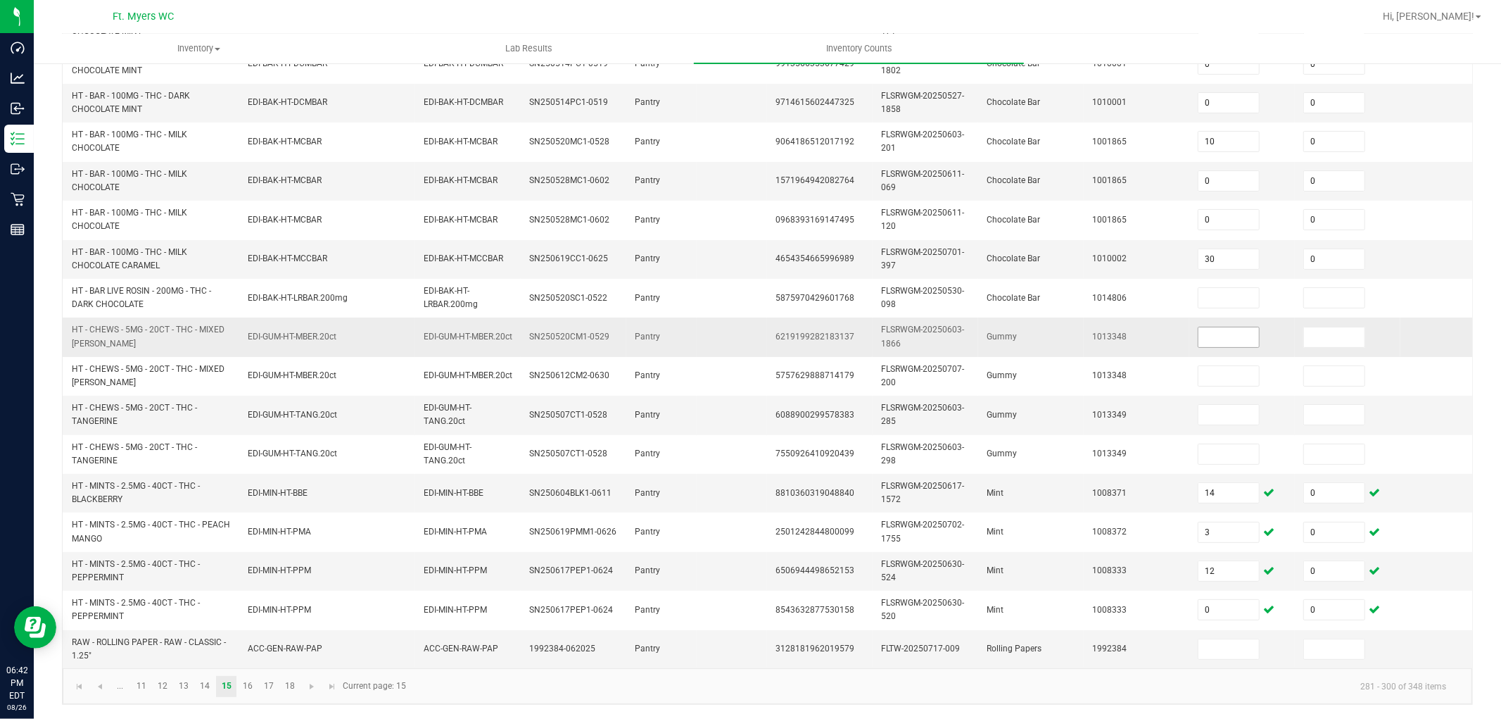
click at [1251, 327] on input at bounding box center [1228, 337] width 61 height 20
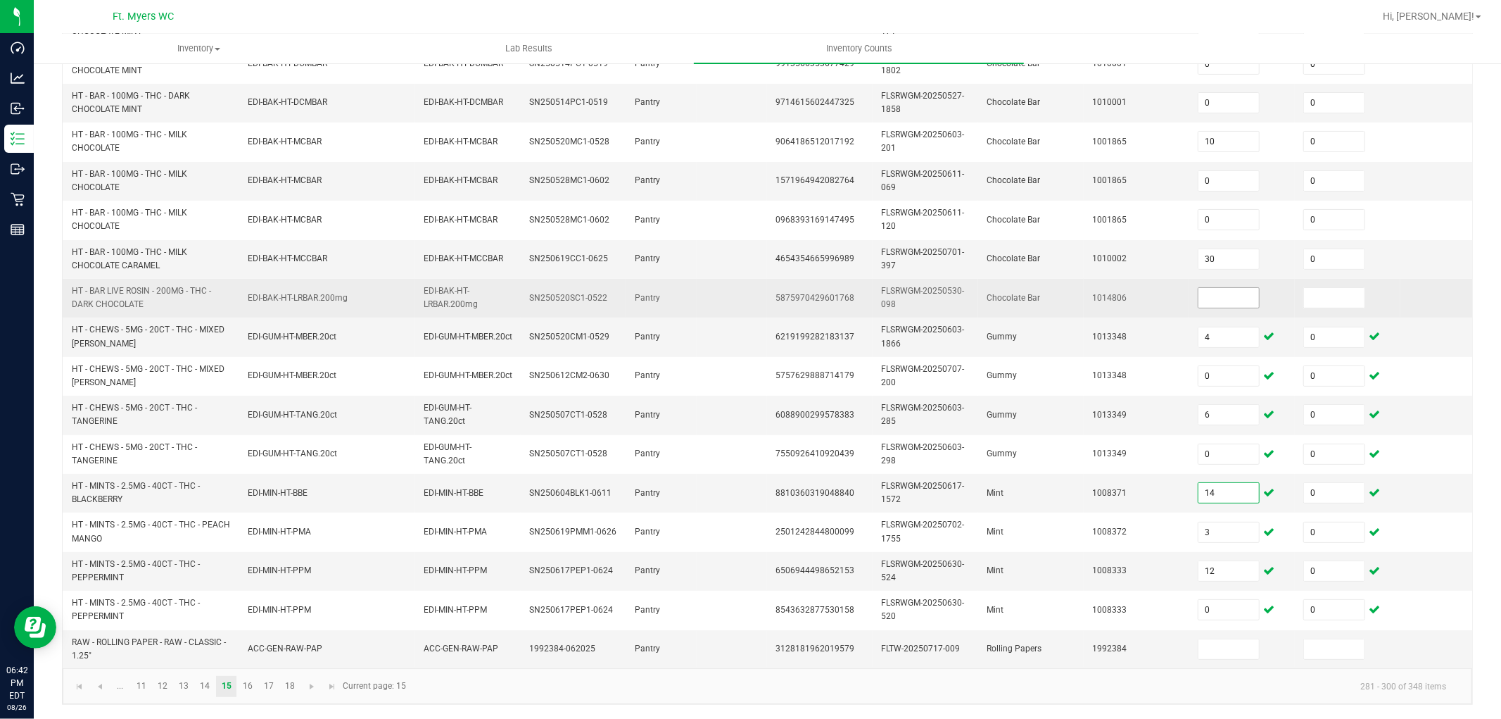
click at [1219, 288] on input at bounding box center [1228, 298] width 61 height 20
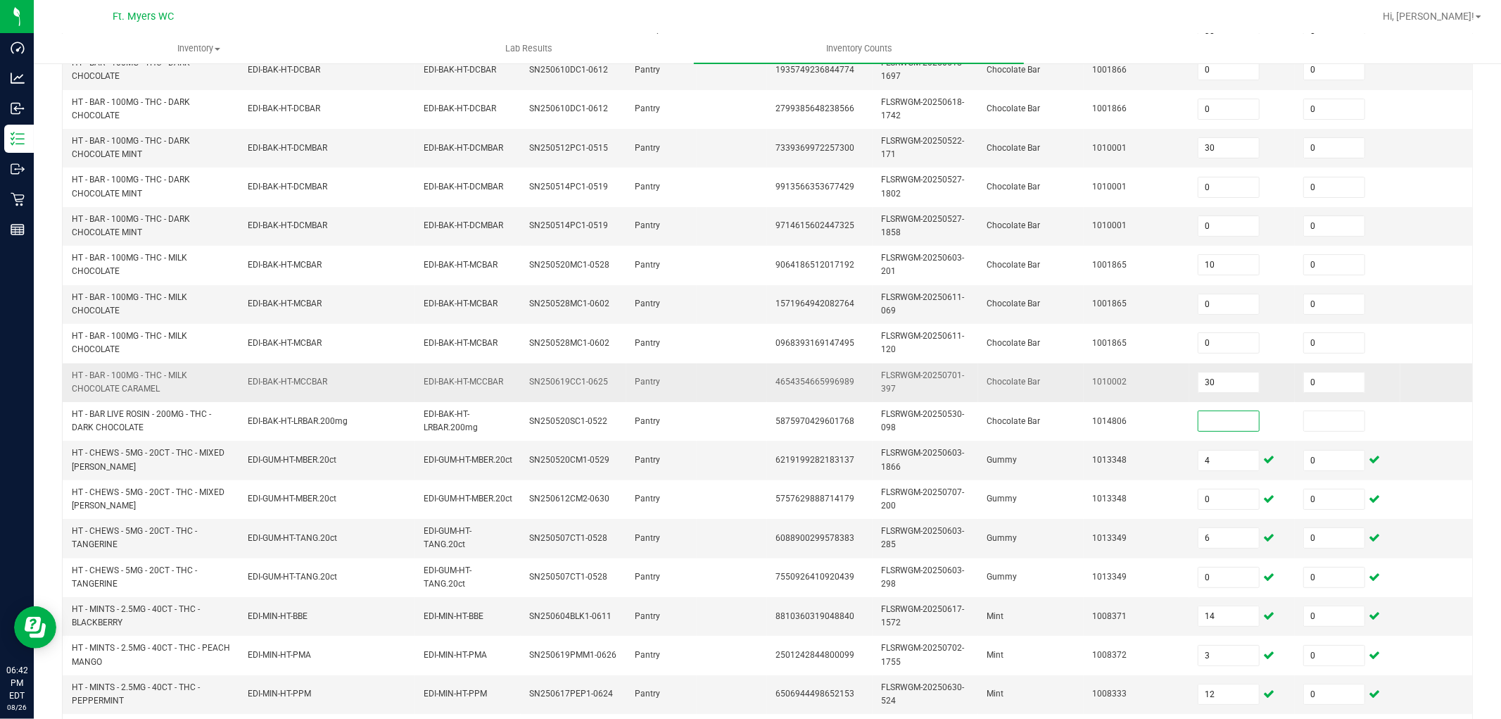
scroll to position [117, 0]
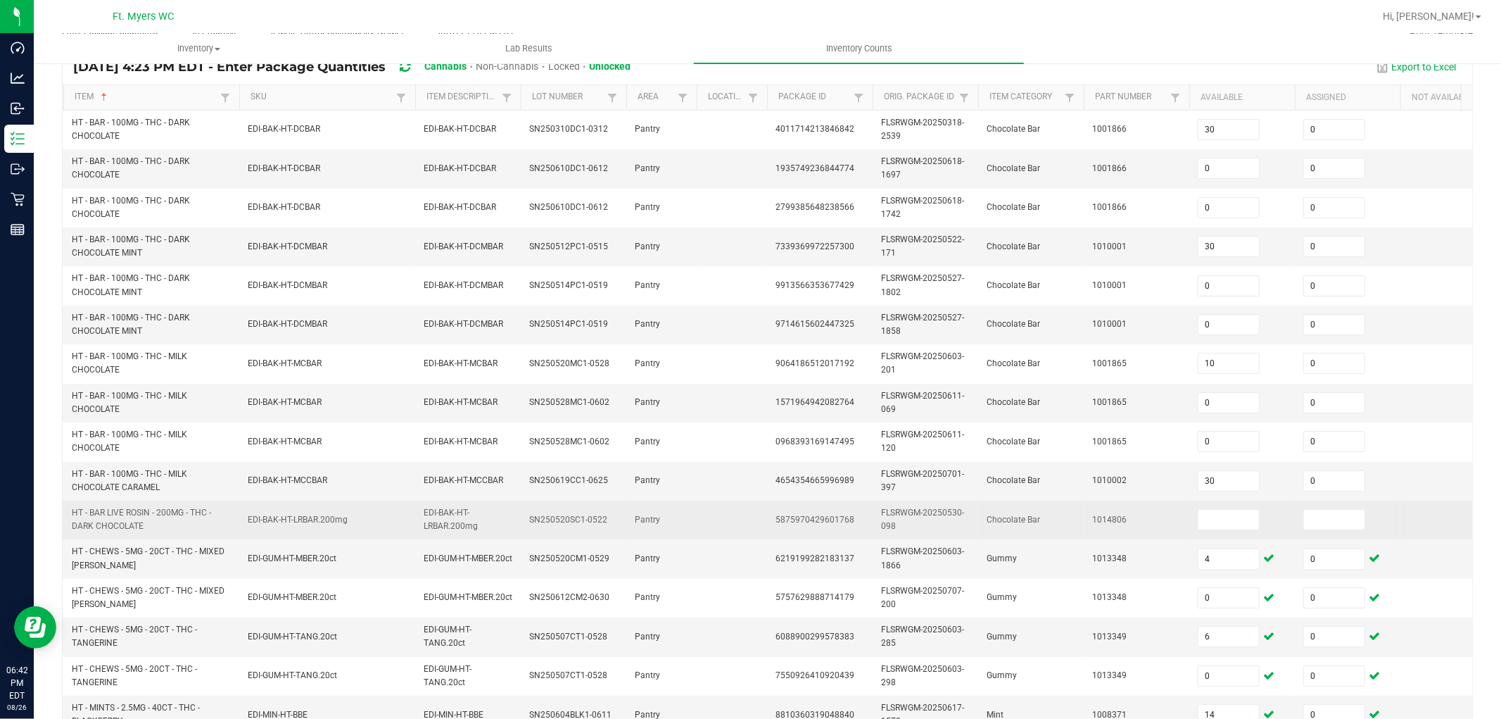
click at [1148, 524] on td "1014806" at bounding box center [1137, 519] width 106 height 39
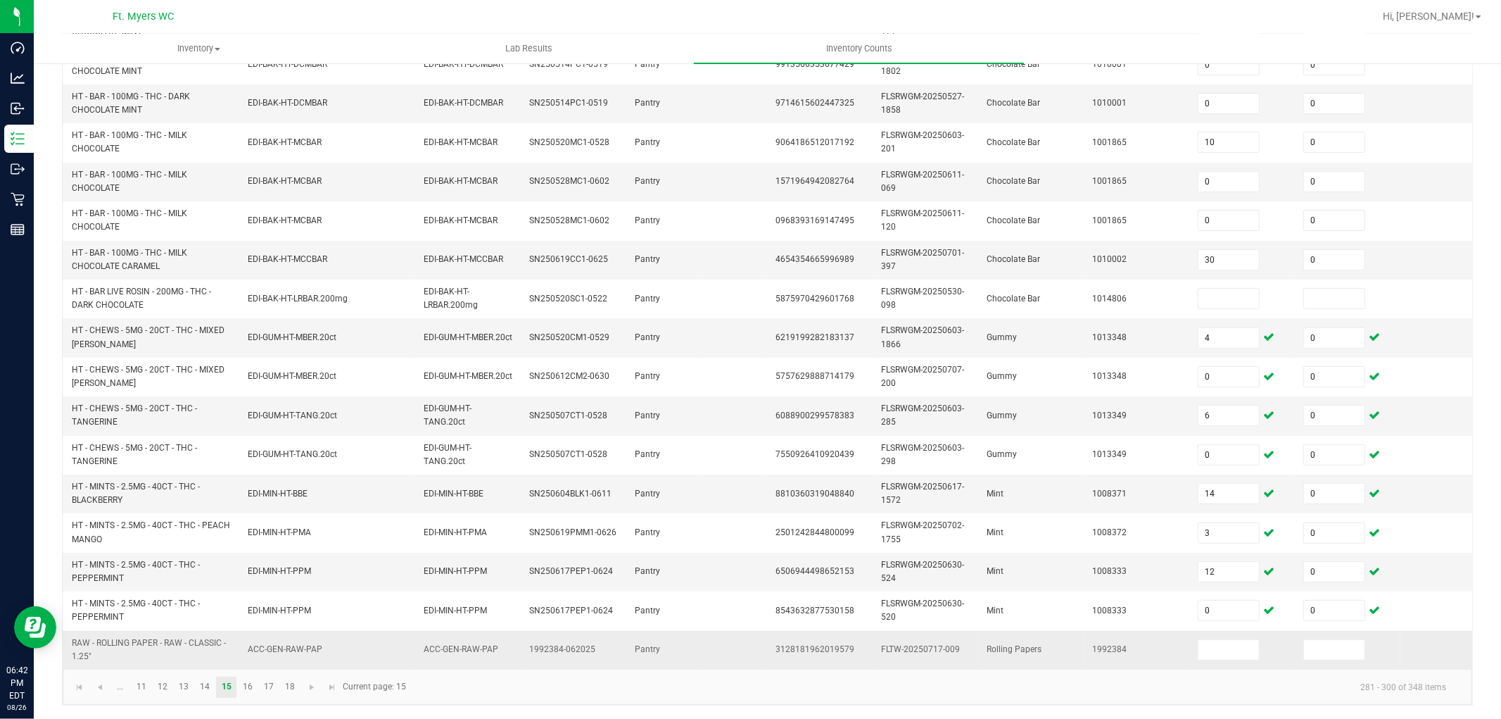
scroll to position [352, 0]
click at [206, 646] on link "14" at bounding box center [205, 686] width 20 height 21
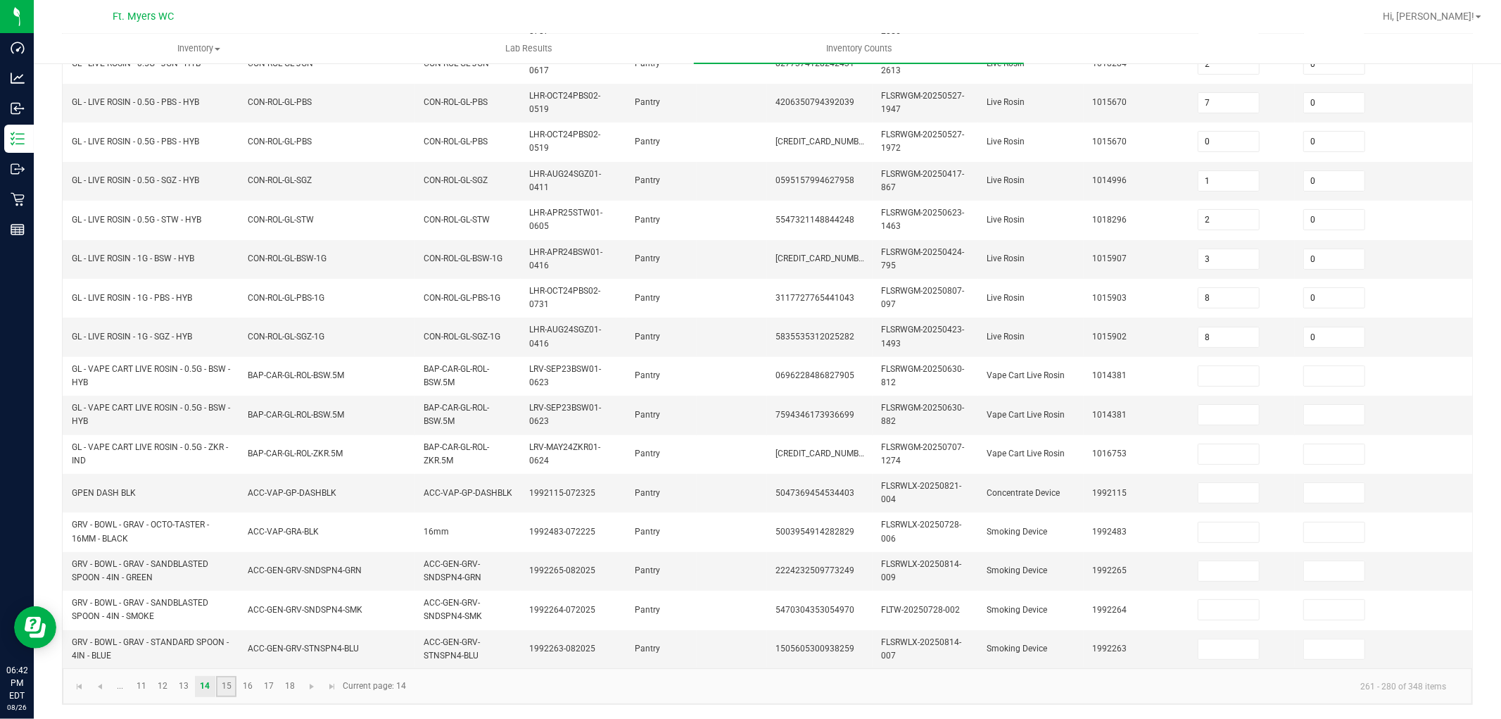
click at [227, 646] on link "15" at bounding box center [226, 686] width 20 height 21
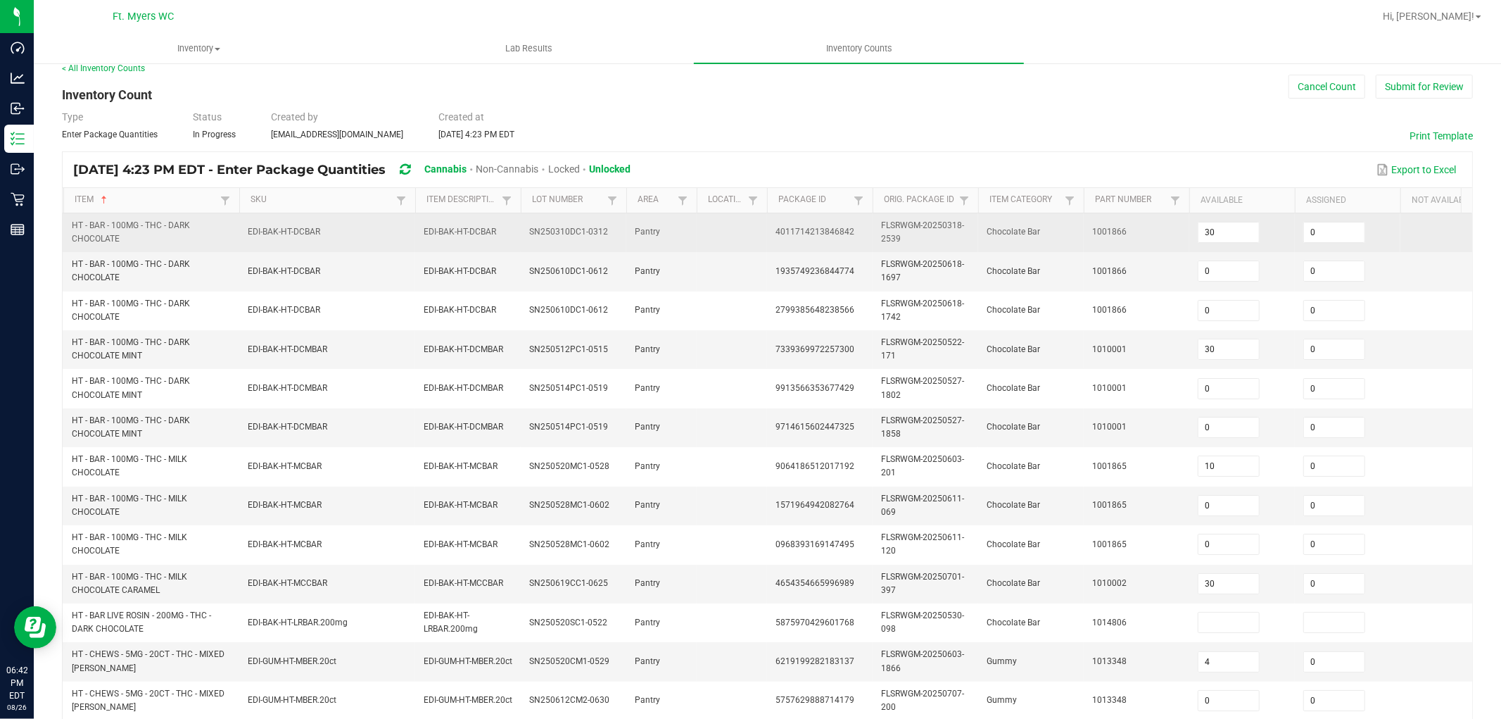
scroll to position [0, 0]
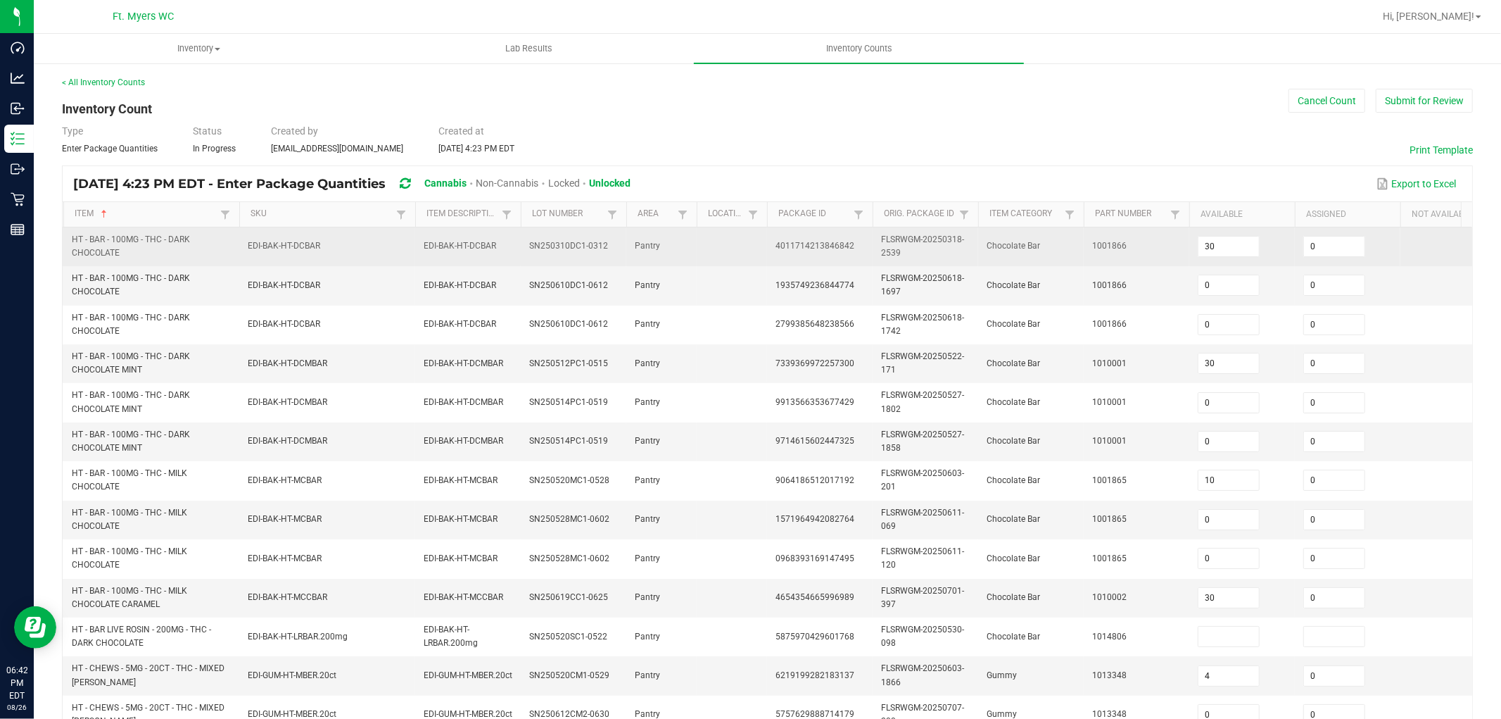
click at [1166, 250] on td "1001866" at bounding box center [1137, 246] width 106 height 39
click at [1228, 243] on input "30" at bounding box center [1228, 246] width 61 height 20
click at [1229, 243] on input "30" at bounding box center [1228, 246] width 61 height 20
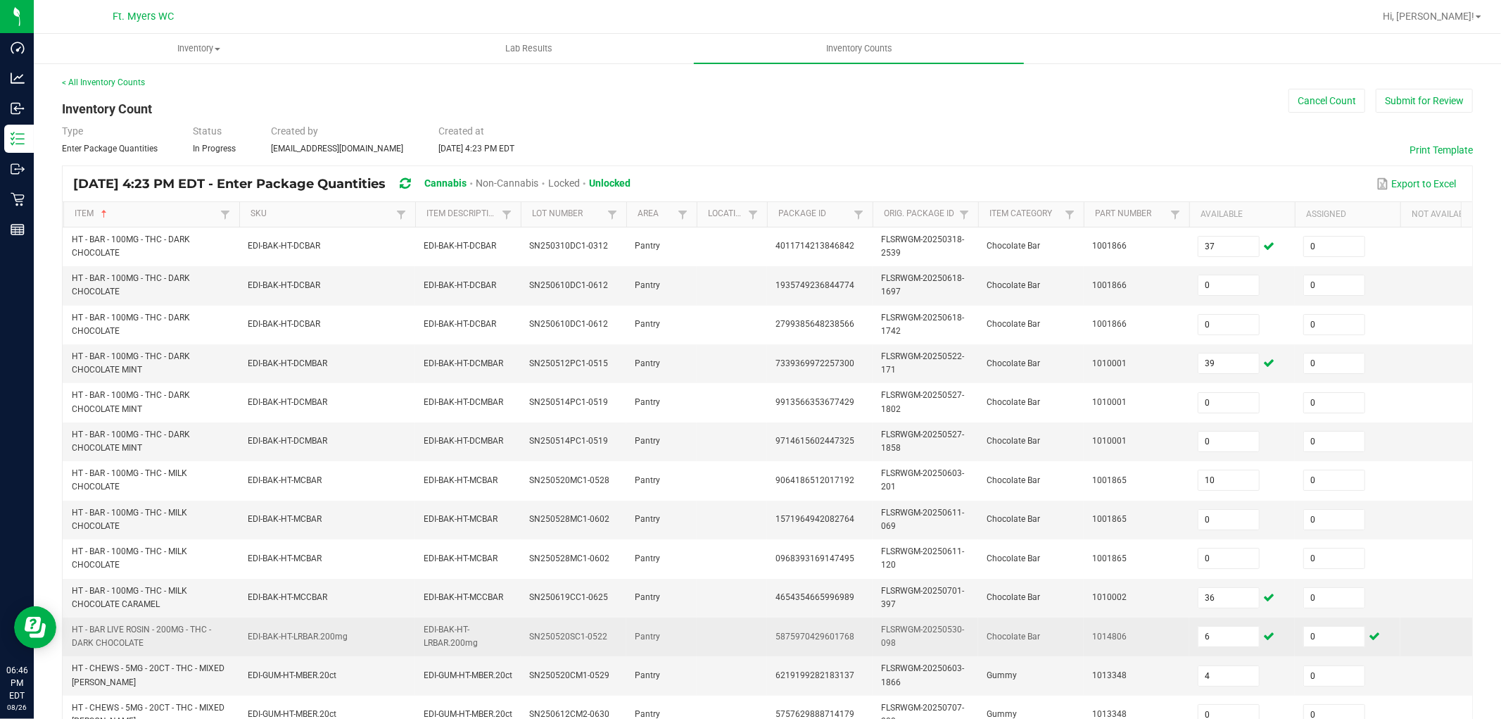
click at [1170, 643] on td "1014806" at bounding box center [1137, 636] width 106 height 39
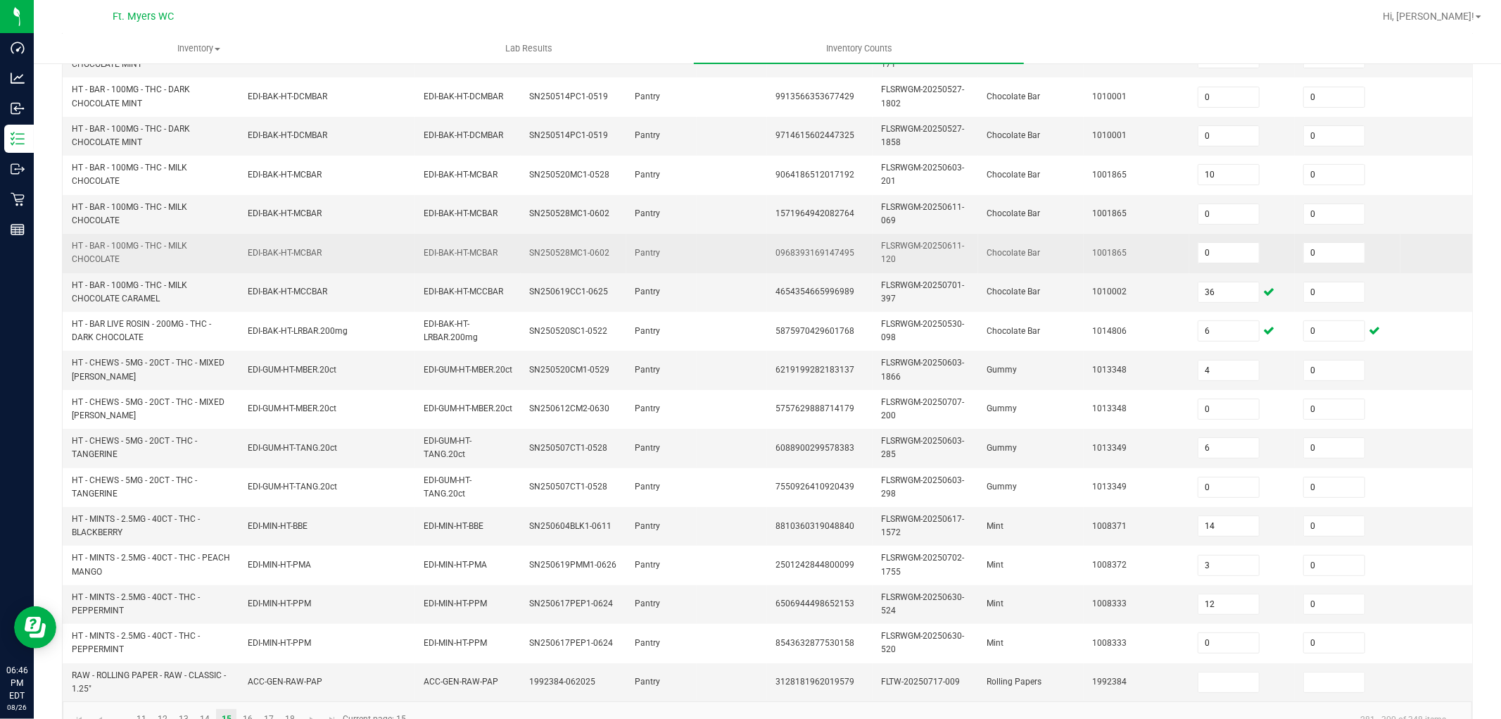
scroll to position [312, 0]
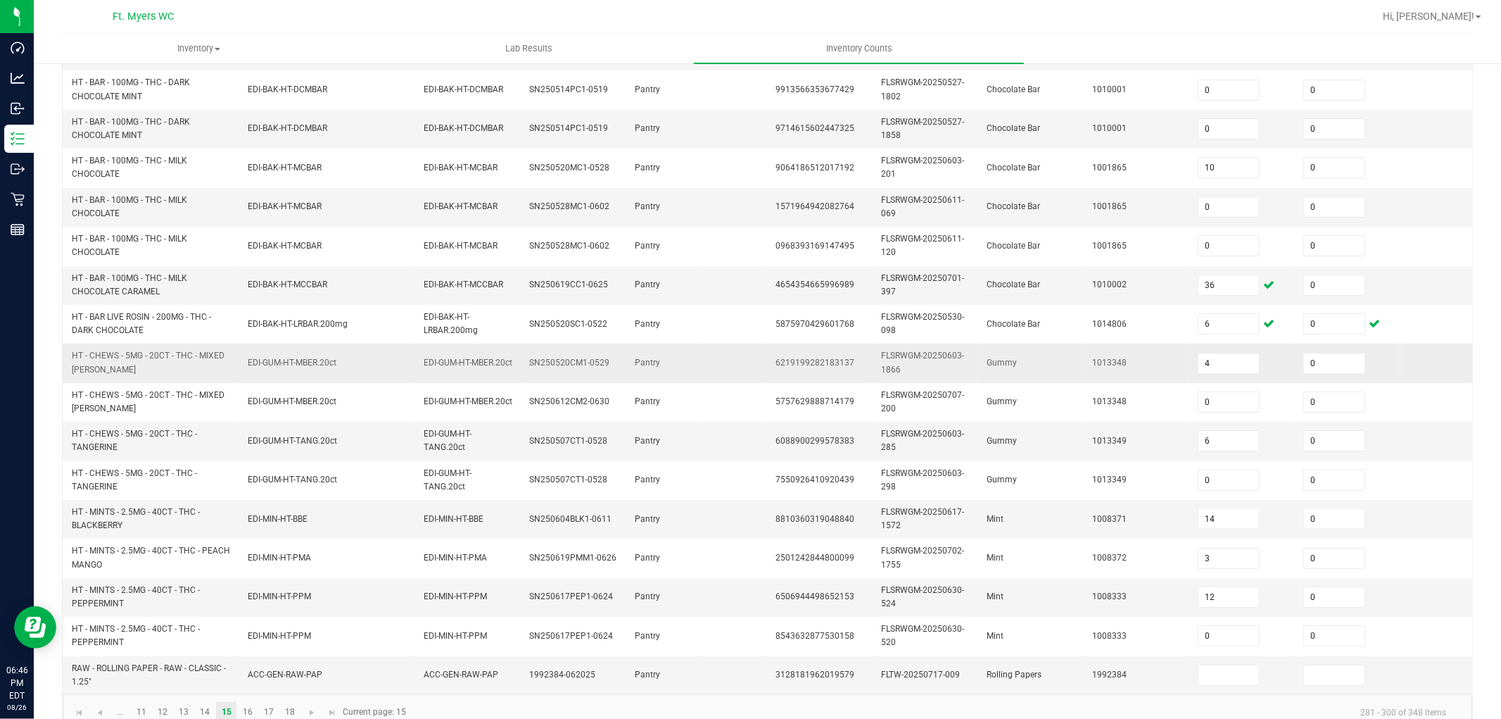
click at [1166, 365] on td "1013348" at bounding box center [1137, 362] width 106 height 39
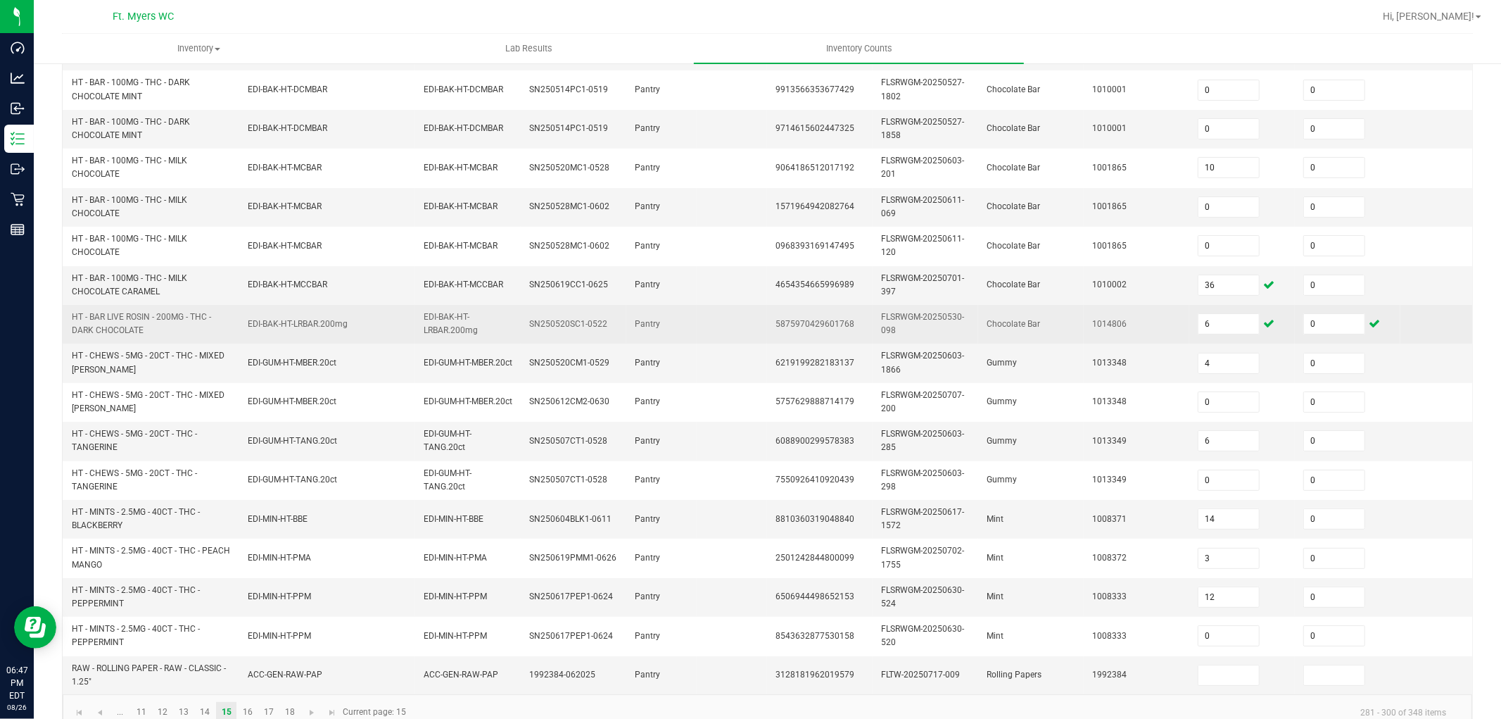
click at [1164, 328] on td "1014806" at bounding box center [1137, 324] width 106 height 39
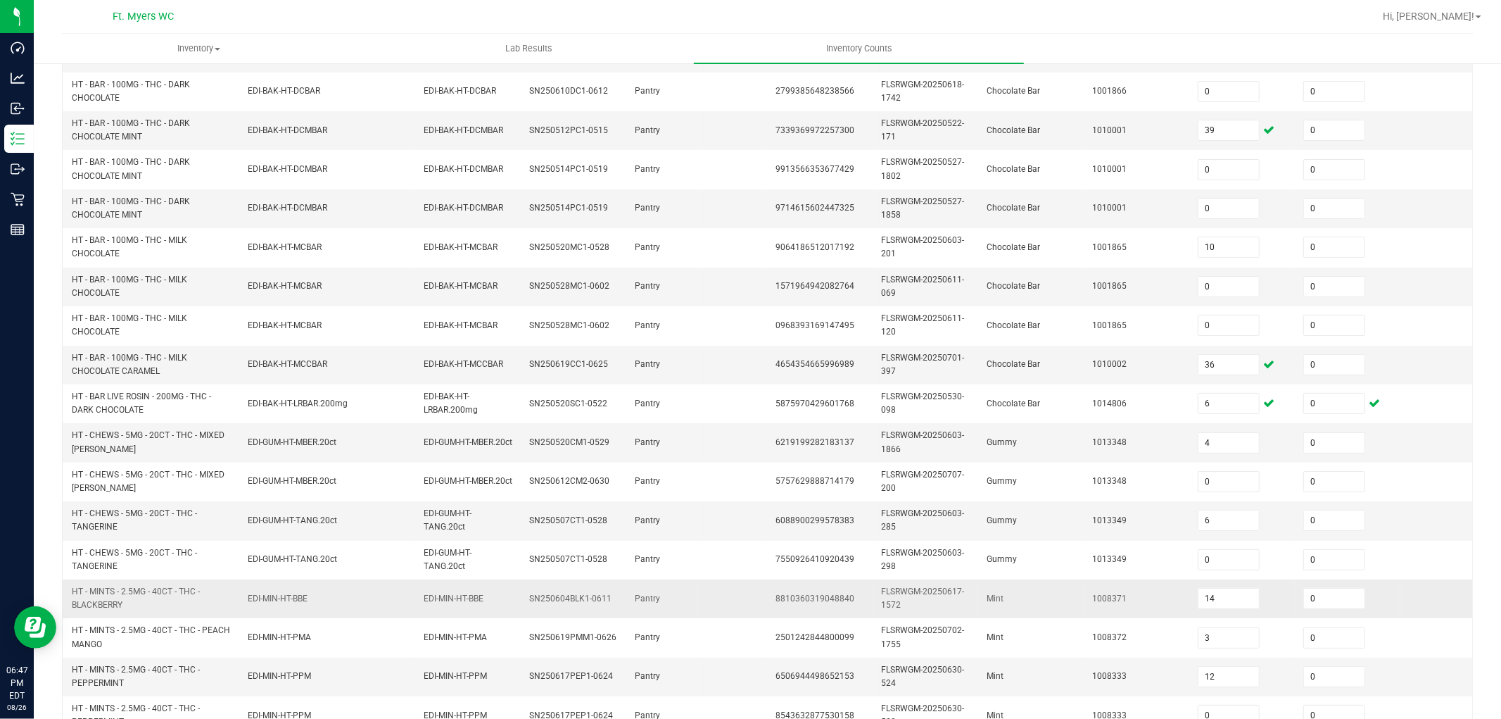
scroll to position [352, 0]
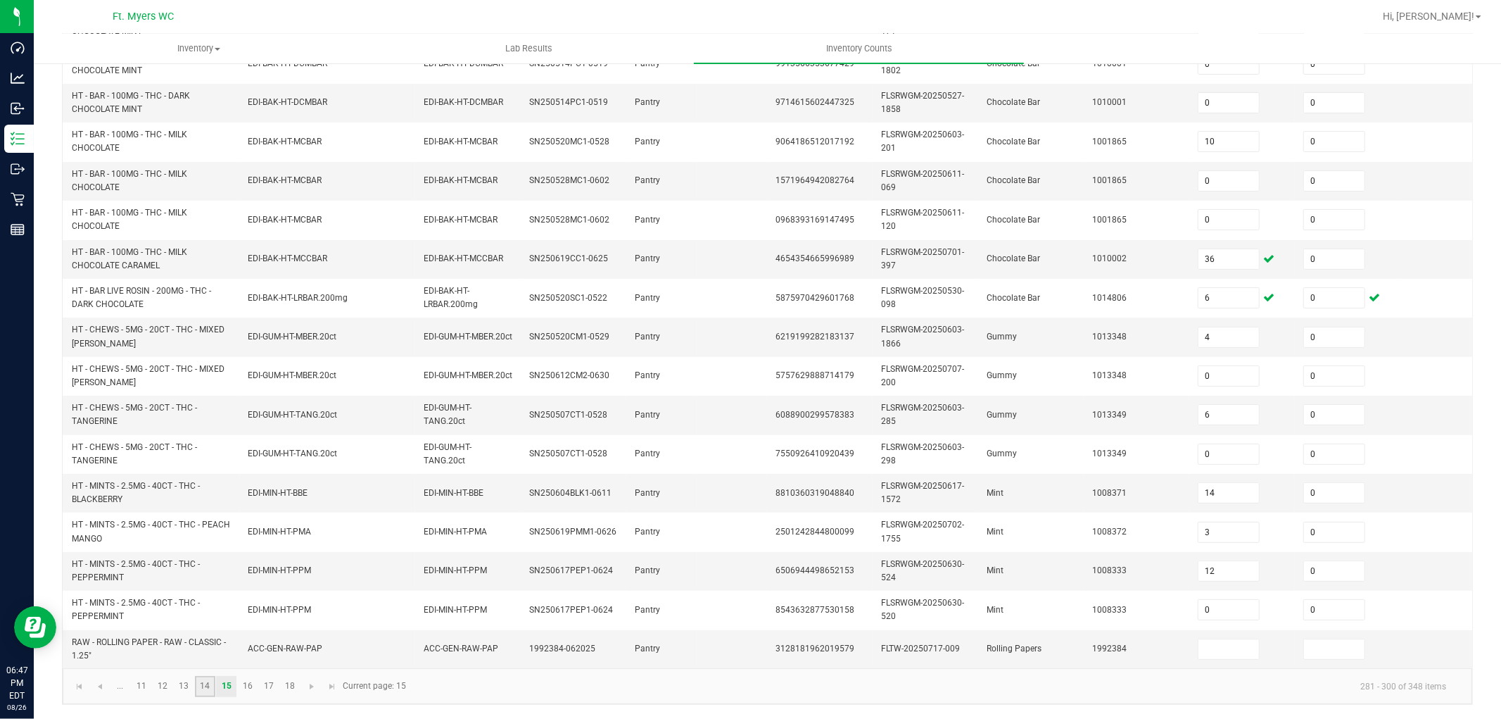
click at [201, 646] on link "14" at bounding box center [205, 686] width 20 height 21
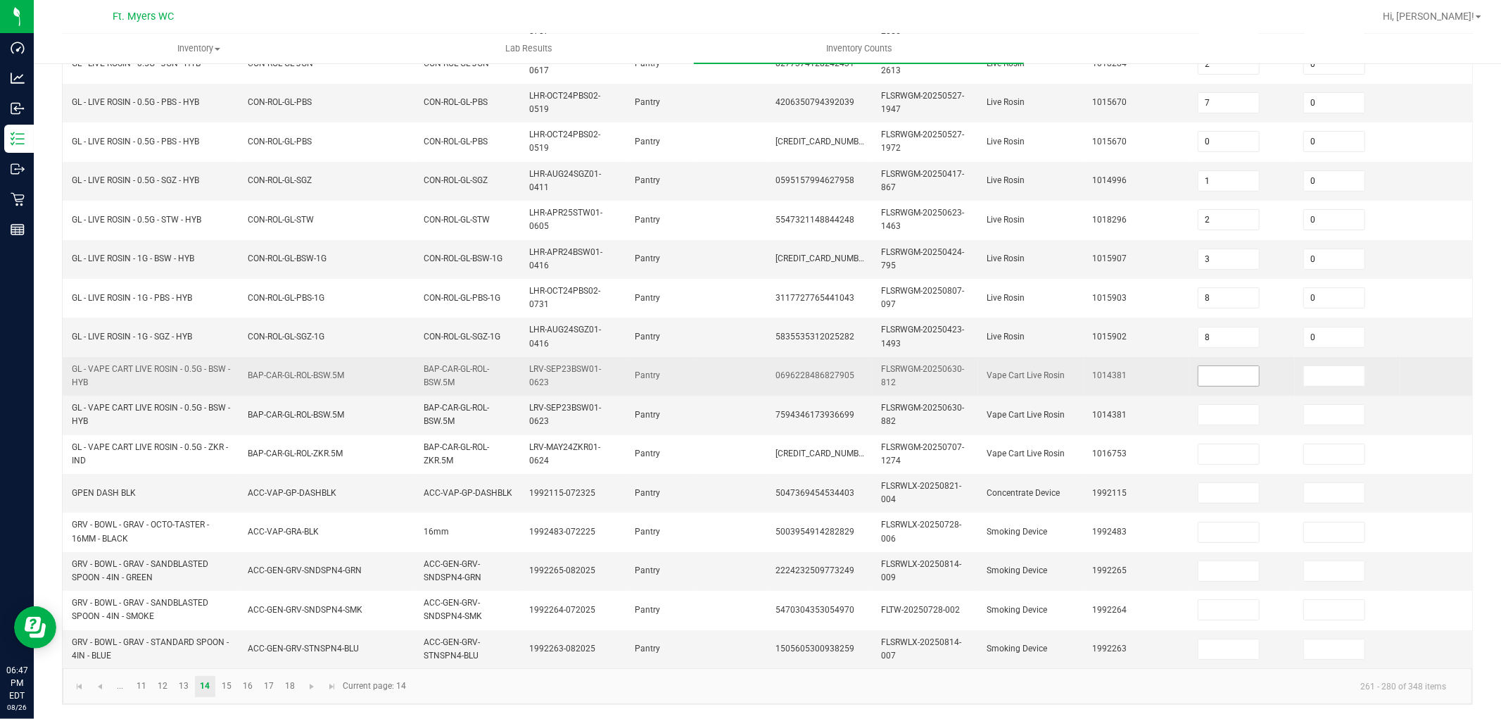
click at [1211, 366] on input at bounding box center [1228, 376] width 61 height 20
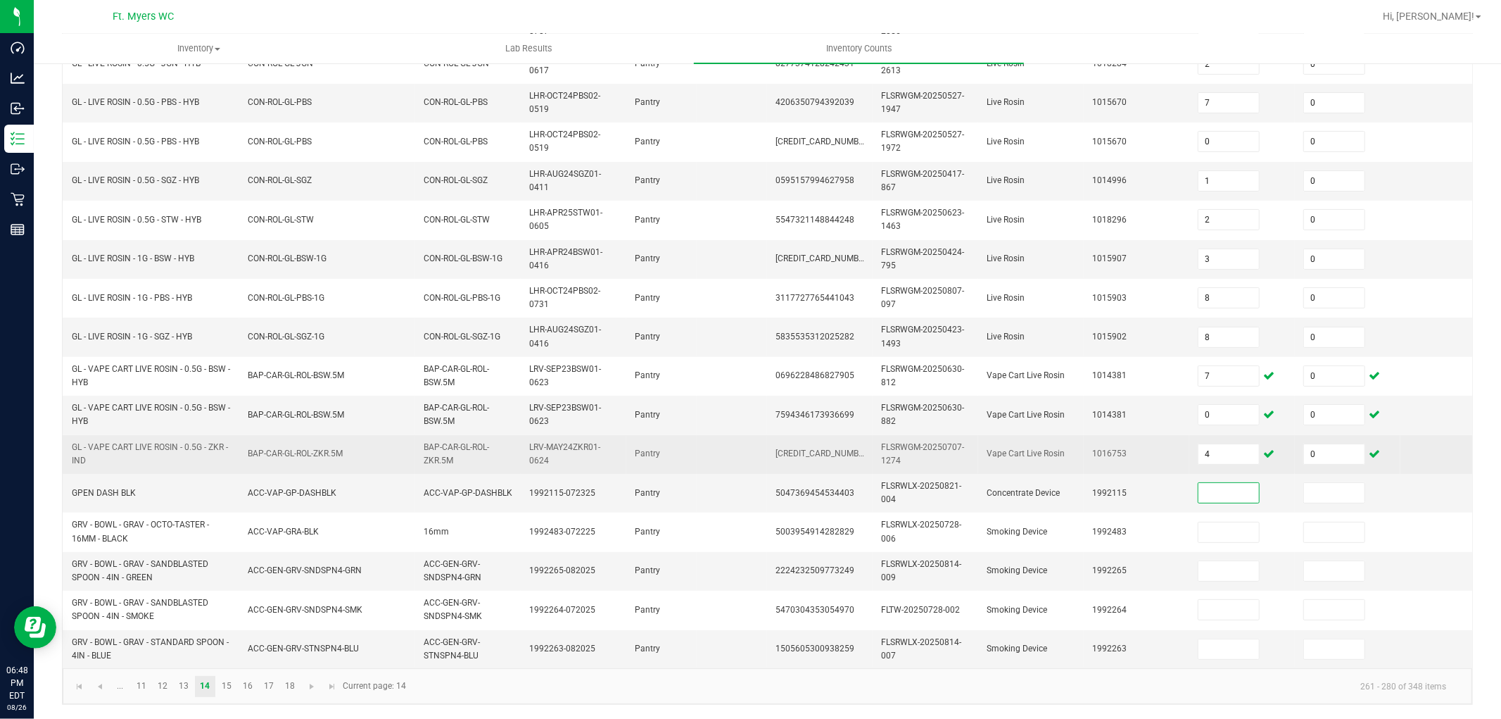
click at [496, 435] on td "BAP-CAR-GL-ROL-ZKR.5M" at bounding box center [468, 454] width 106 height 39
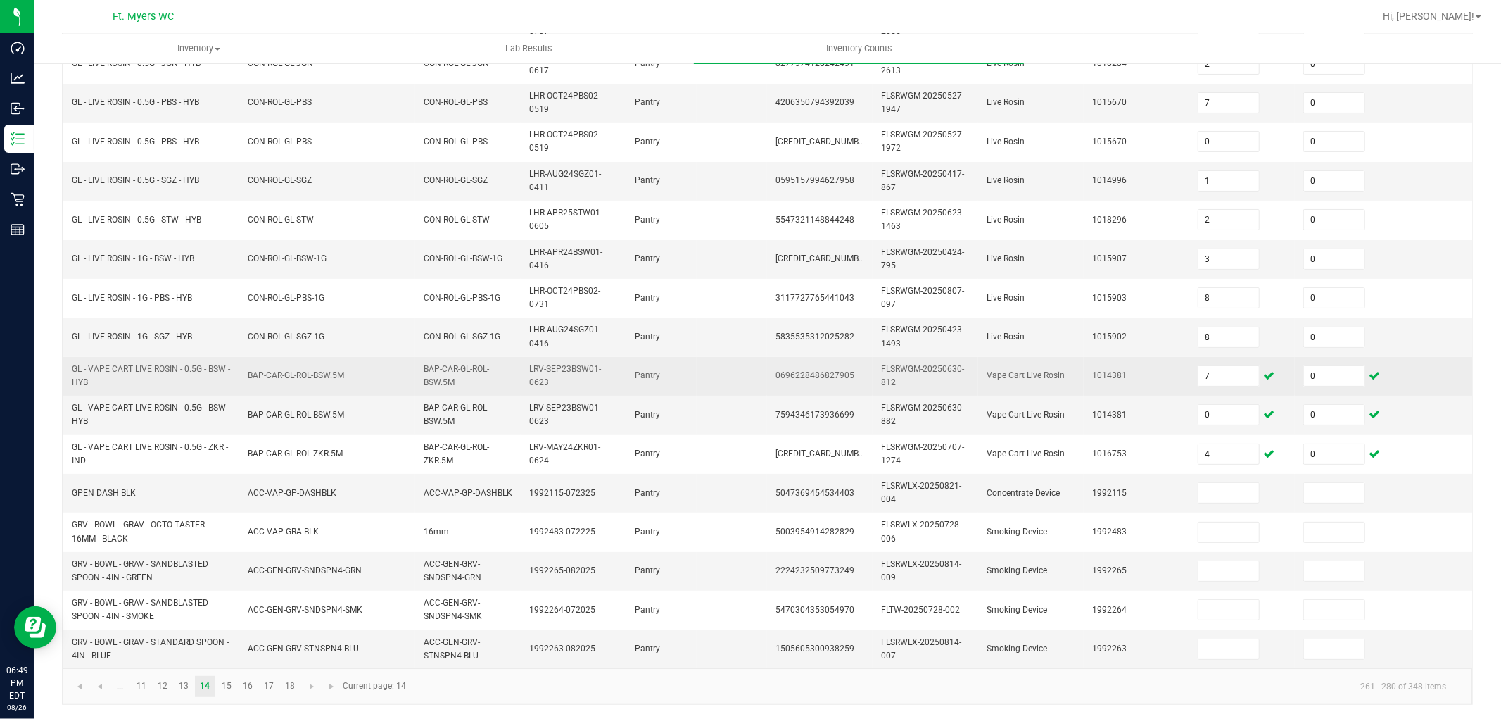
click at [1156, 357] on td "1014381" at bounding box center [1137, 376] width 106 height 39
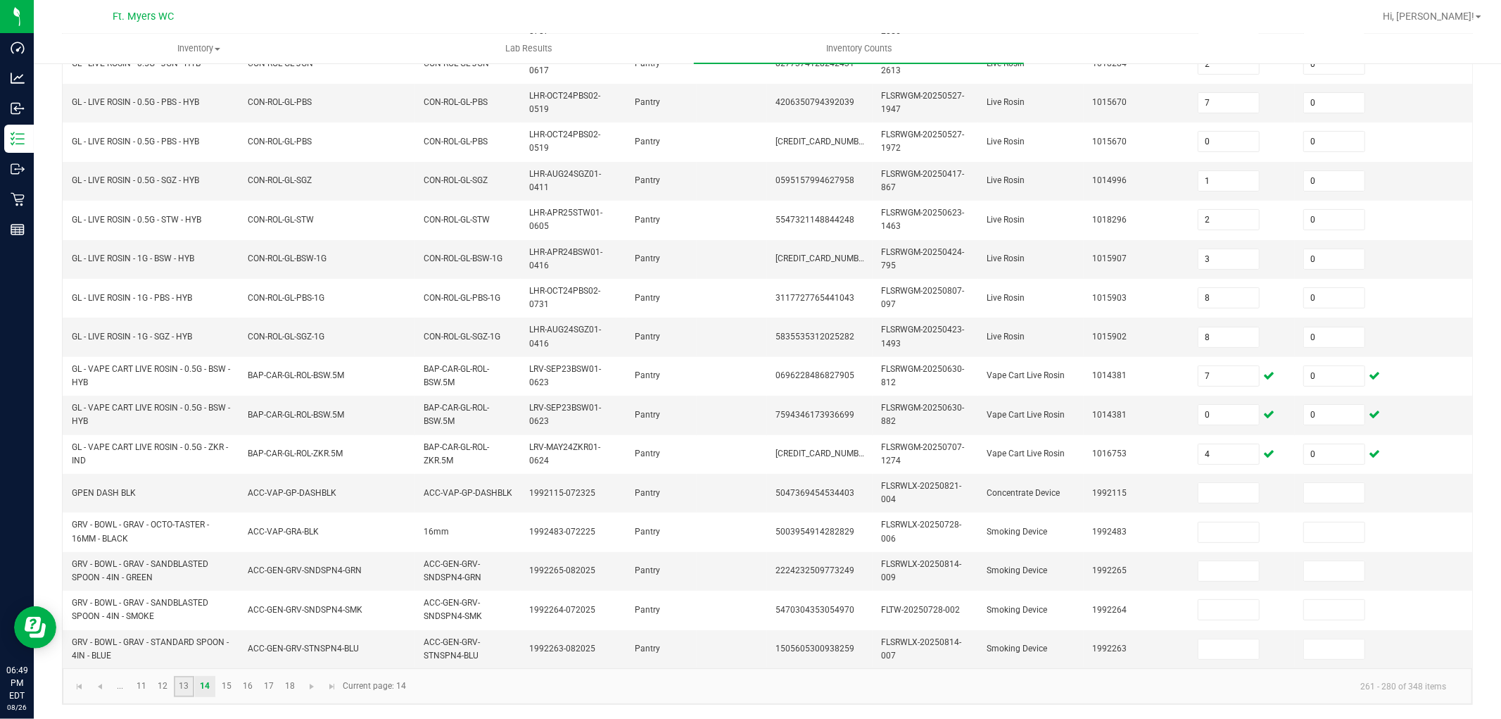
click at [179, 646] on link "13" at bounding box center [184, 686] width 20 height 21
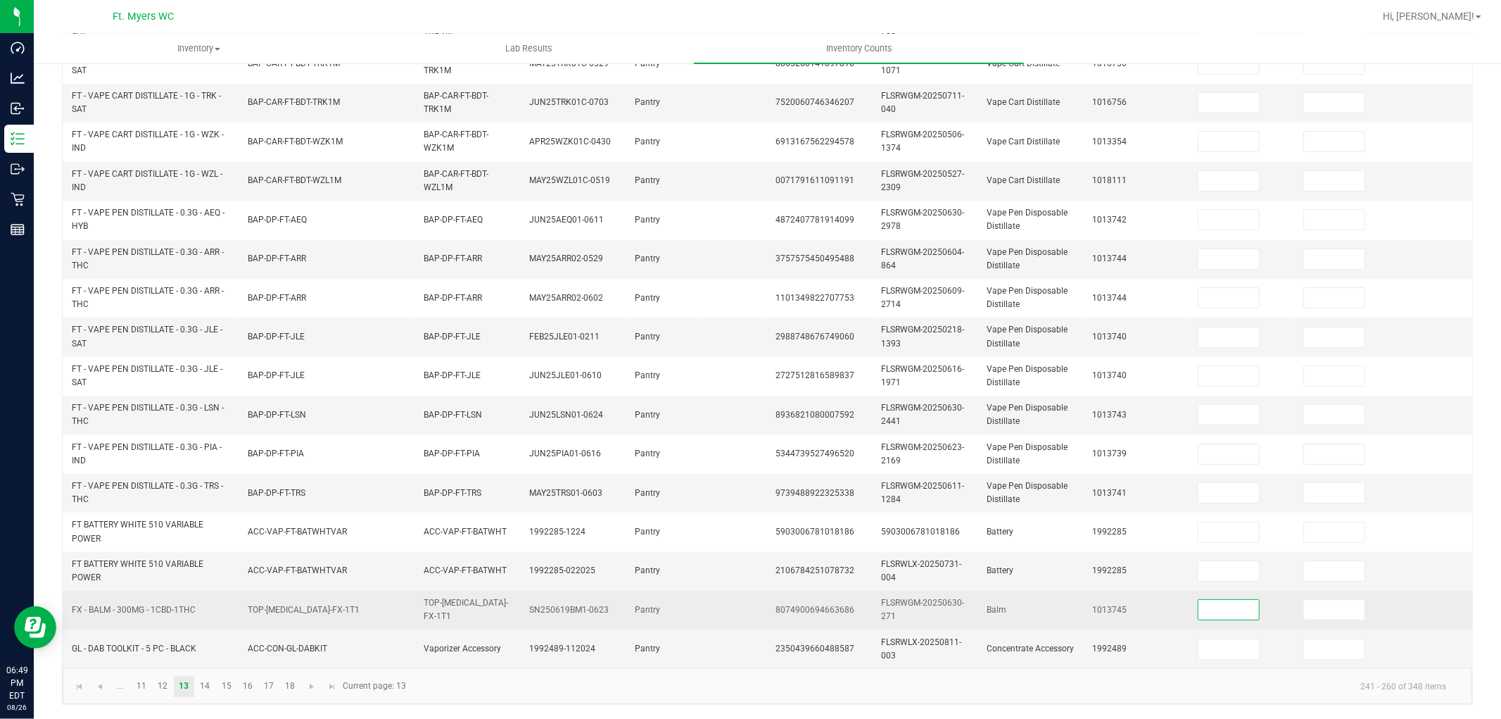
click at [1221, 606] on input at bounding box center [1228, 610] width 61 height 20
click at [1178, 594] on td "1013745" at bounding box center [1137, 609] width 106 height 39
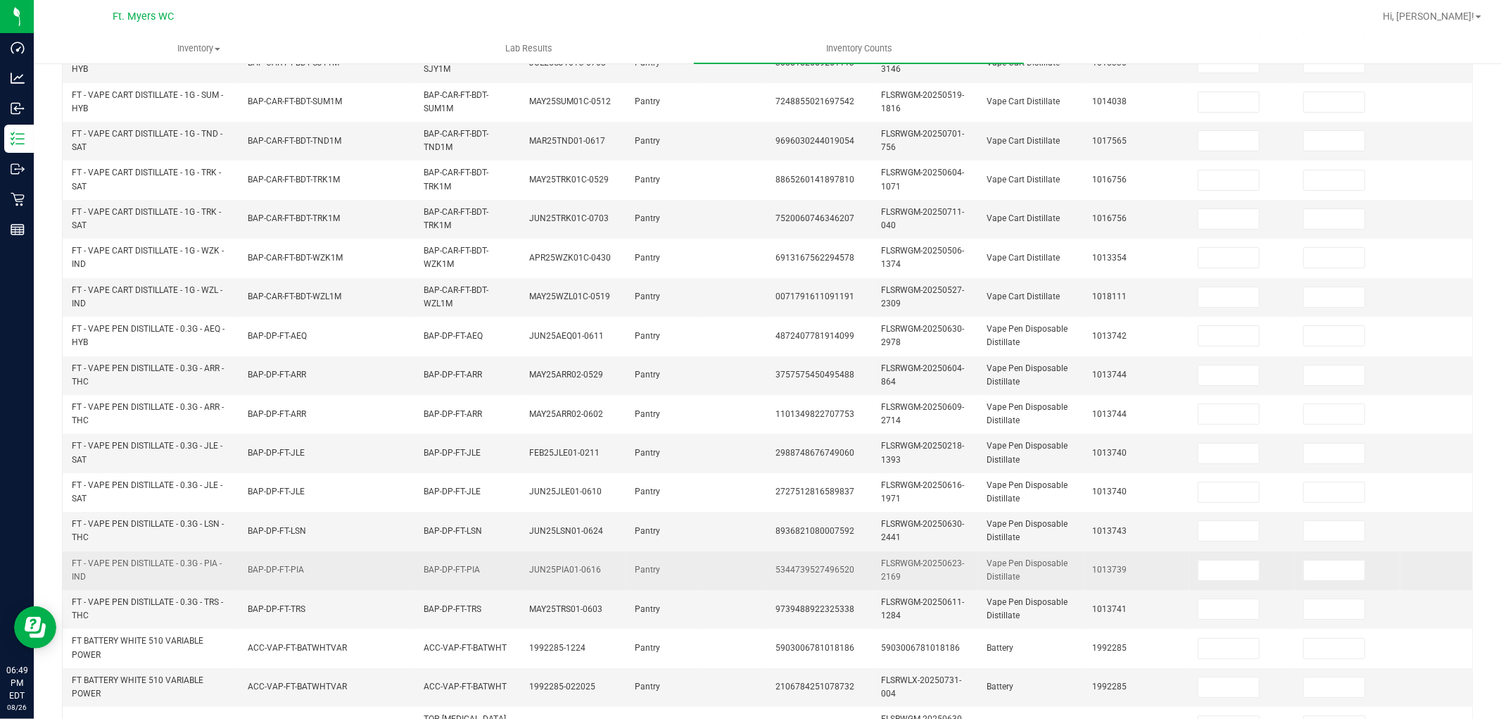
scroll to position [195, 0]
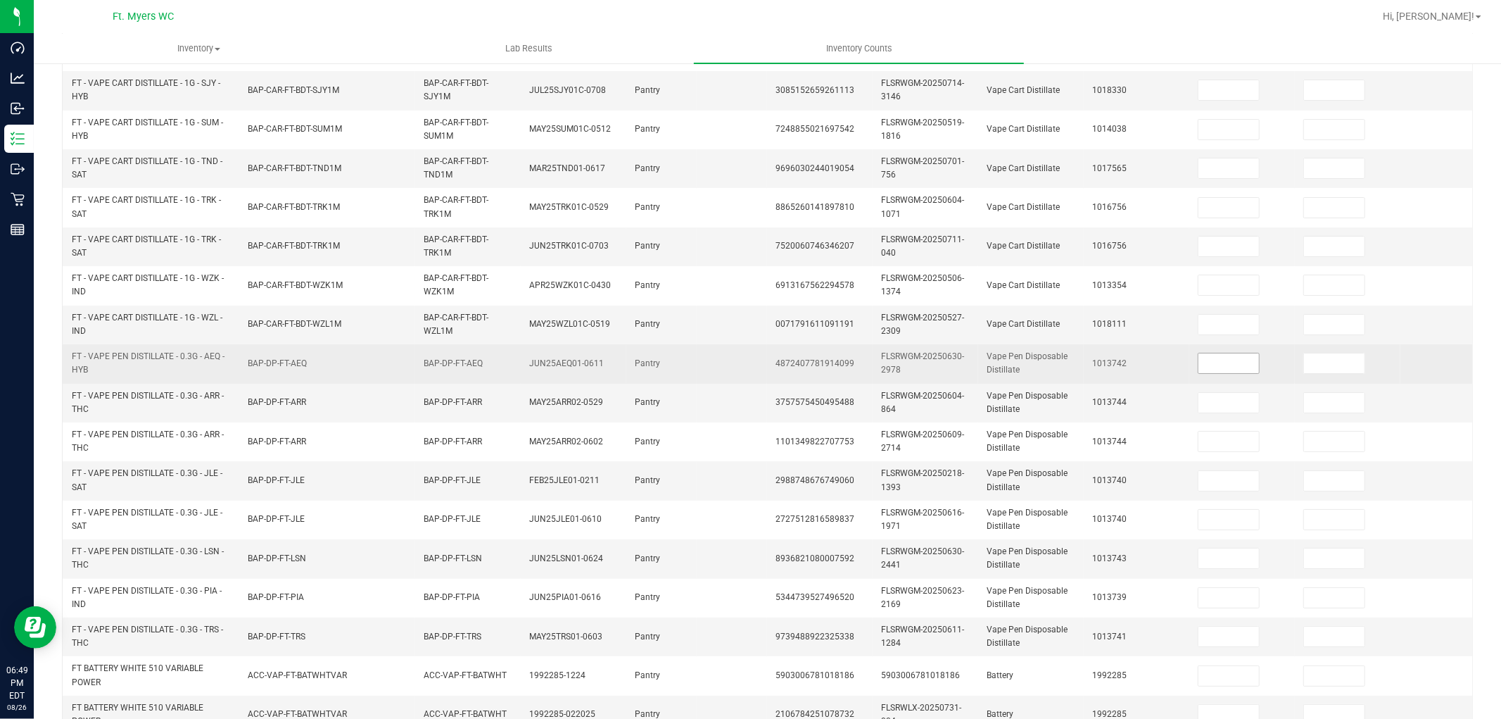
click at [1213, 363] on input at bounding box center [1228, 363] width 61 height 20
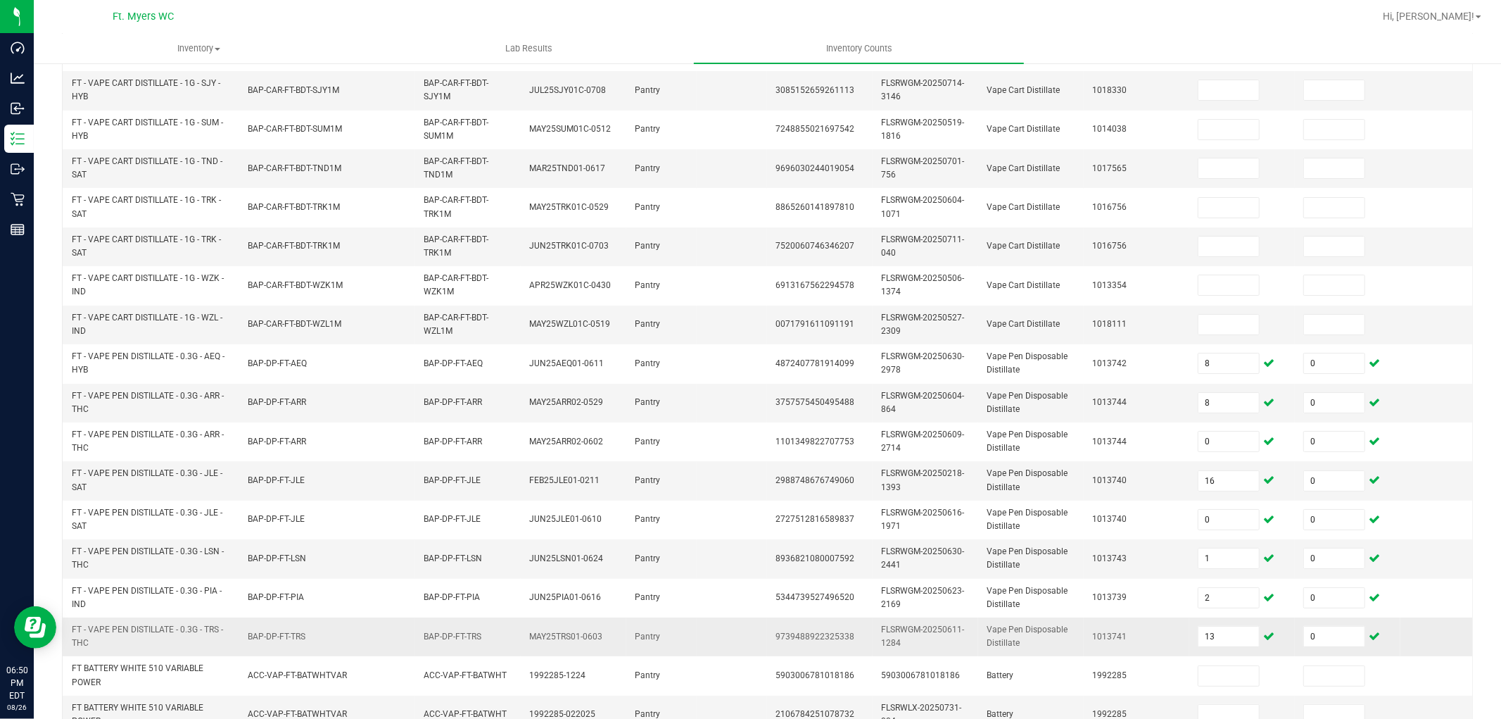
click at [1150, 621] on td "1013741" at bounding box center [1137, 636] width 106 height 39
click at [1178, 466] on td "1013740" at bounding box center [1137, 480] width 106 height 39
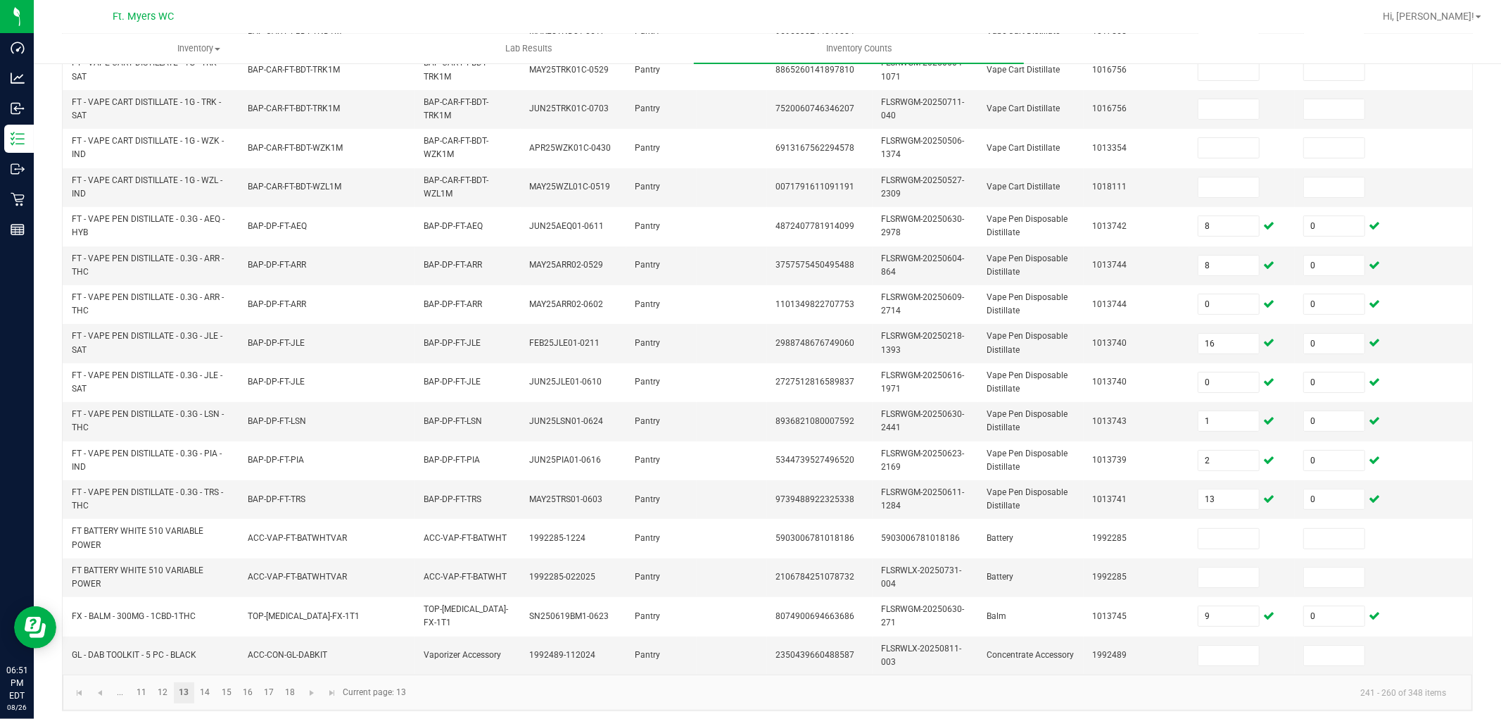
scroll to position [352, 0]
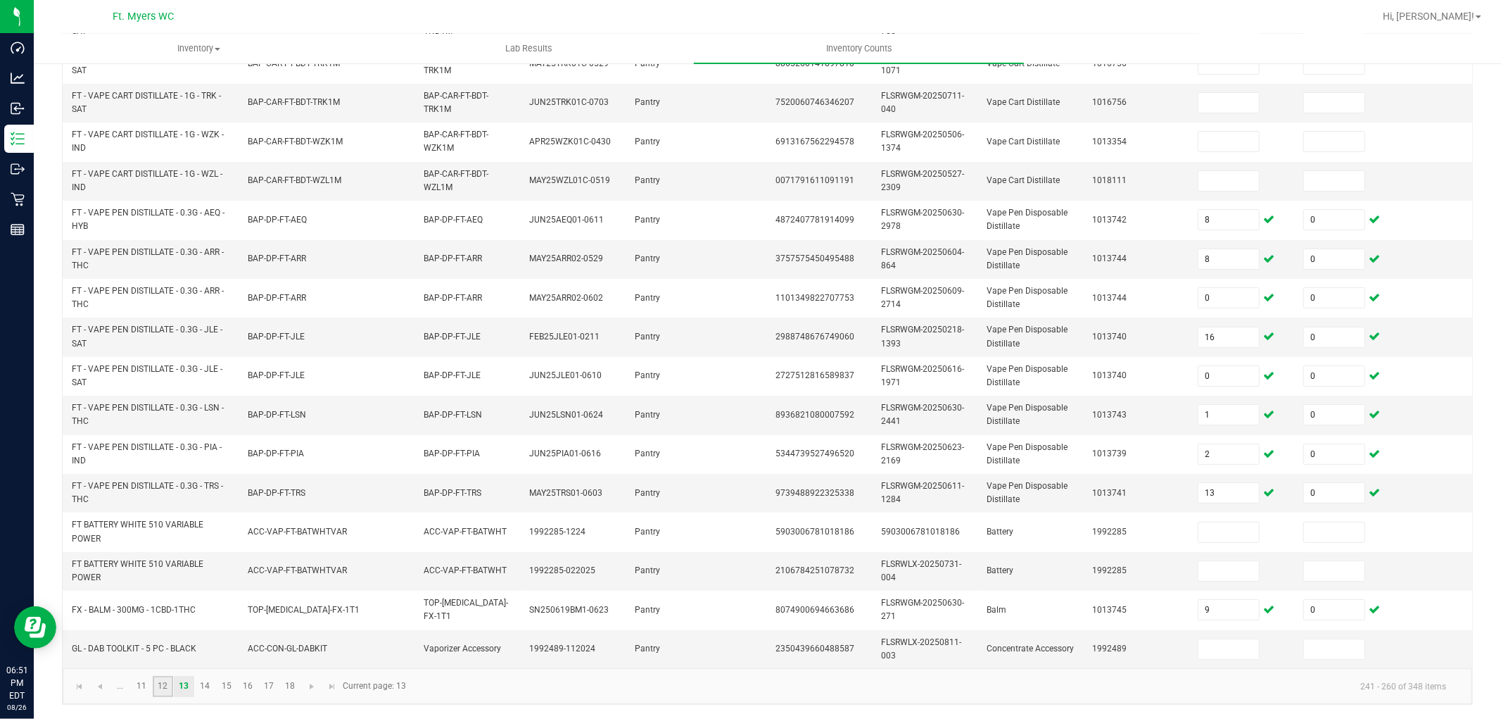
click at [155, 646] on link "12" at bounding box center [163, 686] width 20 height 21
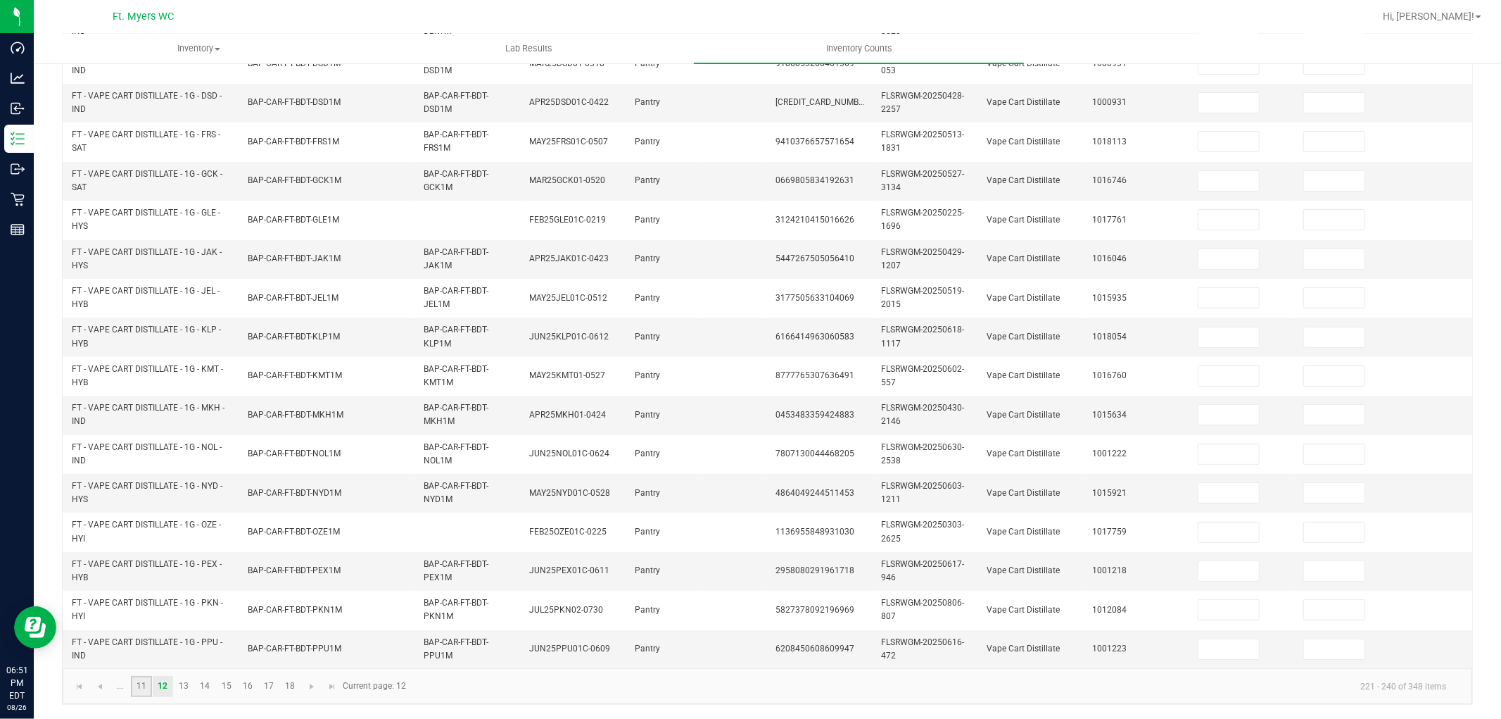
click at [141, 646] on link "11" at bounding box center [141, 686] width 20 height 21
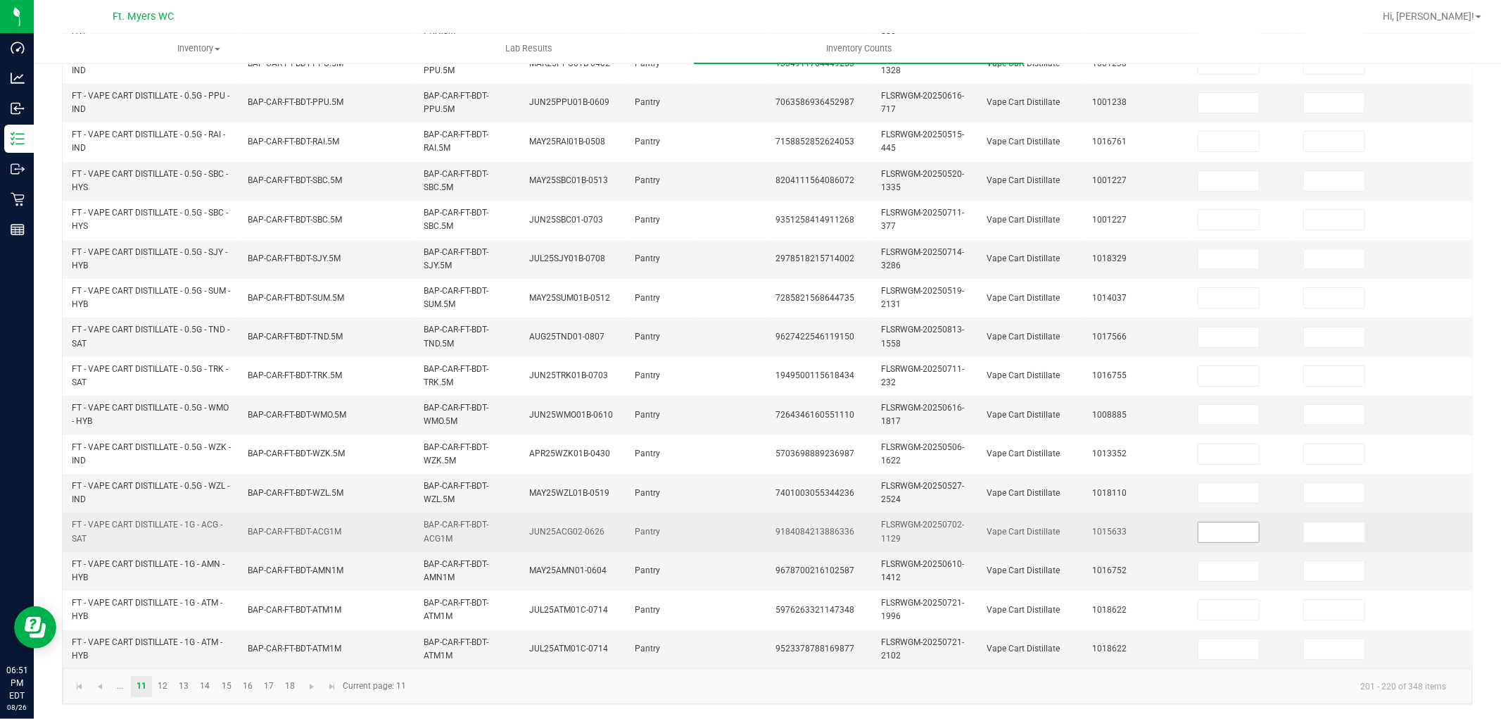
click at [1226, 522] on input at bounding box center [1228, 532] width 61 height 20
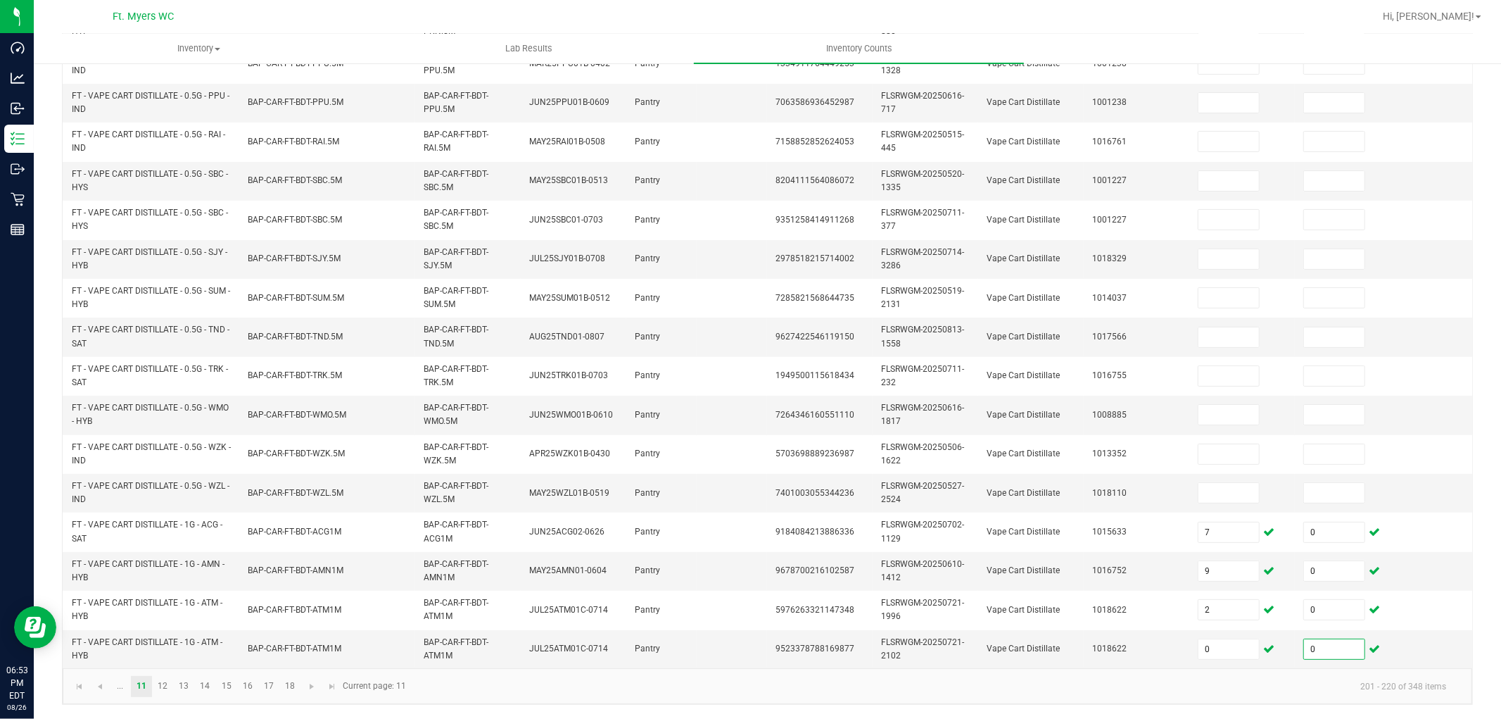
click at [680, 646] on kendo-pager-info "201 - 220 of 348 items" at bounding box center [935, 685] width 1043 height 23
click at [166, 646] on link "12" at bounding box center [163, 686] width 20 height 21
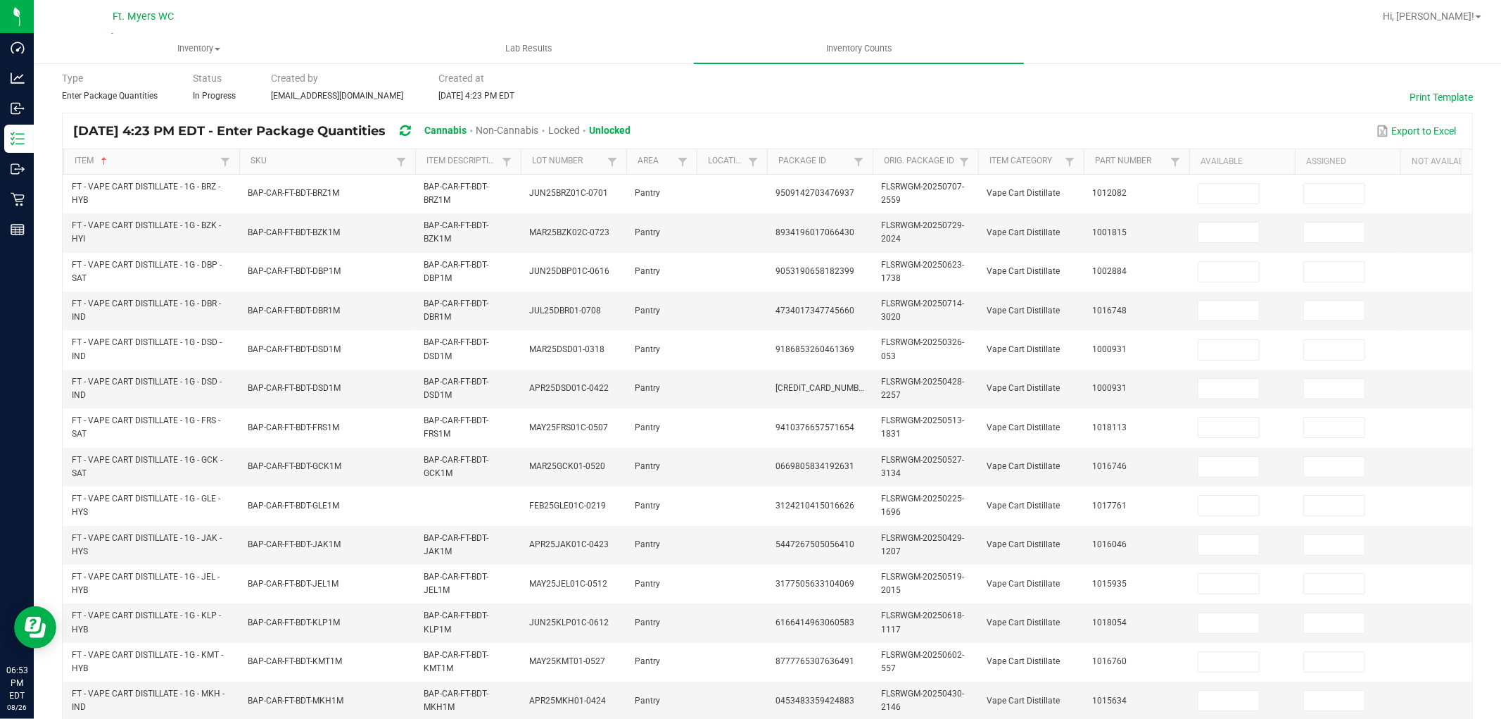
scroll to position [39, 0]
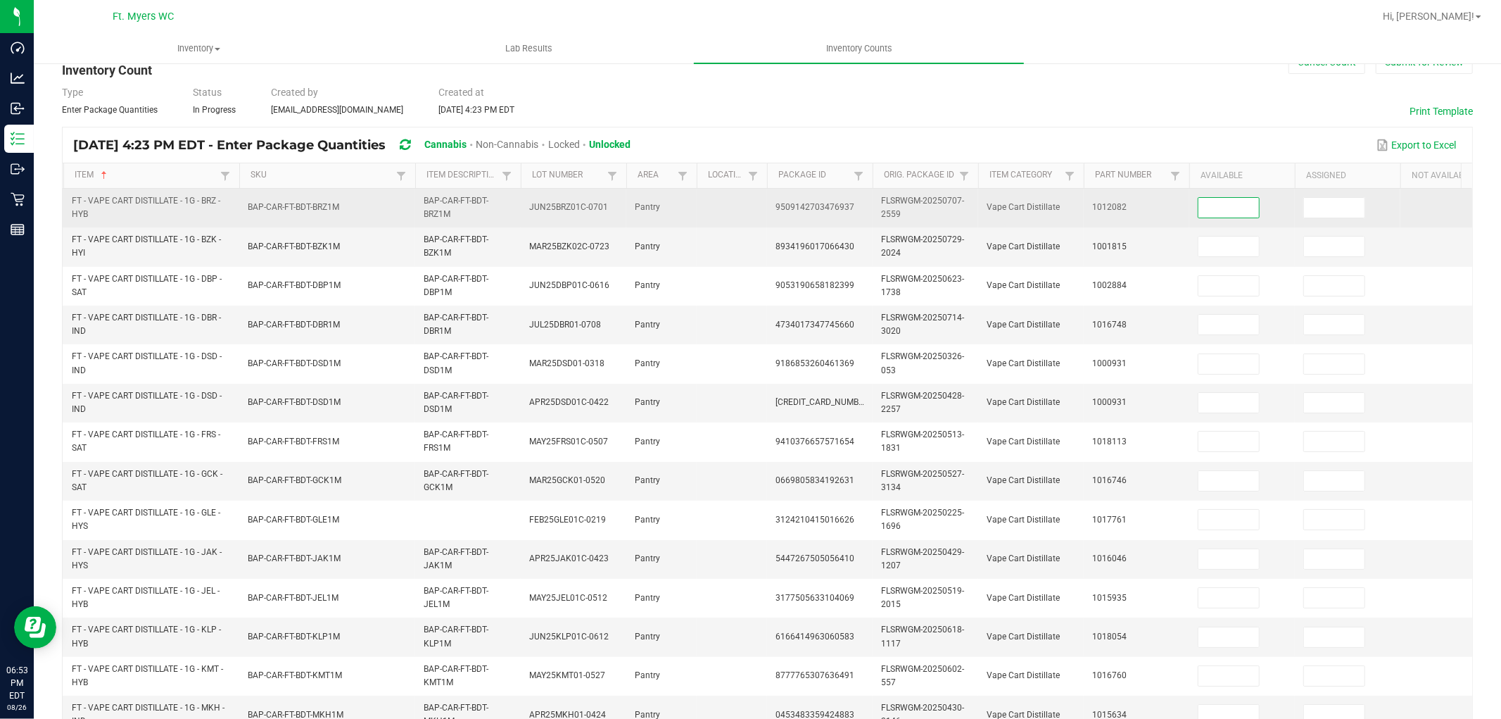
click at [1219, 212] on input at bounding box center [1228, 208] width 61 height 20
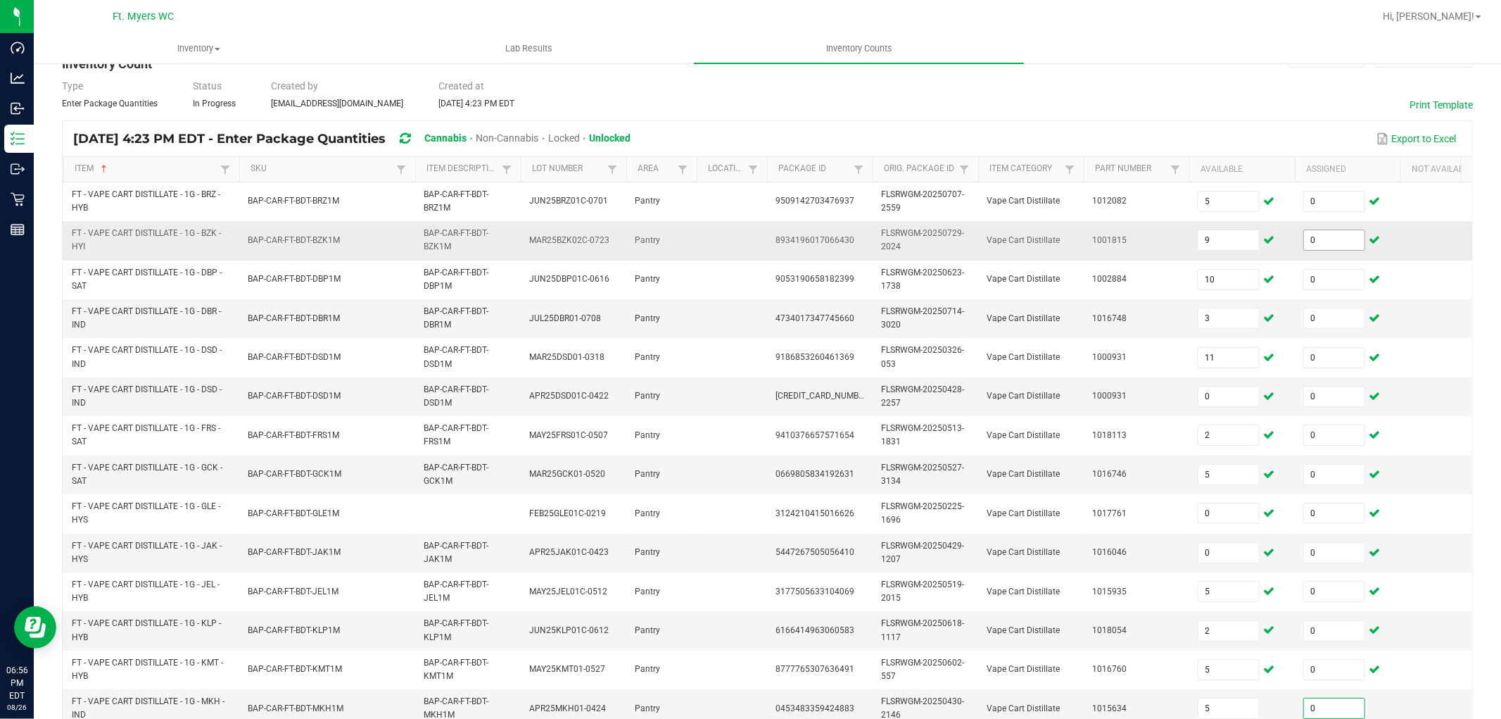
scroll to position [352, 0]
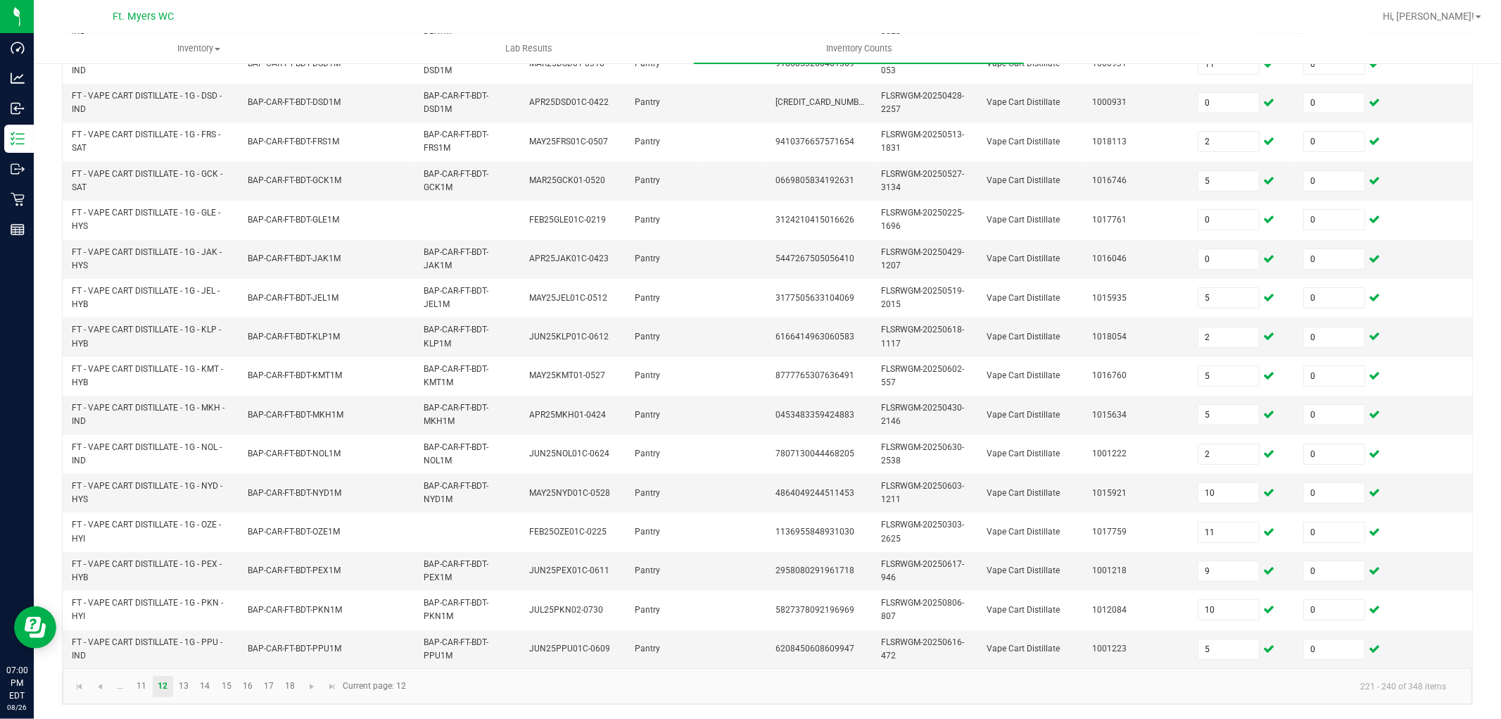
drag, startPoint x: 648, startPoint y: 688, endPoint x: 657, endPoint y: 688, distance: 9.1
click at [657, 646] on kendo-pager-info "221 - 240 of 348 items" at bounding box center [935, 685] width 1043 height 23
click at [182, 646] on link "13" at bounding box center [184, 686] width 20 height 21
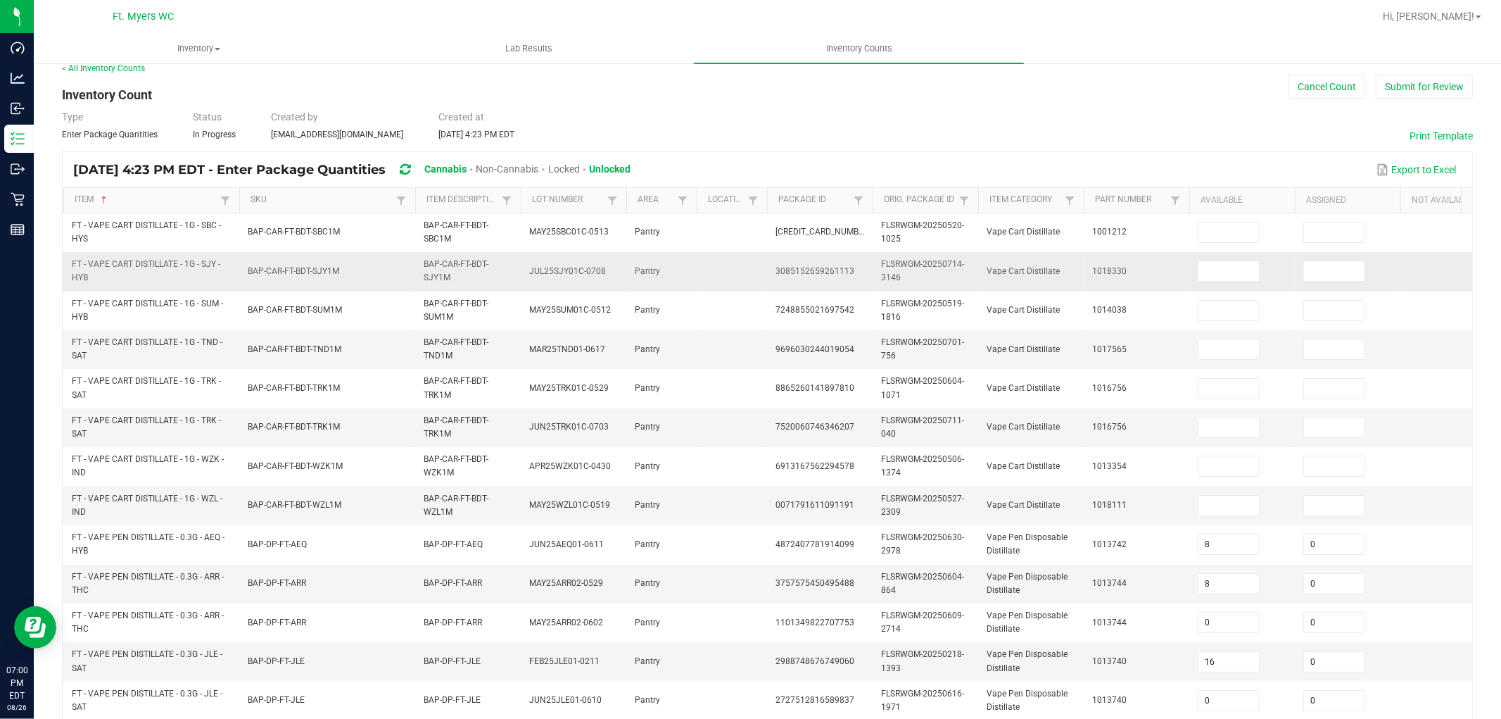
scroll to position [0, 0]
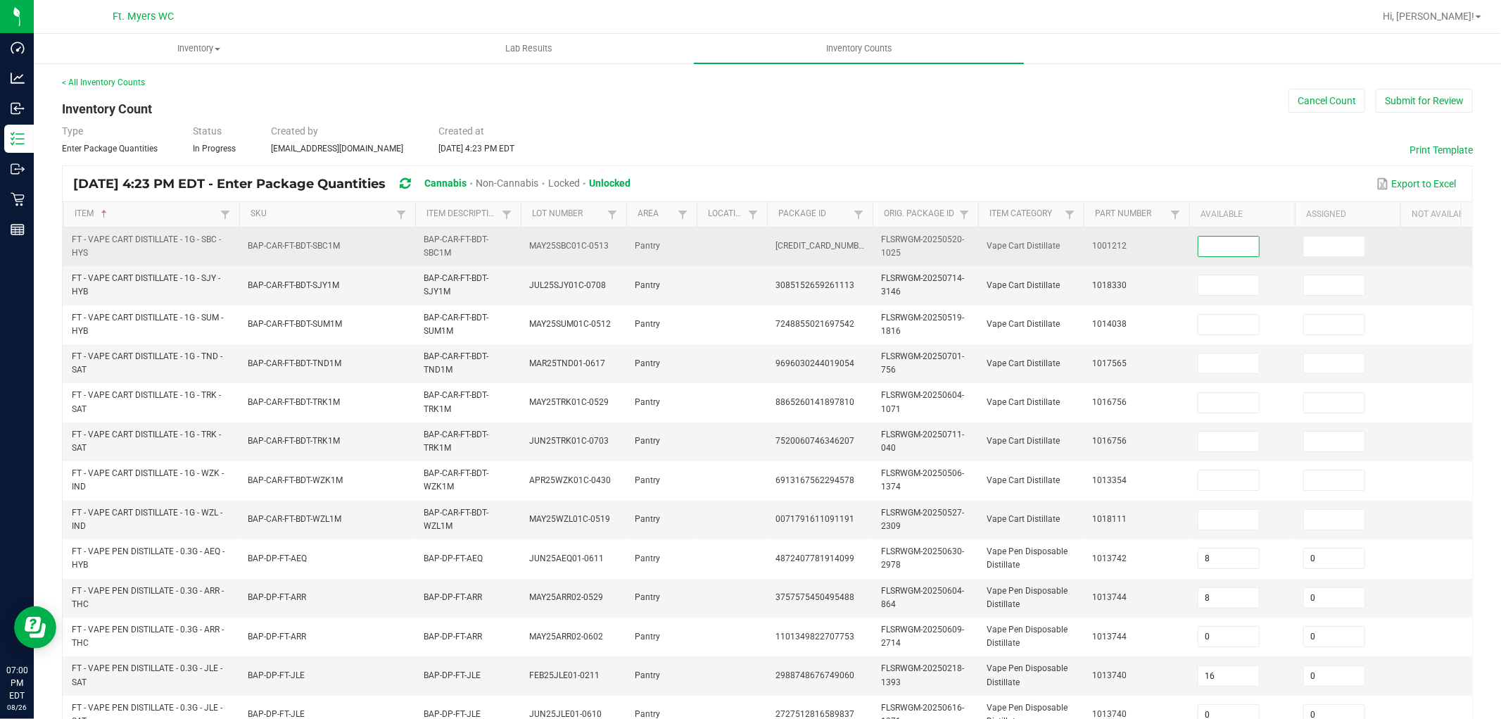
click at [1201, 246] on input at bounding box center [1228, 246] width 61 height 20
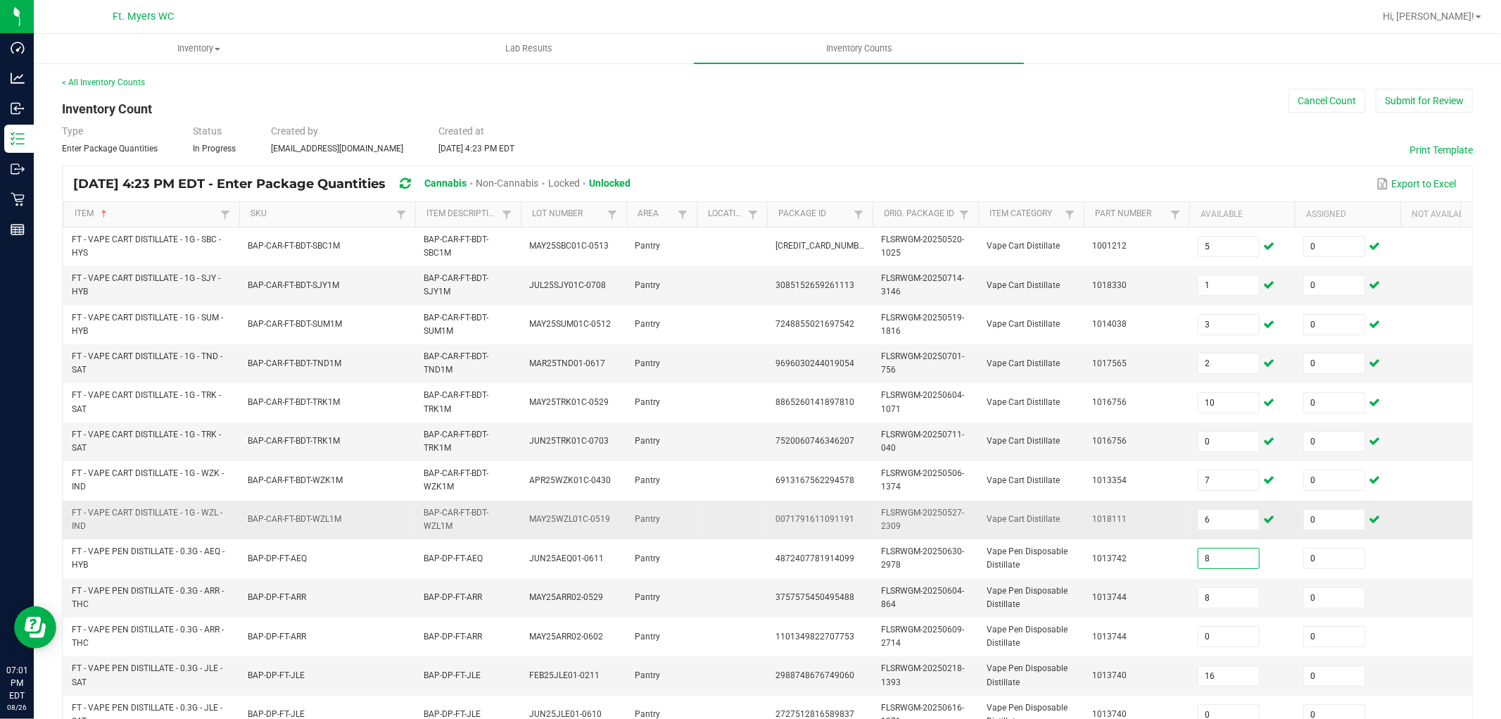
click at [1159, 526] on td "1018111" at bounding box center [1137, 519] width 106 height 39
click at [1081, 129] on div "Type Enter Package Quantities Status In Progress Created by [EMAIL_ADDRESS][DOM…" at bounding box center [767, 139] width 1411 height 31
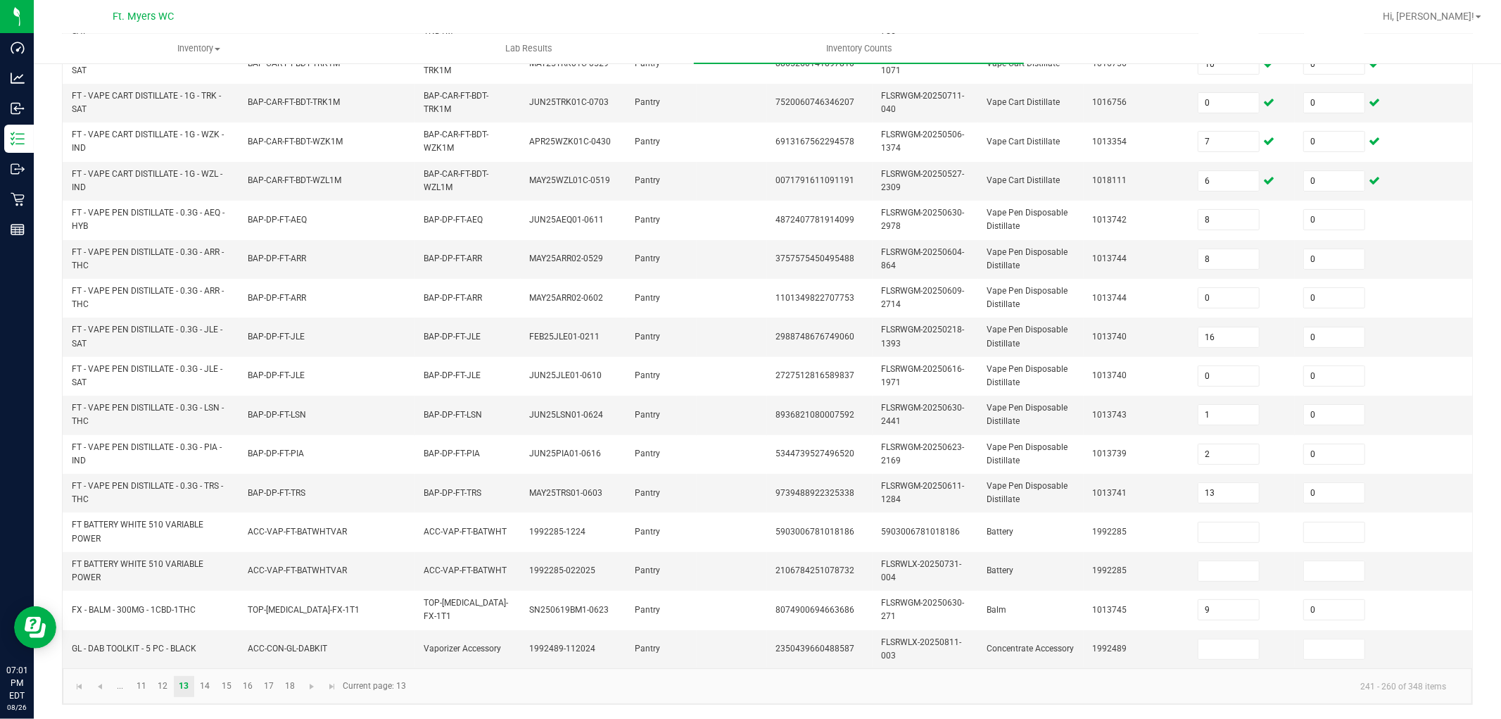
scroll to position [352, 0]
click at [160, 646] on link "12" at bounding box center [163, 686] width 20 height 21
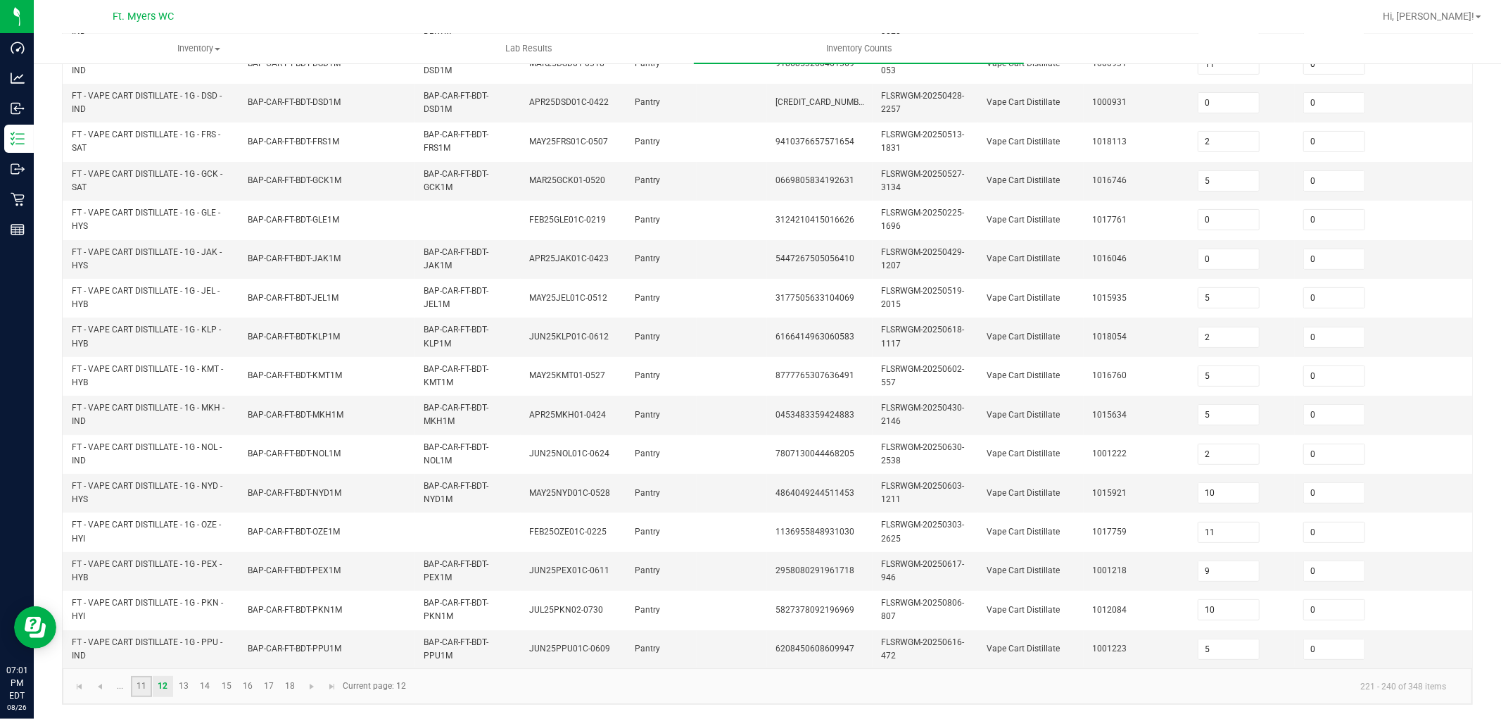
click at [145, 646] on link "11" at bounding box center [141, 686] width 20 height 21
click at [96, 646] on link at bounding box center [99, 686] width 20 height 21
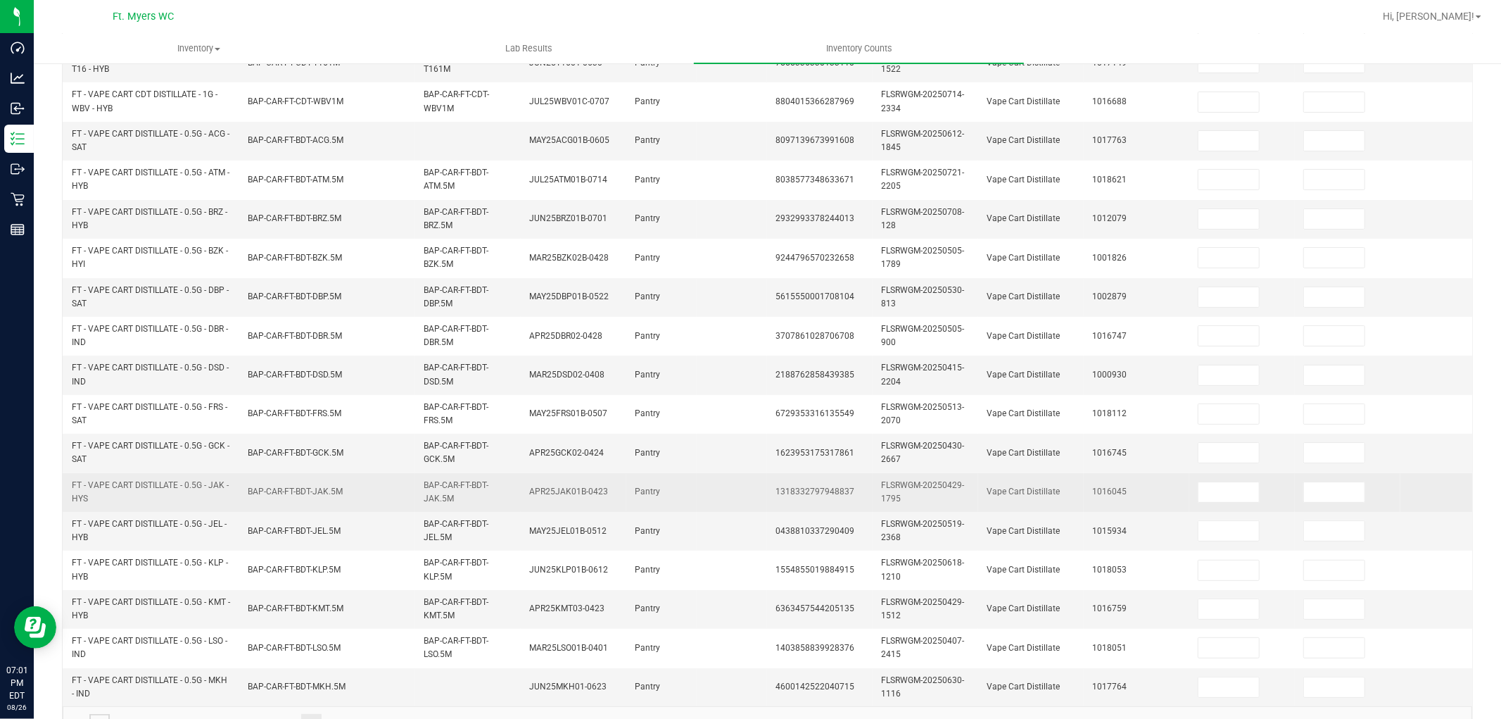
scroll to position [273, 0]
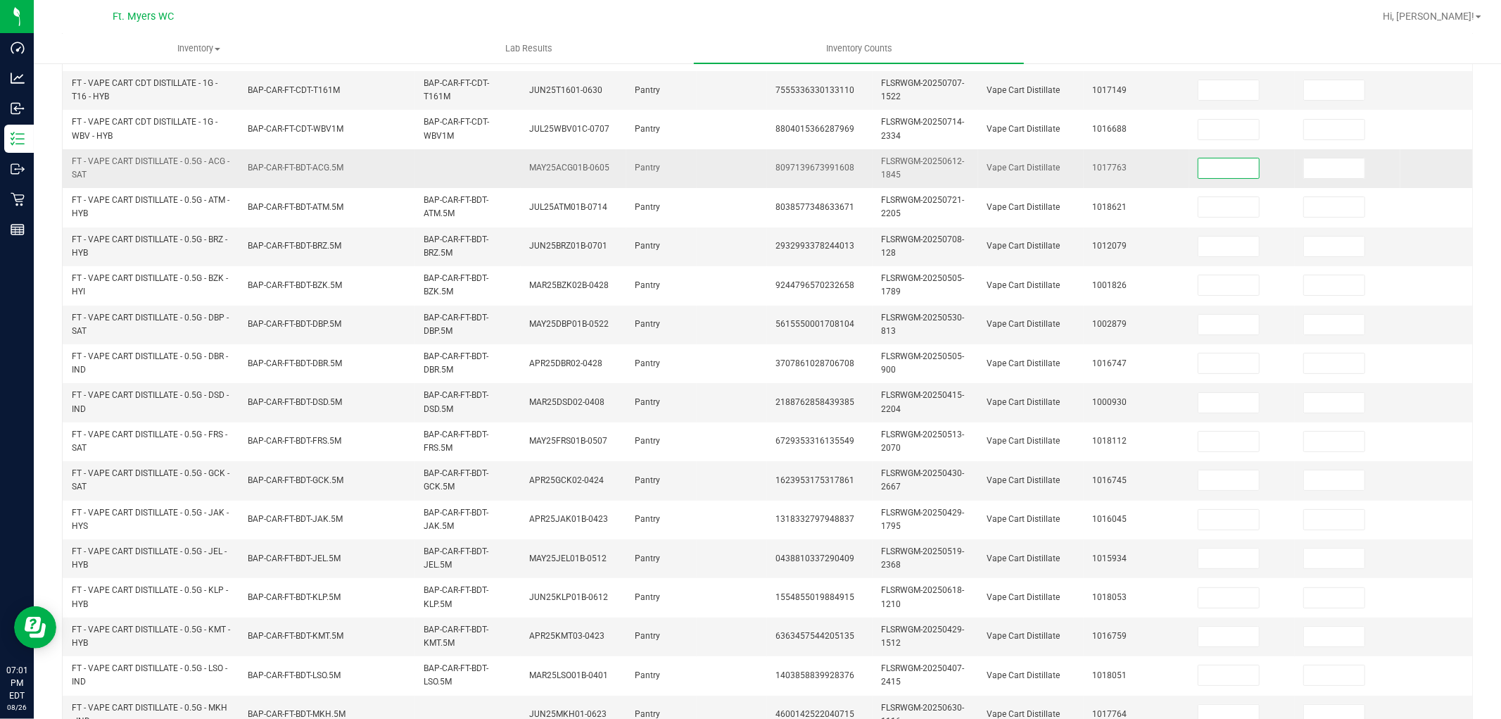
click at [1227, 163] on input at bounding box center [1228, 168] width 61 height 20
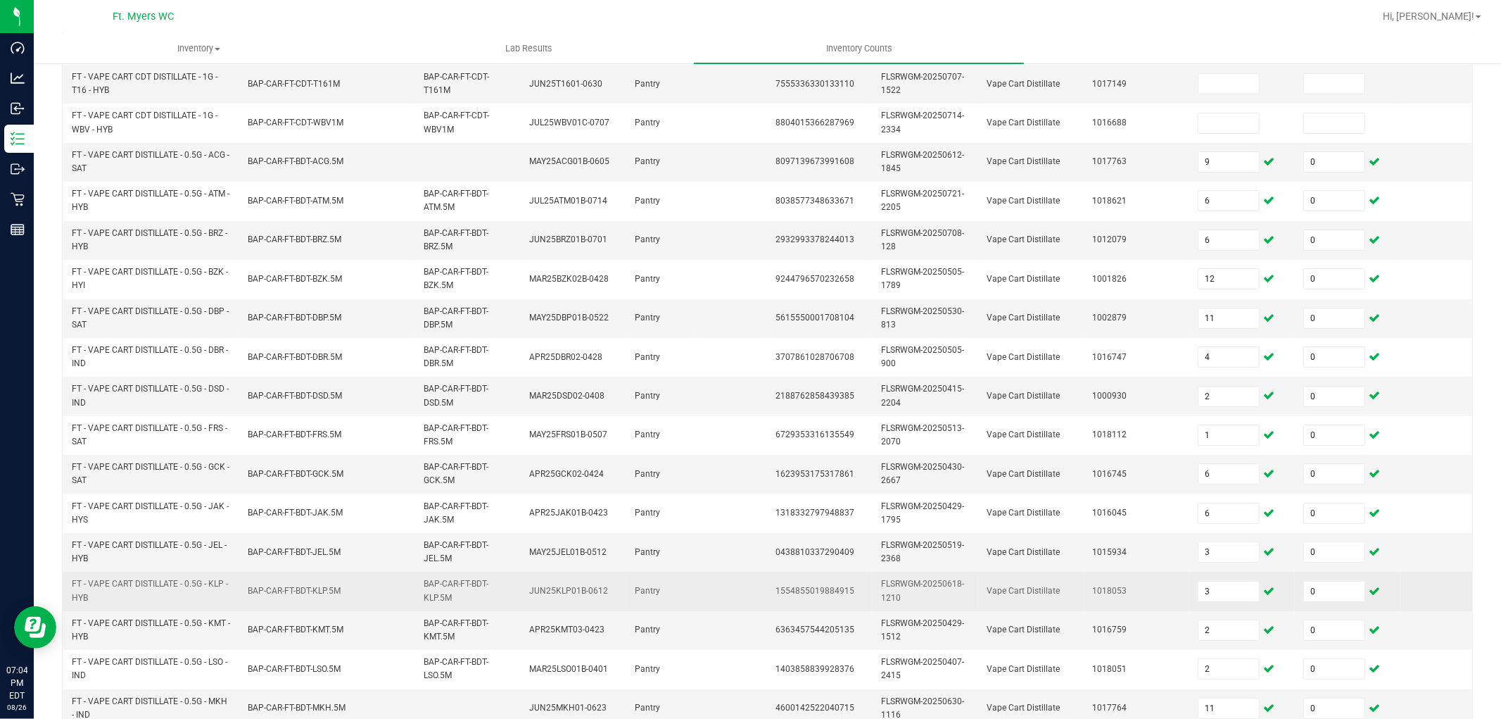
click at [1136, 586] on td "1018053" at bounding box center [1137, 590] width 106 height 39
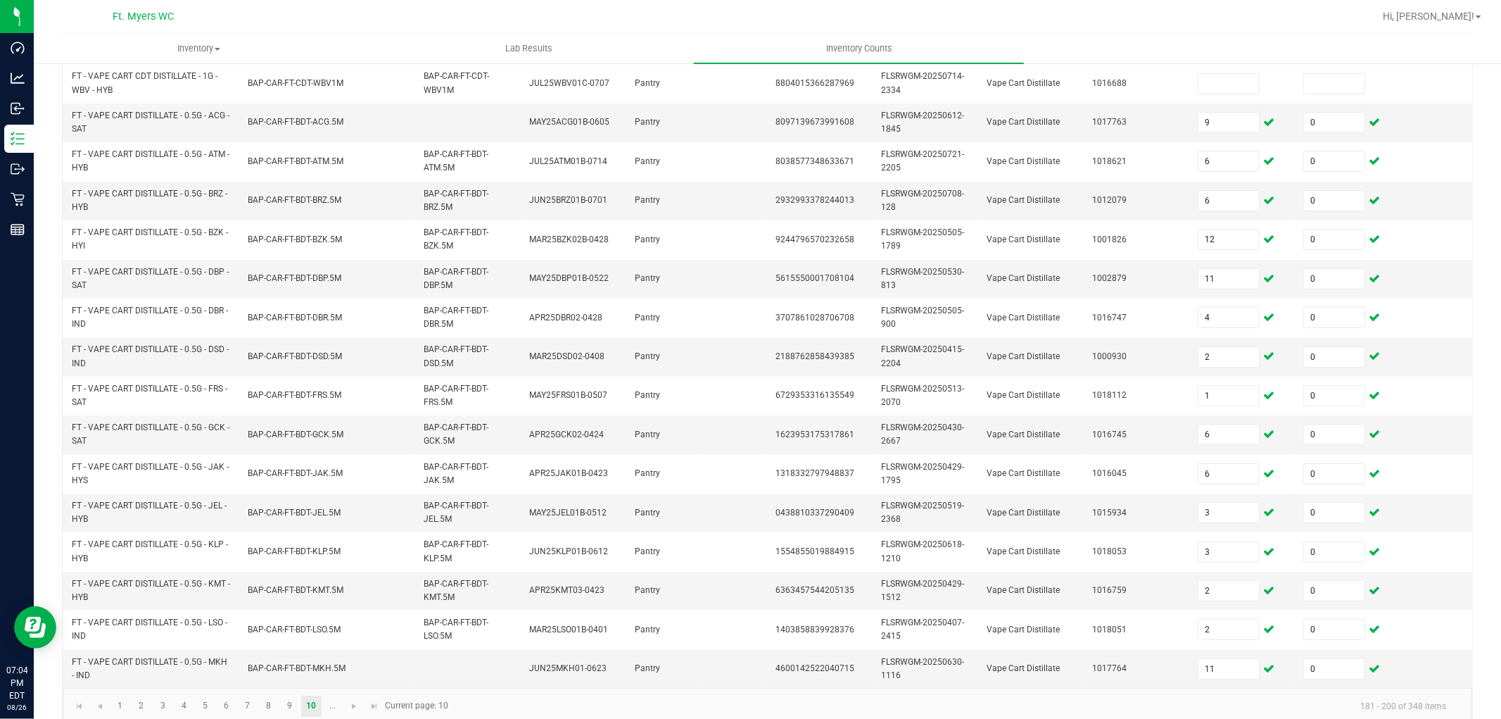
scroll to position [352, 0]
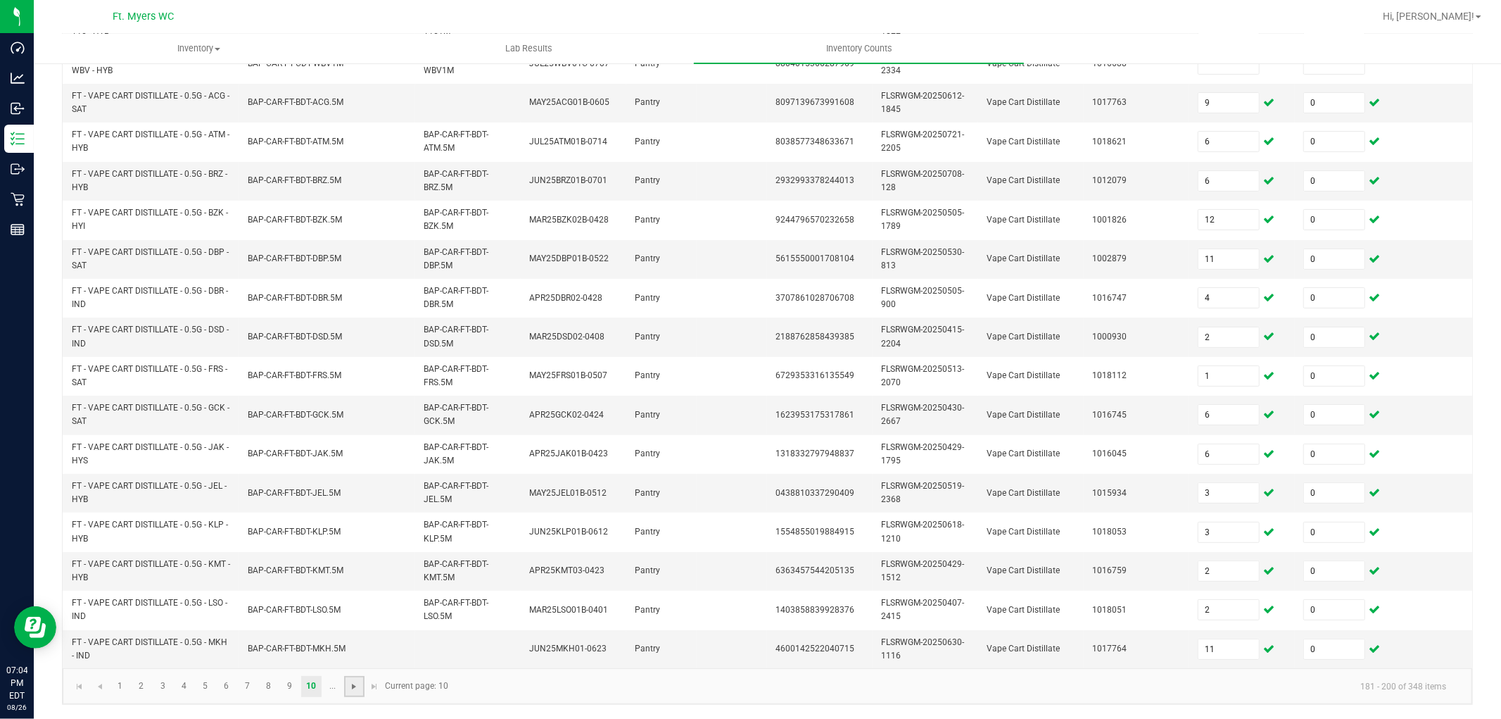
click at [353, 646] on span "Go to the next page" at bounding box center [353, 686] width 11 height 11
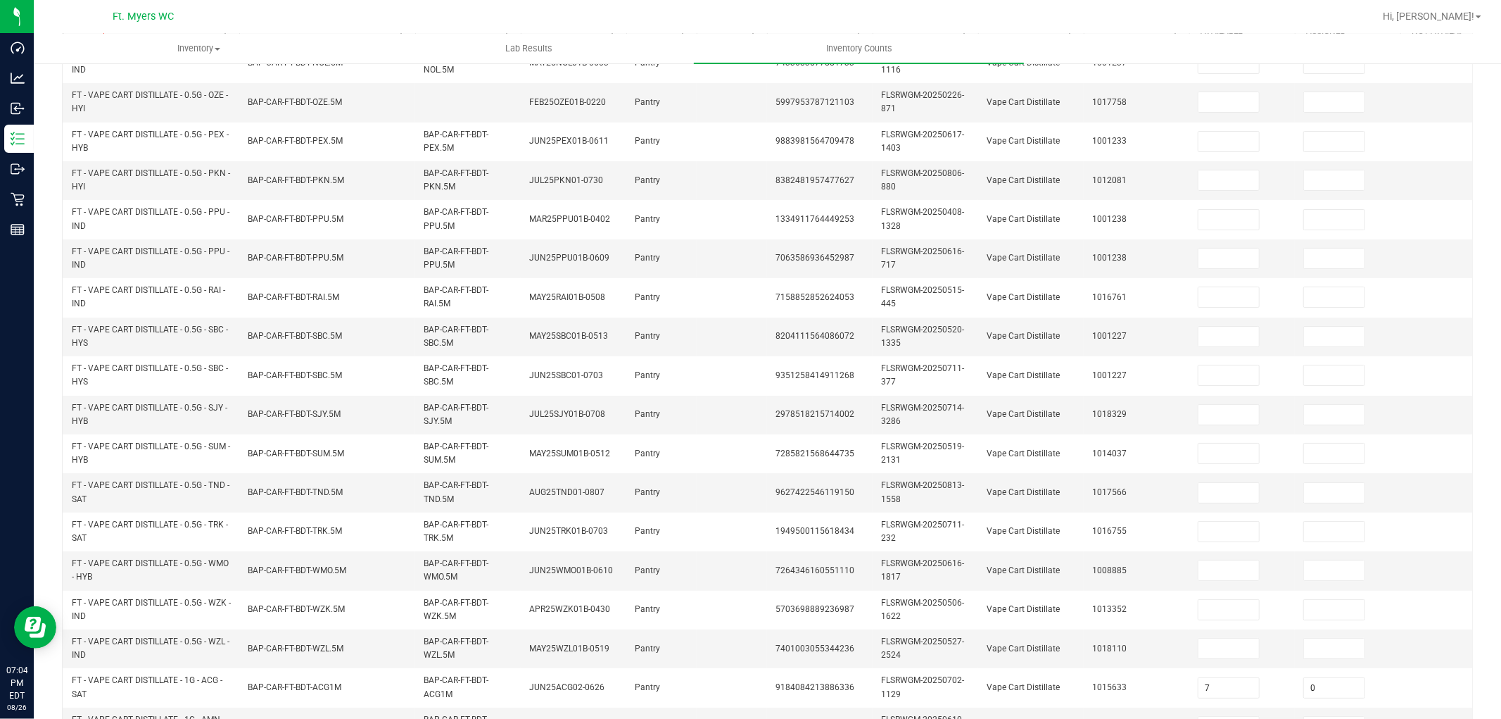
scroll to position [0, 0]
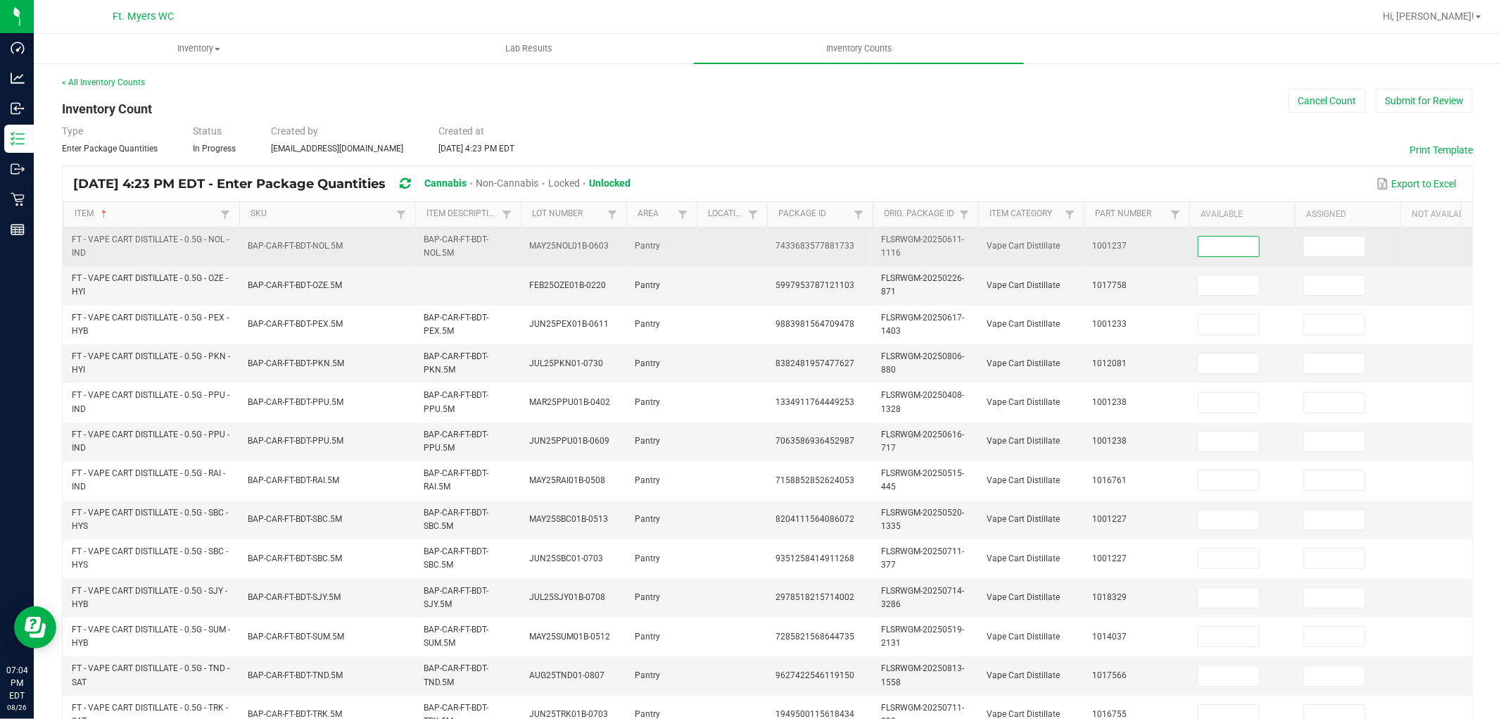
click at [1222, 254] on input at bounding box center [1228, 246] width 61 height 20
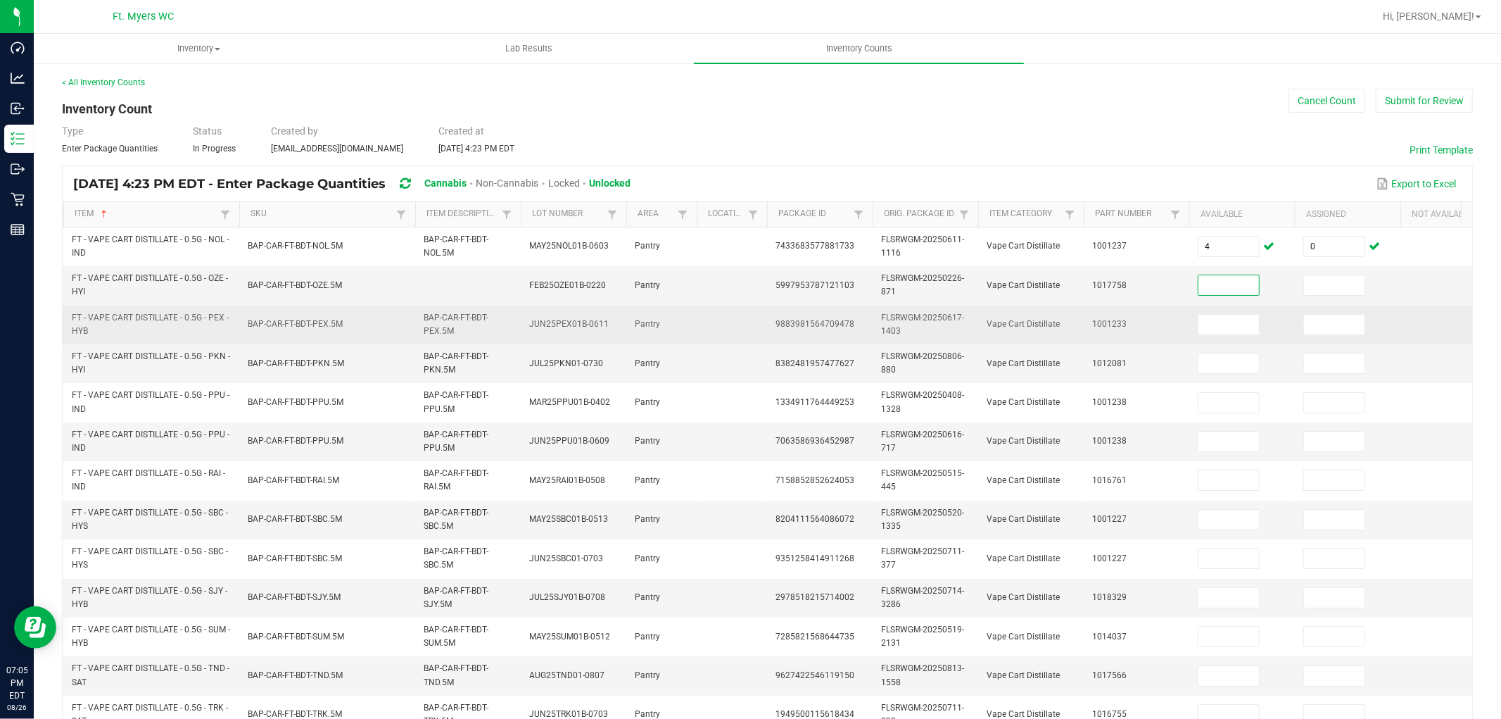
click at [1149, 312] on td "1001233" at bounding box center [1137, 324] width 106 height 39
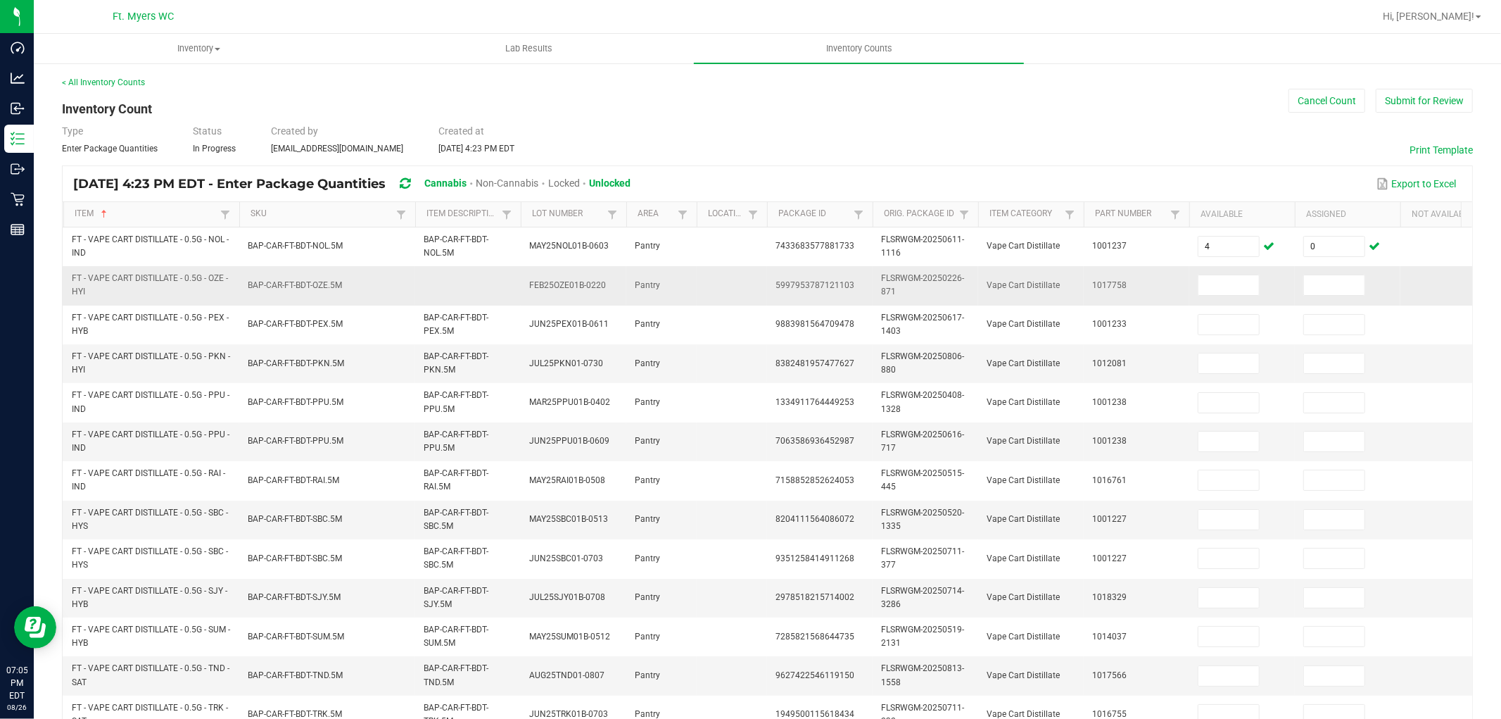
click at [1156, 287] on td "1017758" at bounding box center [1137, 285] width 106 height 39
click at [1165, 286] on td "1017758" at bounding box center [1137, 285] width 106 height 39
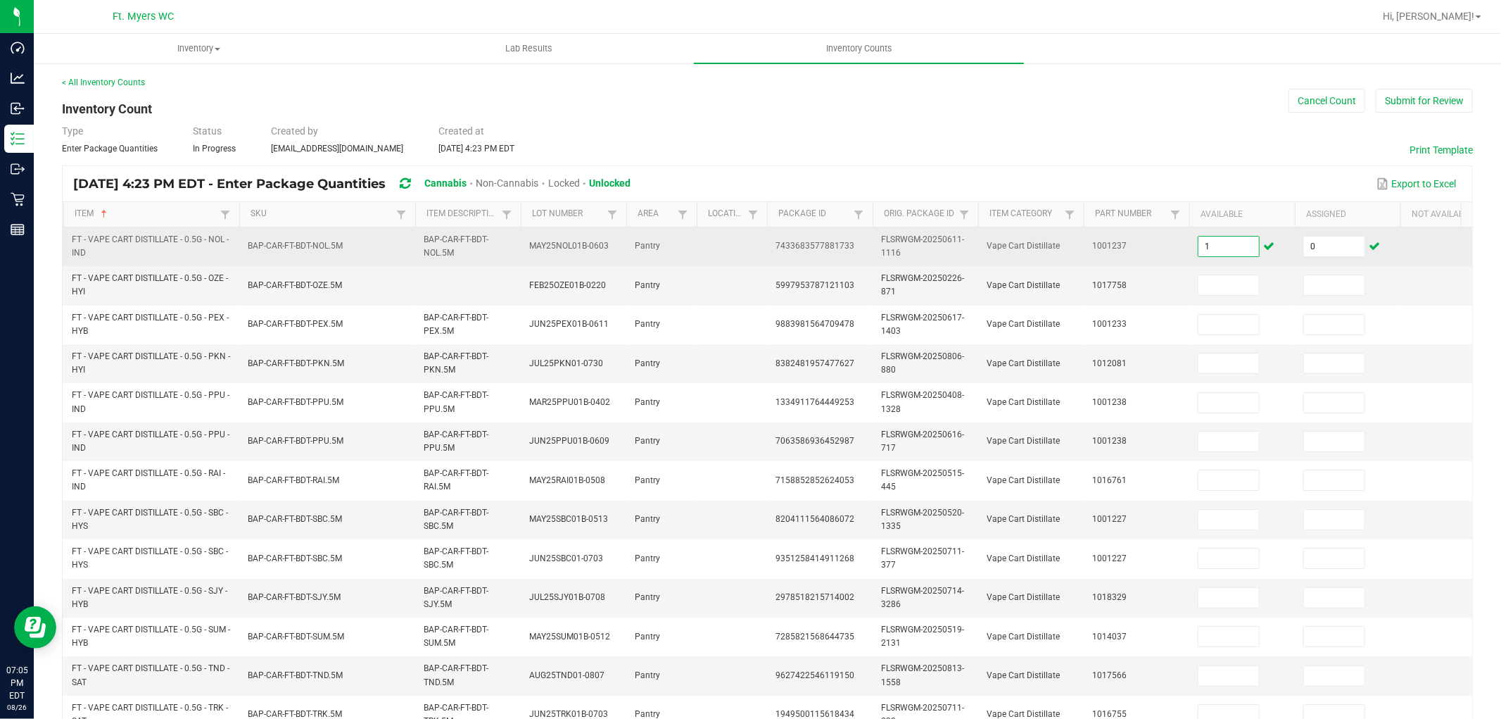
click at [1221, 243] on input "1" at bounding box center [1228, 246] width 61 height 20
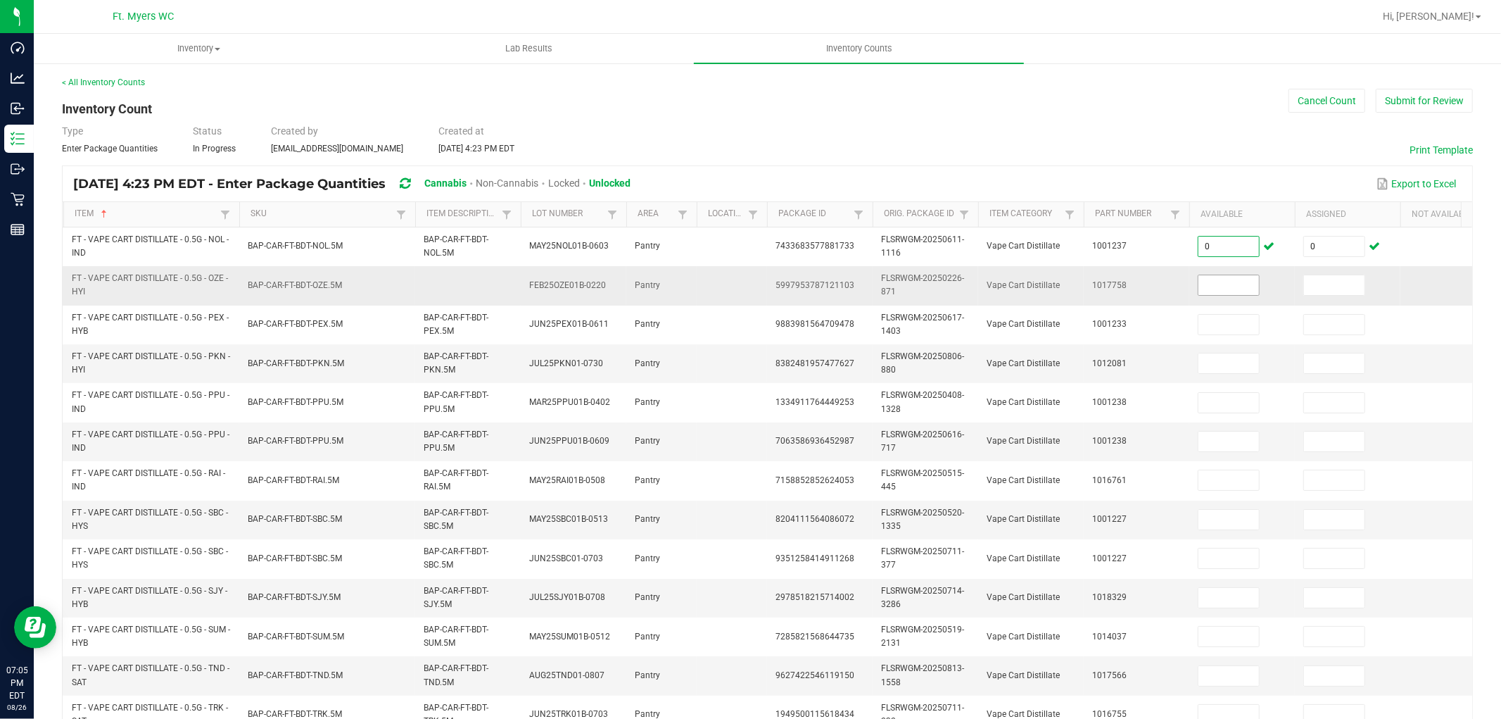
click at [1215, 291] on input at bounding box center [1228, 285] width 61 height 20
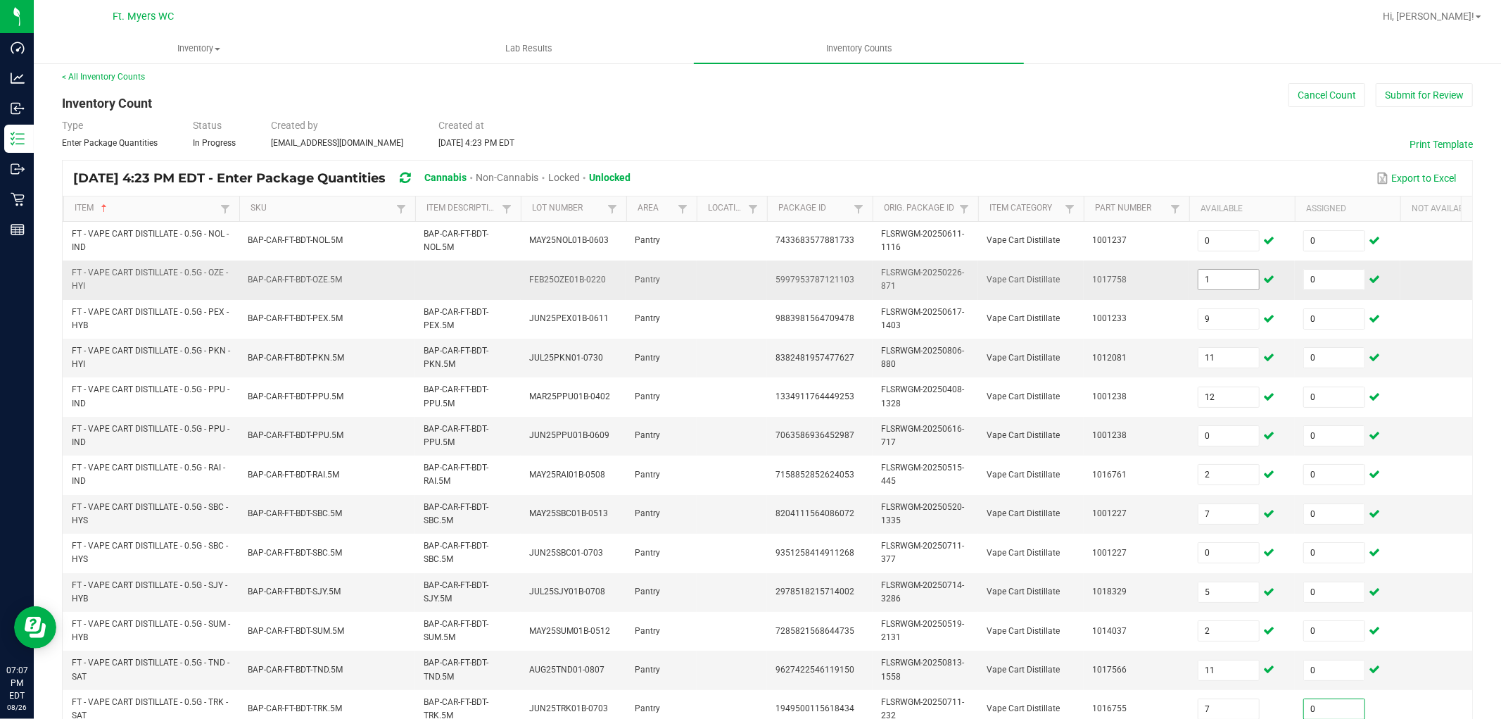
scroll to position [352, 0]
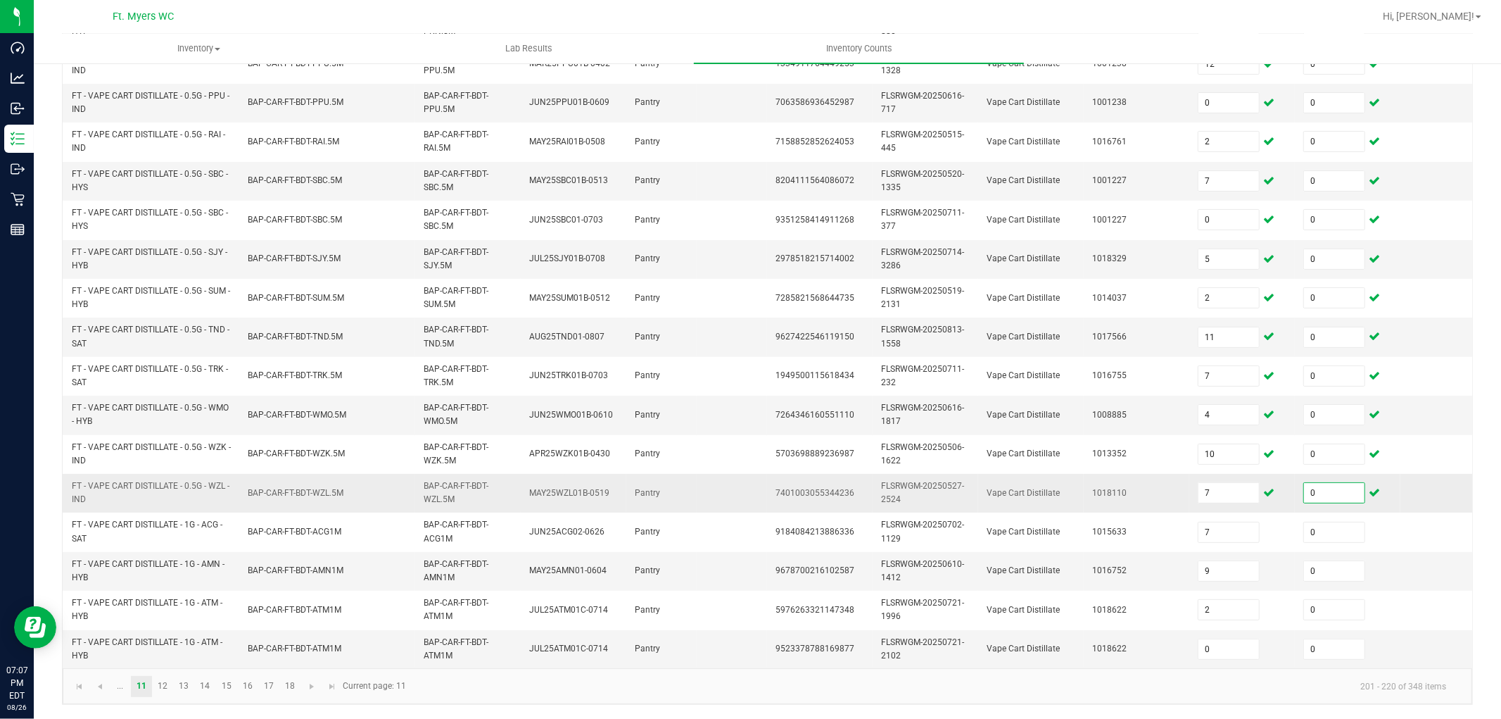
click at [1158, 477] on td "1018110" at bounding box center [1137, 493] width 106 height 39
click at [100, 646] on span "Go to the previous page" at bounding box center [99, 686] width 11 height 11
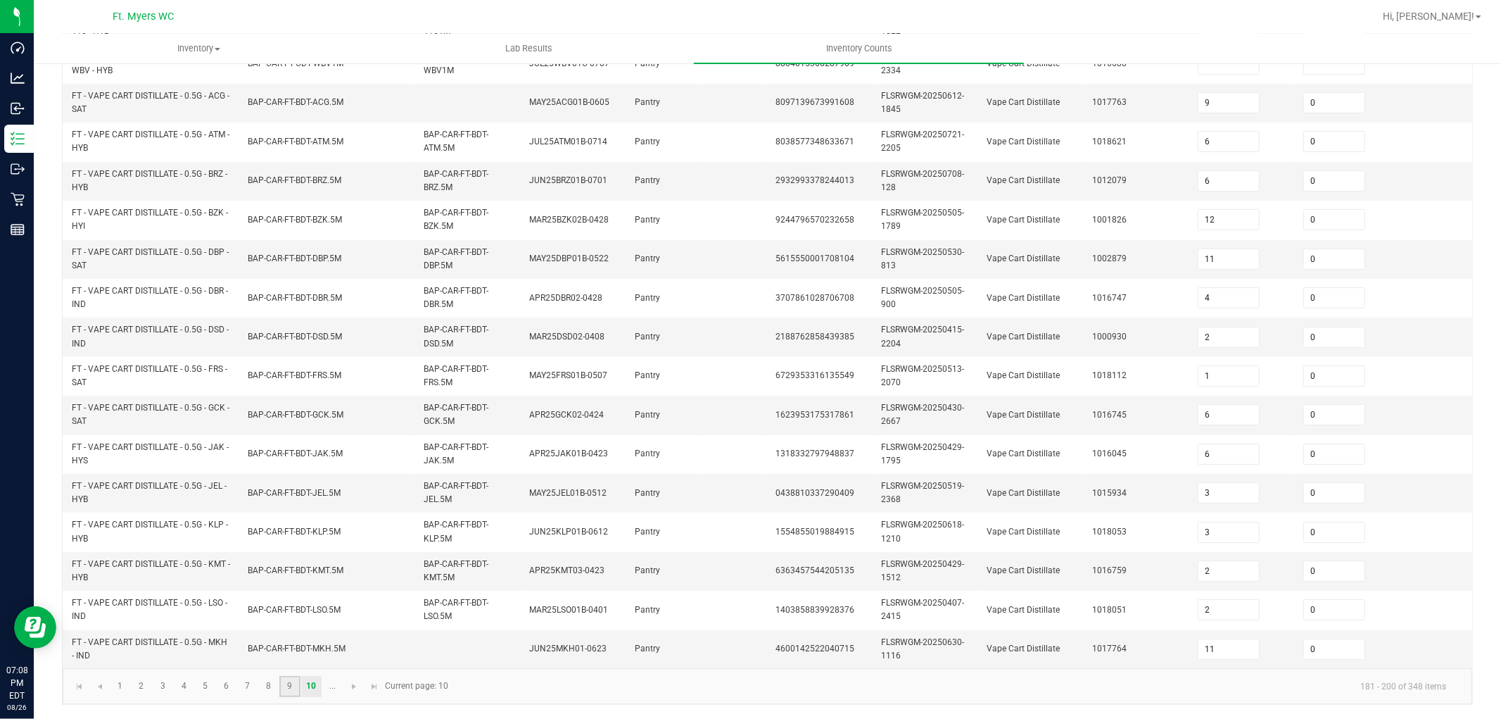
click at [296, 646] on link "9" at bounding box center [289, 686] width 20 height 21
click at [271, 646] on link "8" at bounding box center [268, 686] width 20 height 21
click at [1240, 640] on input at bounding box center [1228, 649] width 61 height 20
click at [1180, 646] on kendo-pager-info "141 - 160 of 348 items" at bounding box center [955, 685] width 1006 height 23
click at [291, 646] on link "9" at bounding box center [289, 686] width 20 height 21
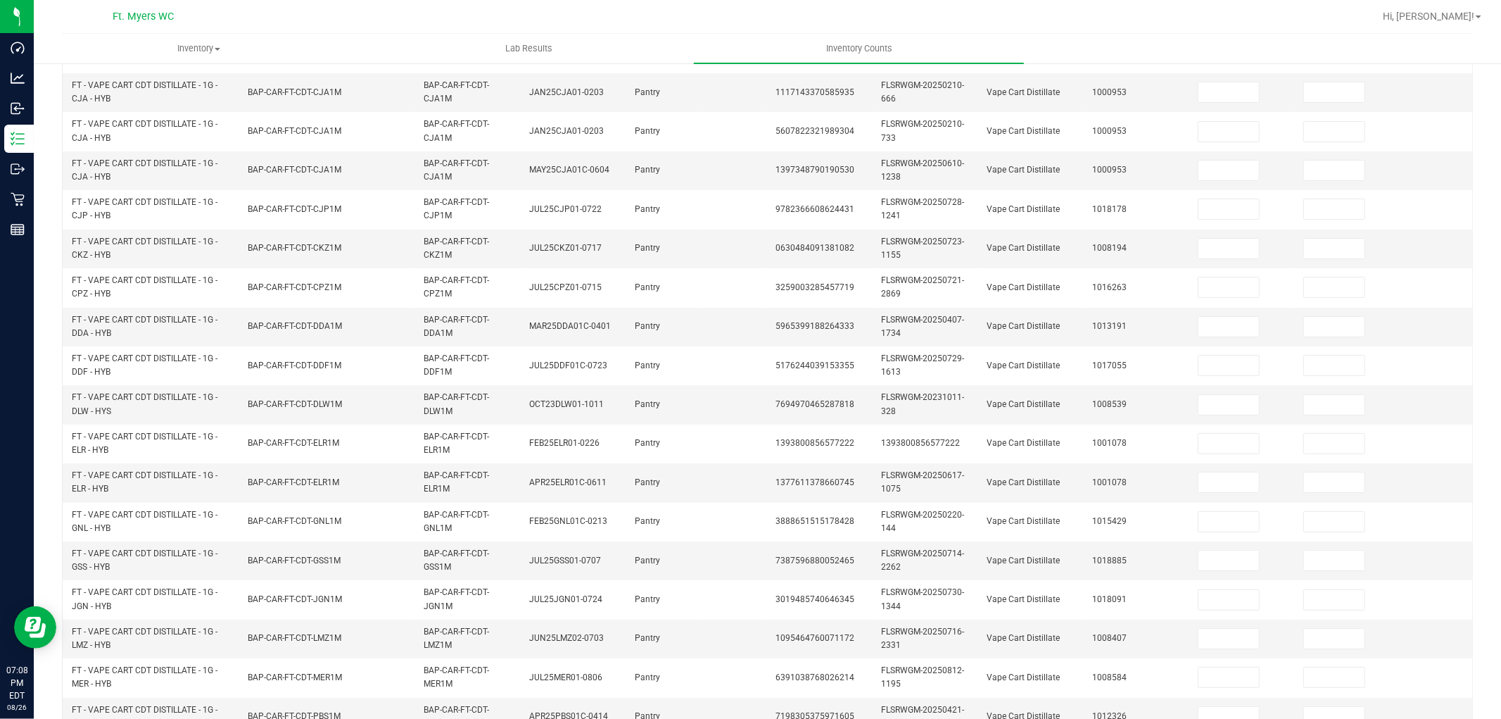
scroll to position [39, 0]
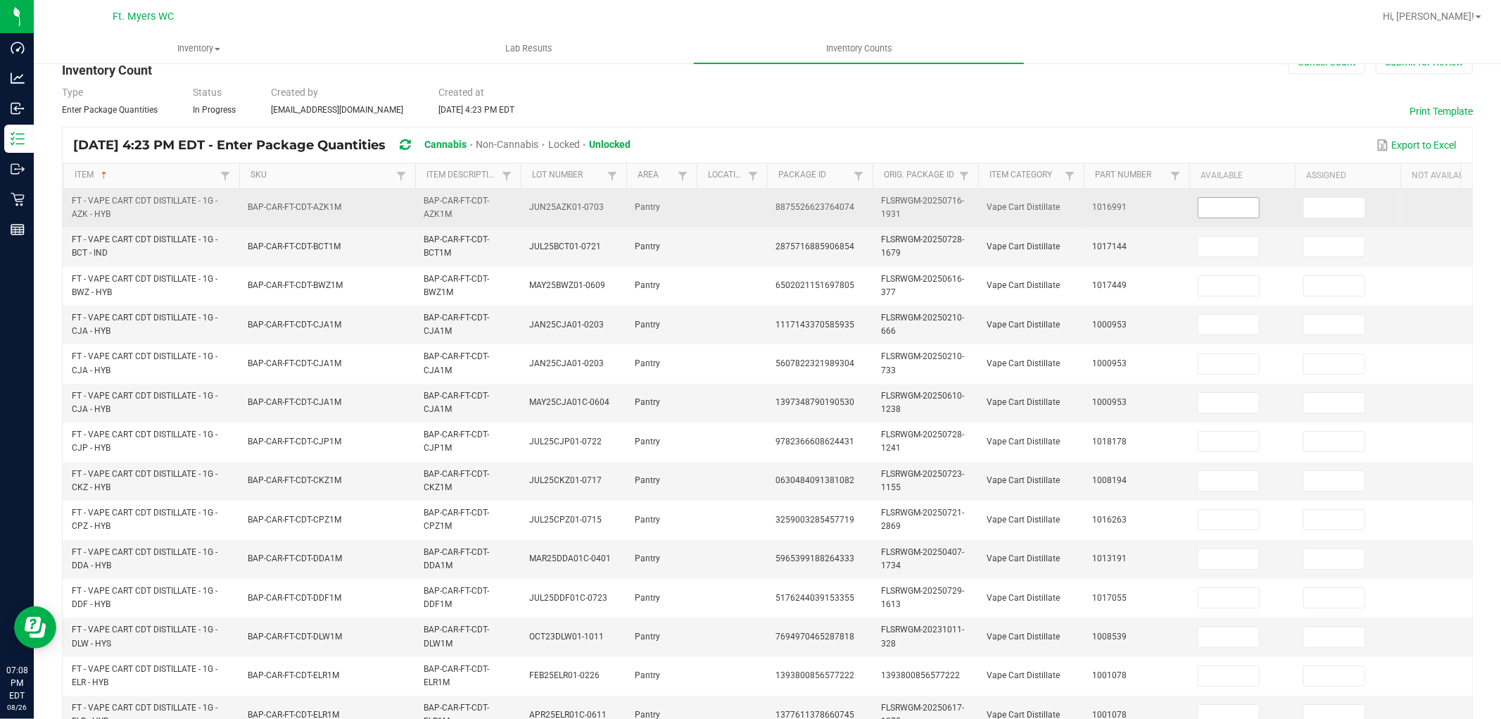
click at [1224, 201] on input at bounding box center [1228, 208] width 61 height 20
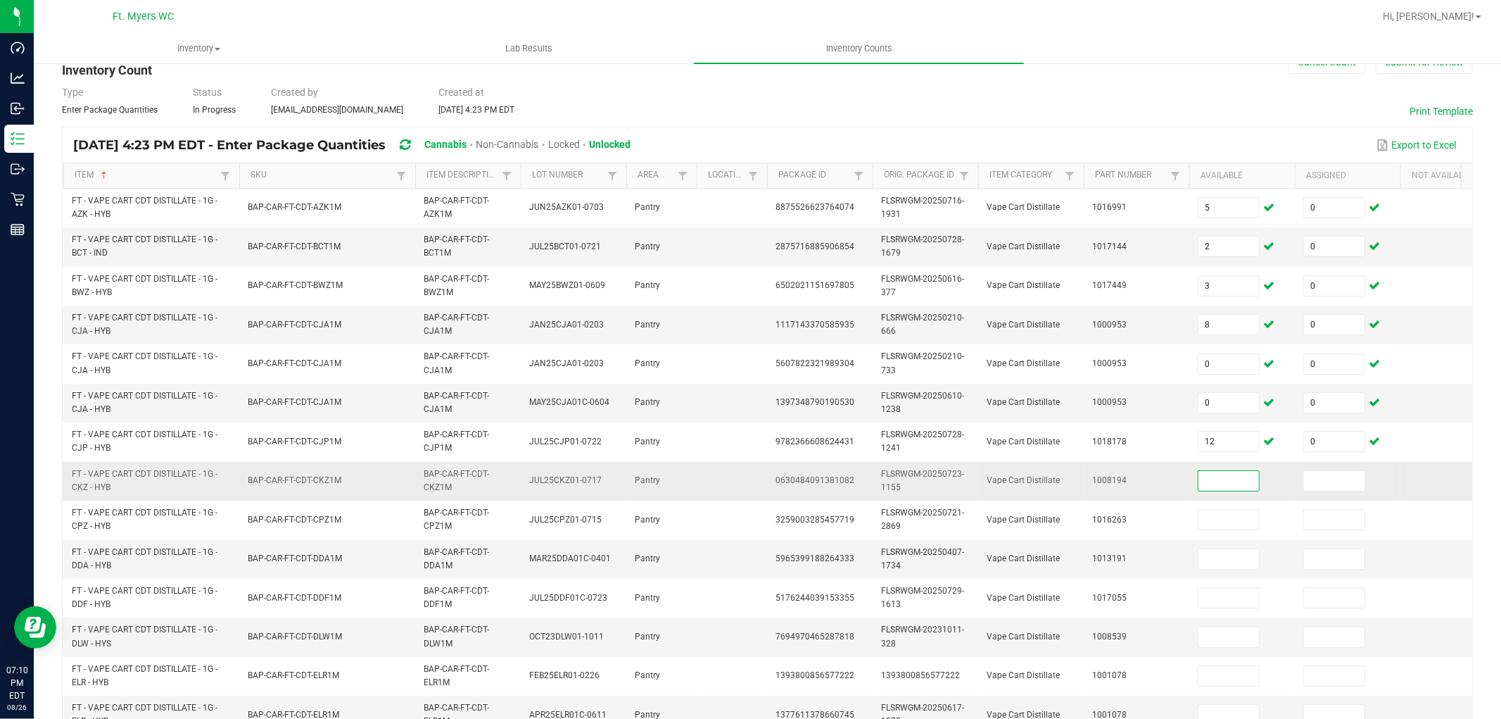
click at [1152, 486] on td "1008194" at bounding box center [1137, 481] width 106 height 39
click at [1224, 483] on input at bounding box center [1228, 481] width 61 height 20
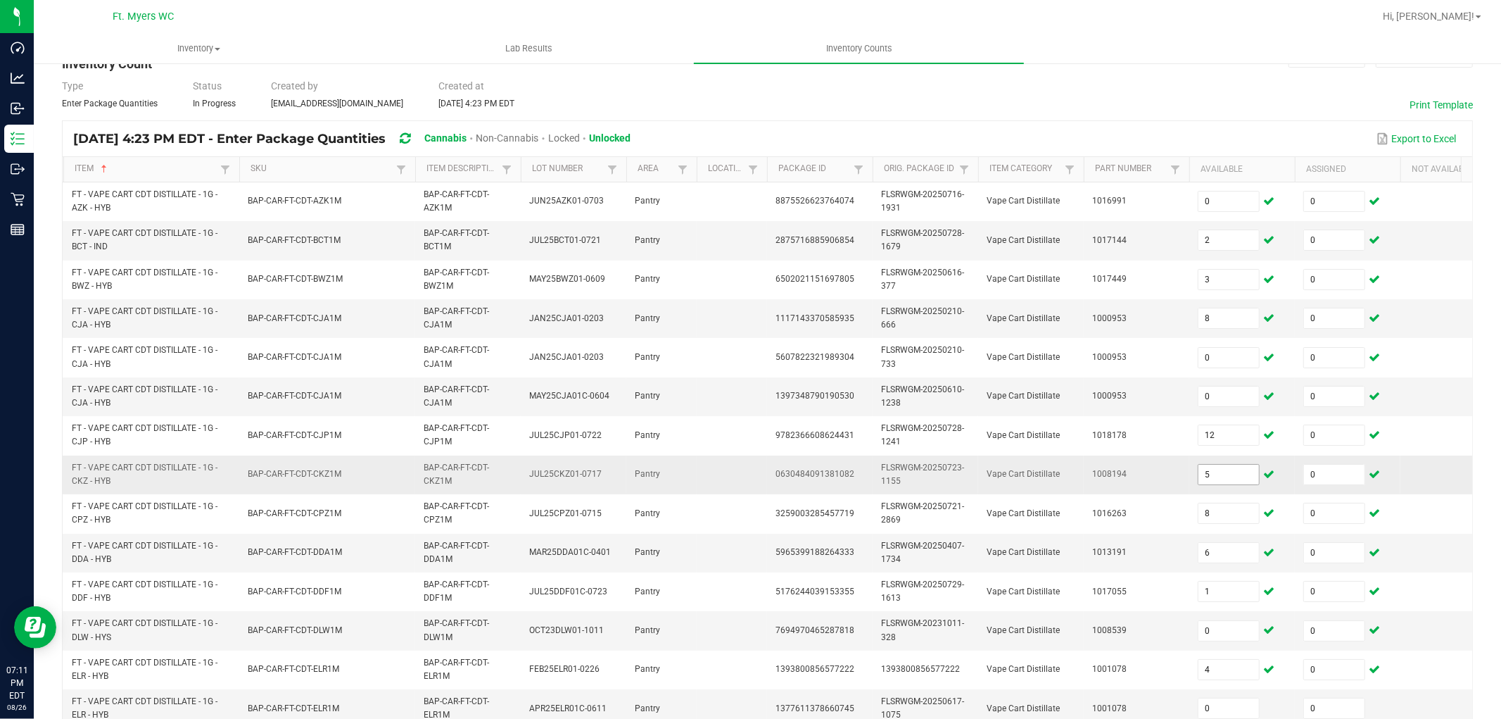
scroll to position [352, 0]
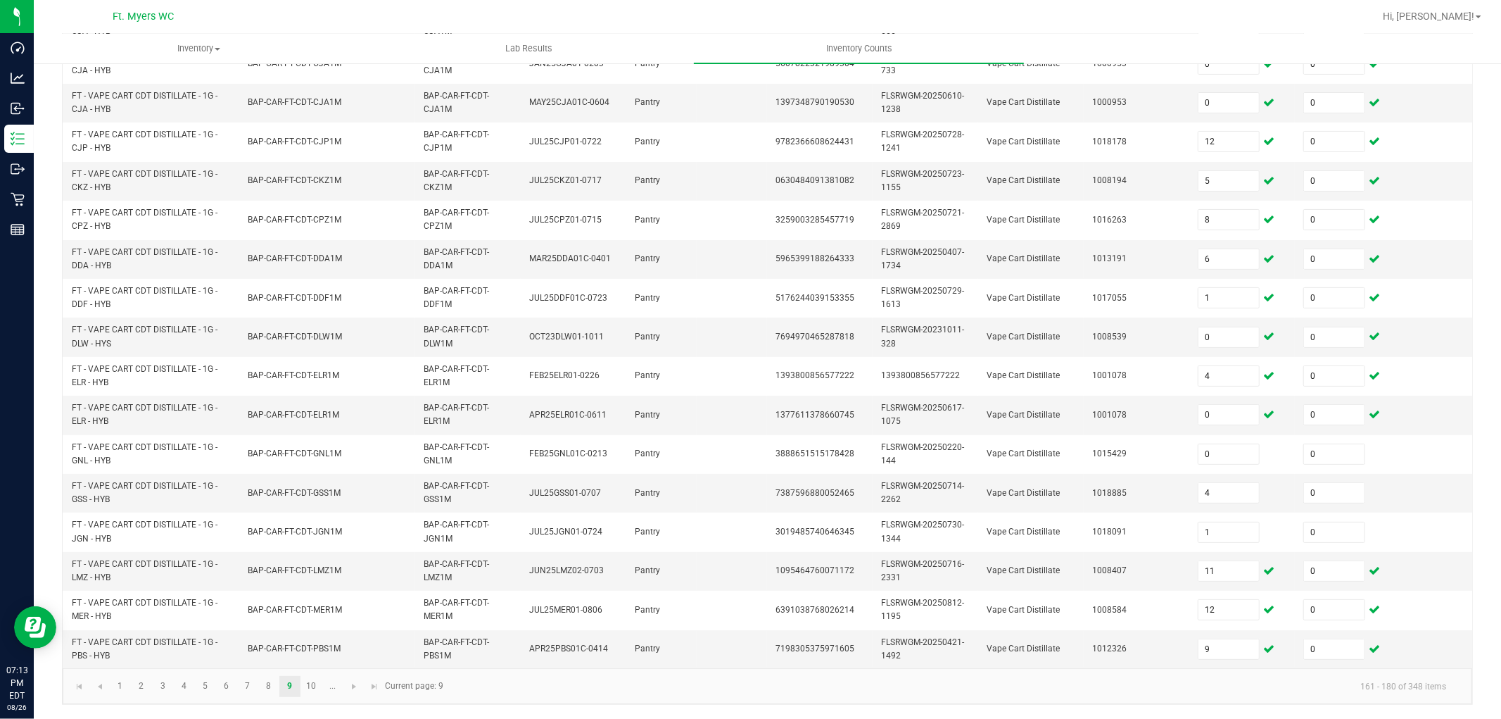
click at [1061, 646] on kendo-pager "1 2 3 4 5 6 7 8 9 10 ... 161 - 180 of 348 items Current page: 9" at bounding box center [768, 686] width 1410 height 36
click at [317, 646] on link "10" at bounding box center [311, 686] width 20 height 21
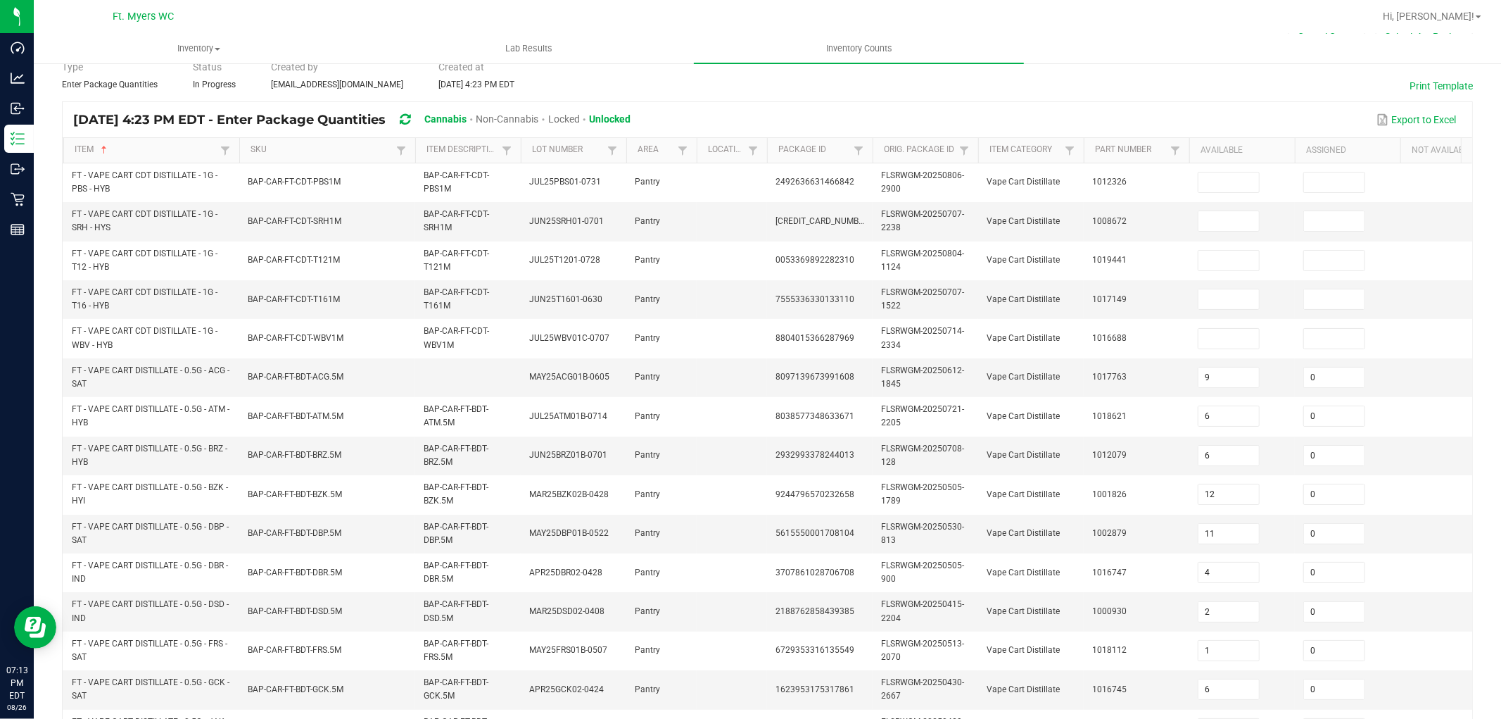
scroll to position [0, 0]
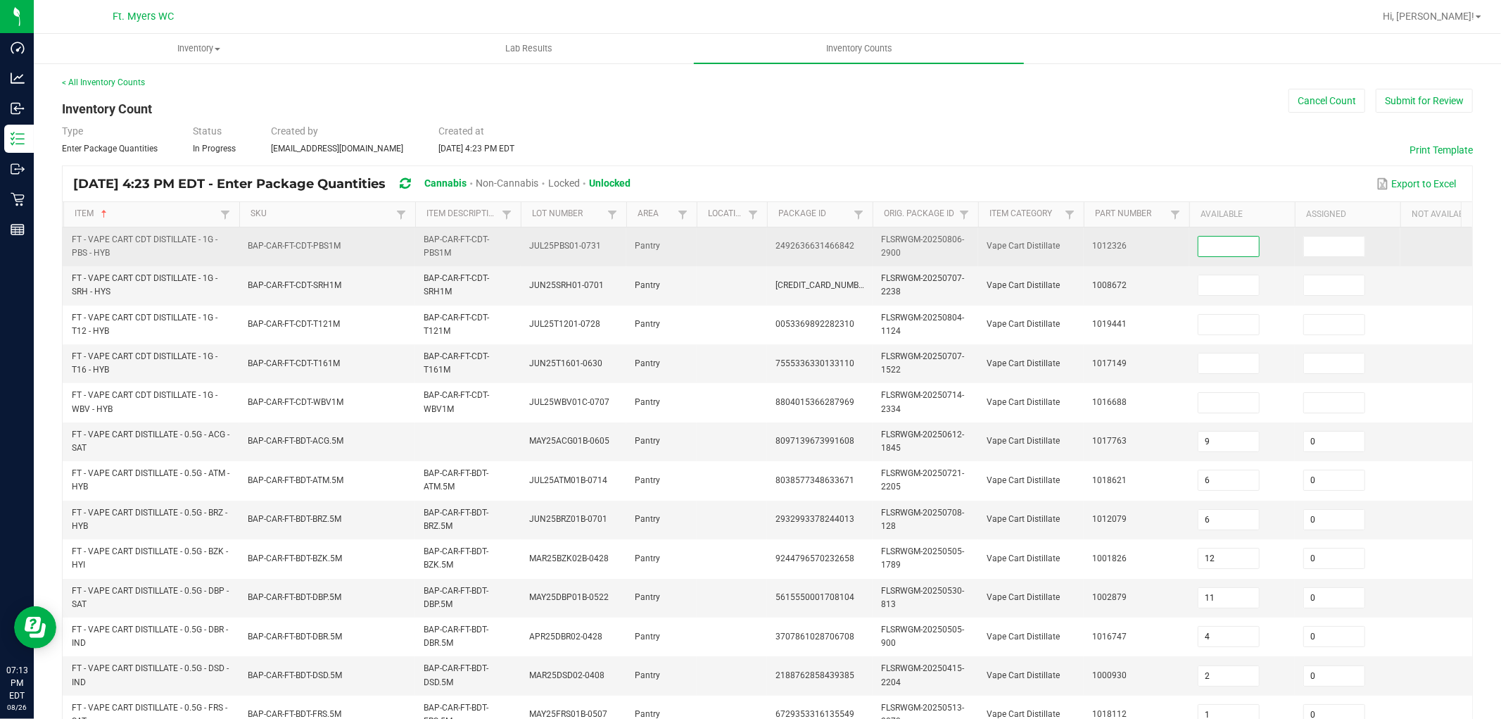
click at [1229, 244] on input at bounding box center [1228, 246] width 61 height 20
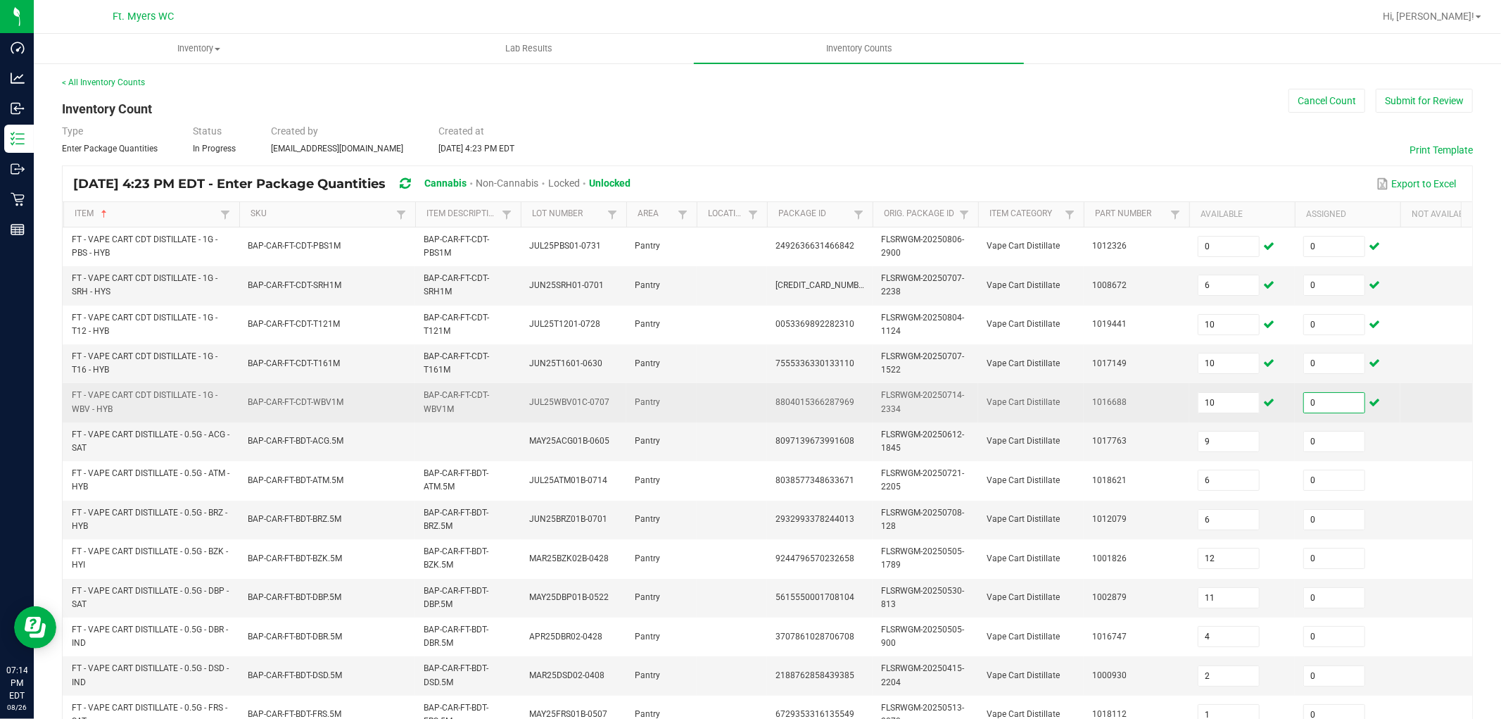
click at [1142, 405] on td "1016688" at bounding box center [1137, 402] width 106 height 39
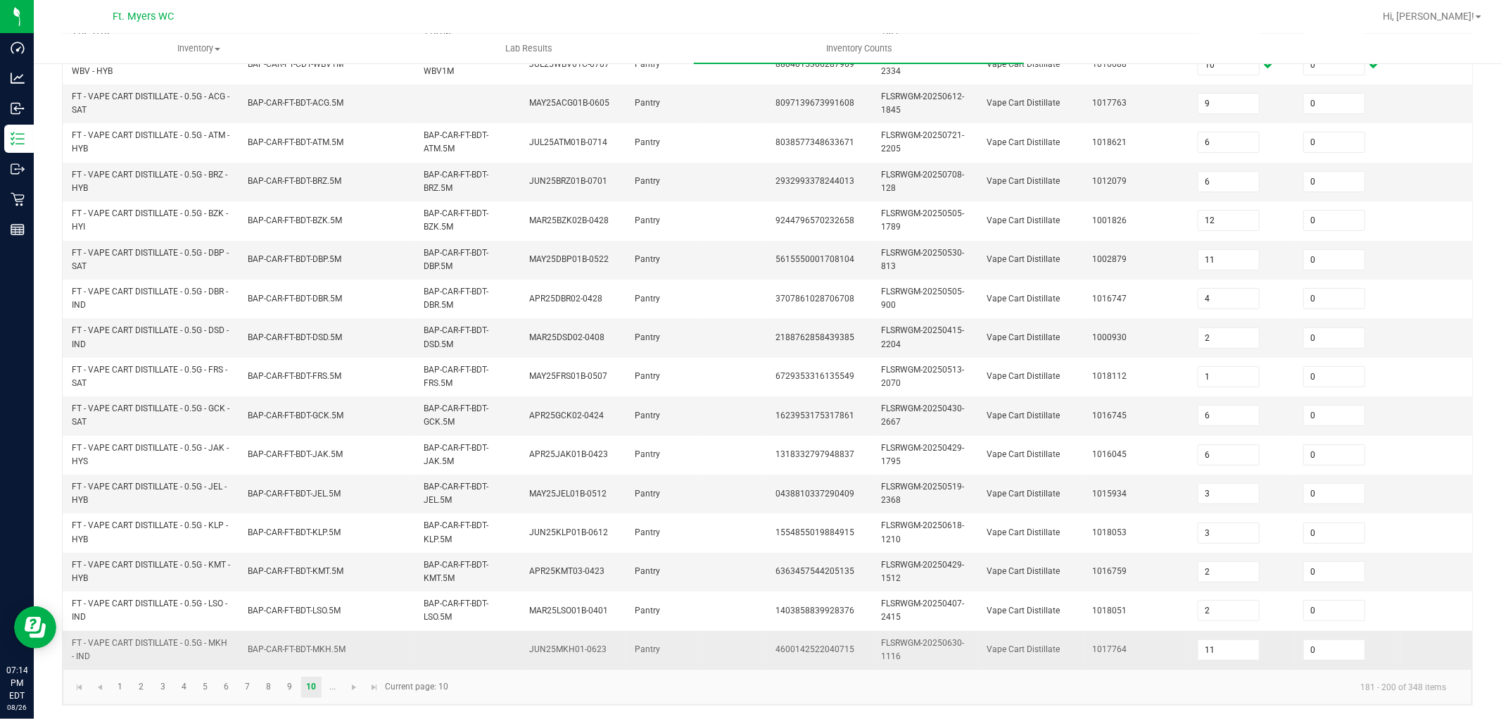
scroll to position [352, 0]
click at [290, 646] on link "9" at bounding box center [289, 686] width 20 height 21
click at [272, 646] on link "8" at bounding box center [268, 686] width 20 height 21
click at [249, 646] on link "7" at bounding box center [247, 686] width 20 height 21
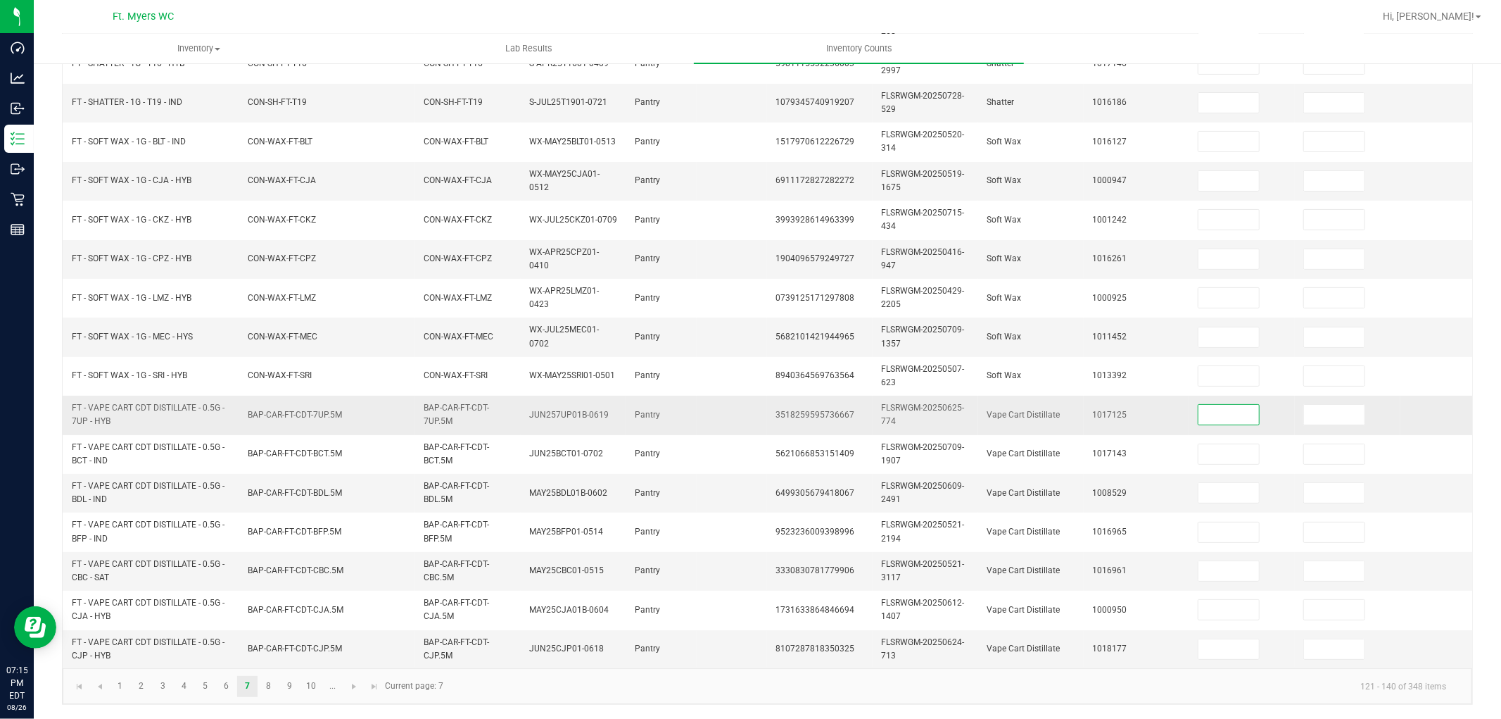
click at [1218, 407] on input at bounding box center [1228, 415] width 61 height 20
click at [695, 646] on kendo-pager-info "121 - 140 of 348 items" at bounding box center [955, 685] width 1006 height 23
click at [271, 646] on link "8" at bounding box center [268, 686] width 20 height 21
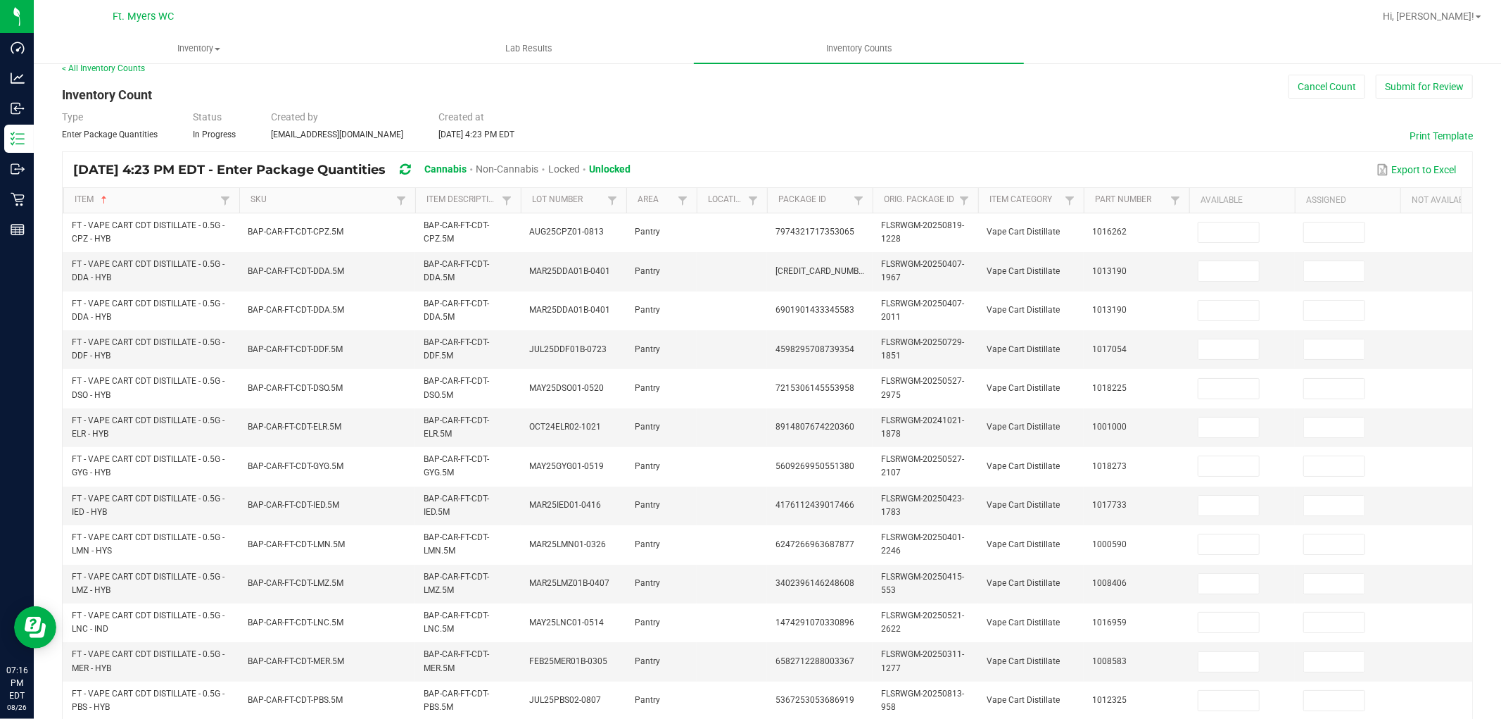
scroll to position [0, 0]
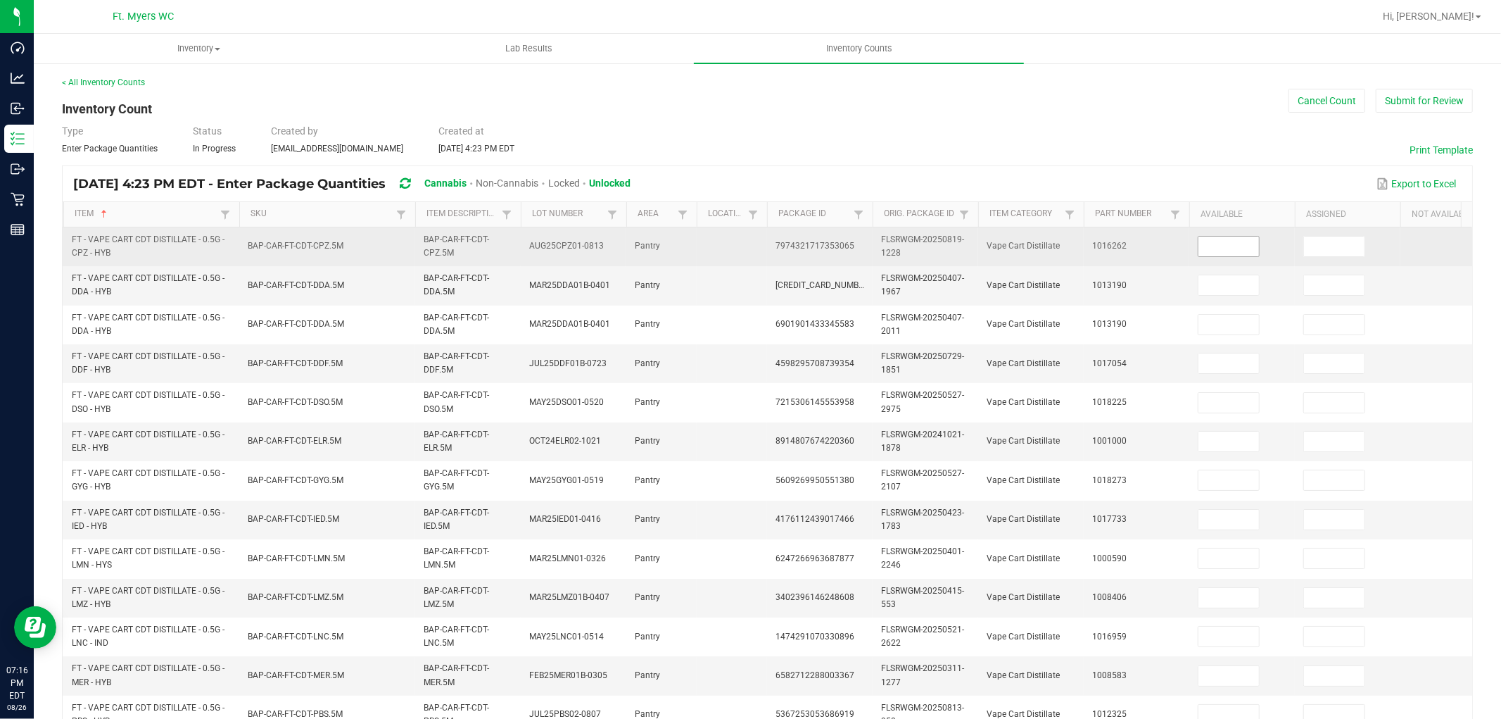
click at [1224, 249] on input at bounding box center [1228, 246] width 61 height 20
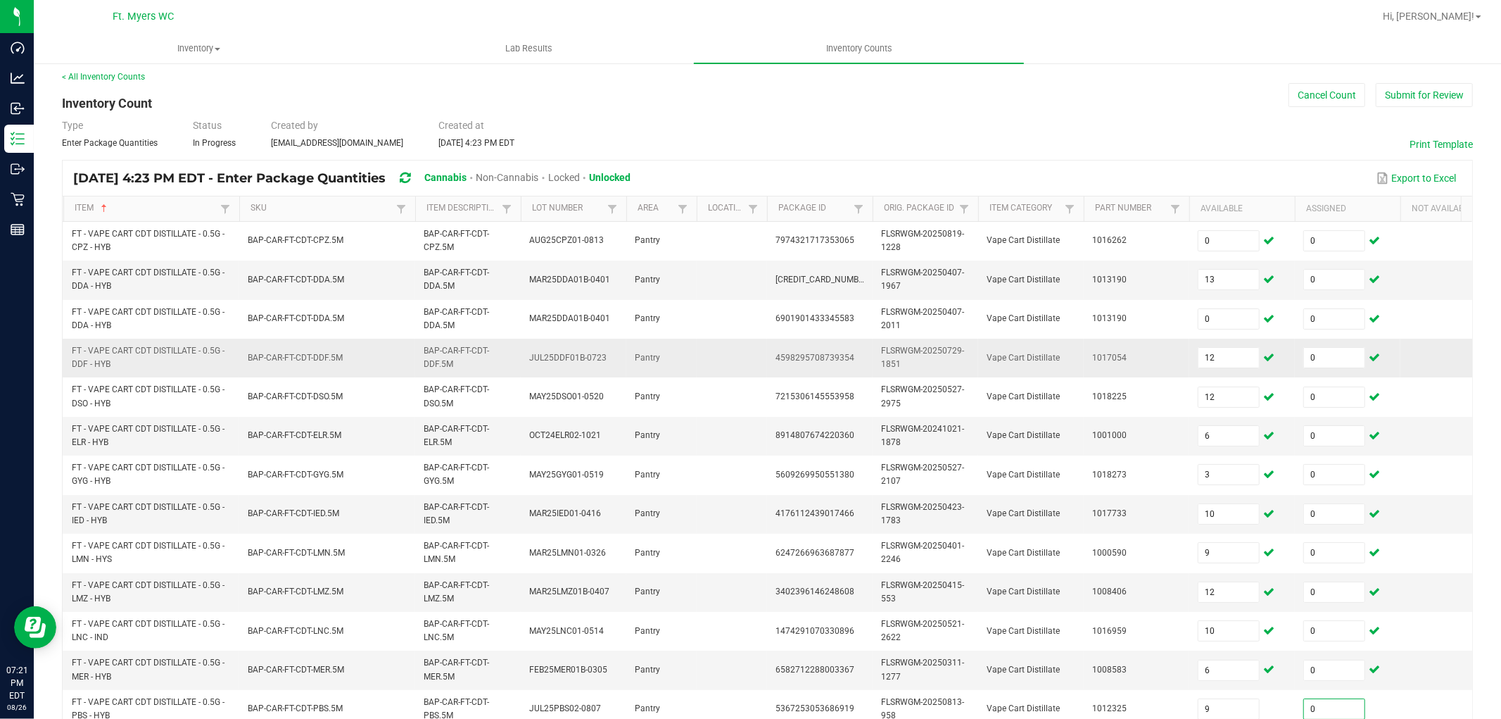
scroll to position [352, 0]
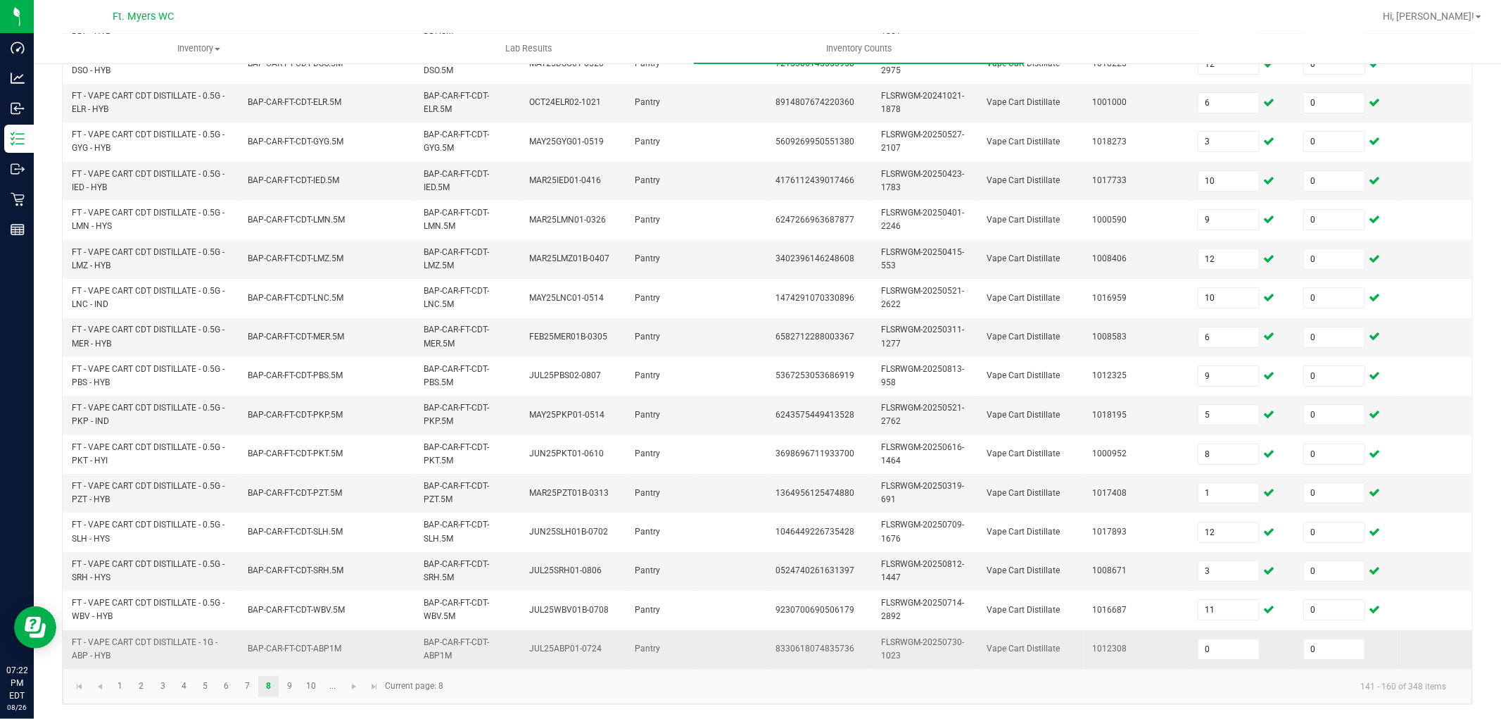
click at [1139, 631] on td "1012308" at bounding box center [1137, 649] width 106 height 38
click at [242, 646] on link "7" at bounding box center [247, 686] width 20 height 21
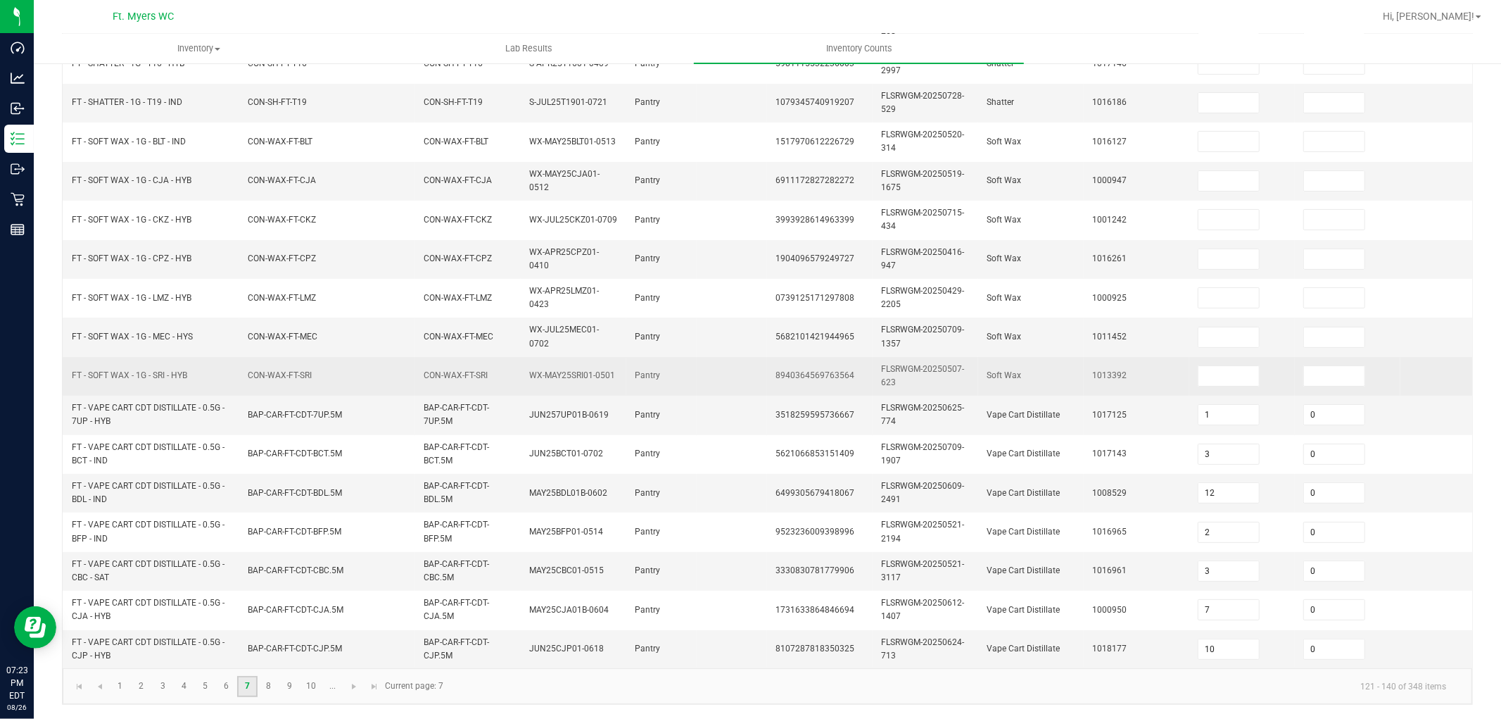
scroll to position [273, 0]
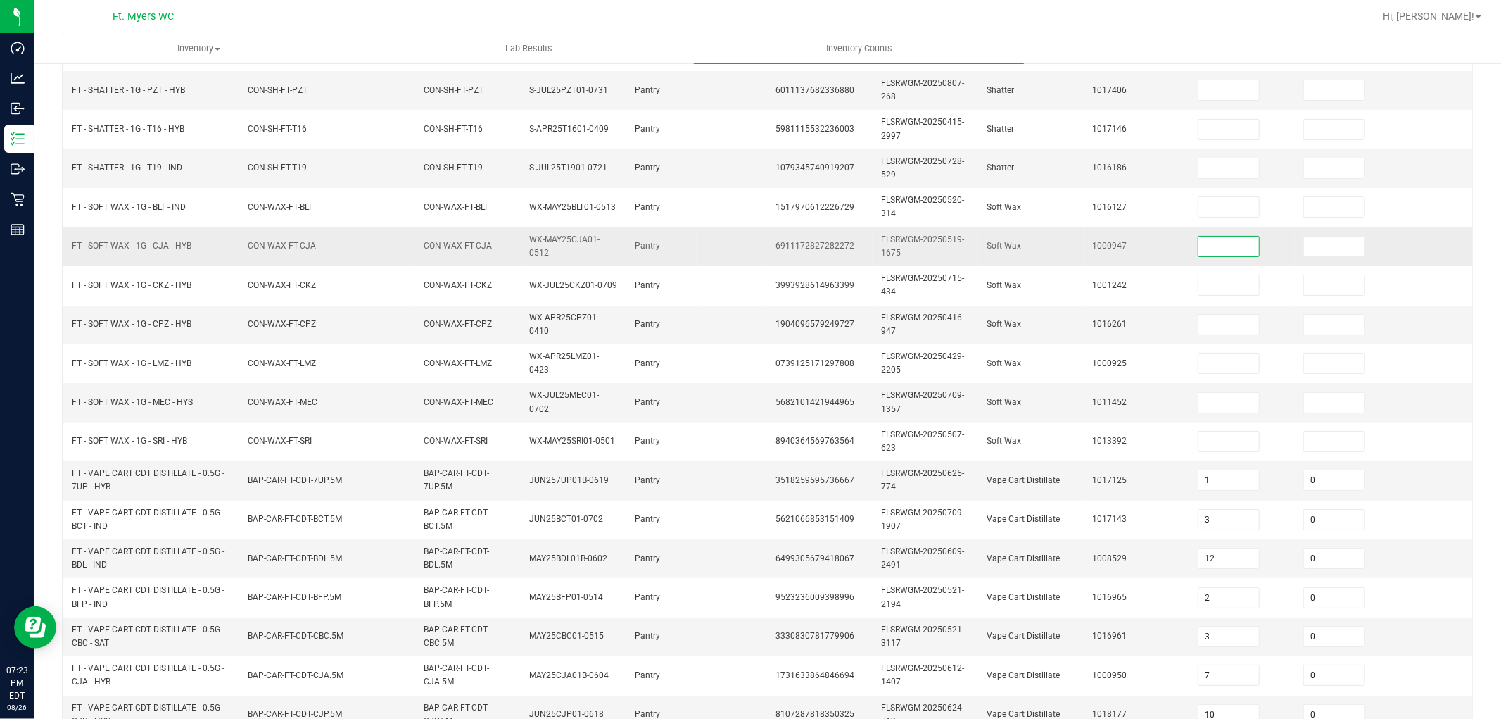
click at [1234, 247] on input at bounding box center [1228, 246] width 61 height 20
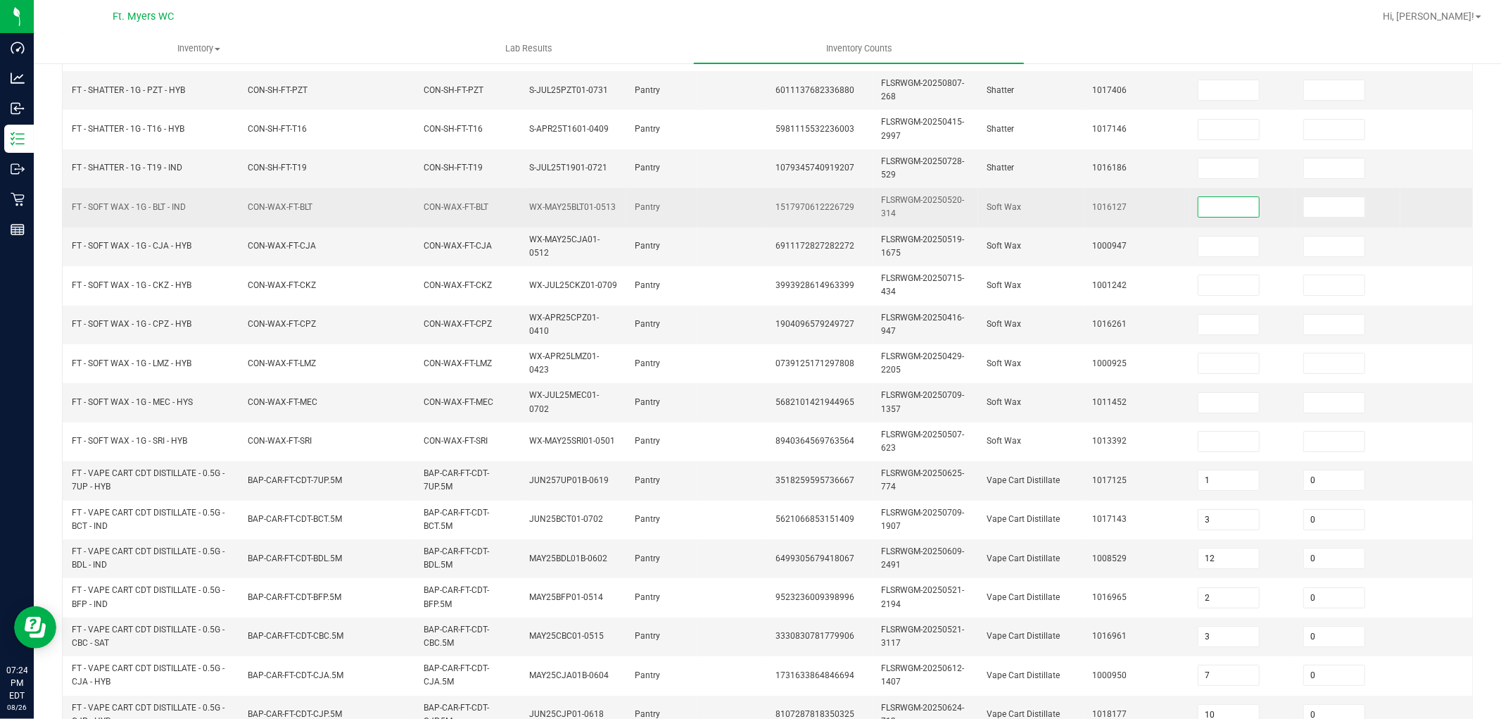
click at [1233, 214] on input at bounding box center [1228, 207] width 61 height 20
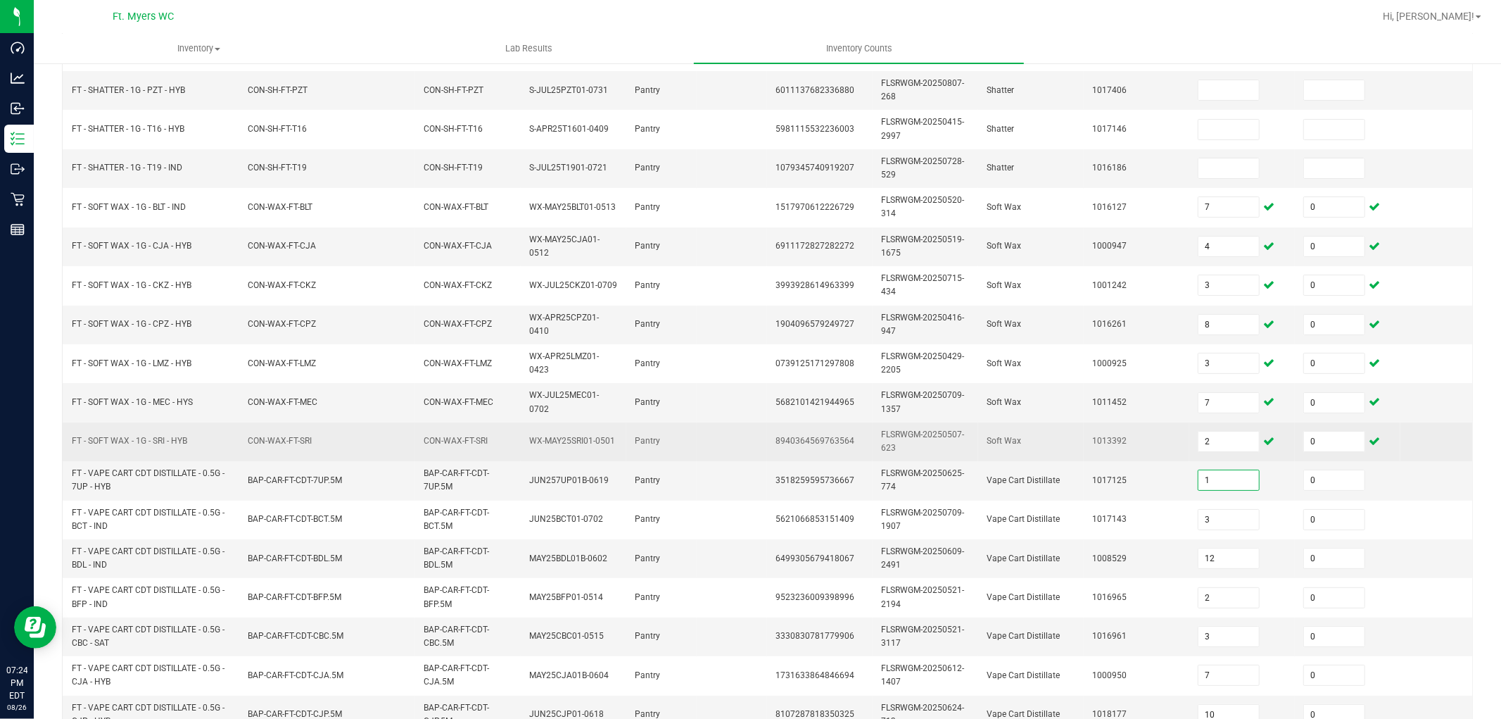
click at [1158, 453] on td "1013392" at bounding box center [1137, 441] width 106 height 39
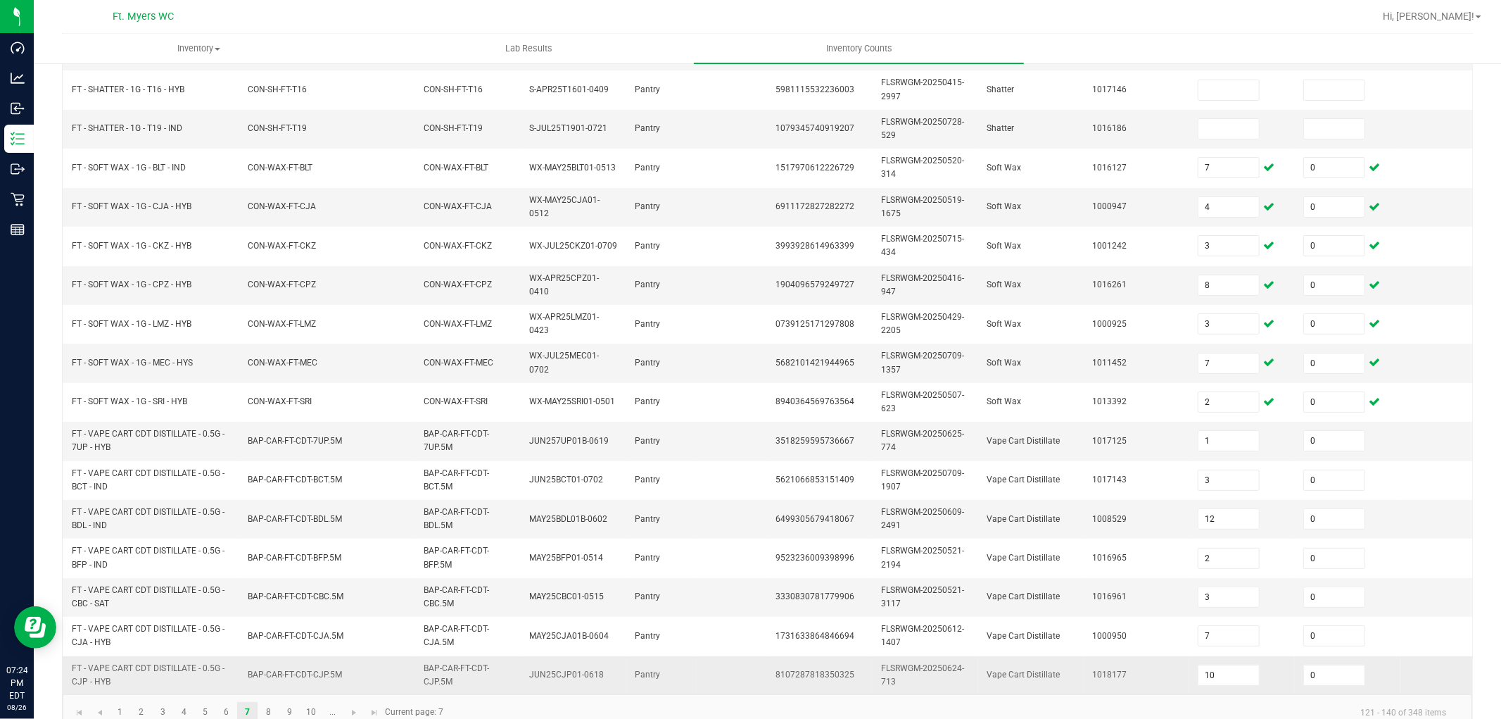
scroll to position [352, 0]
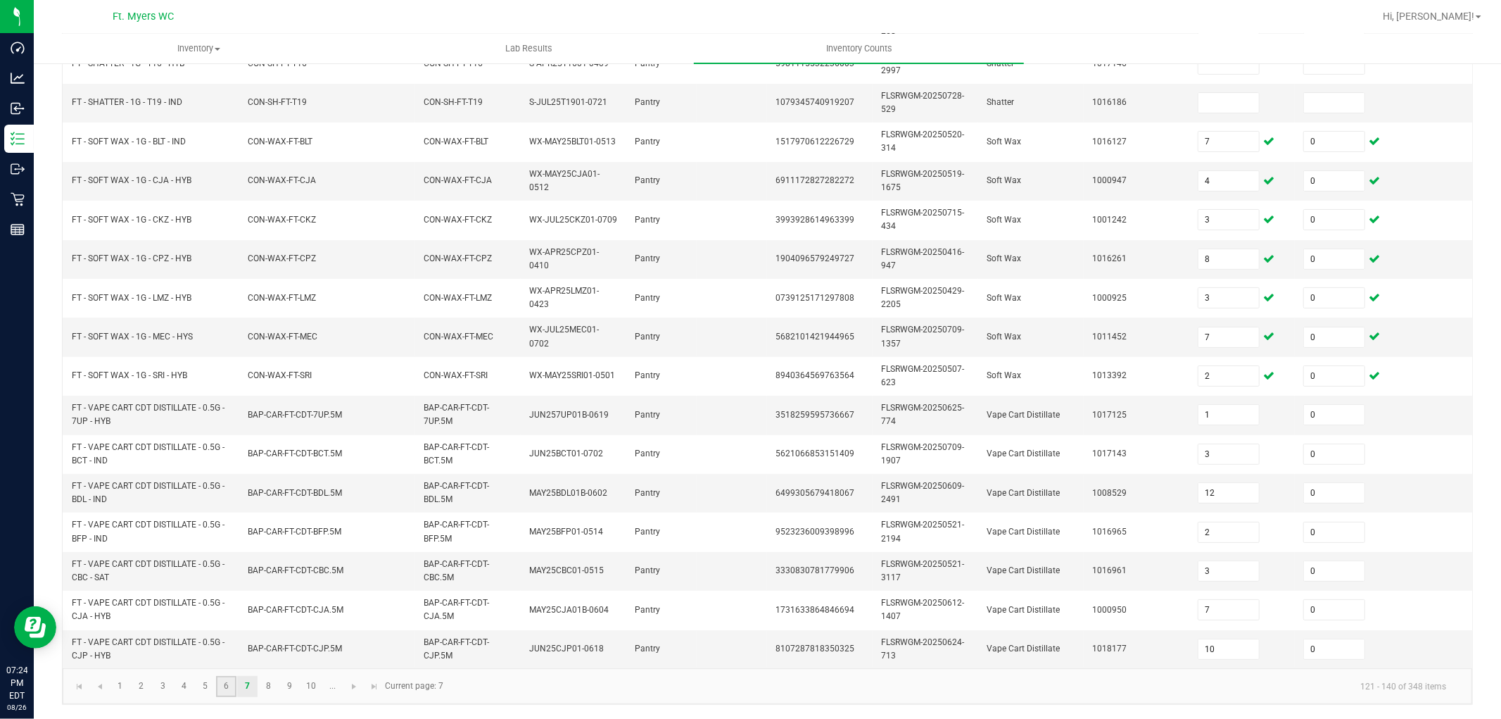
click at [226, 646] on link "6" at bounding box center [226, 686] width 20 height 21
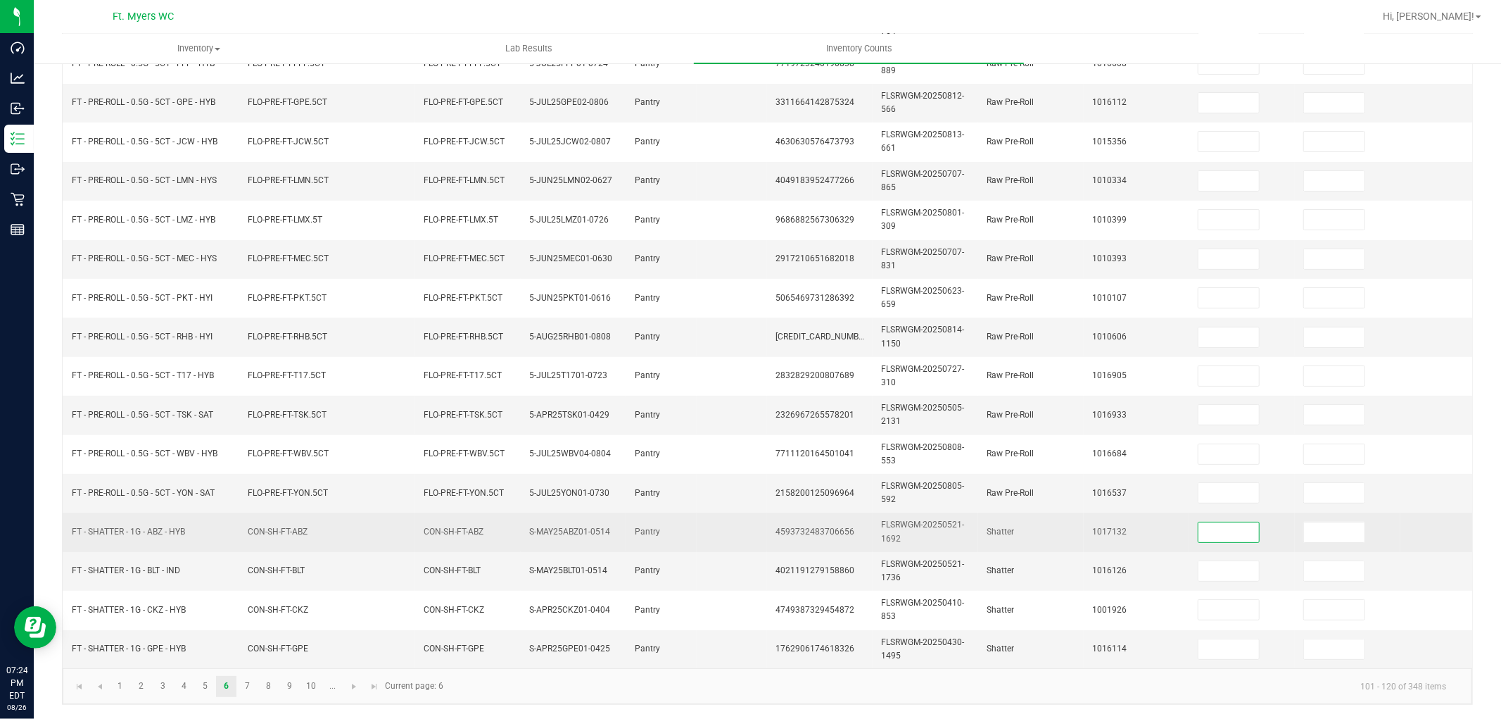
click at [1226, 526] on input at bounding box center [1228, 532] width 61 height 20
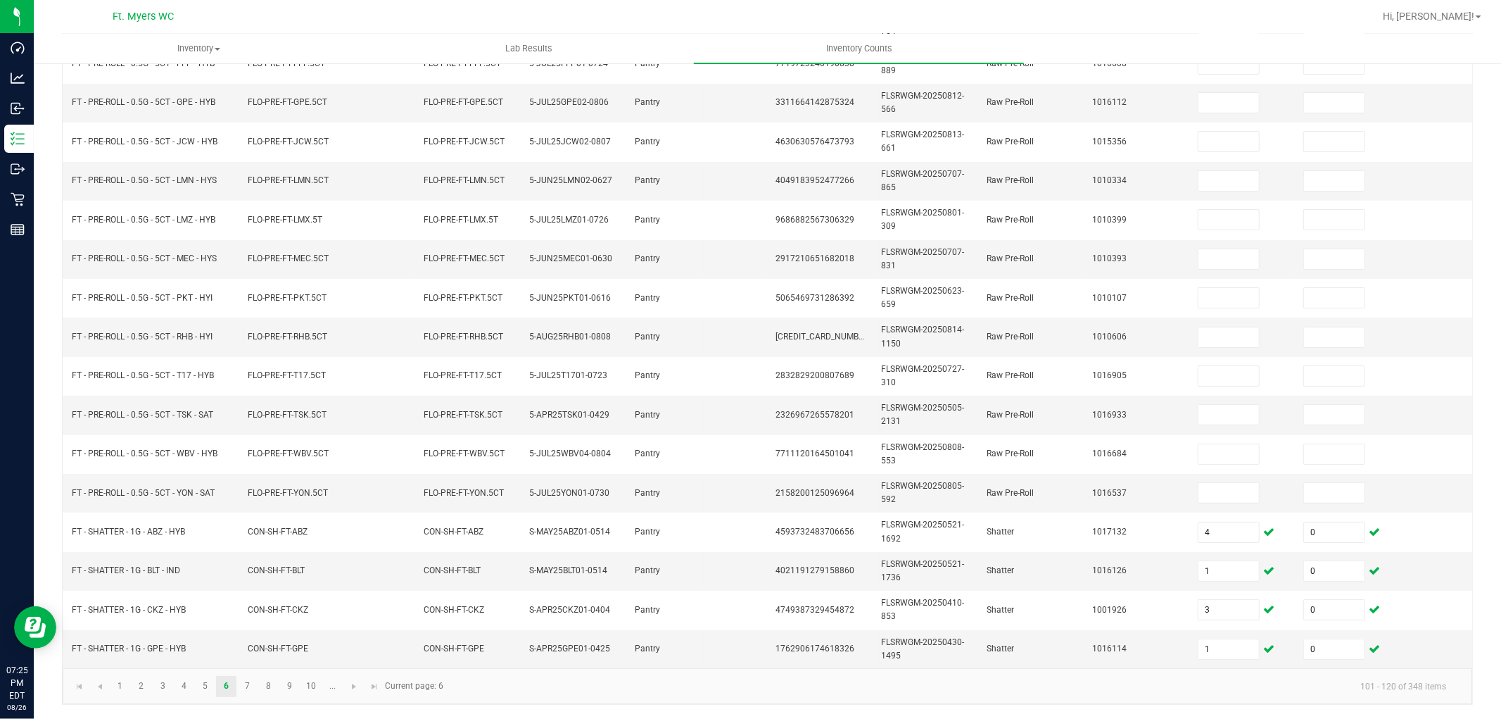
click at [1007, 646] on kendo-pager-info "101 - 120 of 348 items" at bounding box center [955, 685] width 1006 height 23
click at [241, 646] on link "7" at bounding box center [247, 686] width 20 height 21
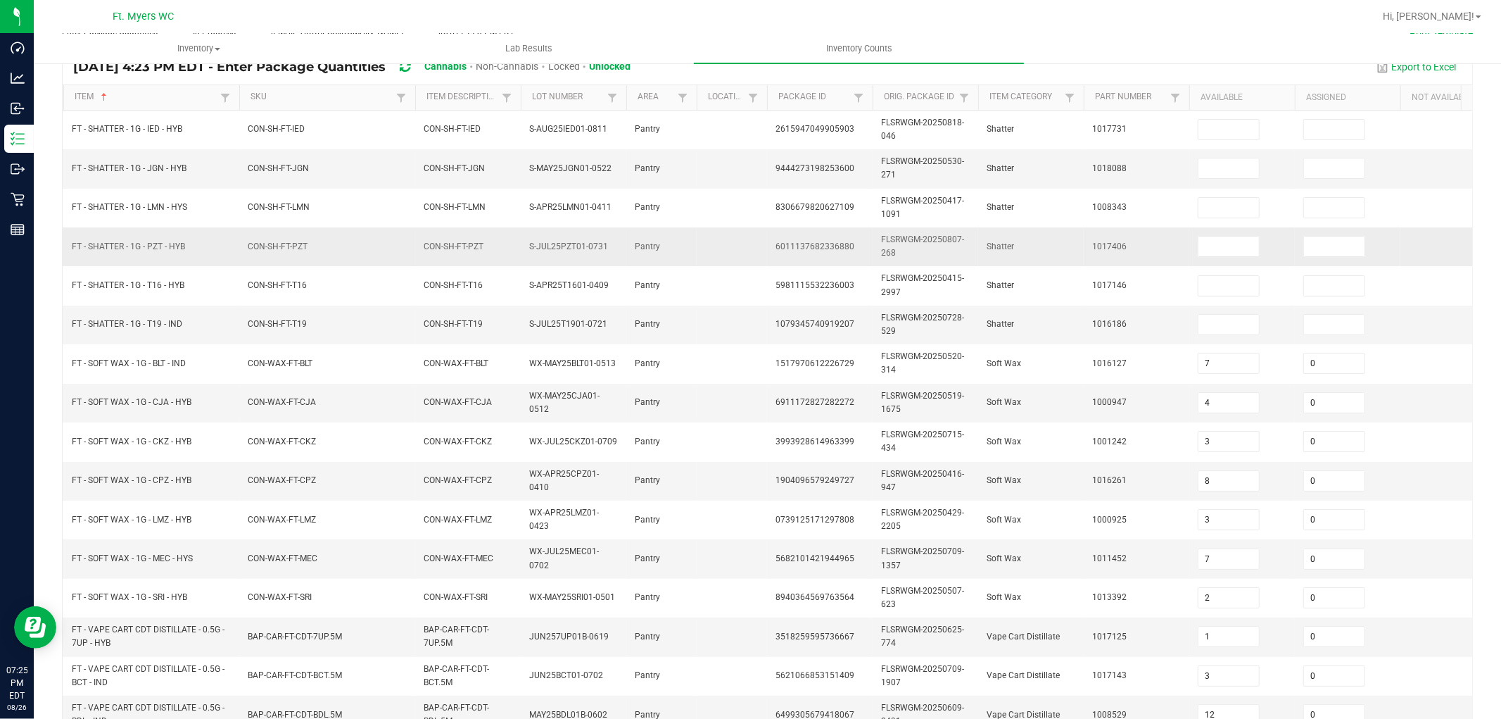
scroll to position [0, 0]
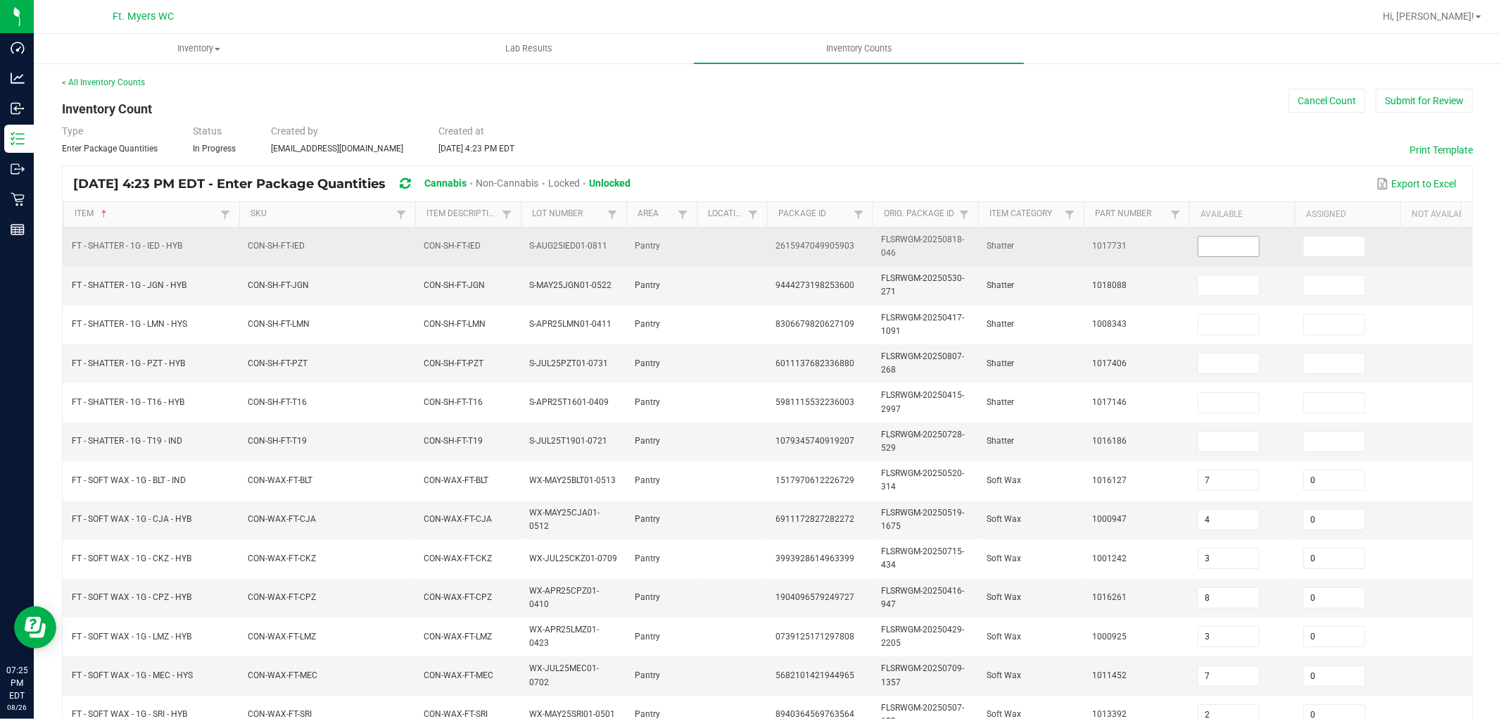
click at [1230, 255] on input at bounding box center [1228, 246] width 61 height 20
drag, startPoint x: 1234, startPoint y: 243, endPoint x: 1129, endPoint y: 230, distance: 105.7
click at [1127, 230] on tr "FT - SHATTER - 1G - IED - HYB CON-SH-FT-IED CON-SH-FT-IED S-AUG25IED01-0811 Pan…" at bounding box center [784, 246] width 1443 height 39
click at [1222, 243] on input "2" at bounding box center [1228, 246] width 61 height 20
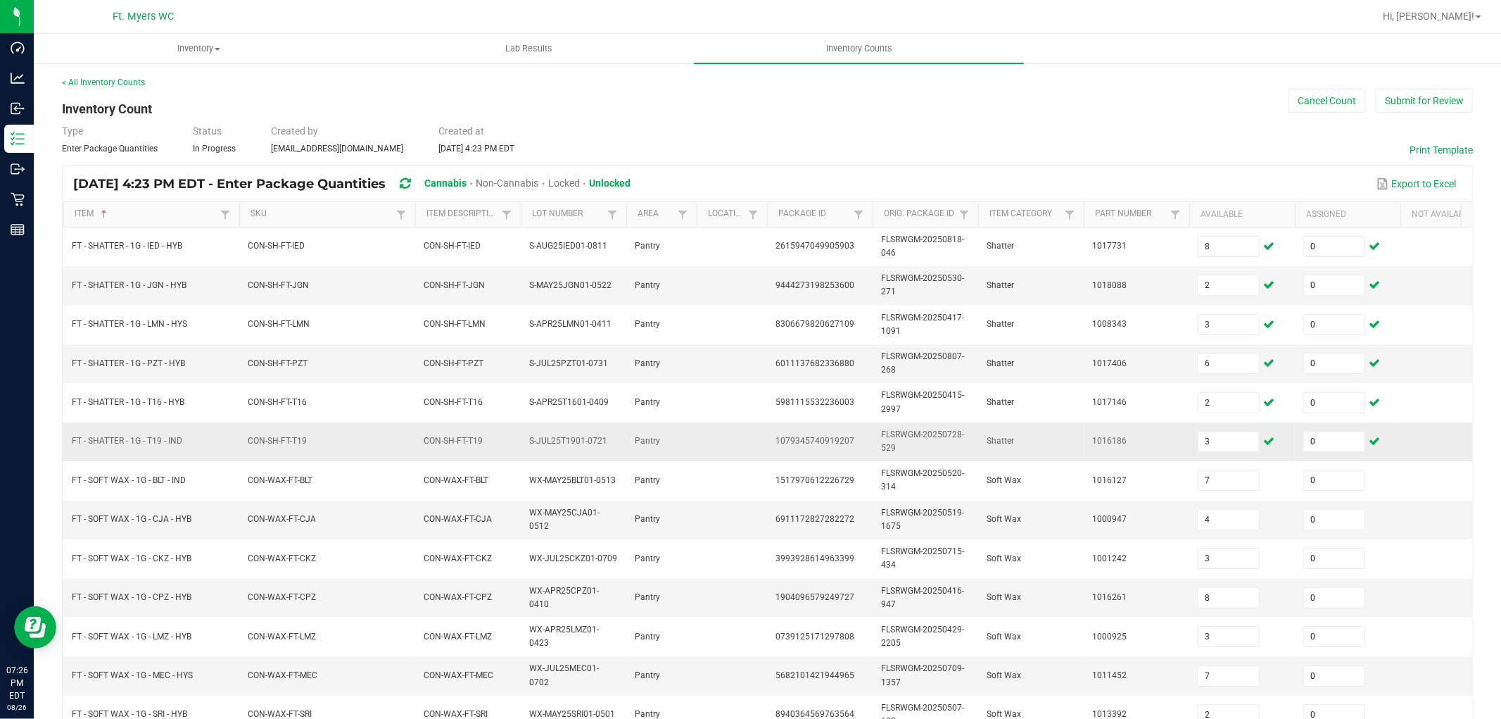
click at [1162, 442] on td "1016186" at bounding box center [1137, 441] width 106 height 39
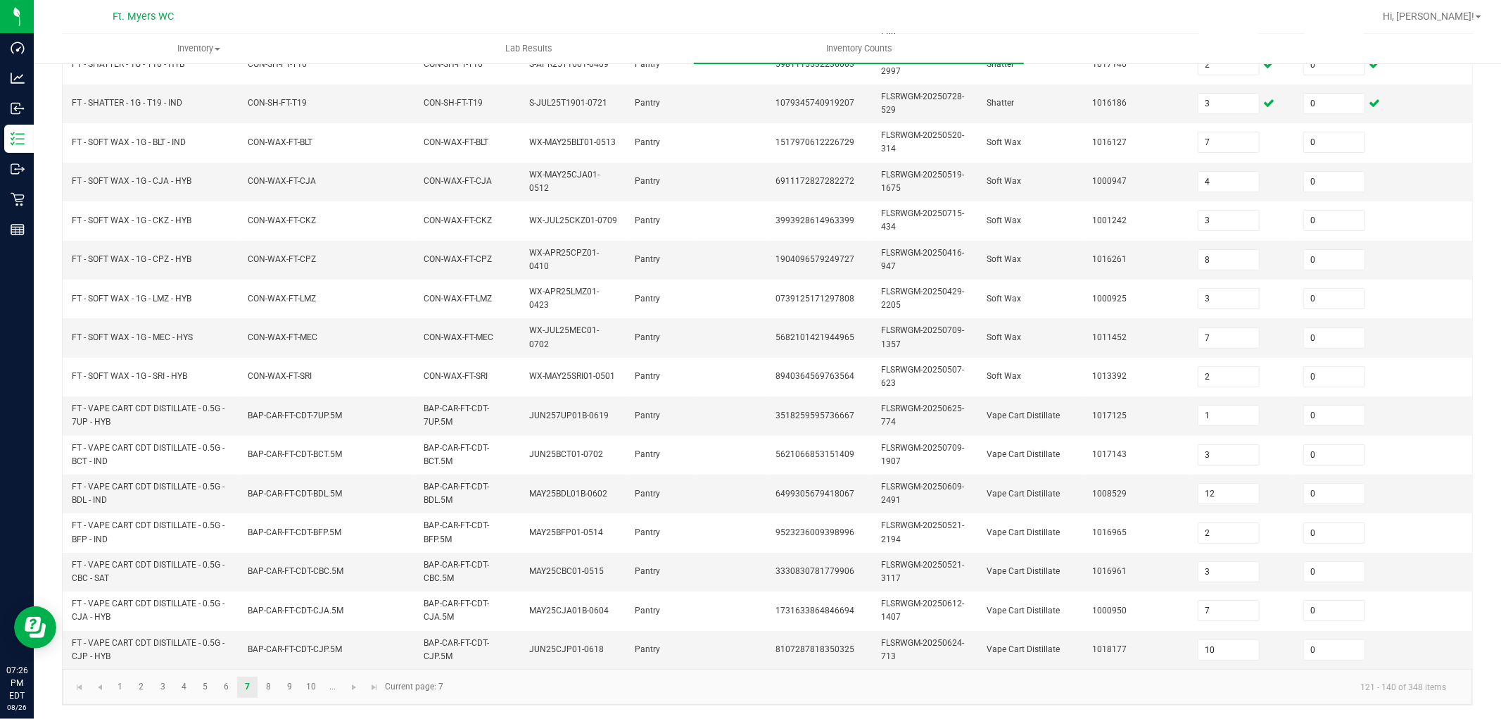
scroll to position [352, 0]
click at [229, 646] on link "6" at bounding box center [226, 686] width 20 height 21
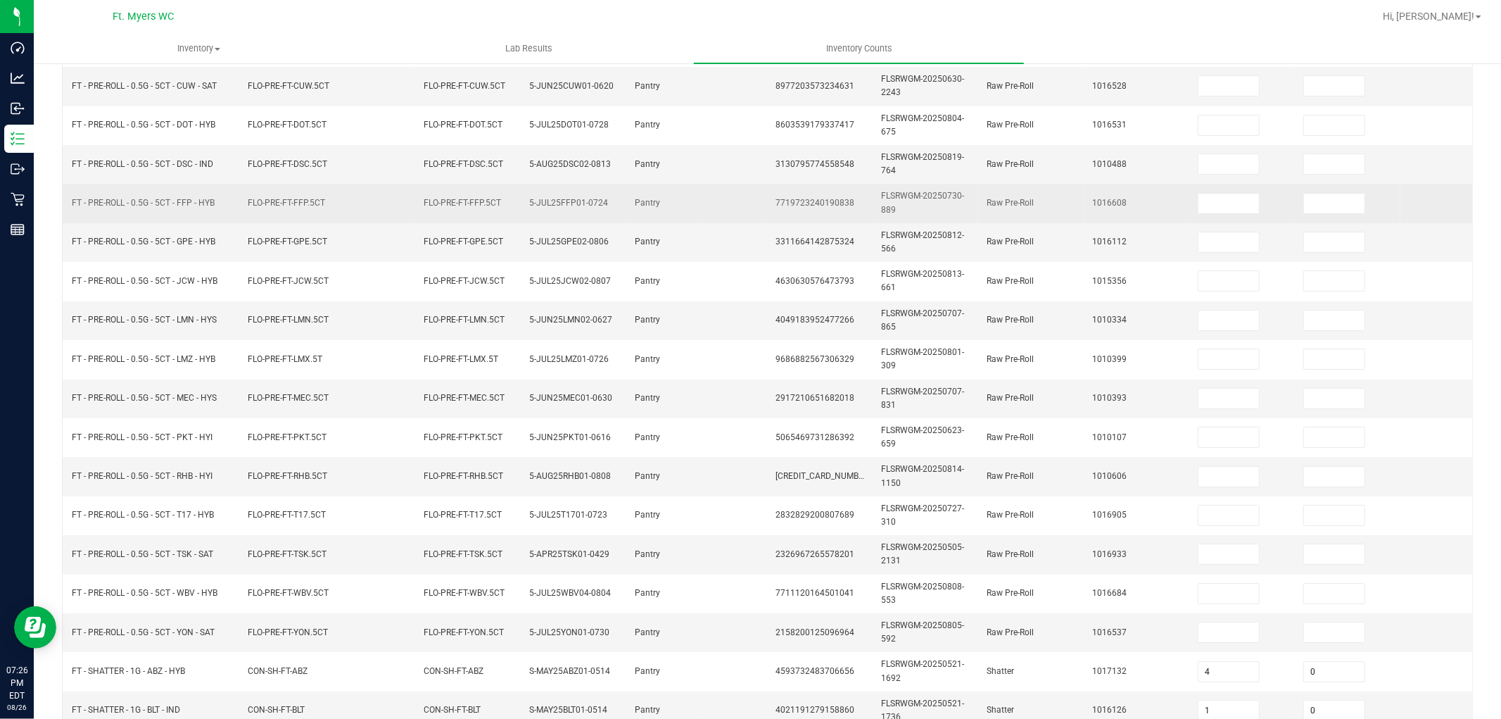
scroll to position [195, 0]
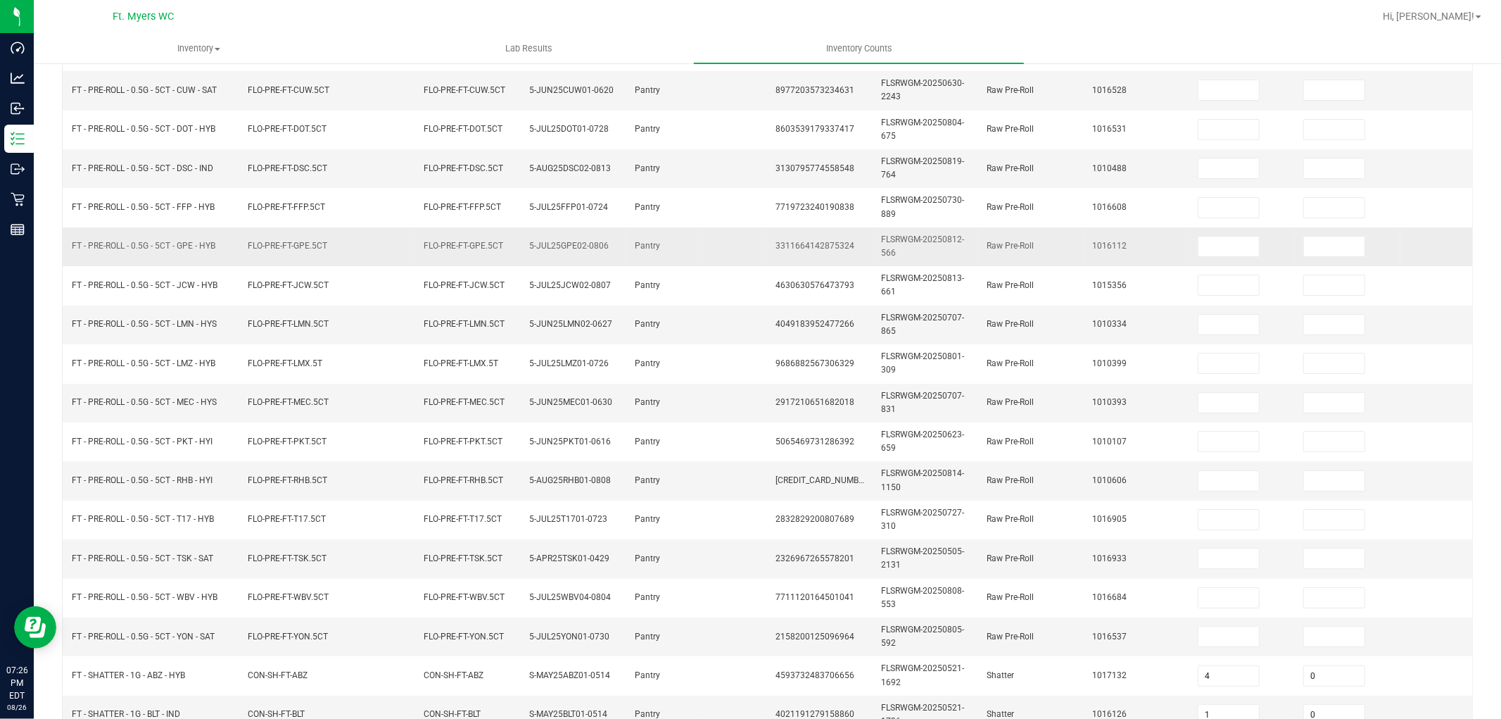
click at [685, 249] on td "Pantry" at bounding box center [661, 246] width 70 height 39
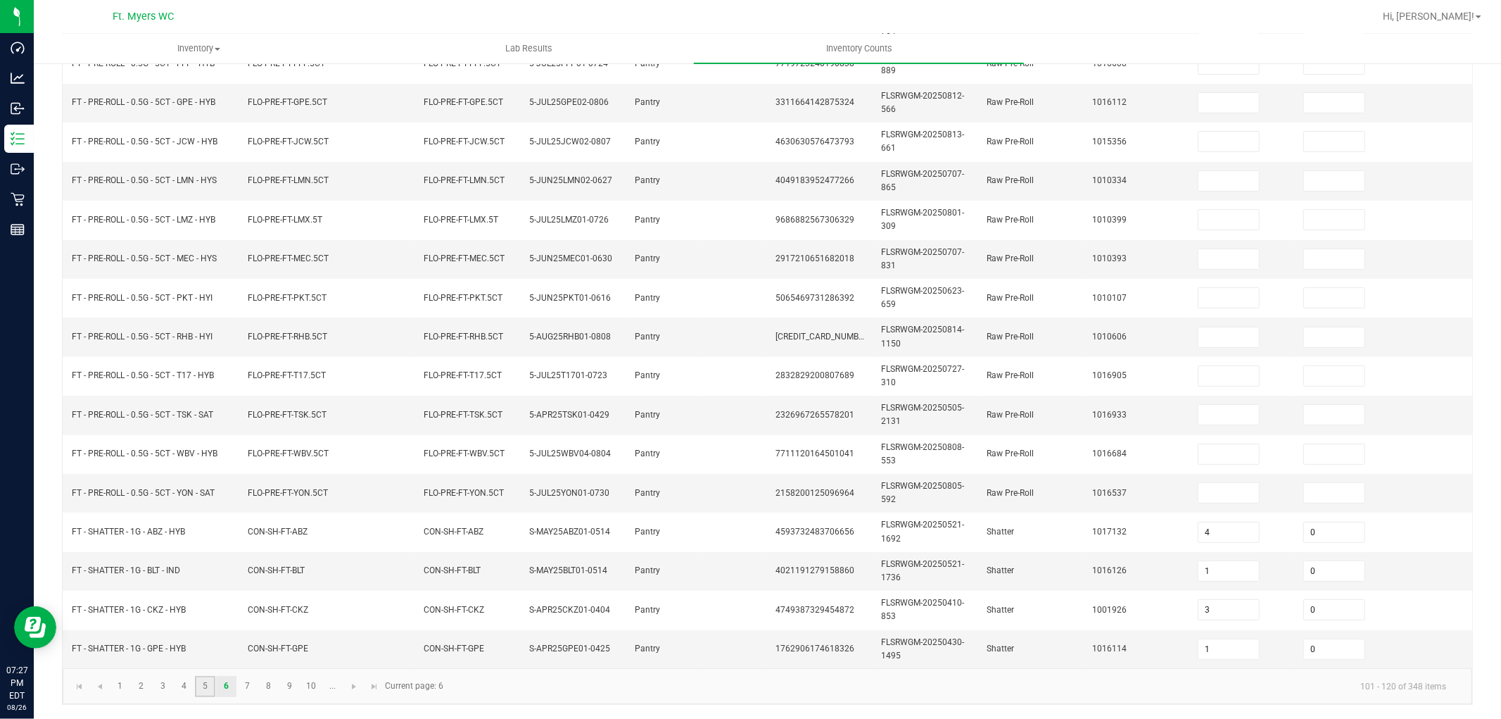
click at [208, 646] on link "5" at bounding box center [205, 686] width 20 height 21
click at [1217, 561] on input at bounding box center [1228, 571] width 61 height 20
click at [1084, 646] on kendo-pager-info "81 - 100 of 348 items" at bounding box center [955, 685] width 1006 height 23
click at [227, 646] on link "6" at bounding box center [226, 686] width 20 height 21
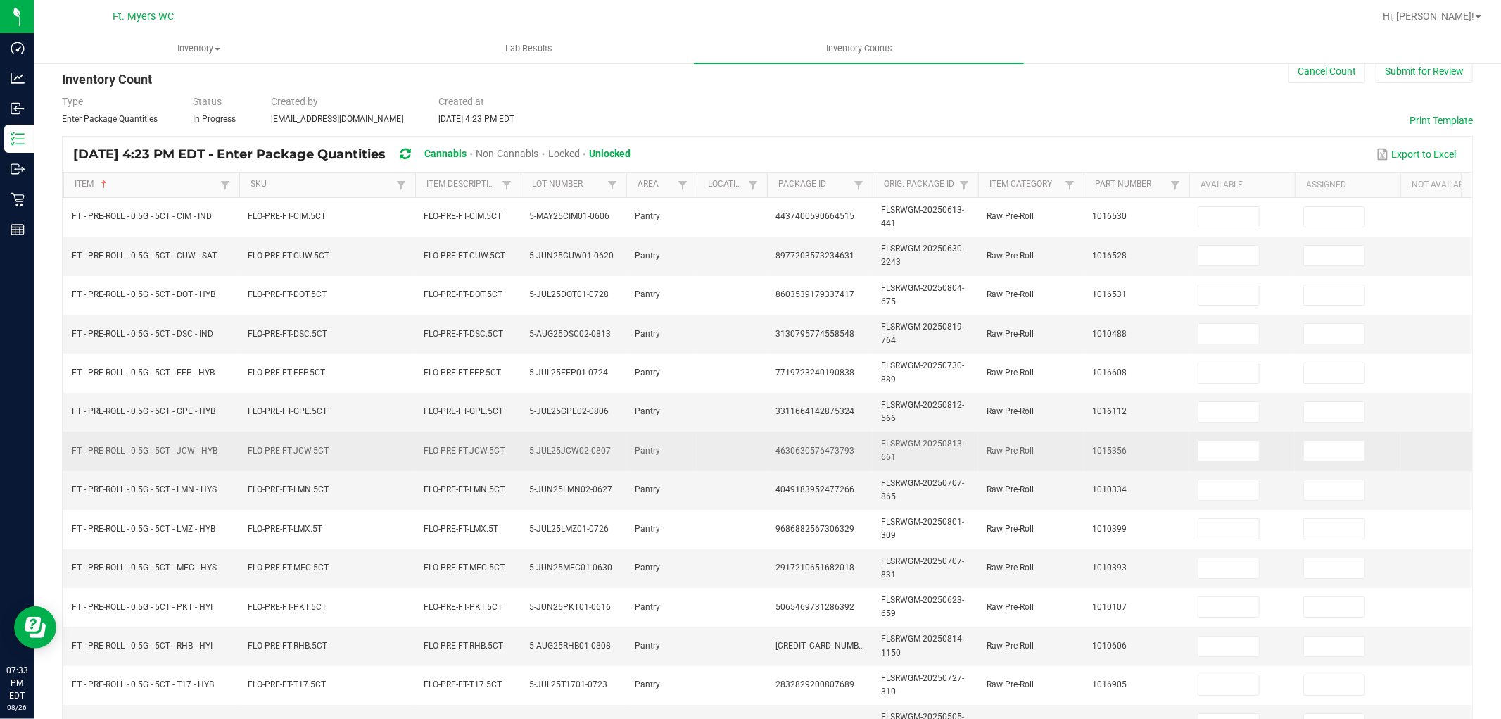
scroll to position [0, 0]
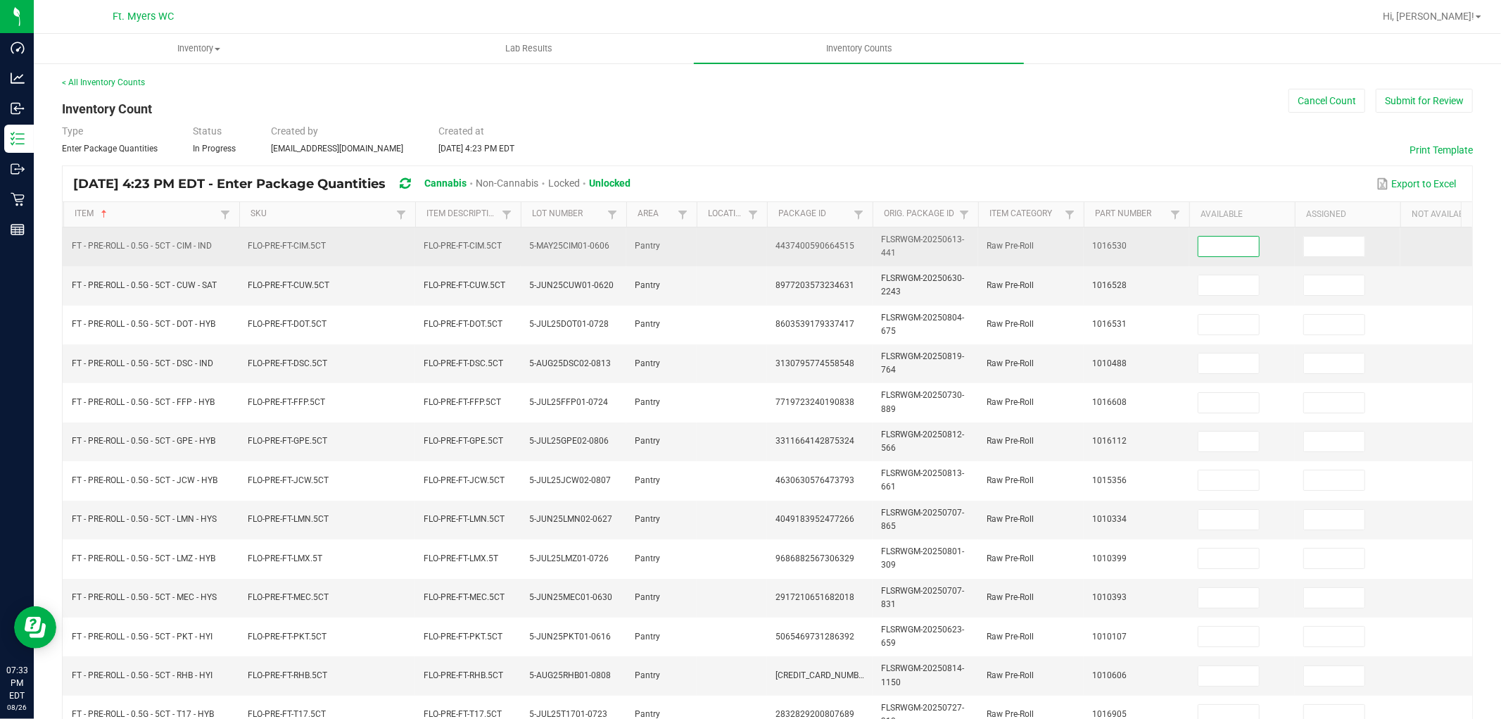
click at [1227, 250] on input at bounding box center [1228, 246] width 61 height 20
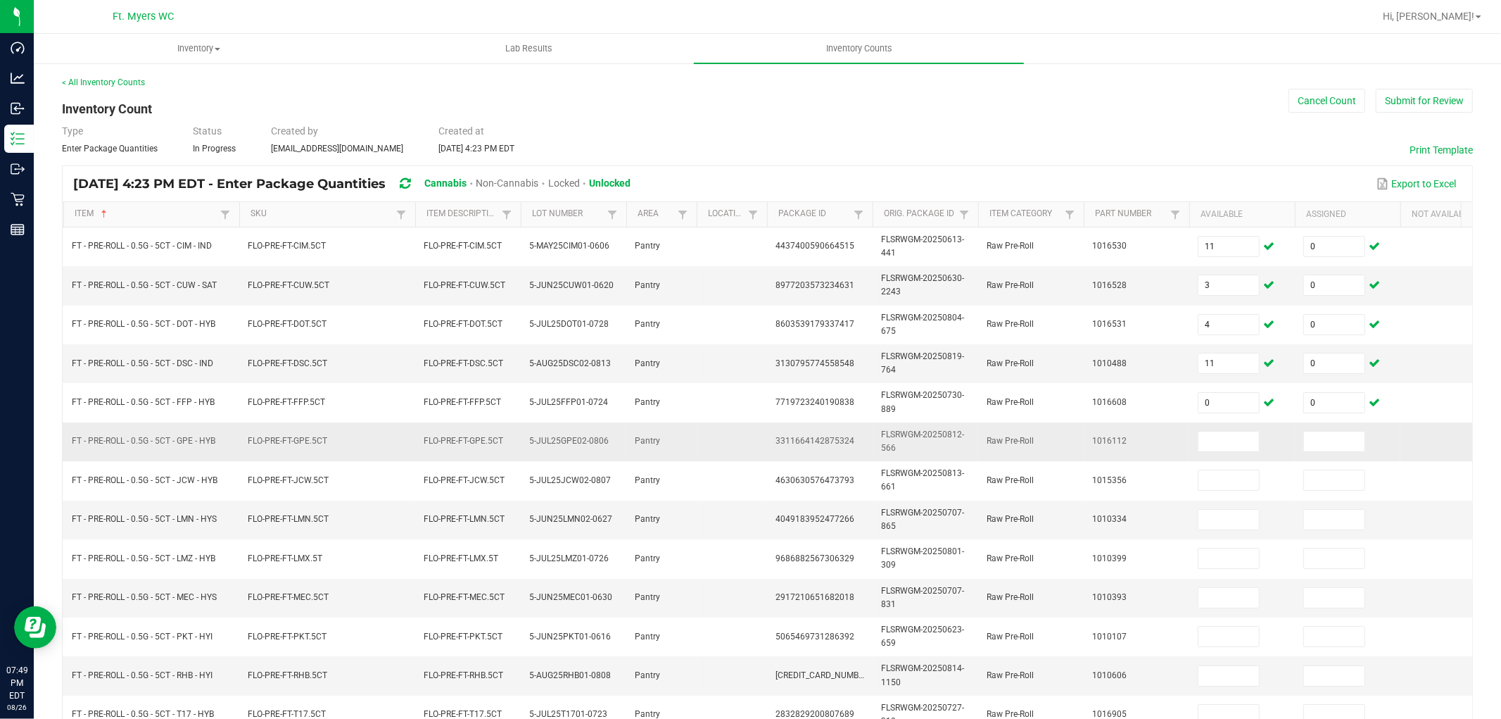
click at [1148, 442] on td "1016112" at bounding box center [1137, 441] width 106 height 39
click at [1223, 460] on td at bounding box center [1242, 441] width 106 height 39
click at [1223, 435] on input at bounding box center [1228, 441] width 61 height 20
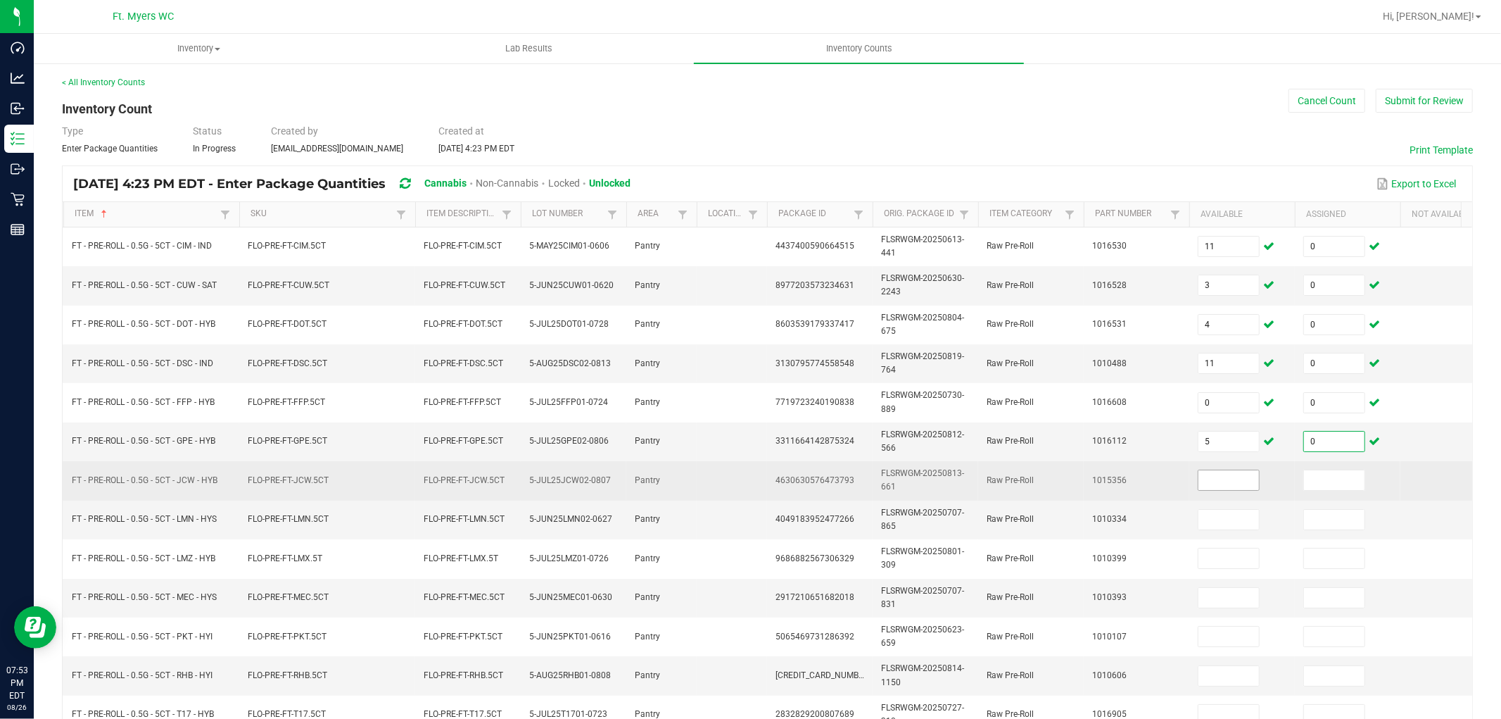
click at [1215, 482] on input at bounding box center [1228, 480] width 61 height 20
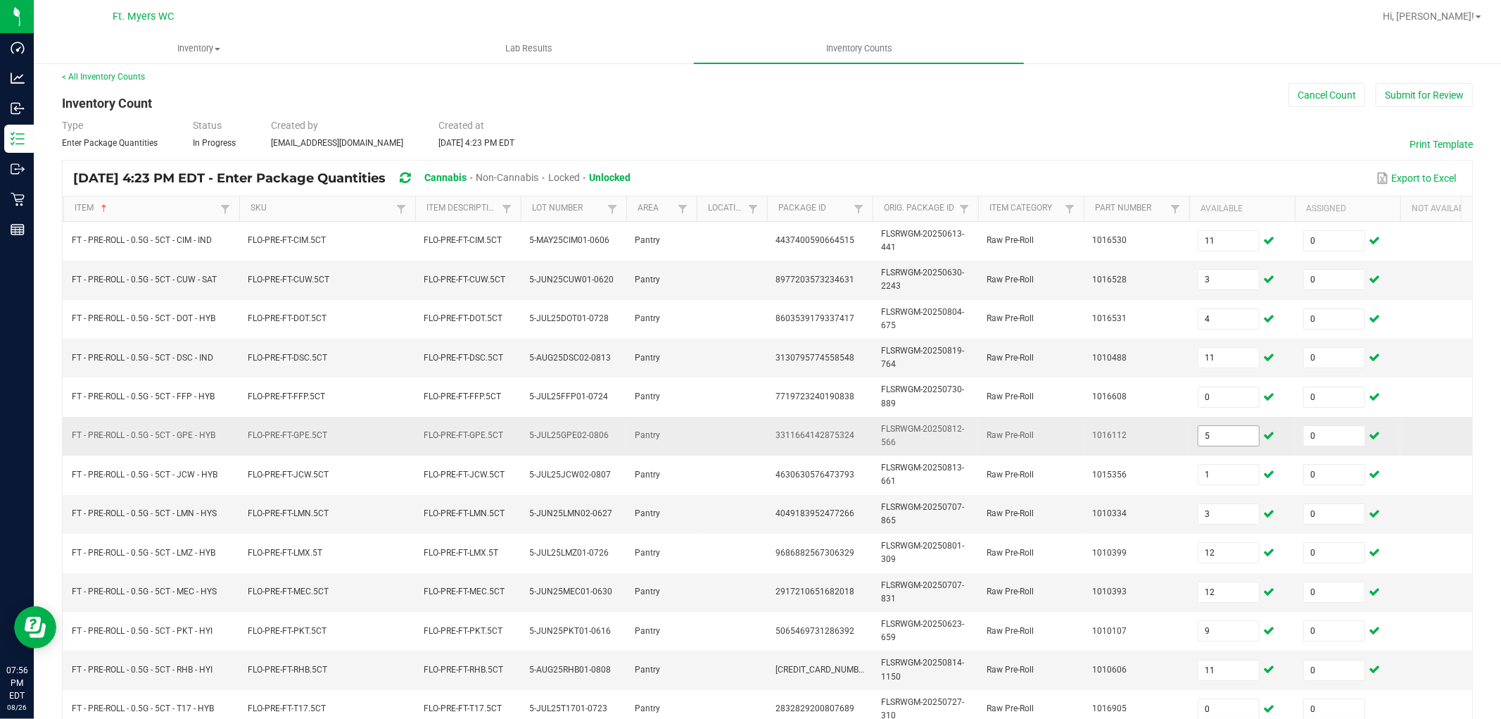
scroll to position [352, 0]
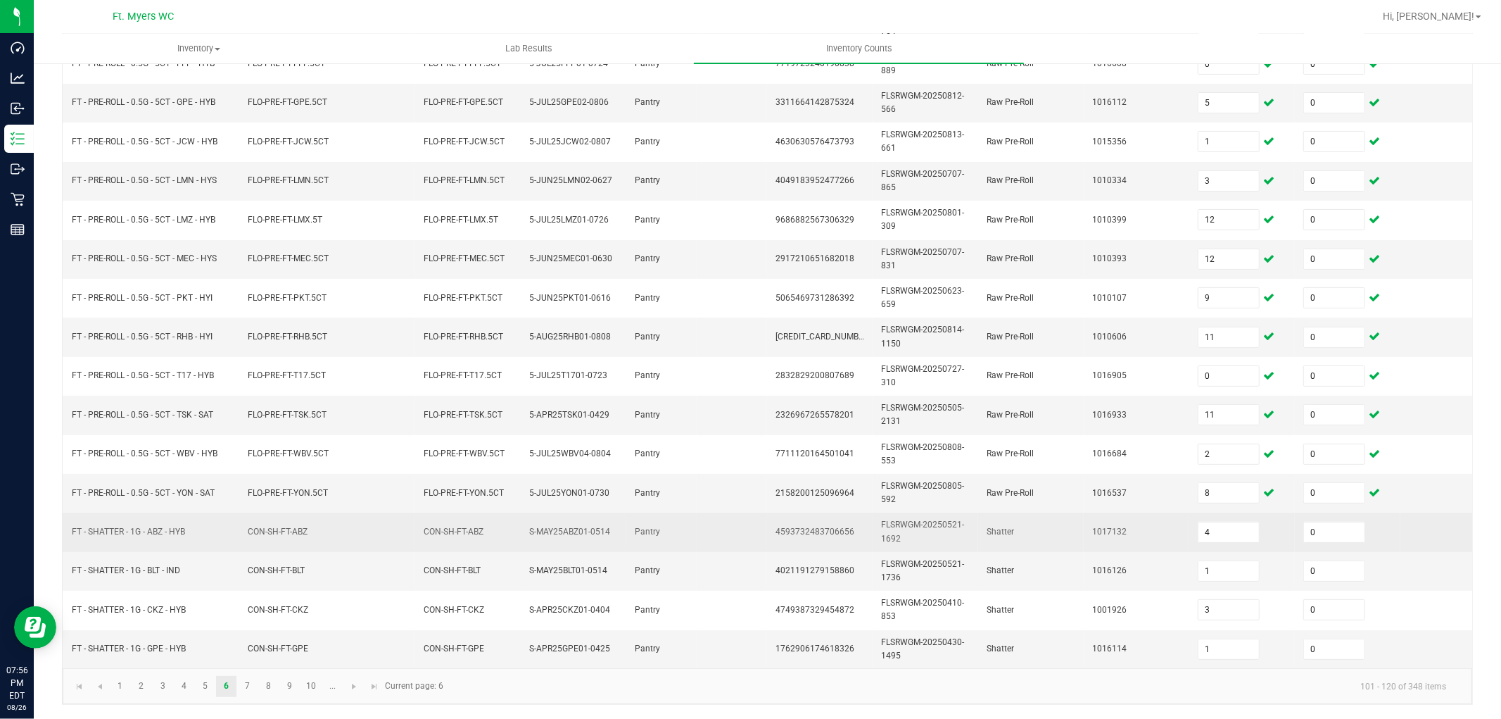
click at [1156, 514] on td "1017132" at bounding box center [1137, 531] width 106 height 39
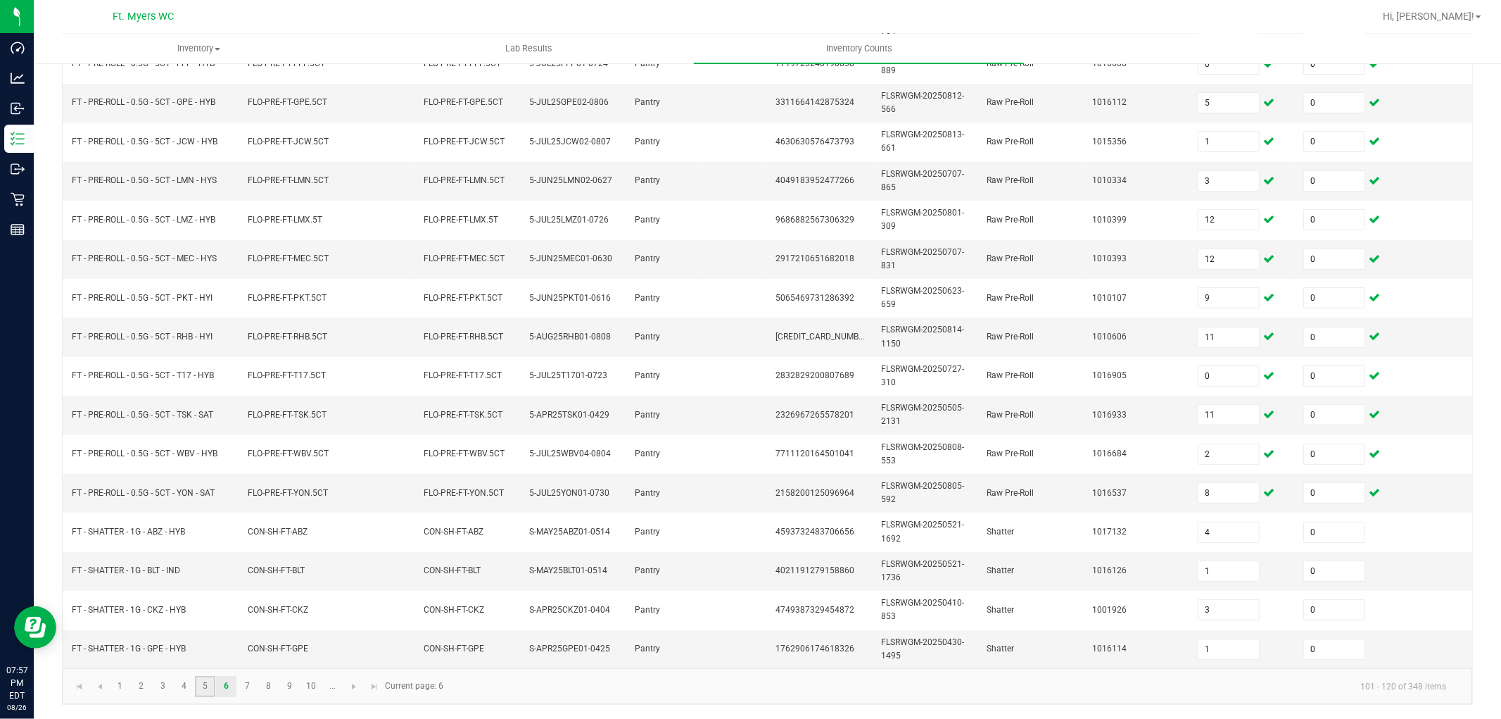
click at [199, 646] on link "5" at bounding box center [205, 686] width 20 height 21
click at [1157, 474] on td "1016683" at bounding box center [1137, 493] width 106 height 39
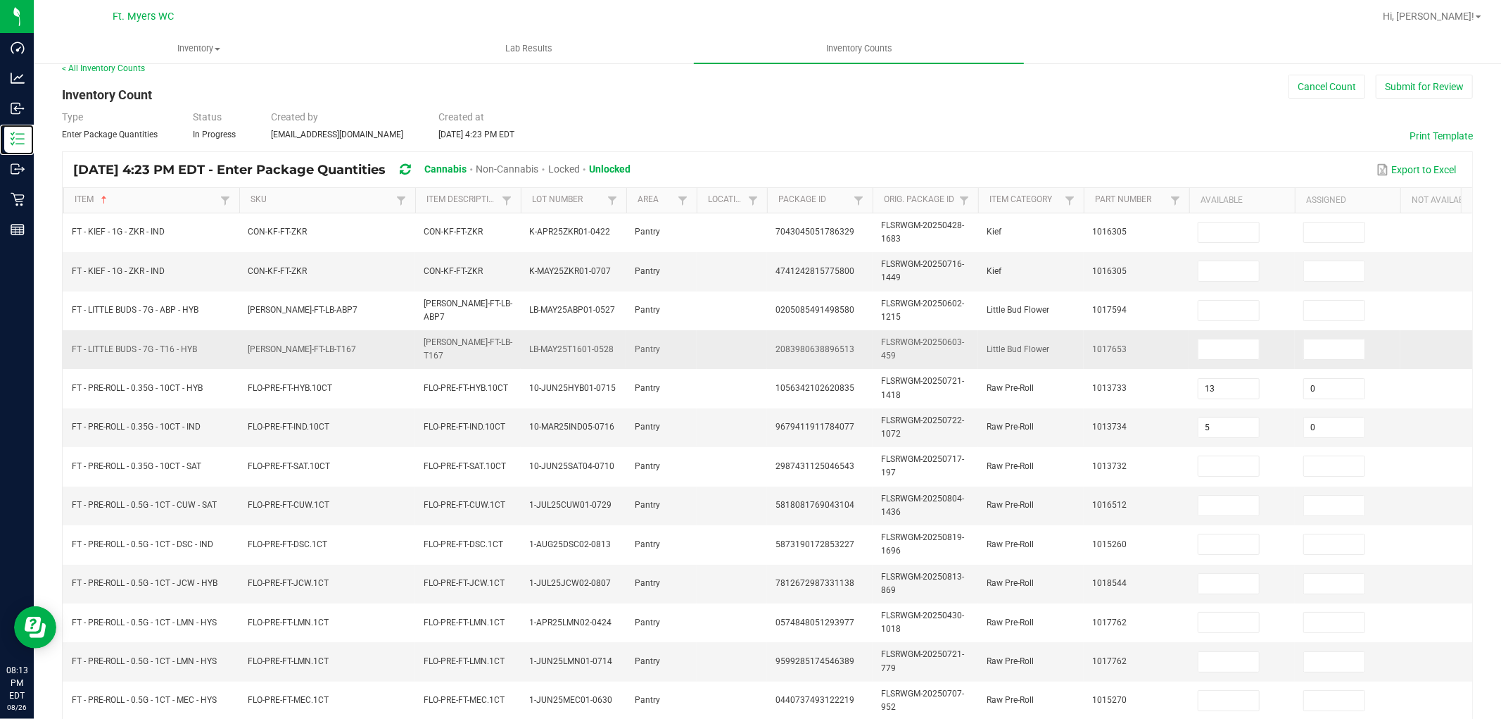
scroll to position [0, 0]
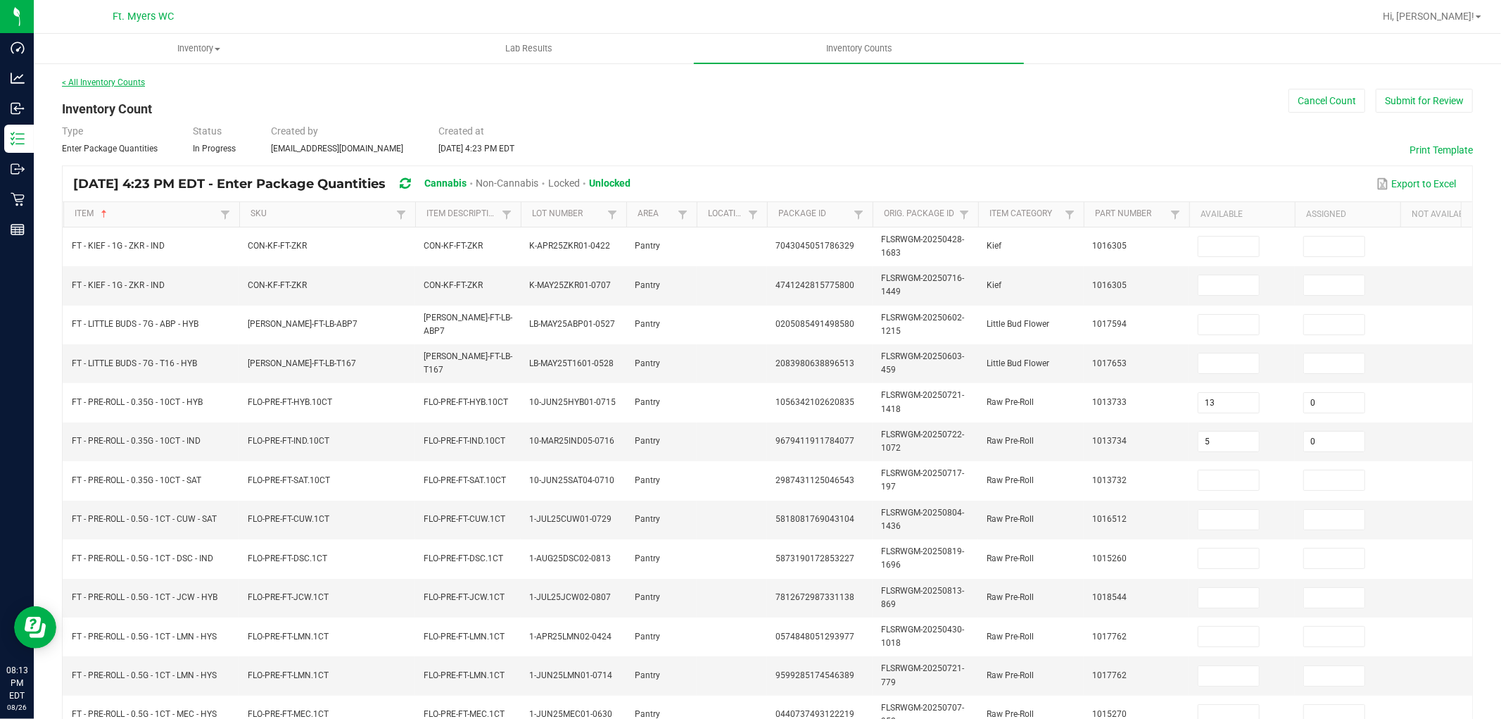
click at [86, 86] on link "< All Inventory Counts" at bounding box center [103, 82] width 83 height 10
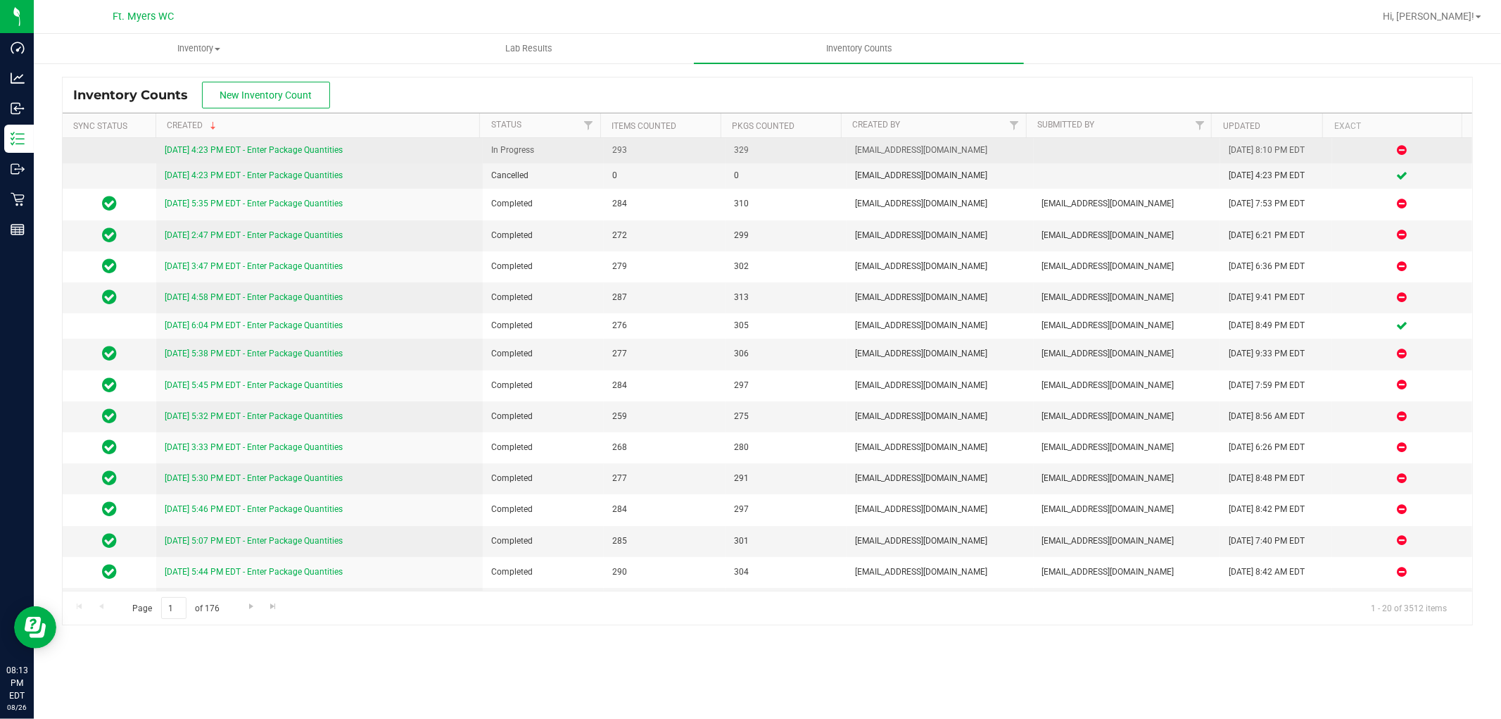
click at [258, 153] on link "[DATE] 4:23 PM EDT - Enter Package Quantities" at bounding box center [254, 150] width 178 height 10
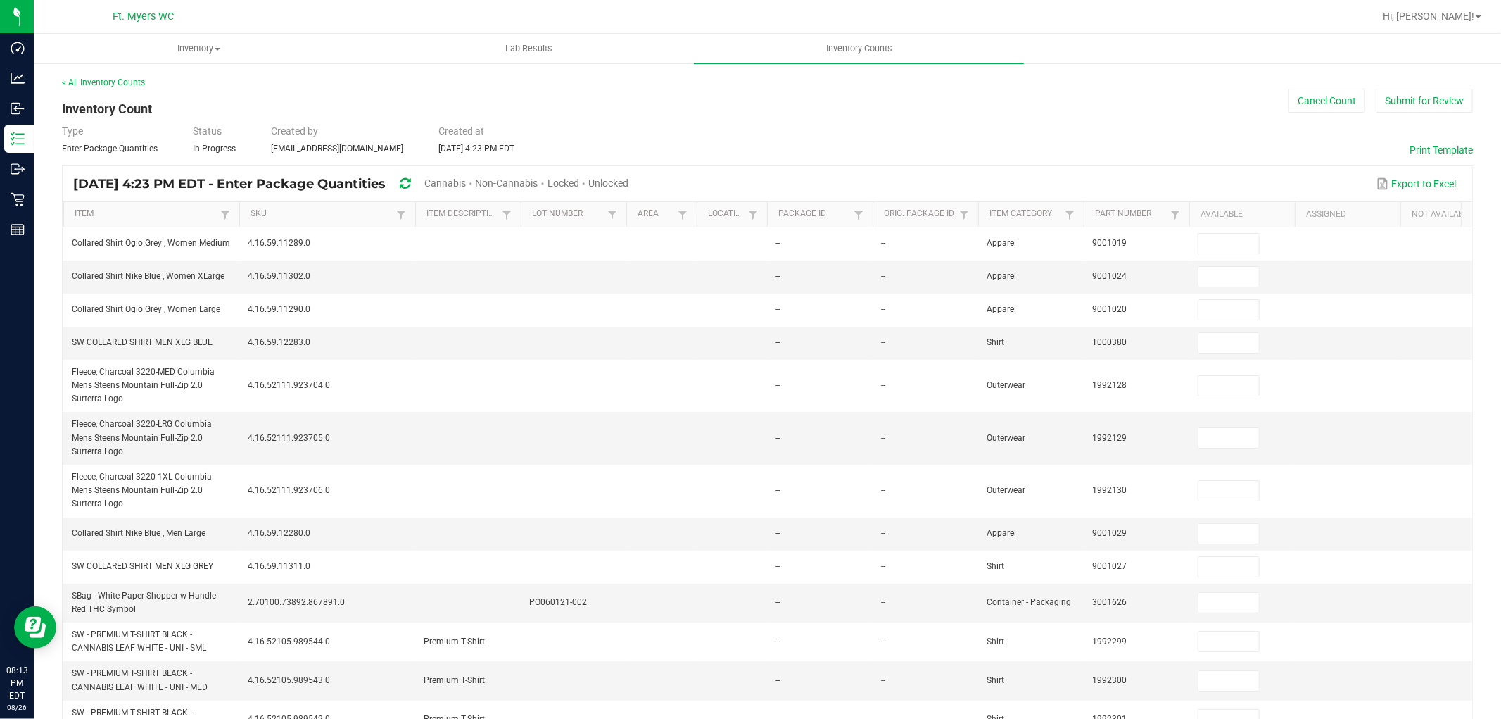
click at [466, 186] on span "Cannabis" at bounding box center [445, 182] width 42 height 11
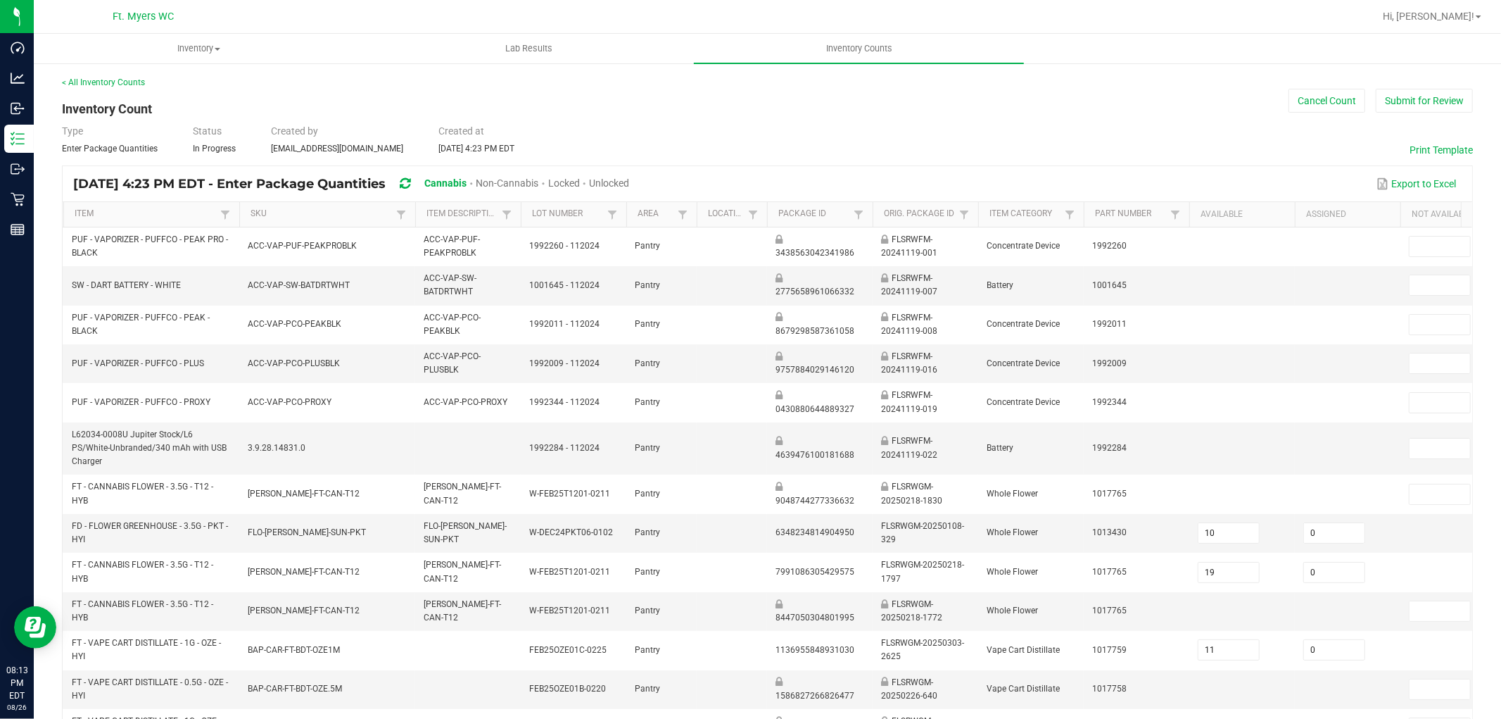
click at [629, 183] on span "Unlocked" at bounding box center [609, 182] width 40 height 11
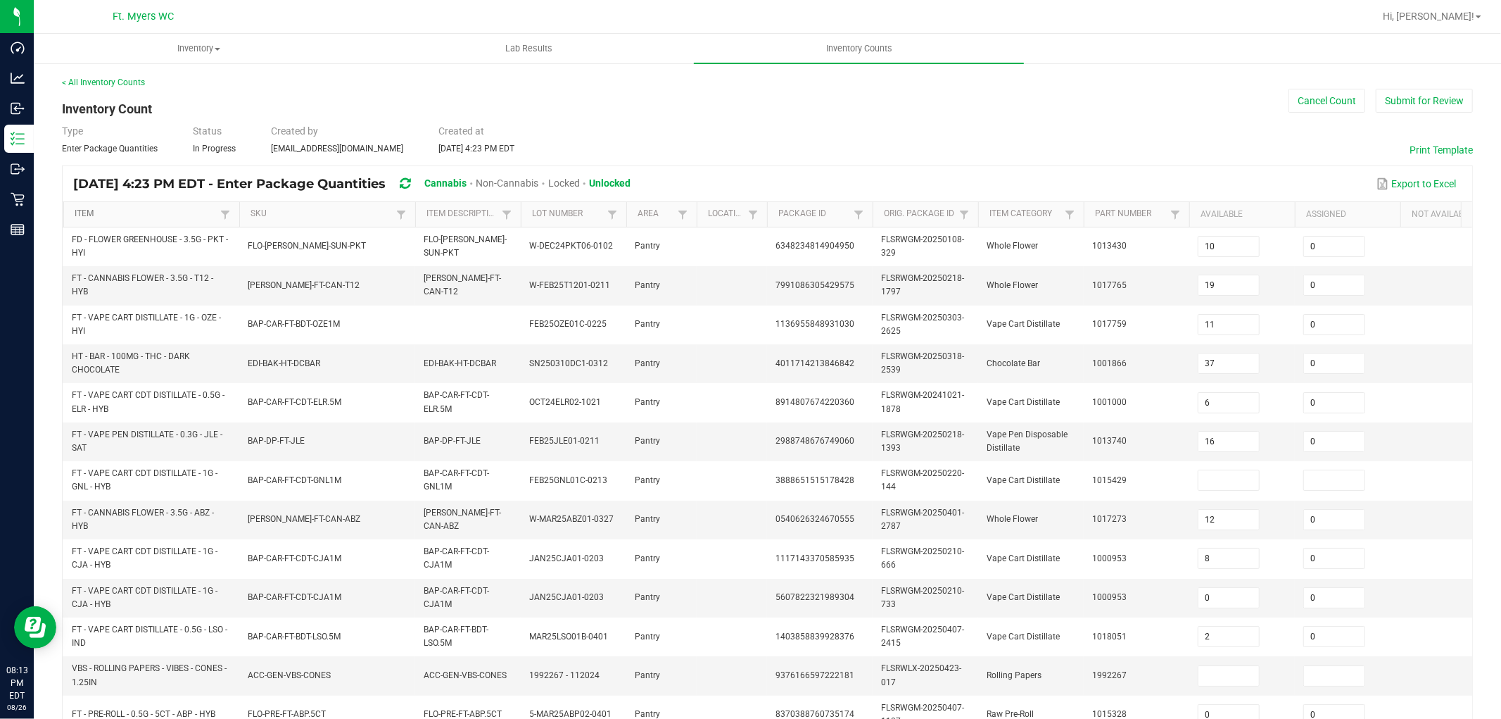
click at [158, 215] on link "Item" at bounding box center [145, 213] width 141 height 11
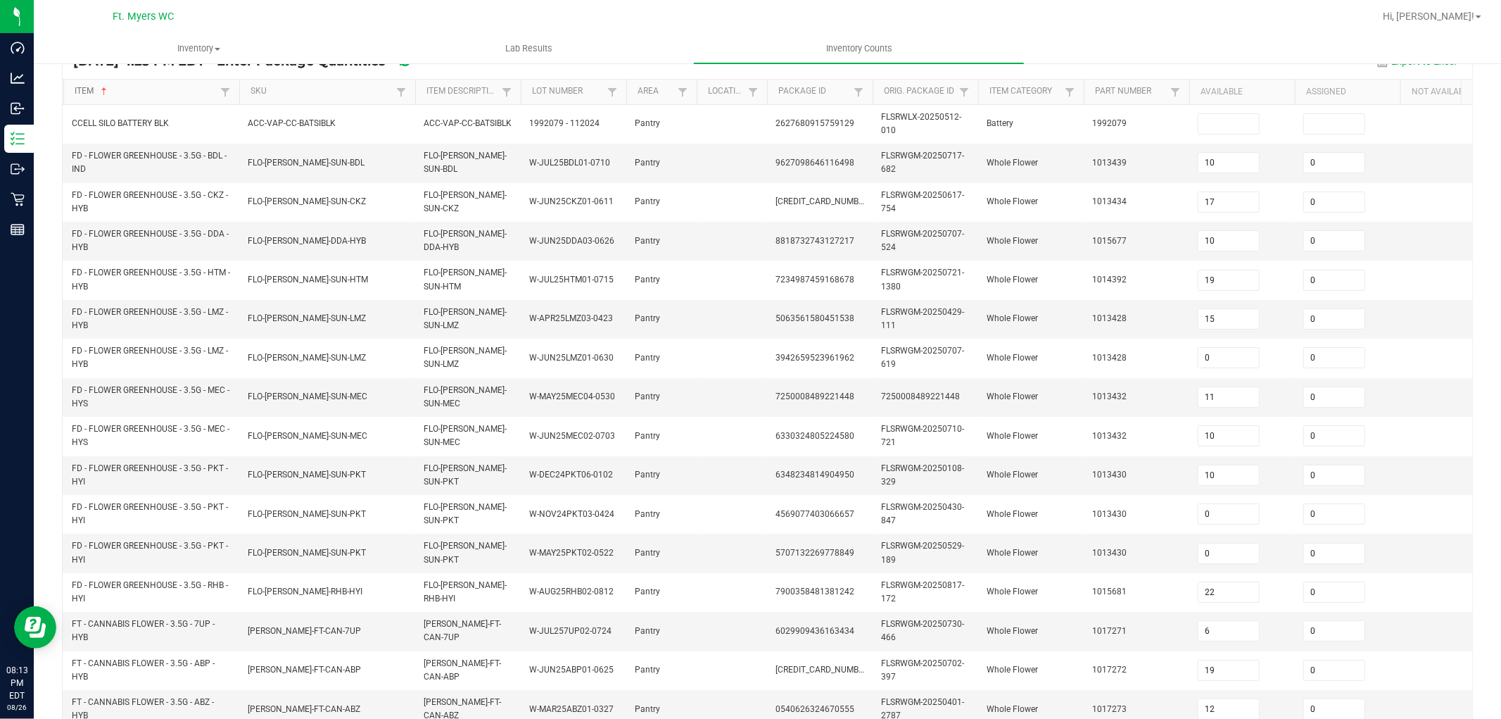
scroll to position [352, 0]
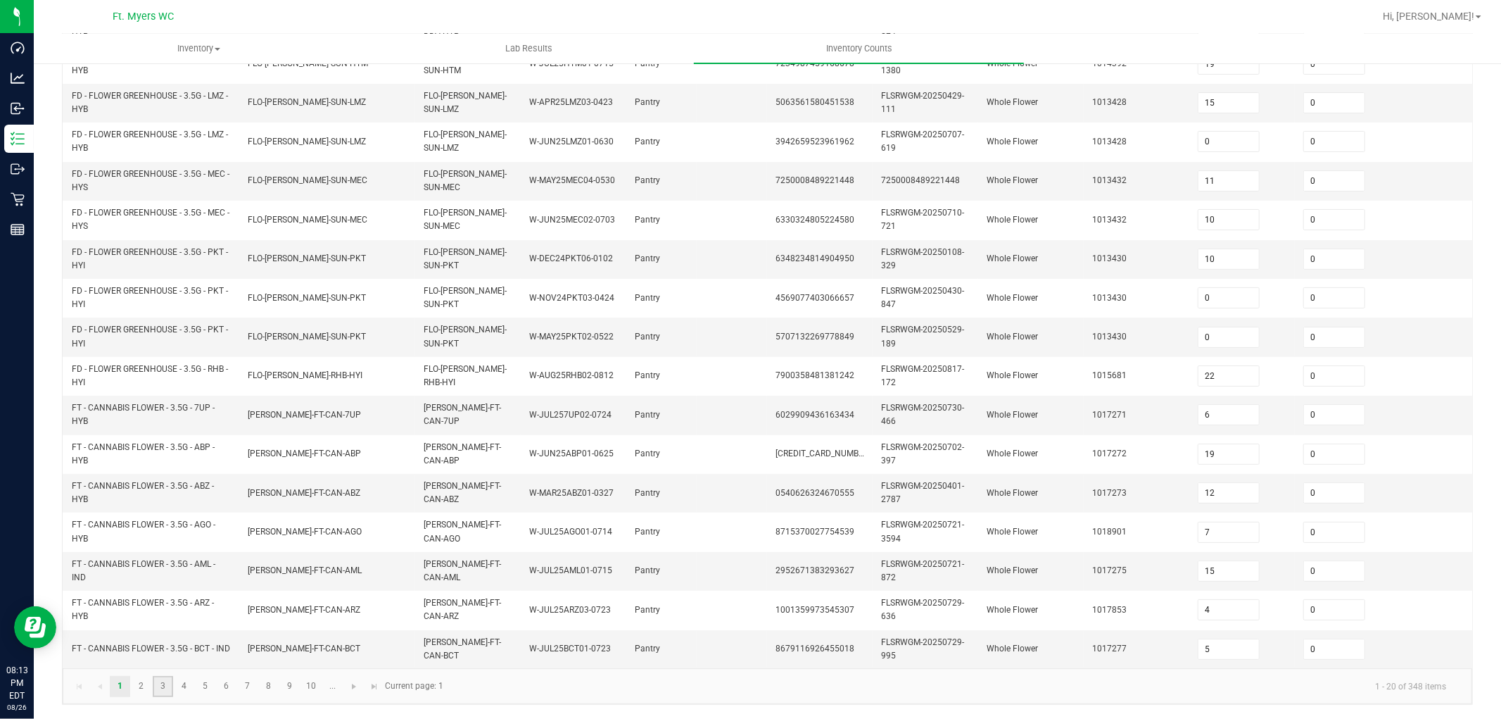
click at [166, 646] on link "3" at bounding box center [163, 686] width 20 height 21
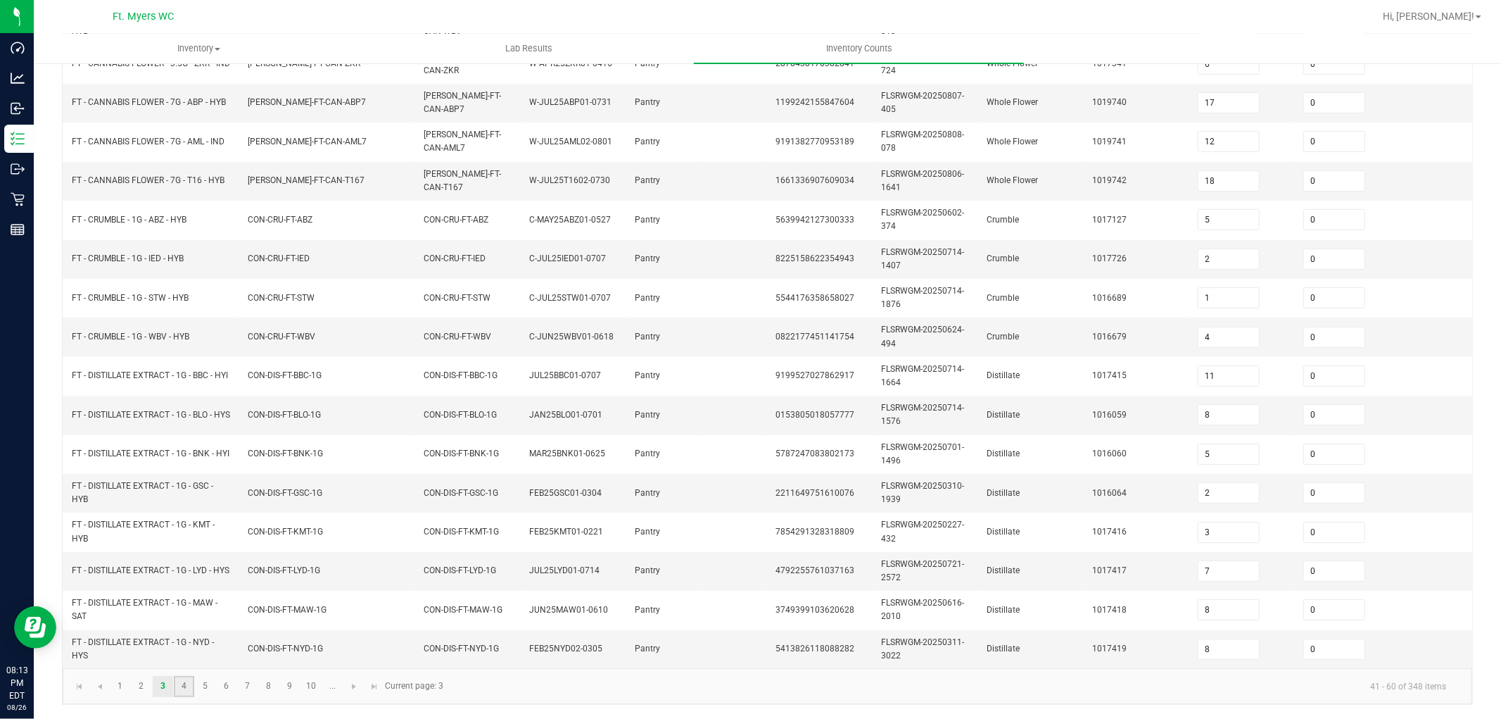
click at [186, 646] on link "4" at bounding box center [184, 686] width 20 height 21
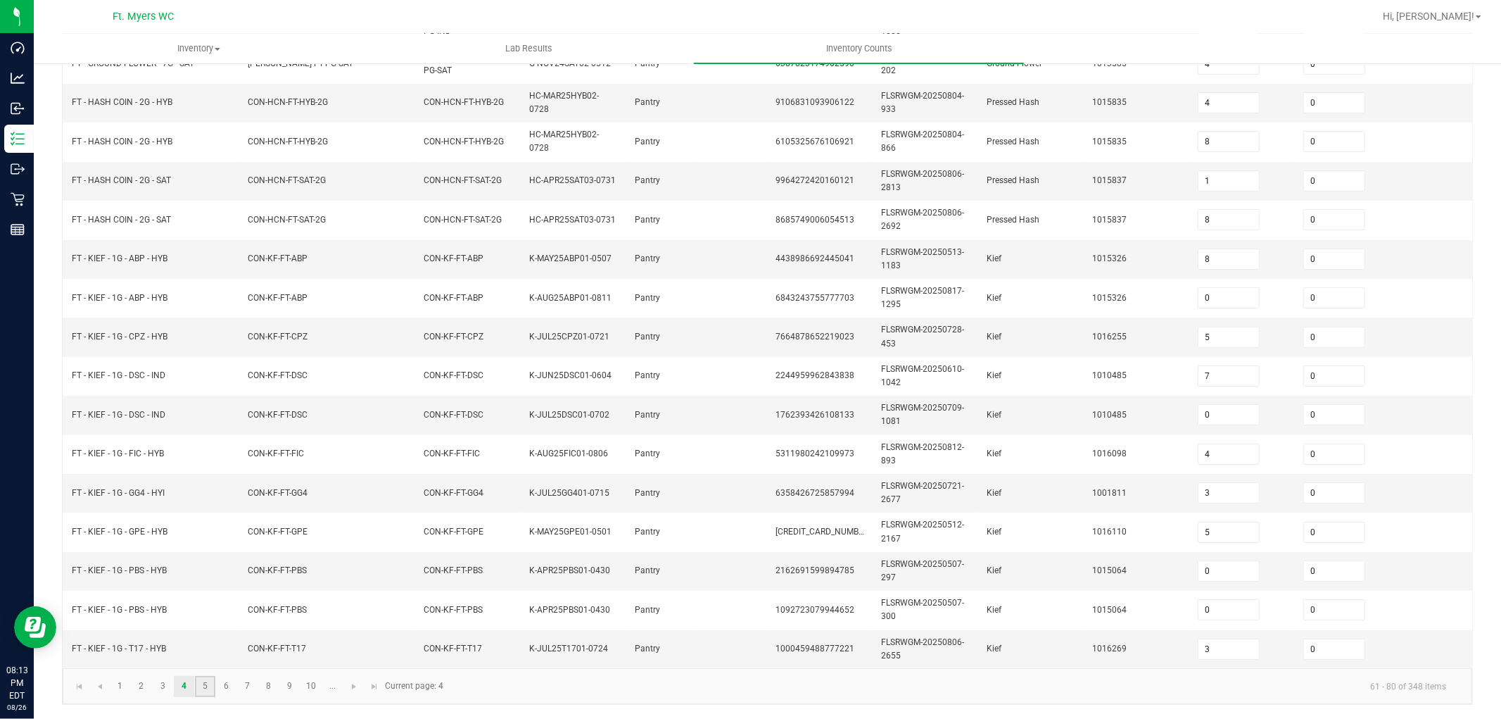
click at [206, 646] on link "5" at bounding box center [205, 686] width 20 height 21
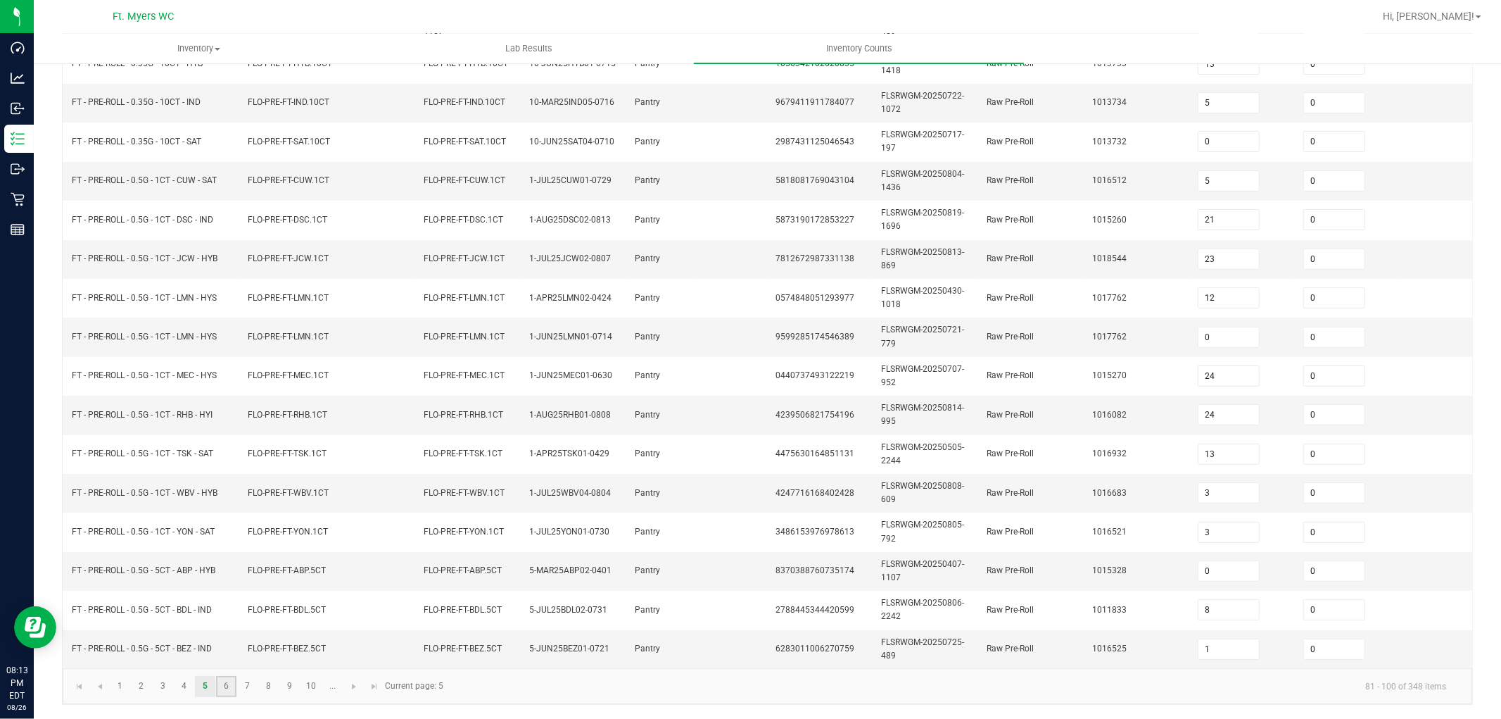
click at [234, 646] on link "6" at bounding box center [226, 686] width 20 height 21
click at [253, 646] on link "7" at bounding box center [247, 686] width 20 height 21
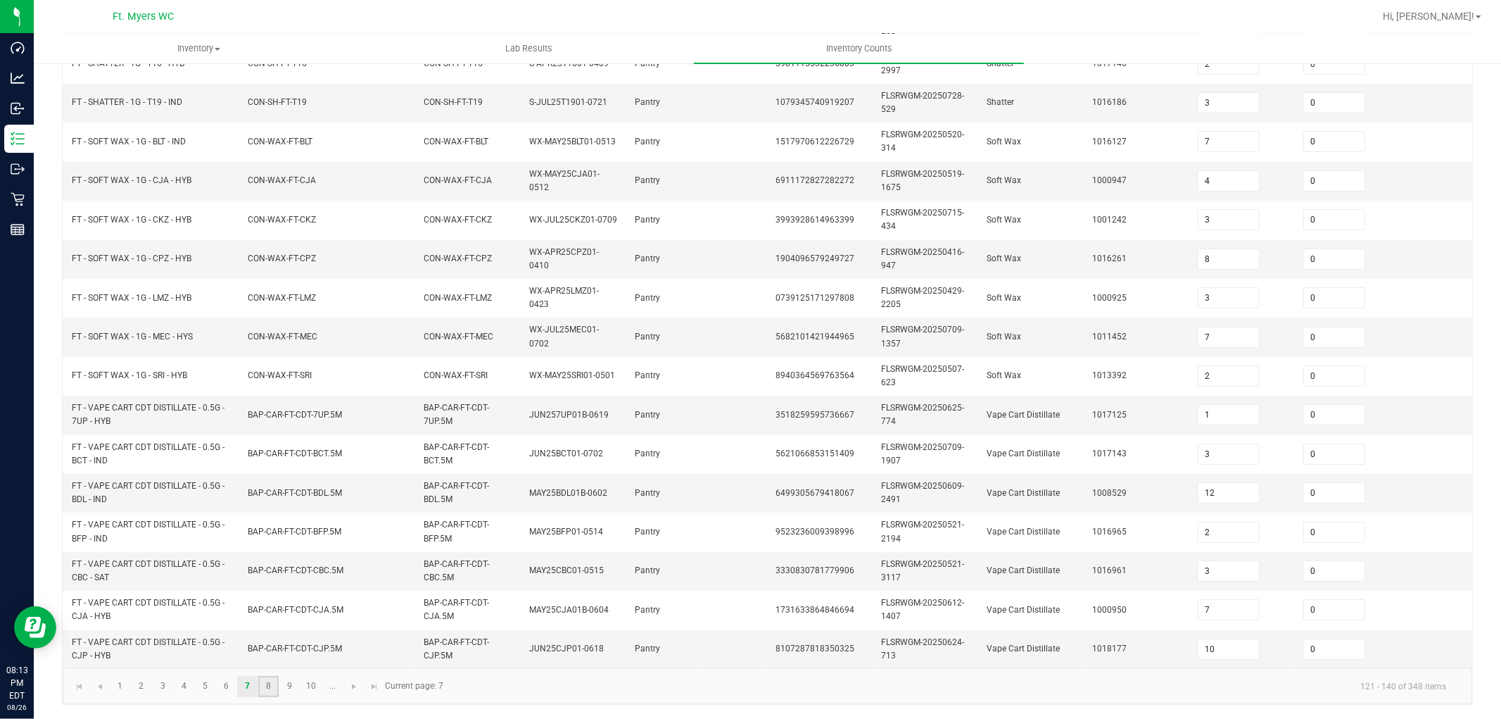
click at [265, 646] on link "8" at bounding box center [268, 686] width 20 height 21
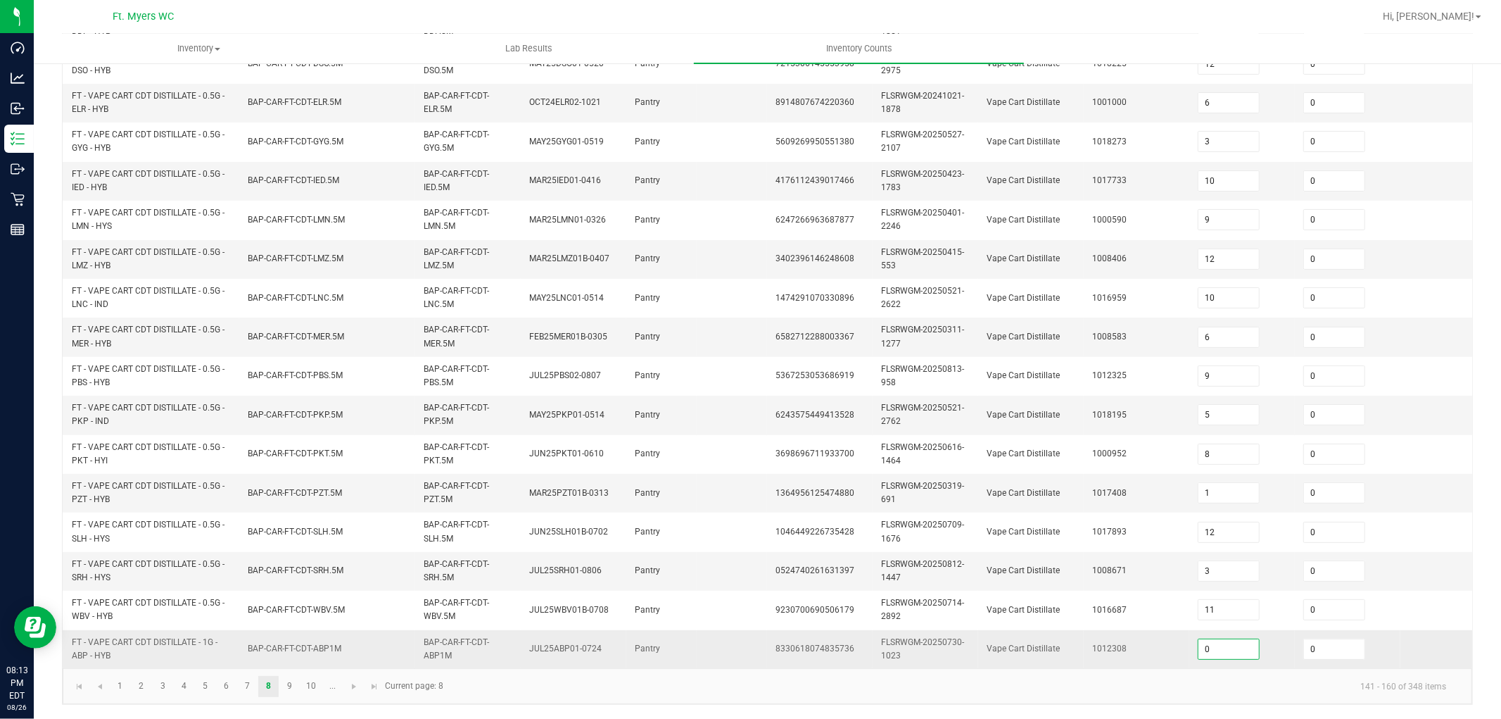
click at [1236, 639] on input "0" at bounding box center [1228, 649] width 61 height 20
click at [1127, 646] on kendo-pager-info "141 - 160 of 348 items" at bounding box center [955, 685] width 1006 height 23
click at [1115, 646] on kendo-pager-info "141 - 160 of 348 items" at bounding box center [955, 685] width 1006 height 23
click at [148, 646] on link "2" at bounding box center [141, 686] width 20 height 21
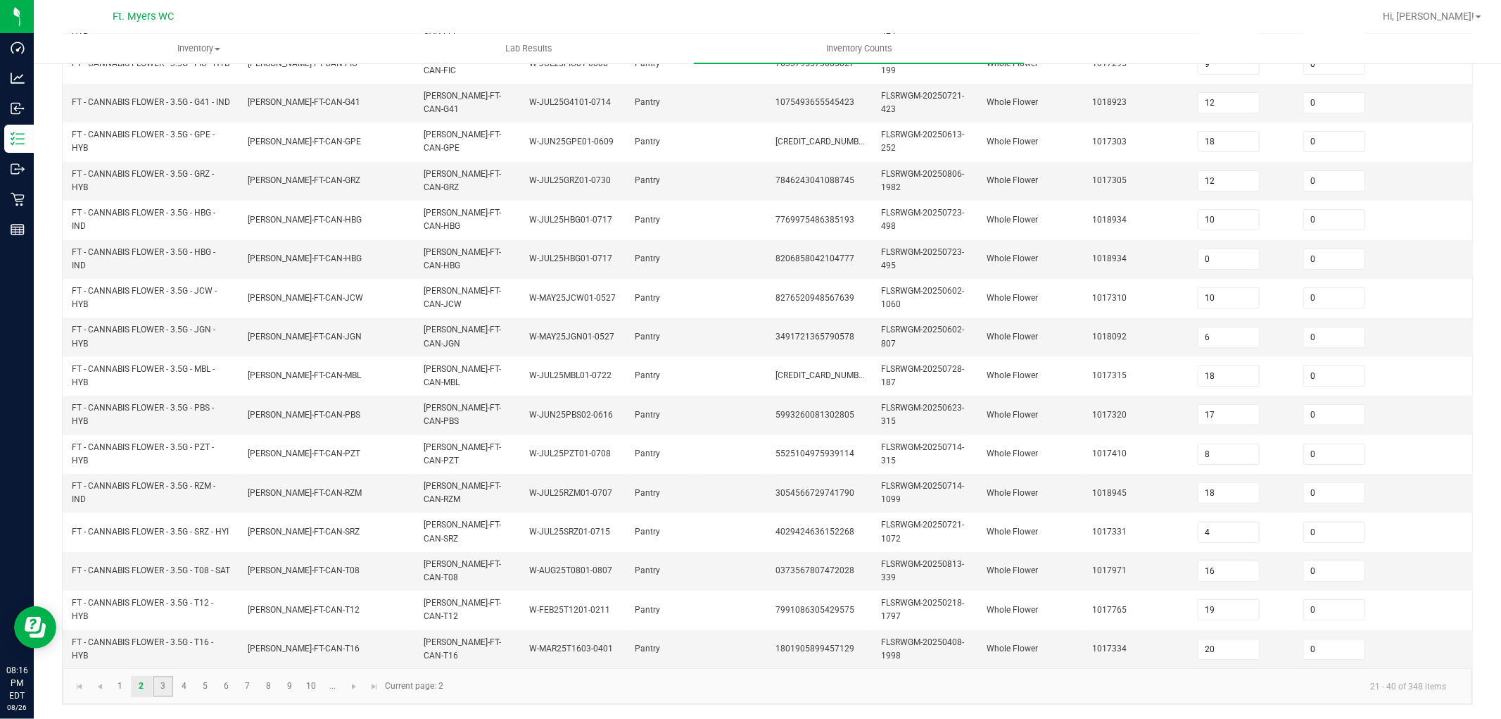
click at [165, 646] on link "3" at bounding box center [163, 686] width 20 height 21
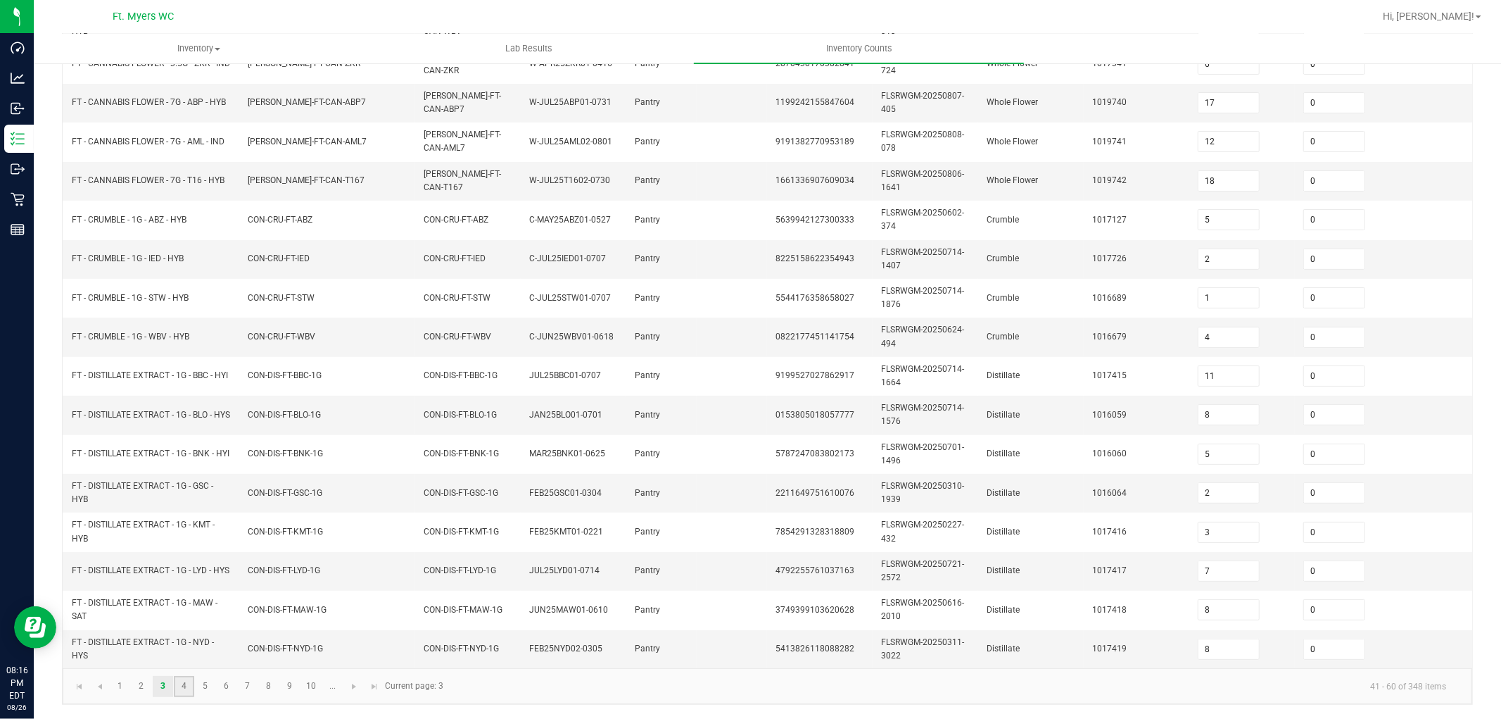
click at [184, 646] on link "4" at bounding box center [184, 686] width 20 height 21
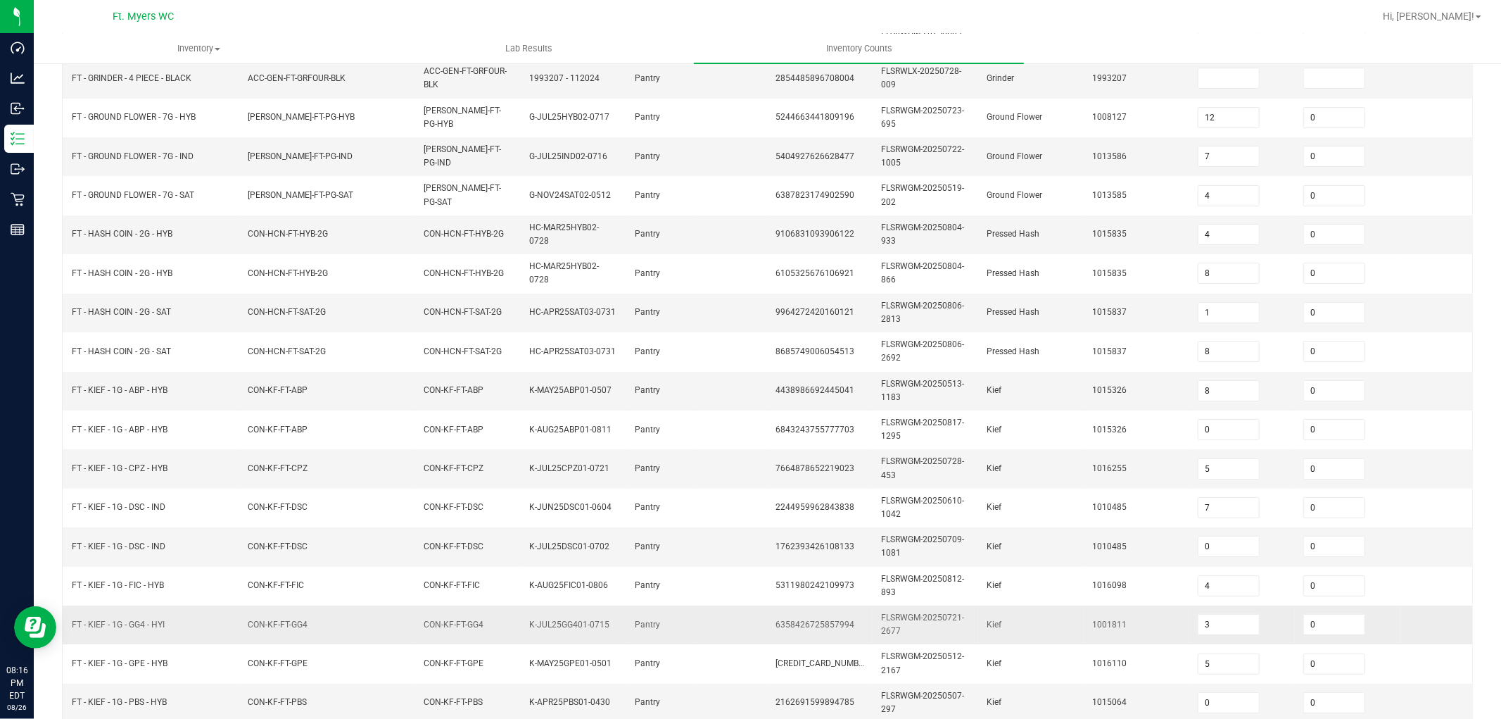
scroll to position [195, 0]
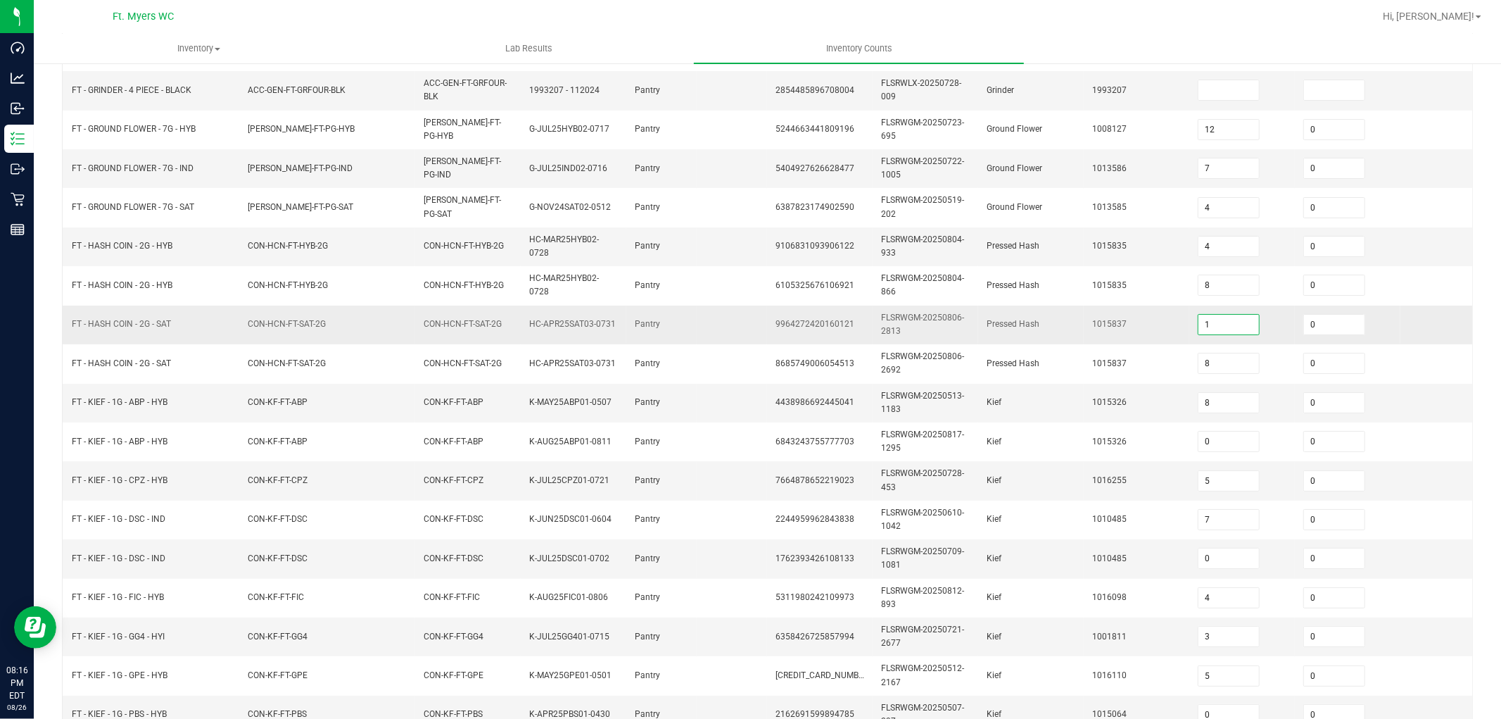
click at [1232, 324] on input "1" at bounding box center [1228, 325] width 61 height 20
click at [1172, 328] on td "1015837" at bounding box center [1137, 324] width 106 height 39
click at [211, 640] on td "FT - KIEF - 1G - GG4 - HYI" at bounding box center [151, 636] width 176 height 39
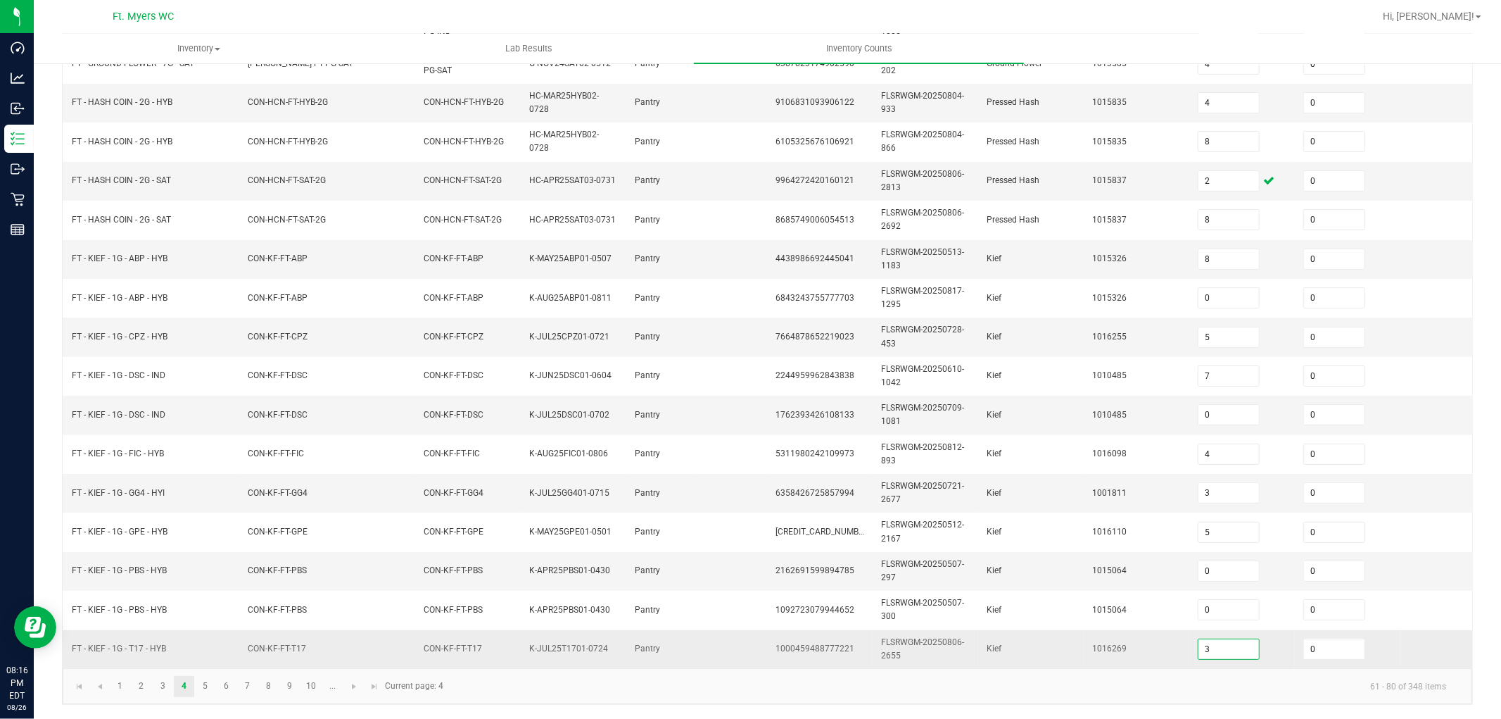
click at [1225, 639] on input "3" at bounding box center [1228, 649] width 61 height 20
click at [1070, 646] on kendo-pager-info "61 - 80 of 348 items" at bounding box center [955, 685] width 1006 height 23
click at [671, 646] on kendo-pager "1 2 3 4 5 6 7 8 9 10 ... 61 - 80 of 348 items Current page: 4" at bounding box center [768, 686] width 1410 height 36
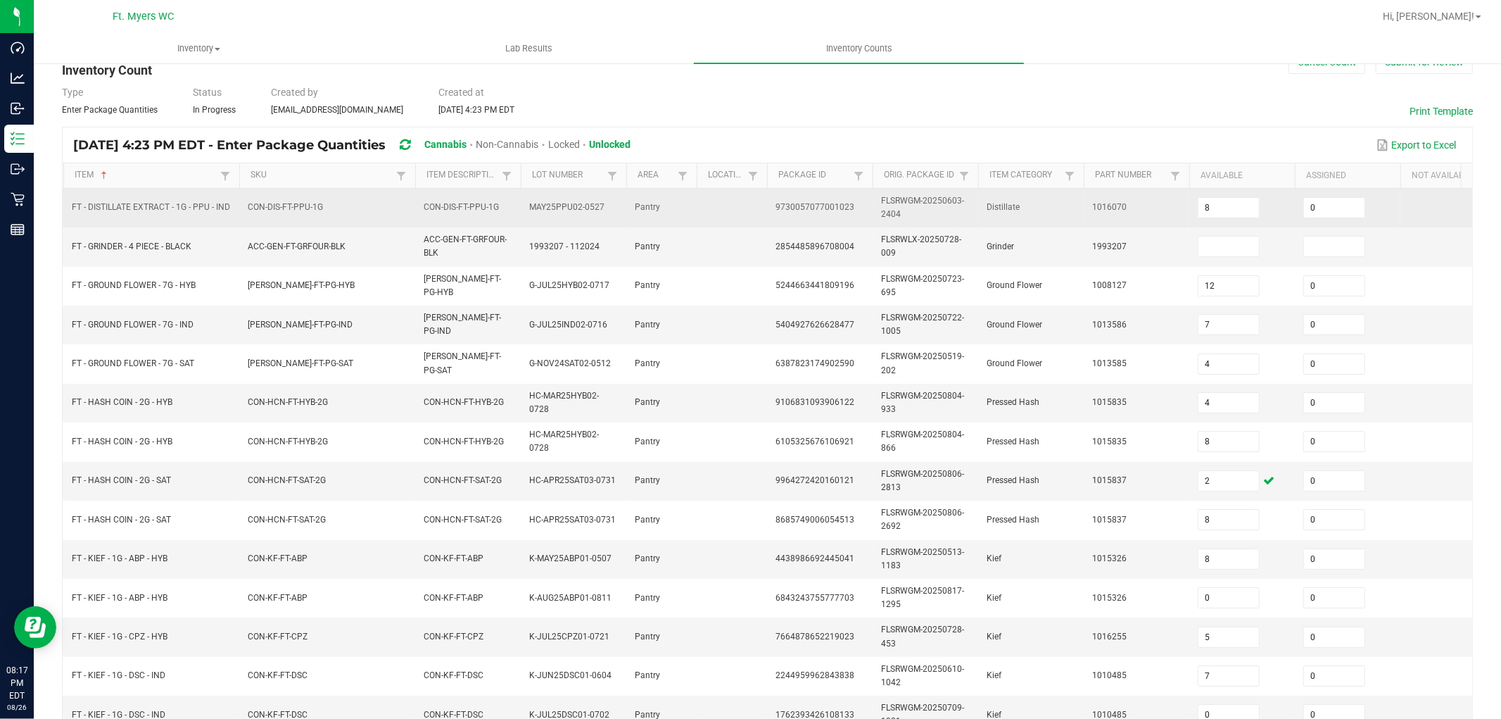
scroll to position [0, 0]
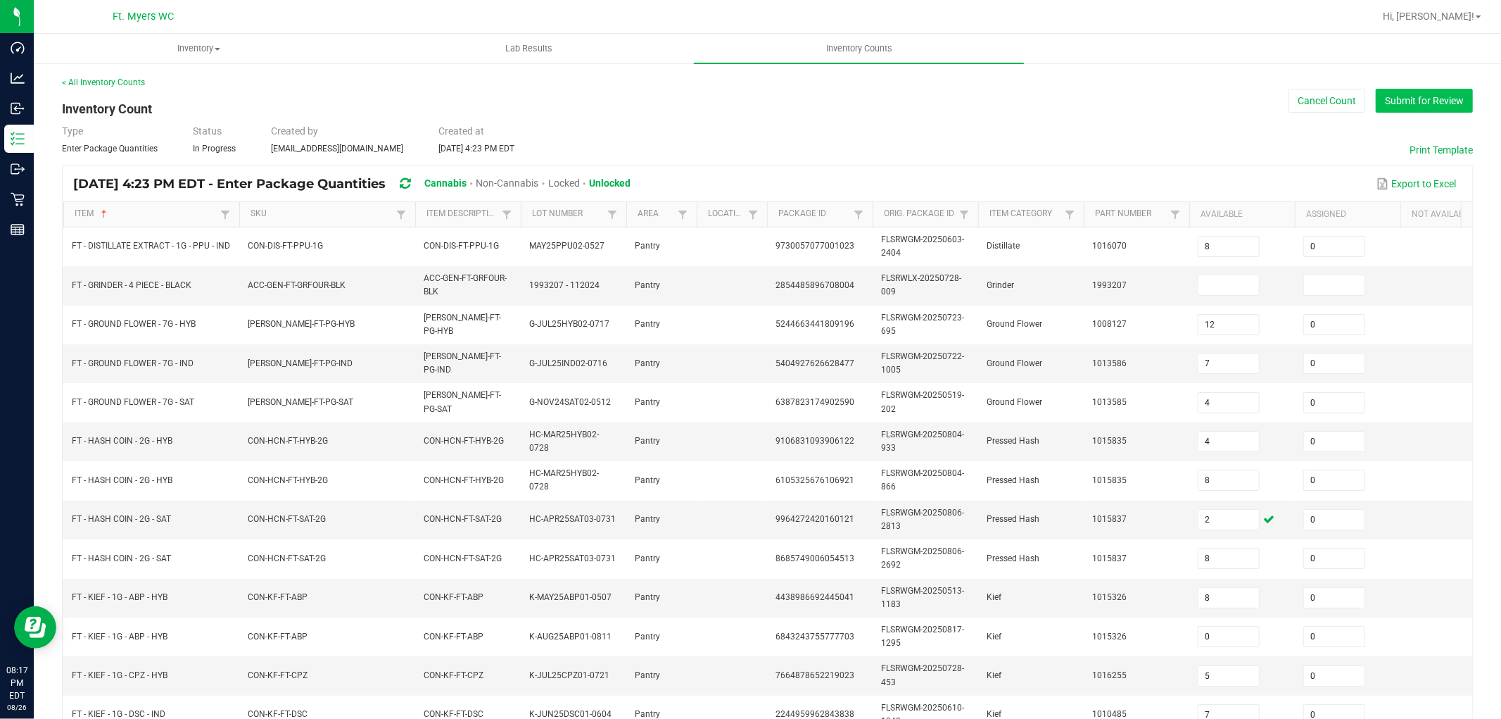
click at [1350, 94] on button "Submit for Review" at bounding box center [1424, 101] width 97 height 24
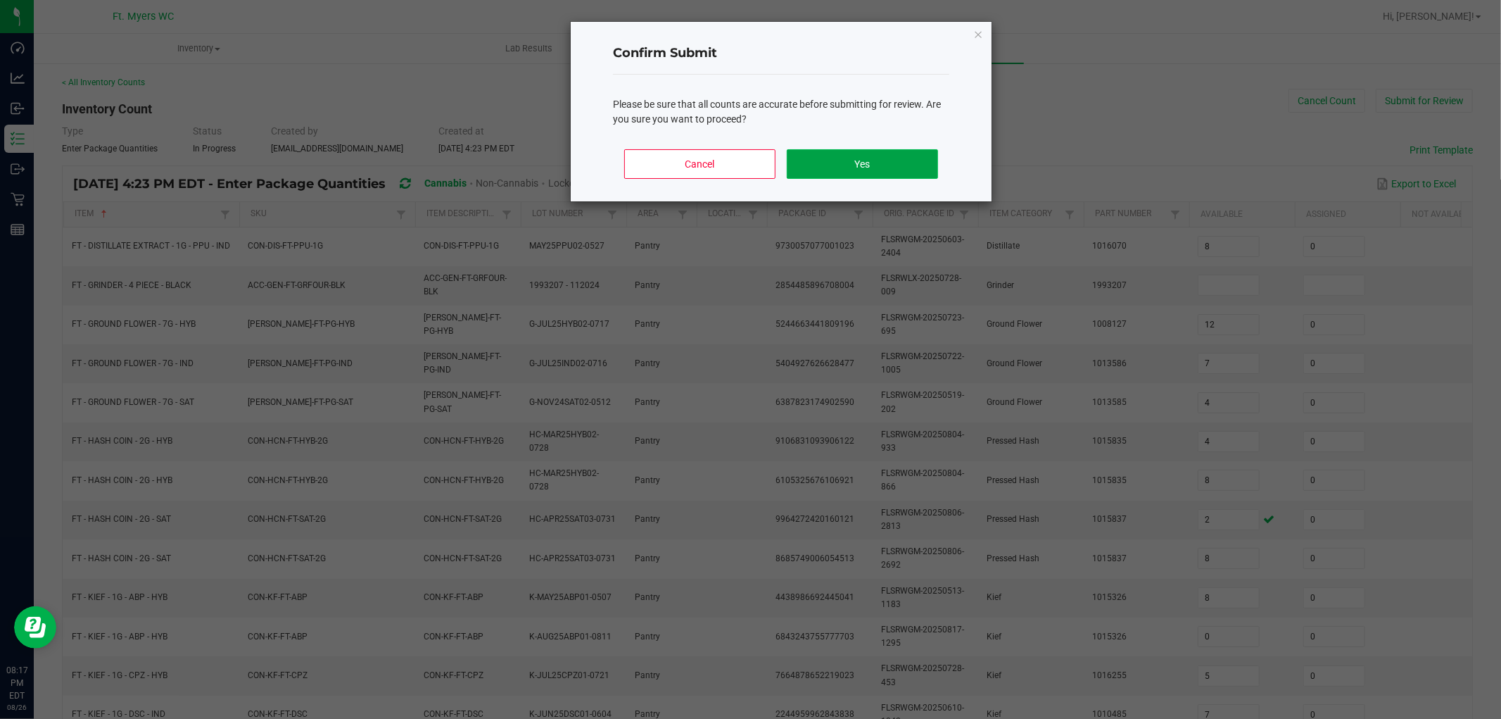
click at [878, 160] on button "Yes" at bounding box center [862, 164] width 151 height 30
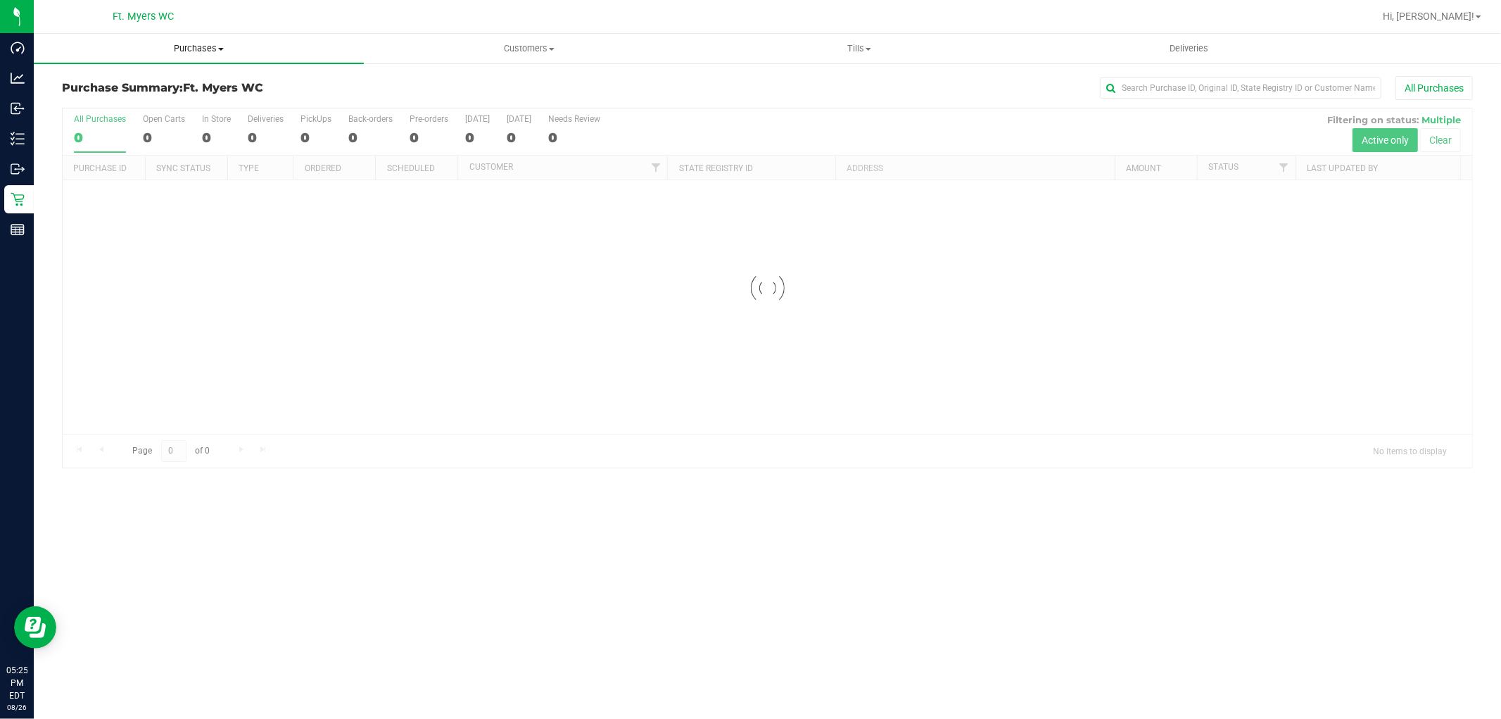
click at [185, 51] on span "Purchases" at bounding box center [199, 48] width 330 height 13
click at [104, 96] on span "Fulfillment" at bounding box center [77, 102] width 87 height 12
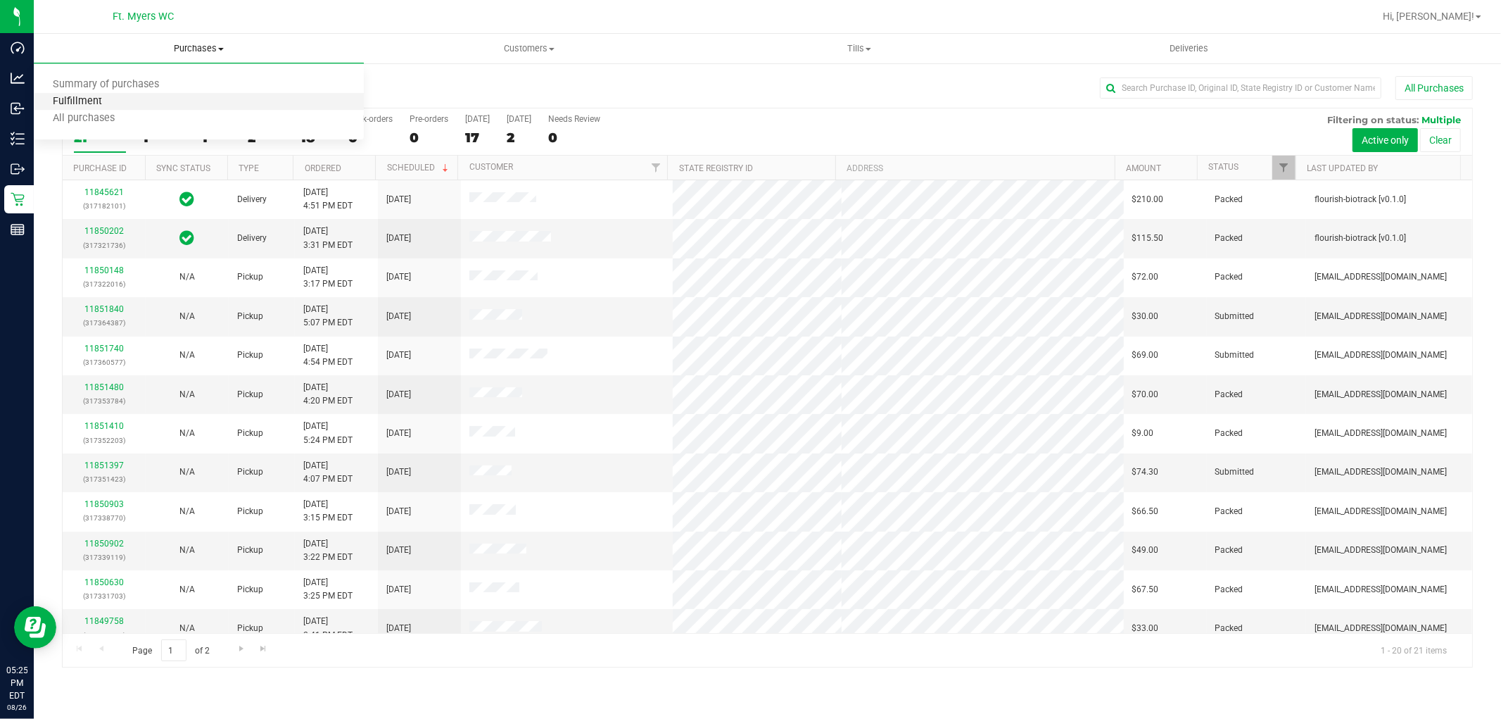
click at [83, 102] on span "Fulfillment" at bounding box center [77, 102] width 87 height 12
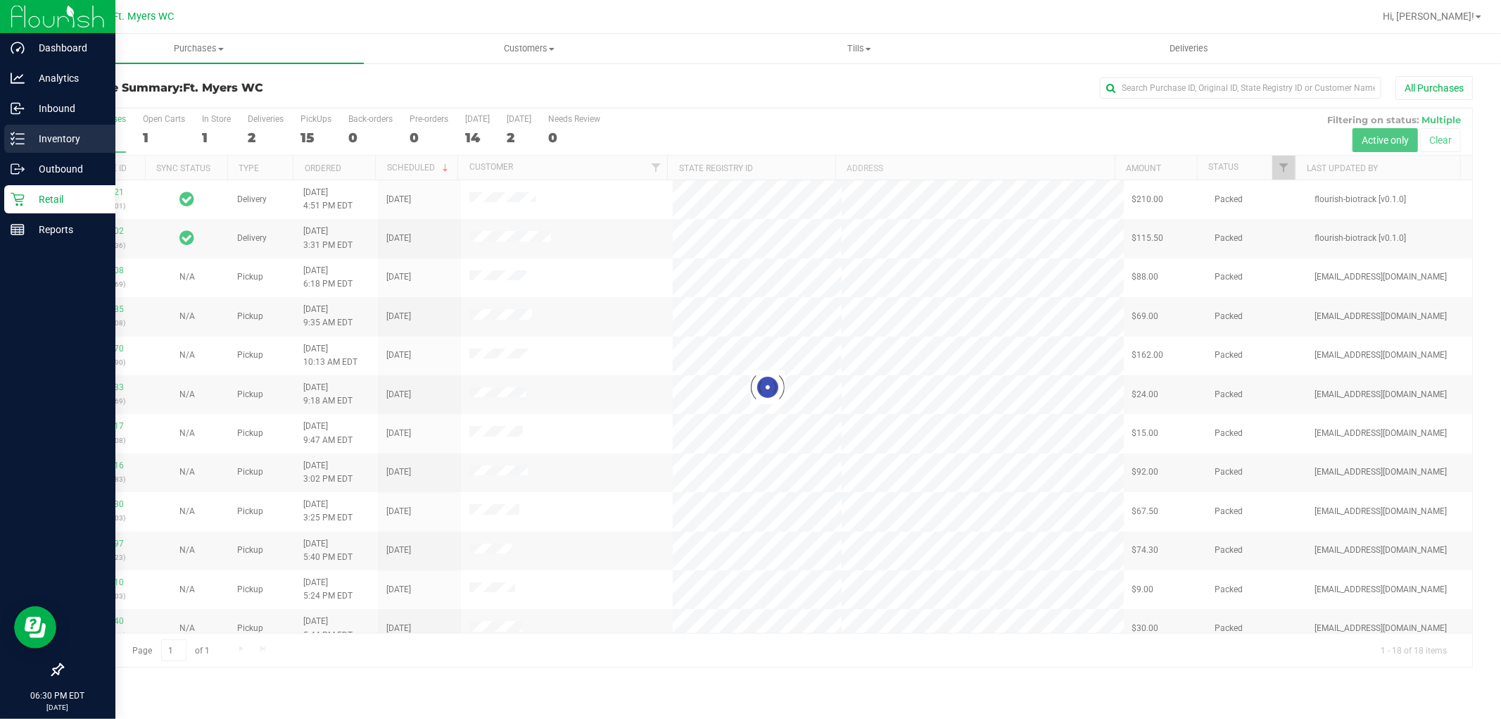
click at [46, 138] on p "Inventory" at bounding box center [67, 138] width 84 height 17
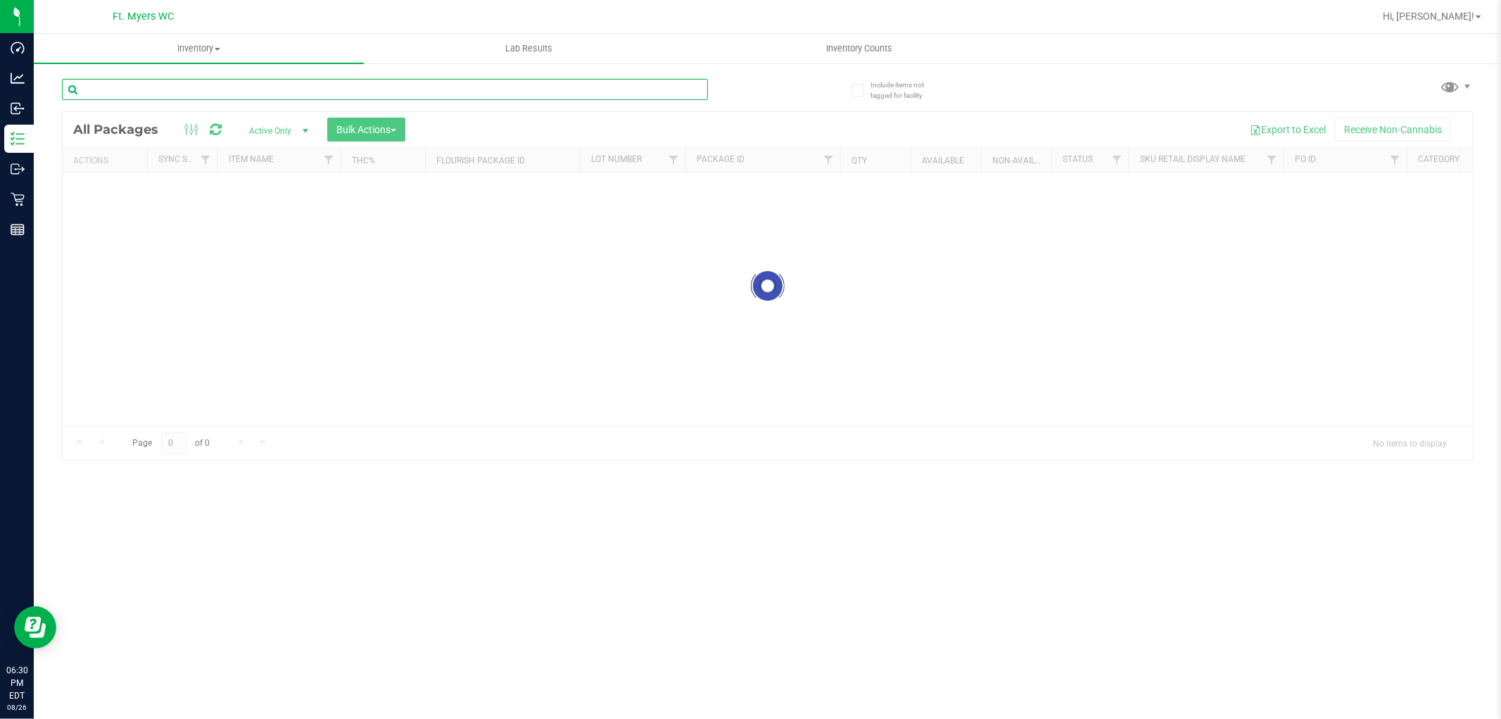
click at [177, 87] on input "text" at bounding box center [385, 89] width 646 height 21
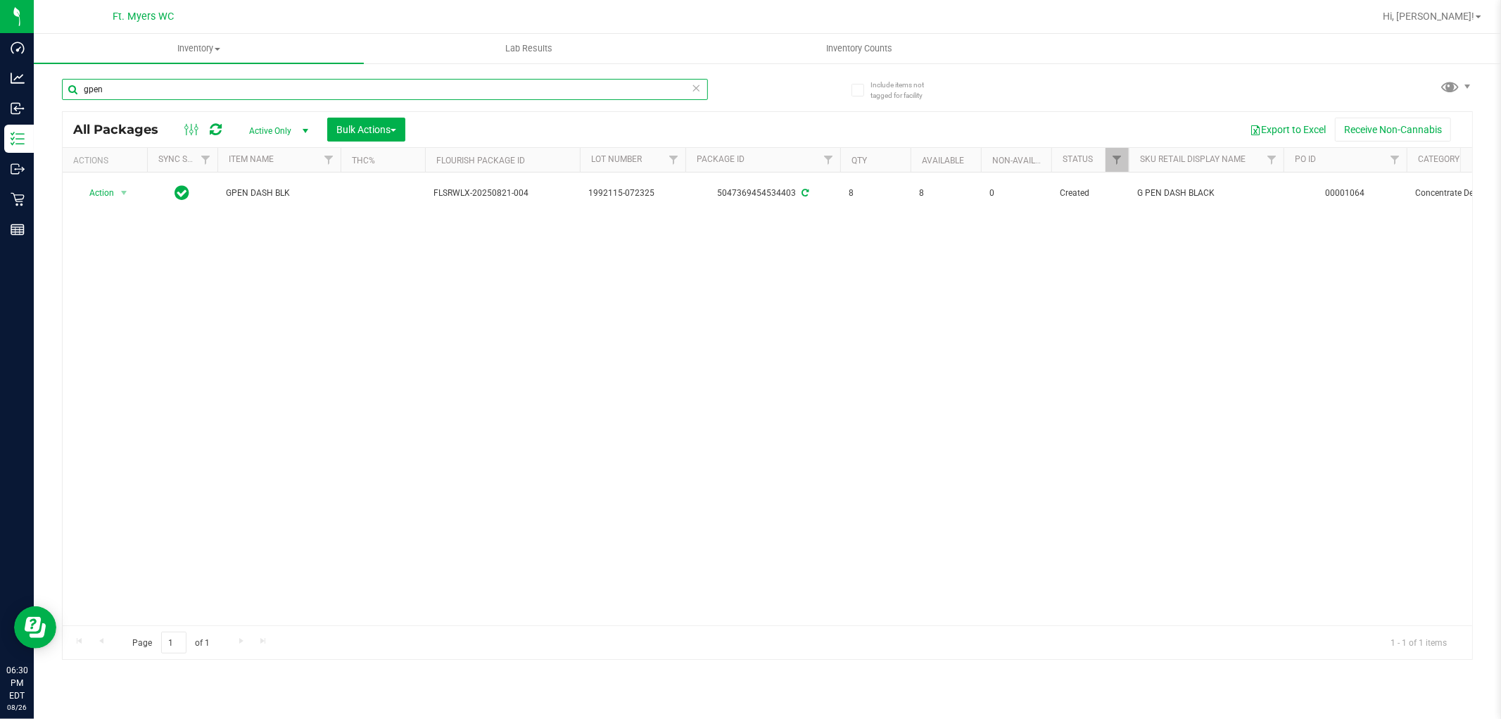
type input "gpen"
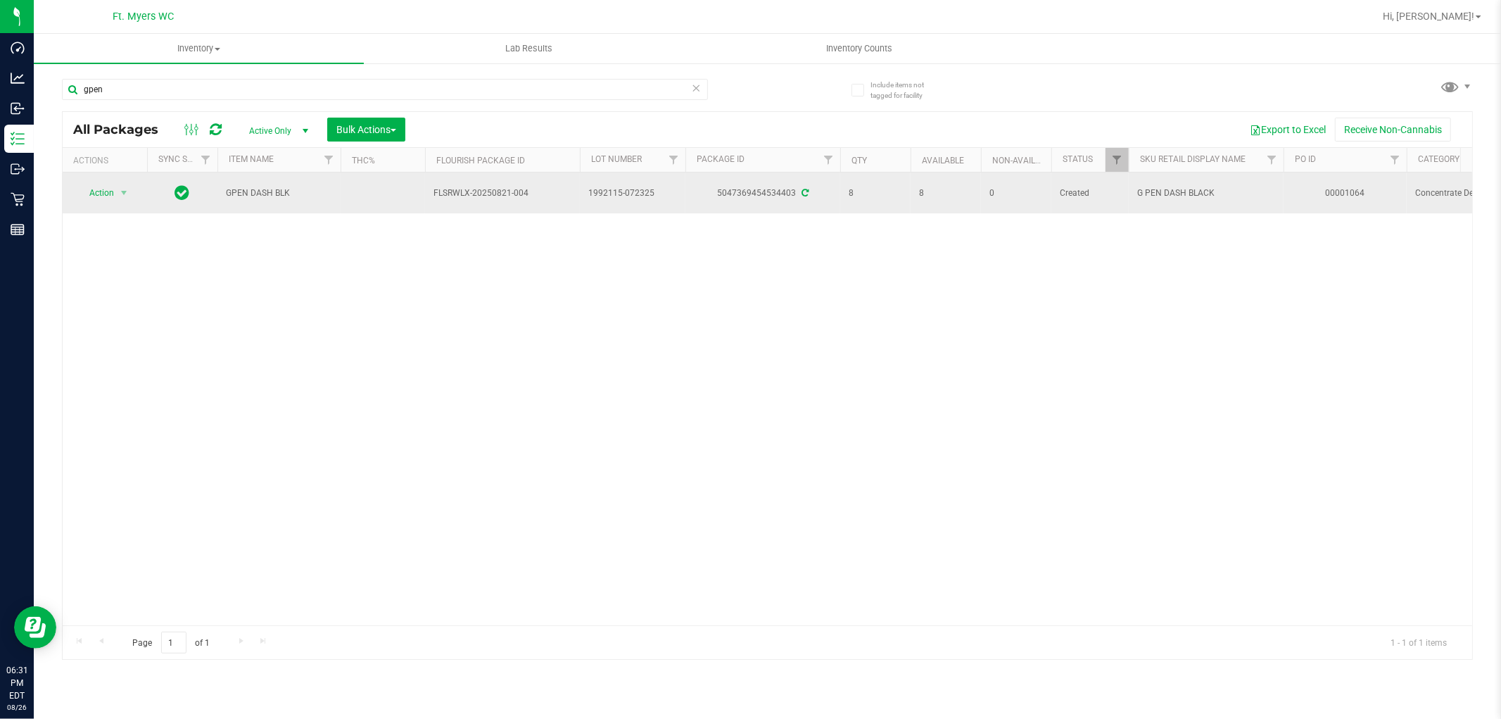
click at [802, 190] on icon at bounding box center [805, 193] width 7 height 8
drag, startPoint x: 437, startPoint y: 194, endPoint x: 512, endPoint y: 192, distance: 74.6
click at [512, 192] on span "FLSRWLX-20250821-004" at bounding box center [503, 192] width 138 height 13
click at [566, 206] on td "FLSRWLX-20250821-004" at bounding box center [502, 192] width 155 height 41
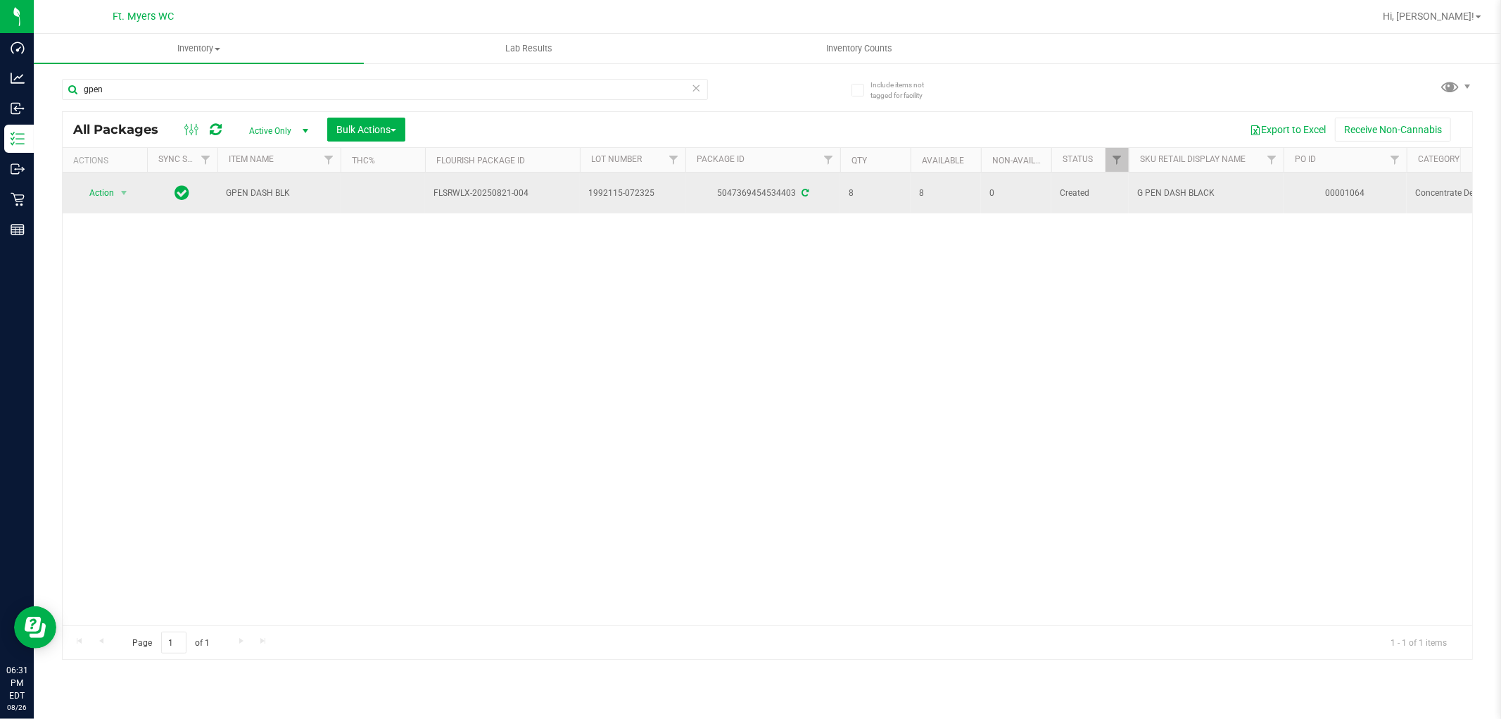
drag, startPoint x: 718, startPoint y: 190, endPoint x: 793, endPoint y: 200, distance: 75.9
click at [793, 200] on td "5047369454534403" at bounding box center [762, 192] width 155 height 41
copy div "5047369454534403"
drag, startPoint x: 438, startPoint y: 194, endPoint x: 462, endPoint y: 189, distance: 24.4
click at [462, 189] on span "FLSRWLX-20250821-004" at bounding box center [503, 192] width 138 height 13
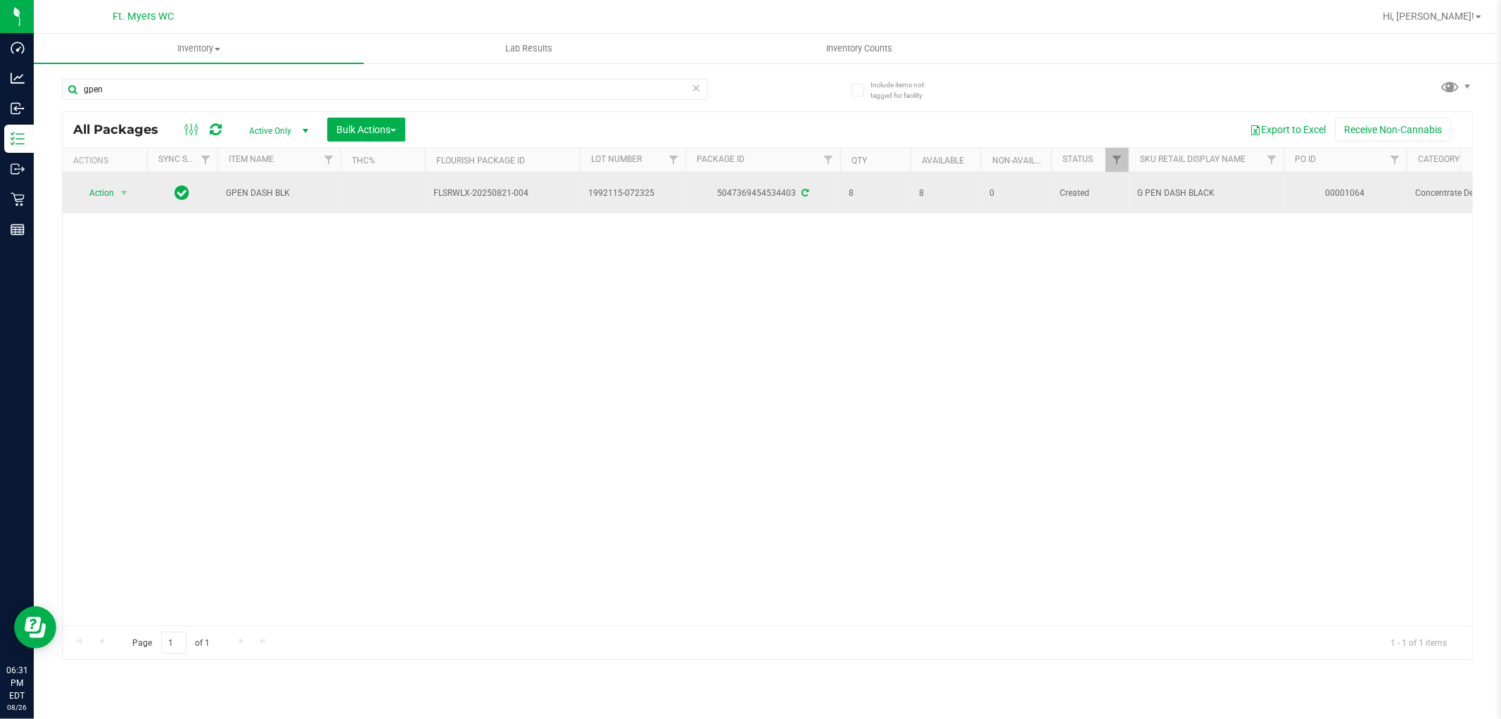
drag, startPoint x: 430, startPoint y: 189, endPoint x: 535, endPoint y: 190, distance: 104.9
click at [535, 190] on td "FLSRWLX-20250821-004" at bounding box center [502, 192] width 155 height 41
copy span "FLSRWLX-20250821-004"
drag, startPoint x: 225, startPoint y: 190, endPoint x: 291, endPoint y: 204, distance: 66.9
click at [291, 204] on td "GPEN DASH BLK" at bounding box center [278, 192] width 123 height 41
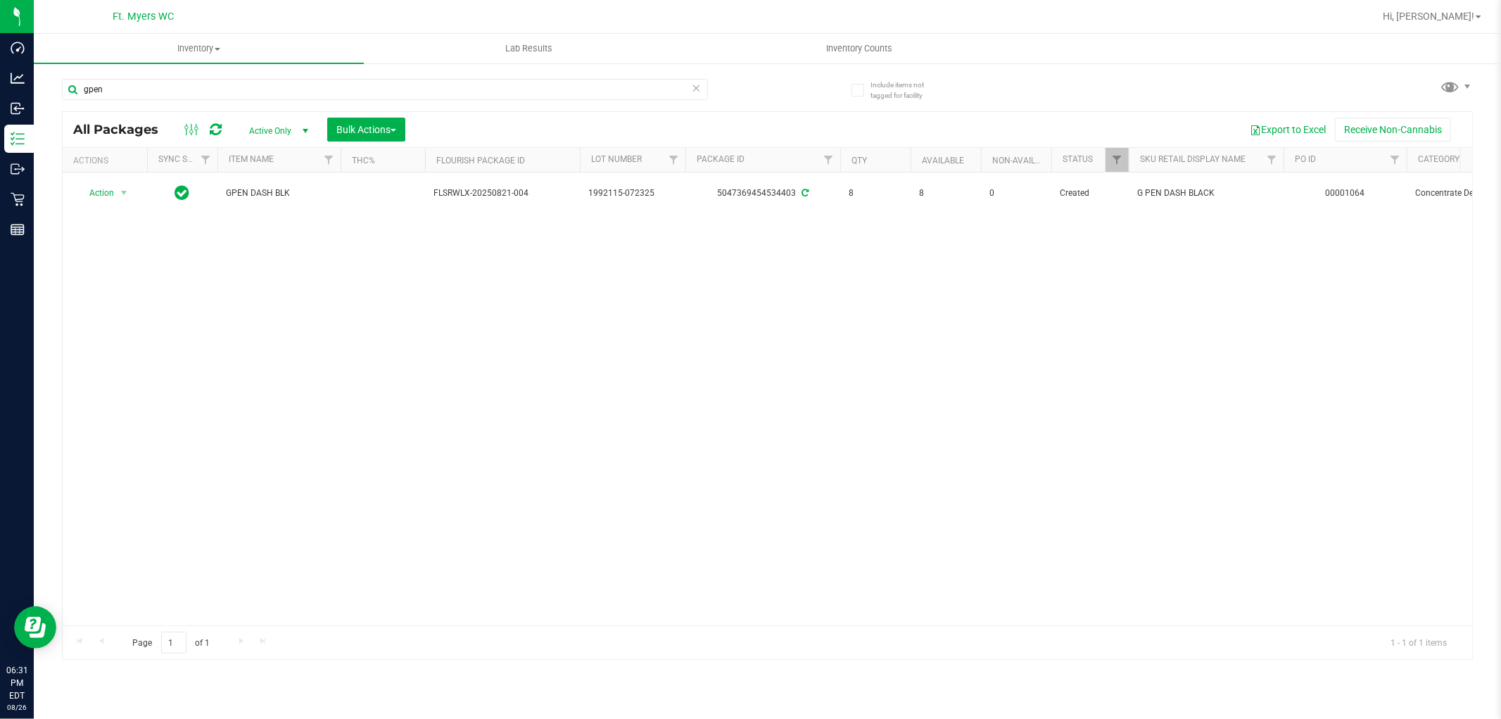
copy span "GPEN DASH BLK"
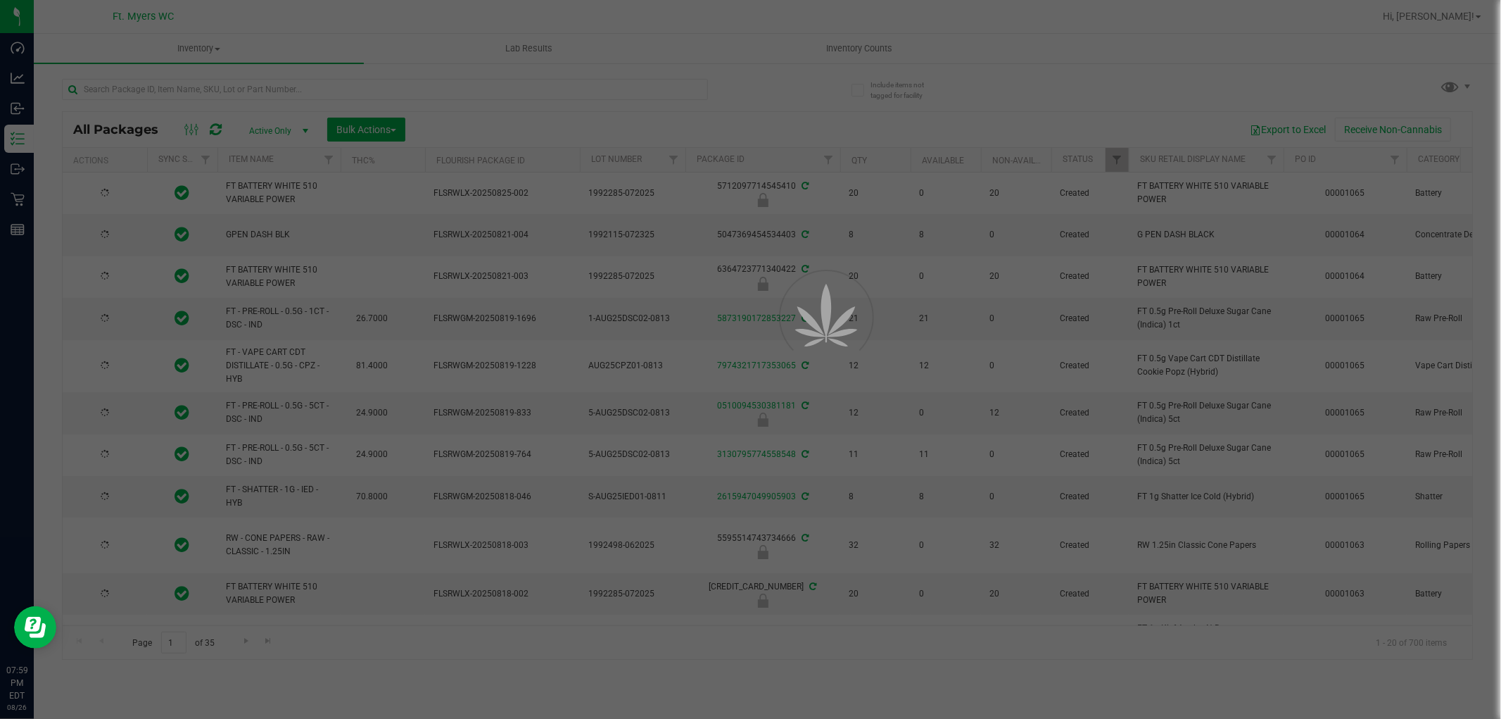
click at [116, 88] on div at bounding box center [750, 359] width 1501 height 719
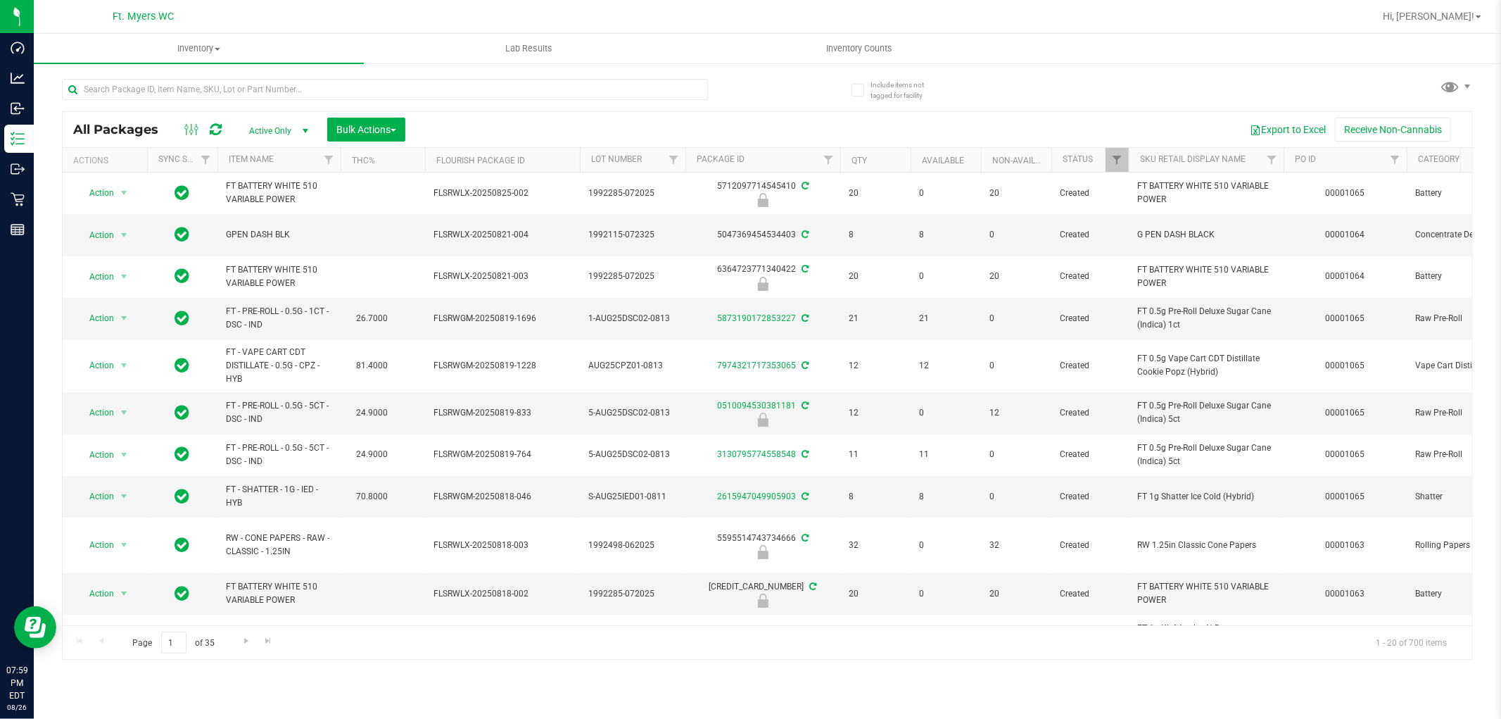
click at [116, 101] on div at bounding box center [385, 95] width 646 height 32
click at [118, 95] on input "text" at bounding box center [385, 89] width 646 height 21
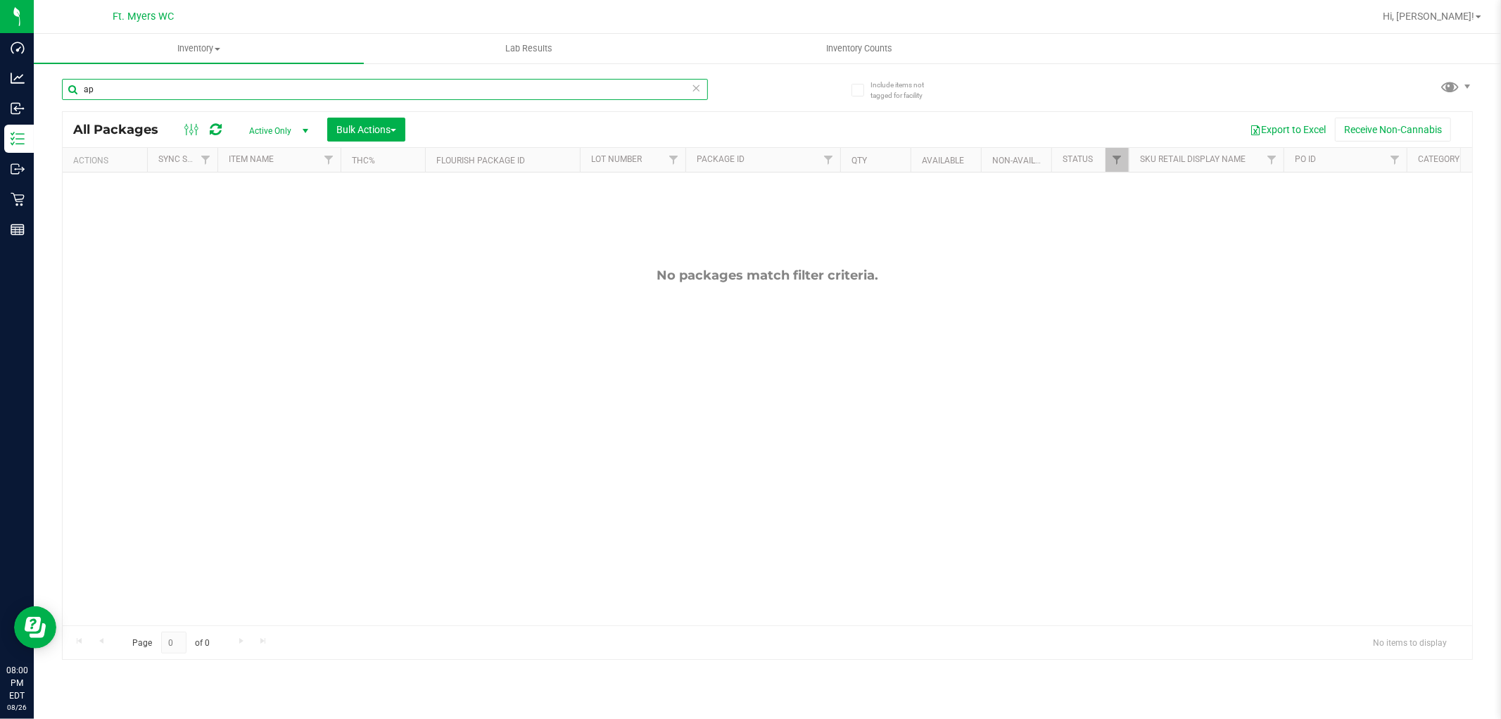
type input "a"
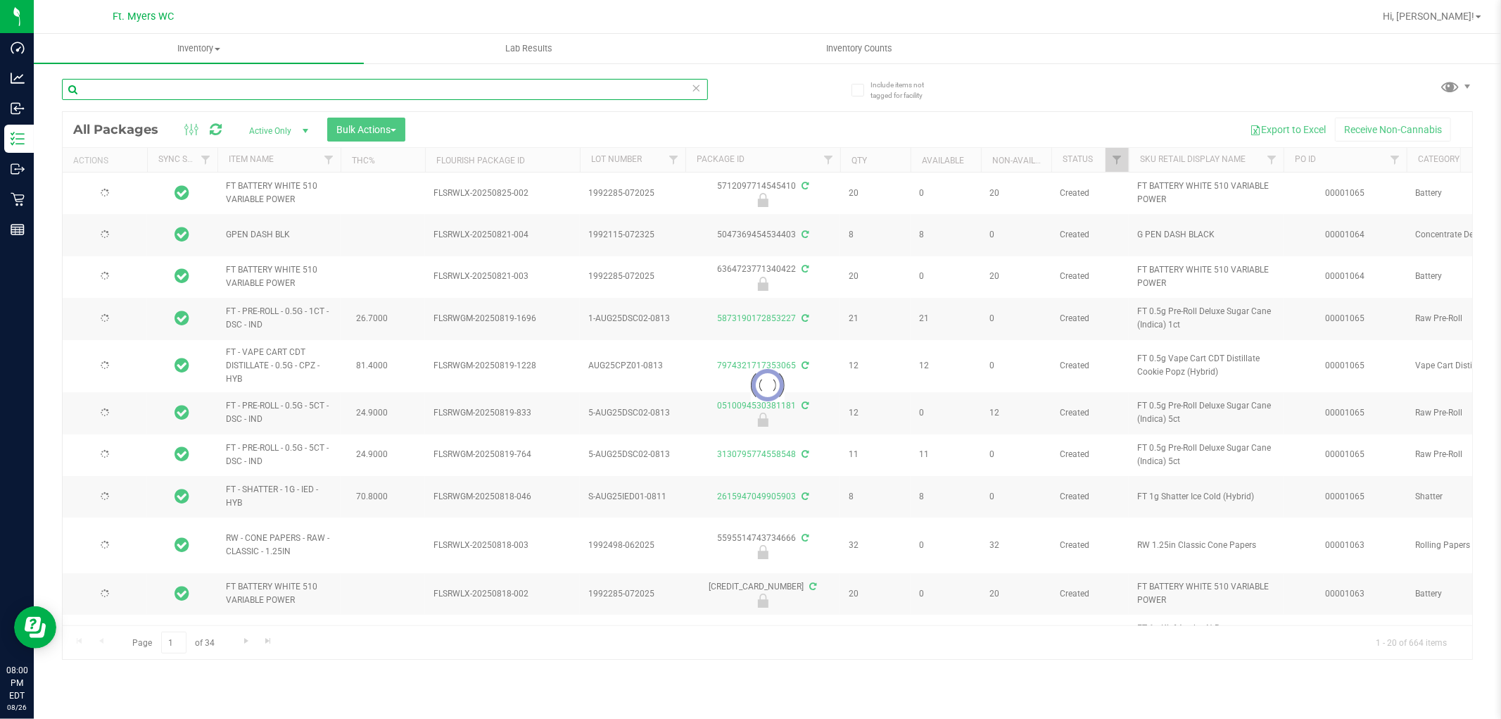
type input "[DATE]"
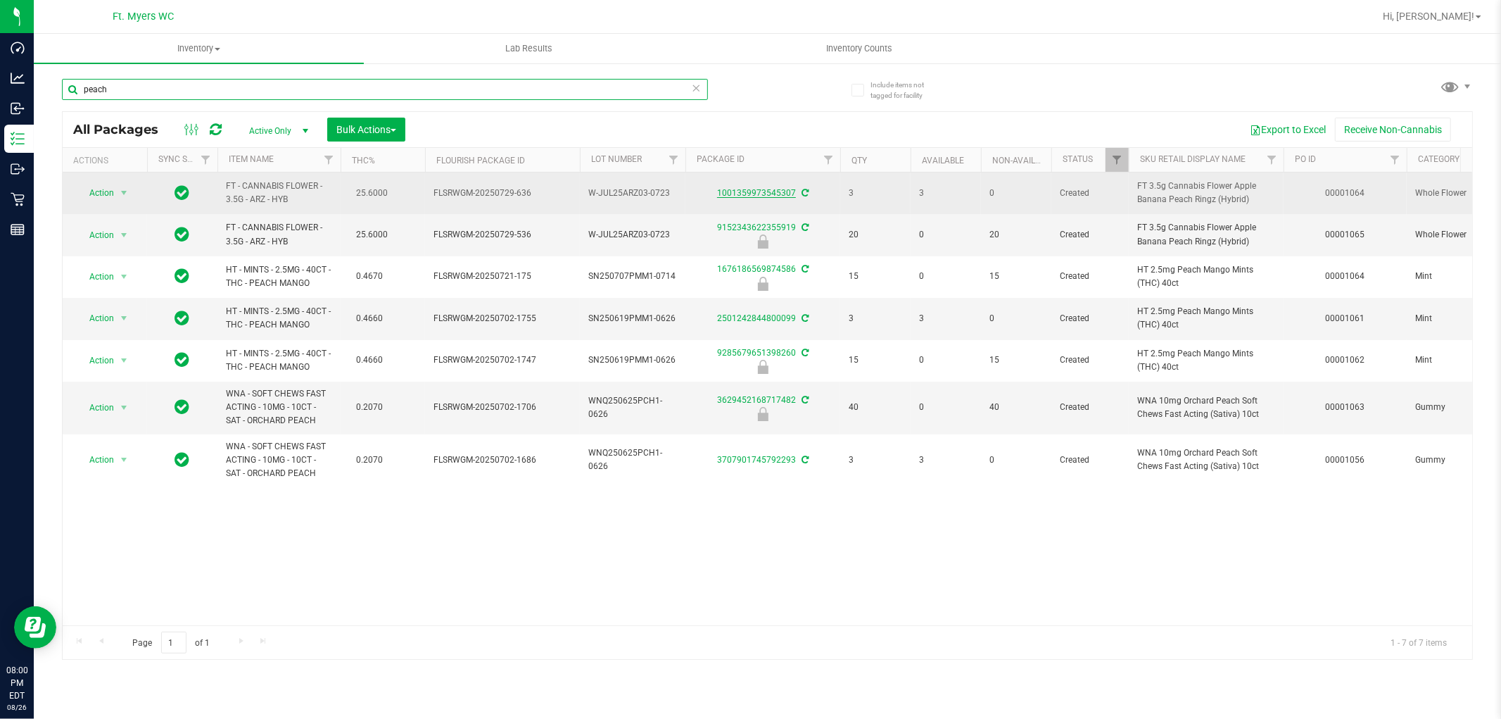
type input "peach"
click at [754, 194] on link "1001359973545307" at bounding box center [756, 193] width 79 height 10
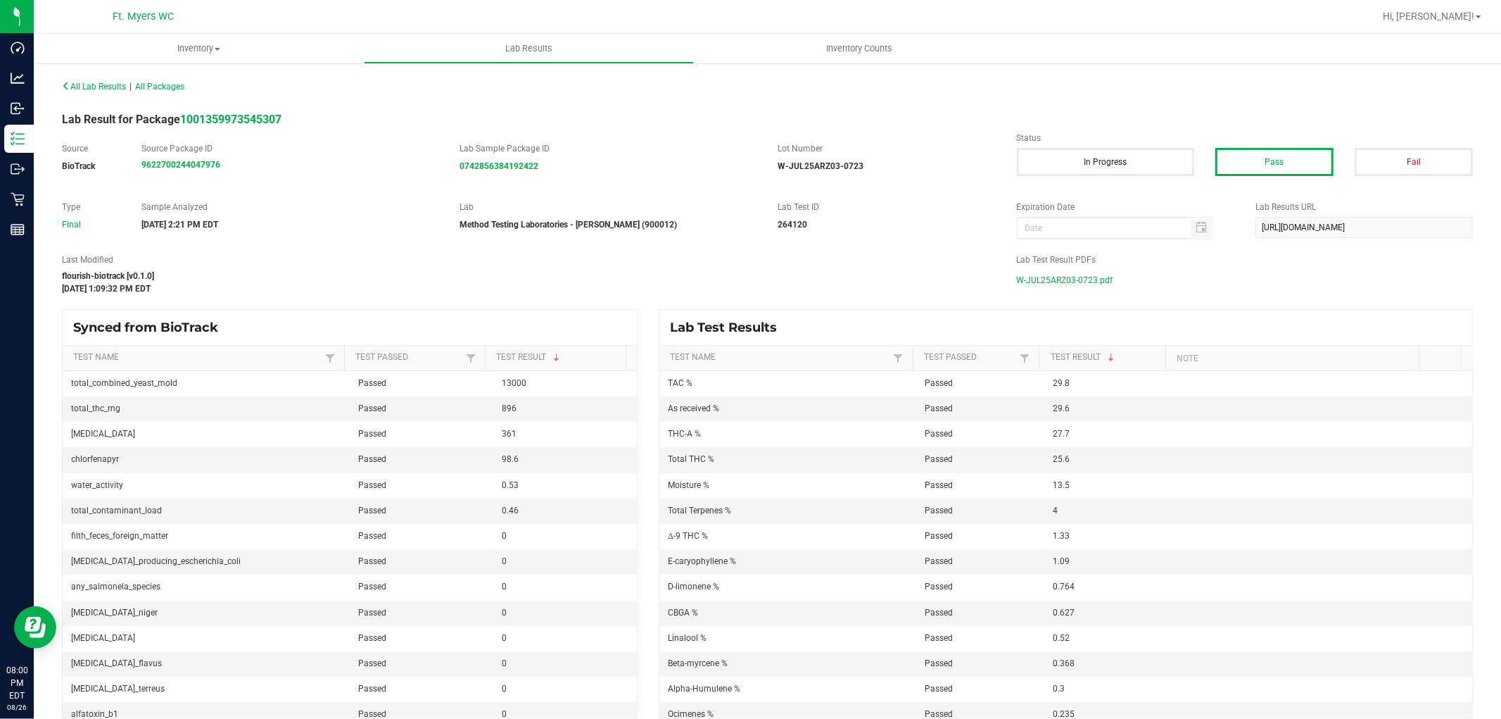
click at [1060, 279] on span "W-JUL25ARZ03-0723.pdf" at bounding box center [1065, 280] width 96 height 21
